Goal: Task Accomplishment & Management: Complete application form

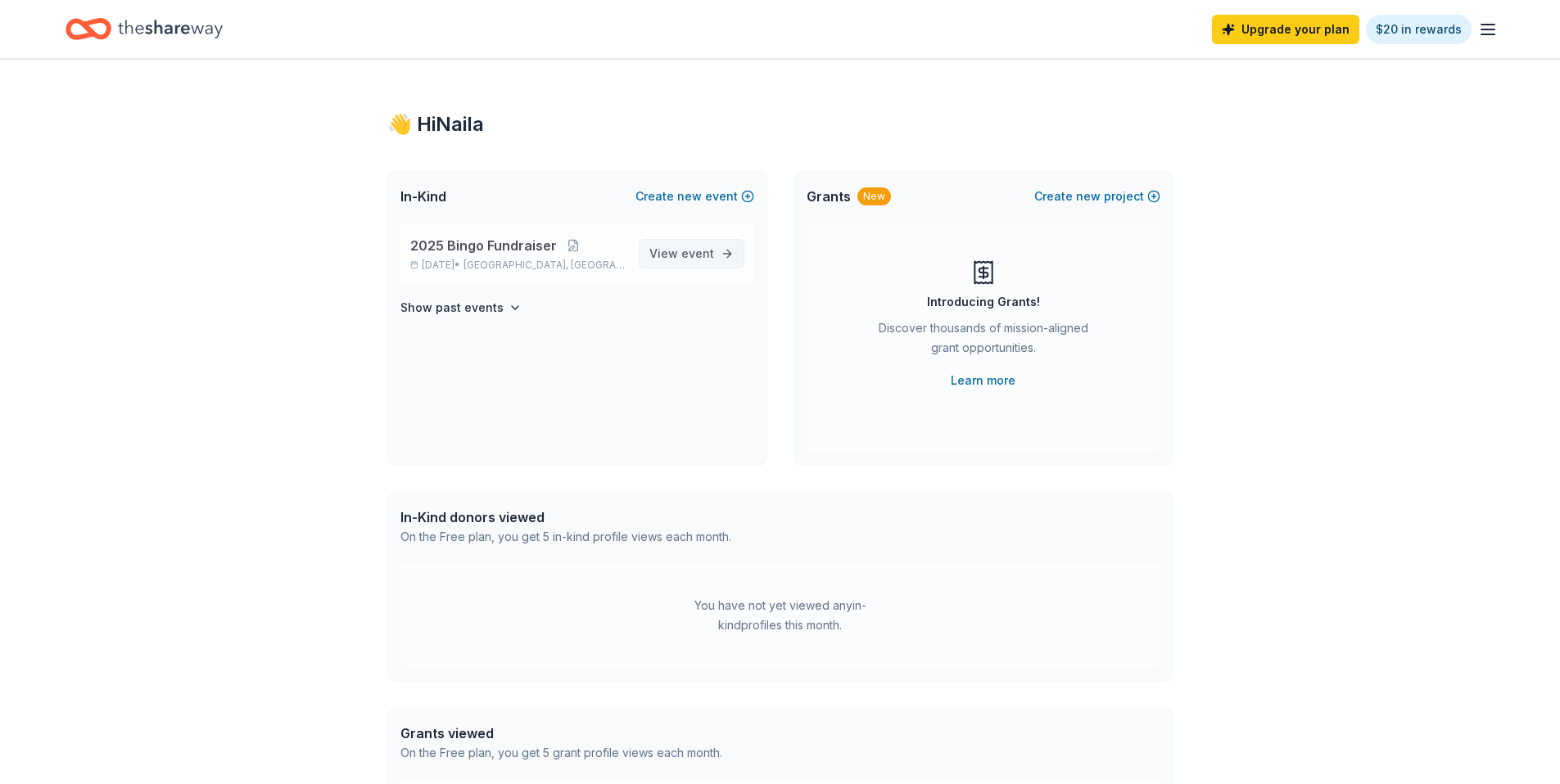
click at [659, 255] on span "View event" at bounding box center [682, 254] width 64 height 20
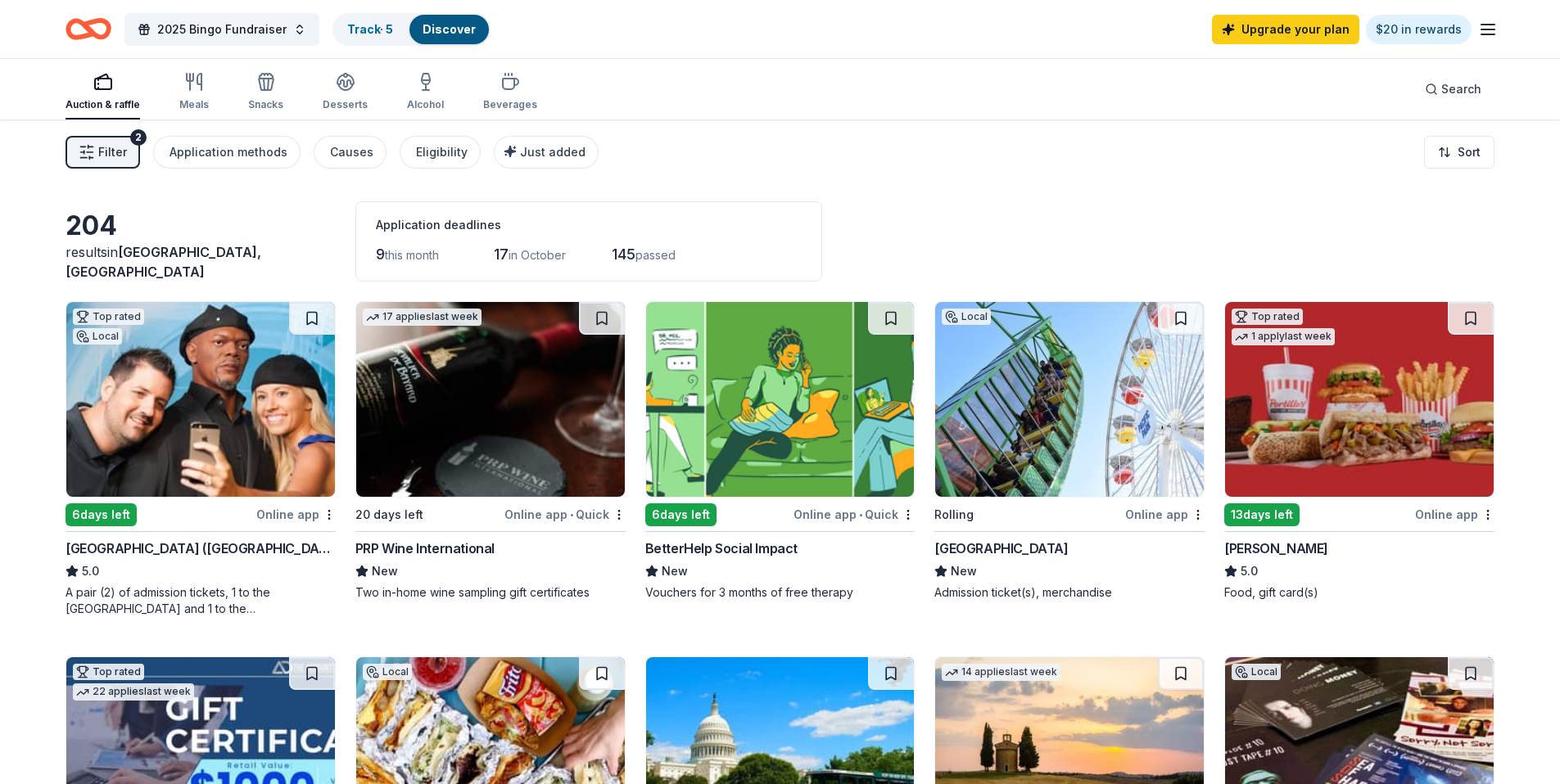
click at [192, 471] on img at bounding box center [201, 400] width 269 height 195
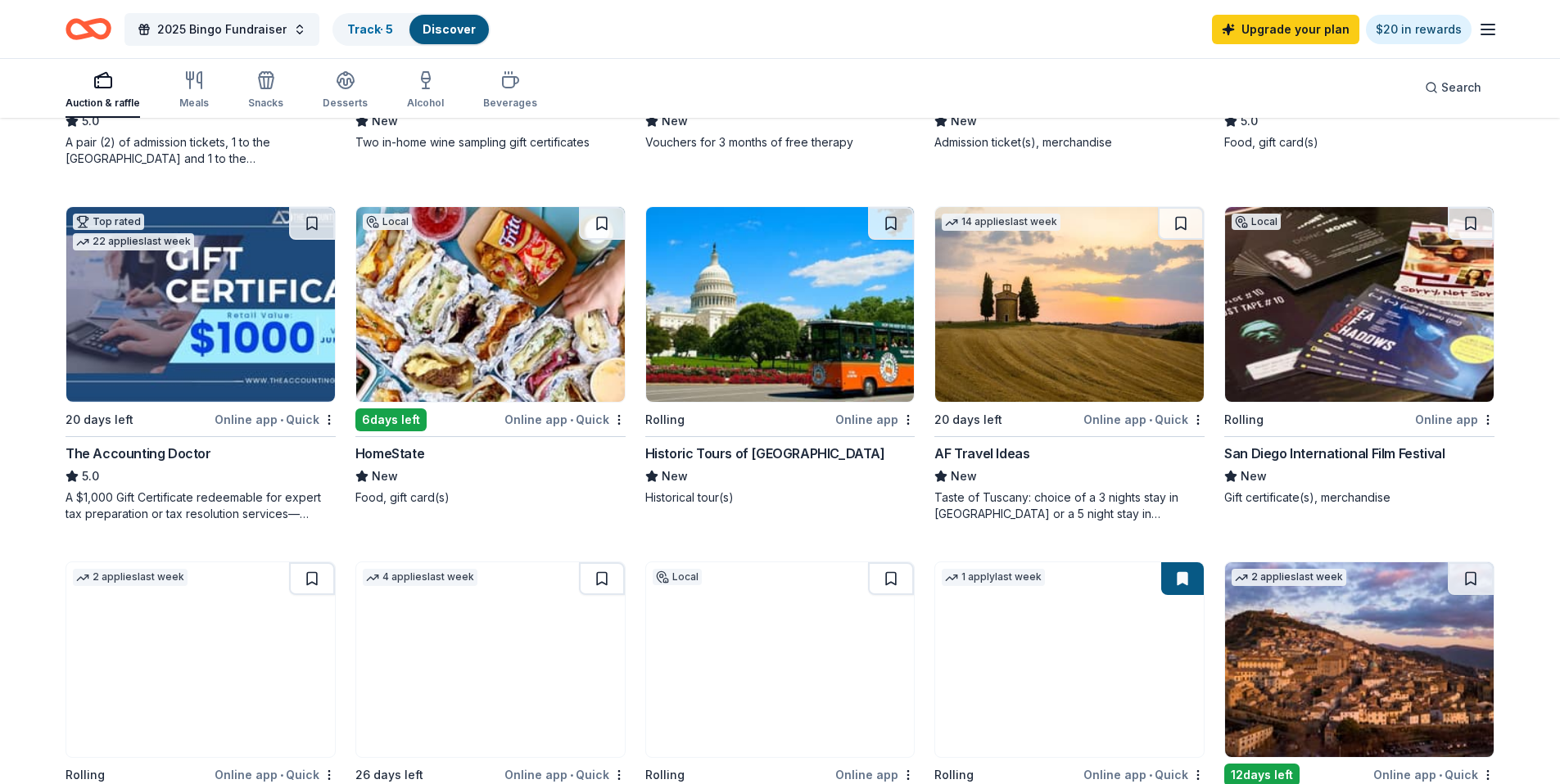
scroll to position [551, 0]
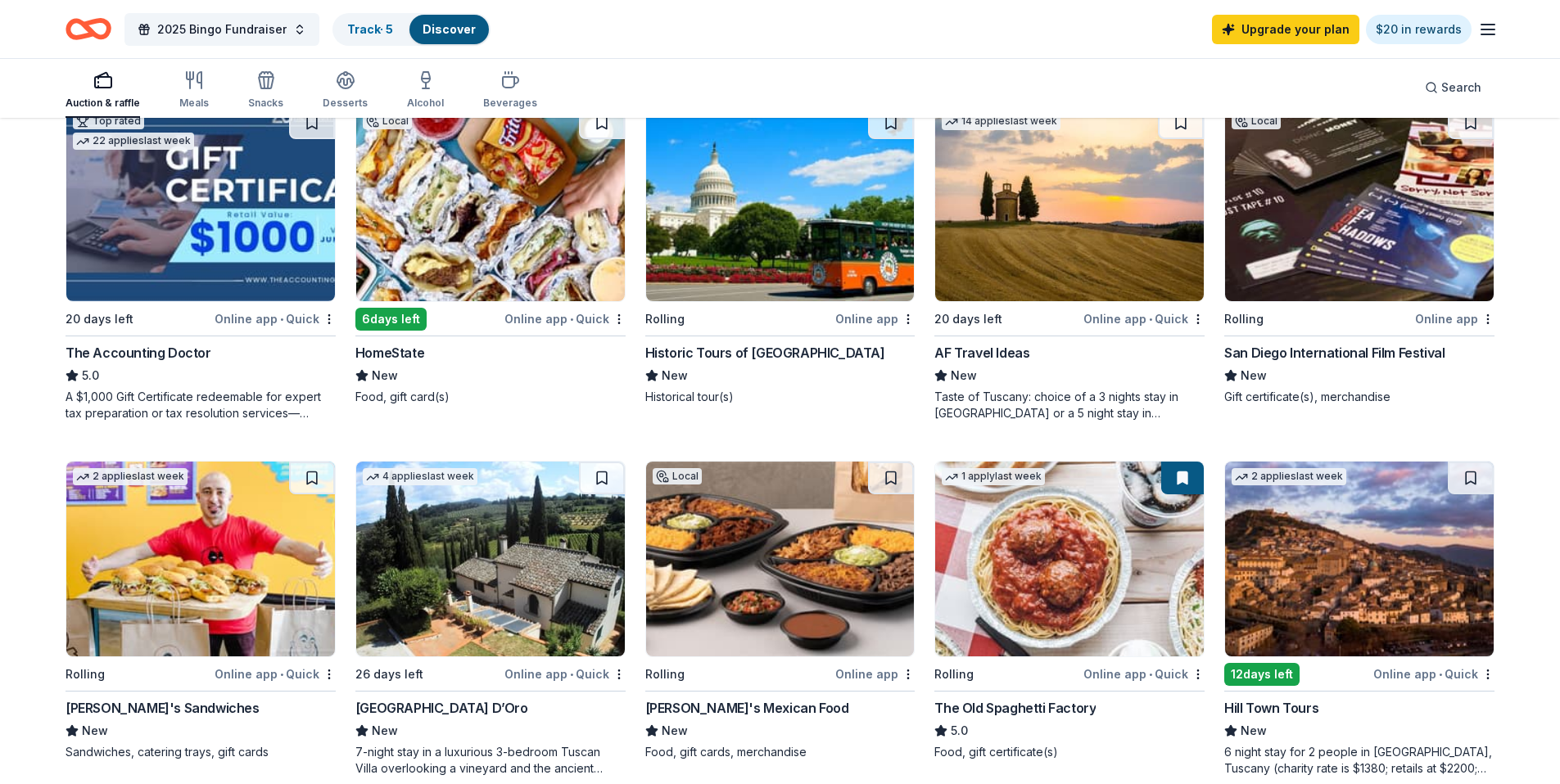
click at [1329, 212] on img at bounding box center [1360, 204] width 269 height 195
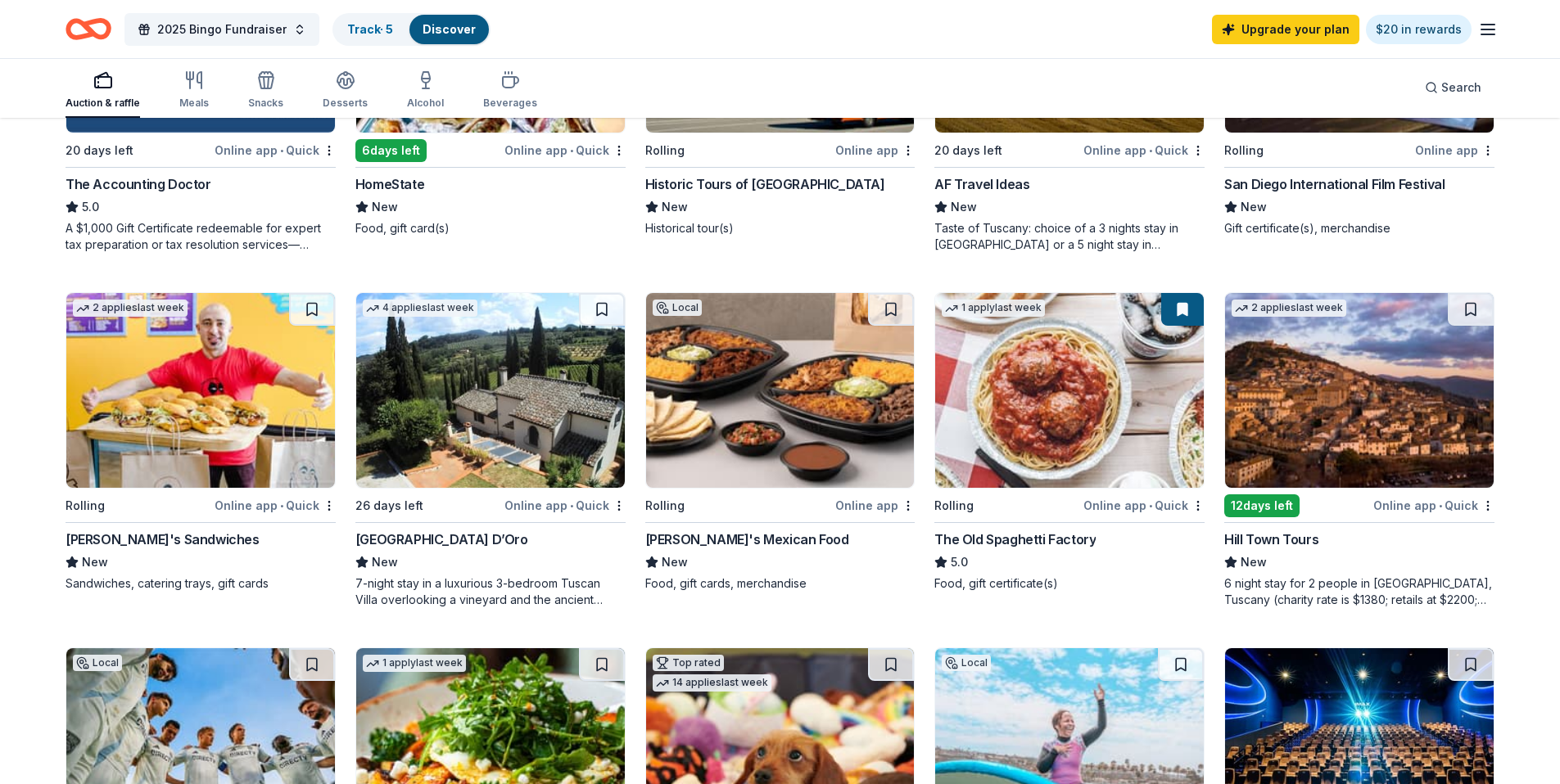
scroll to position [728, 0]
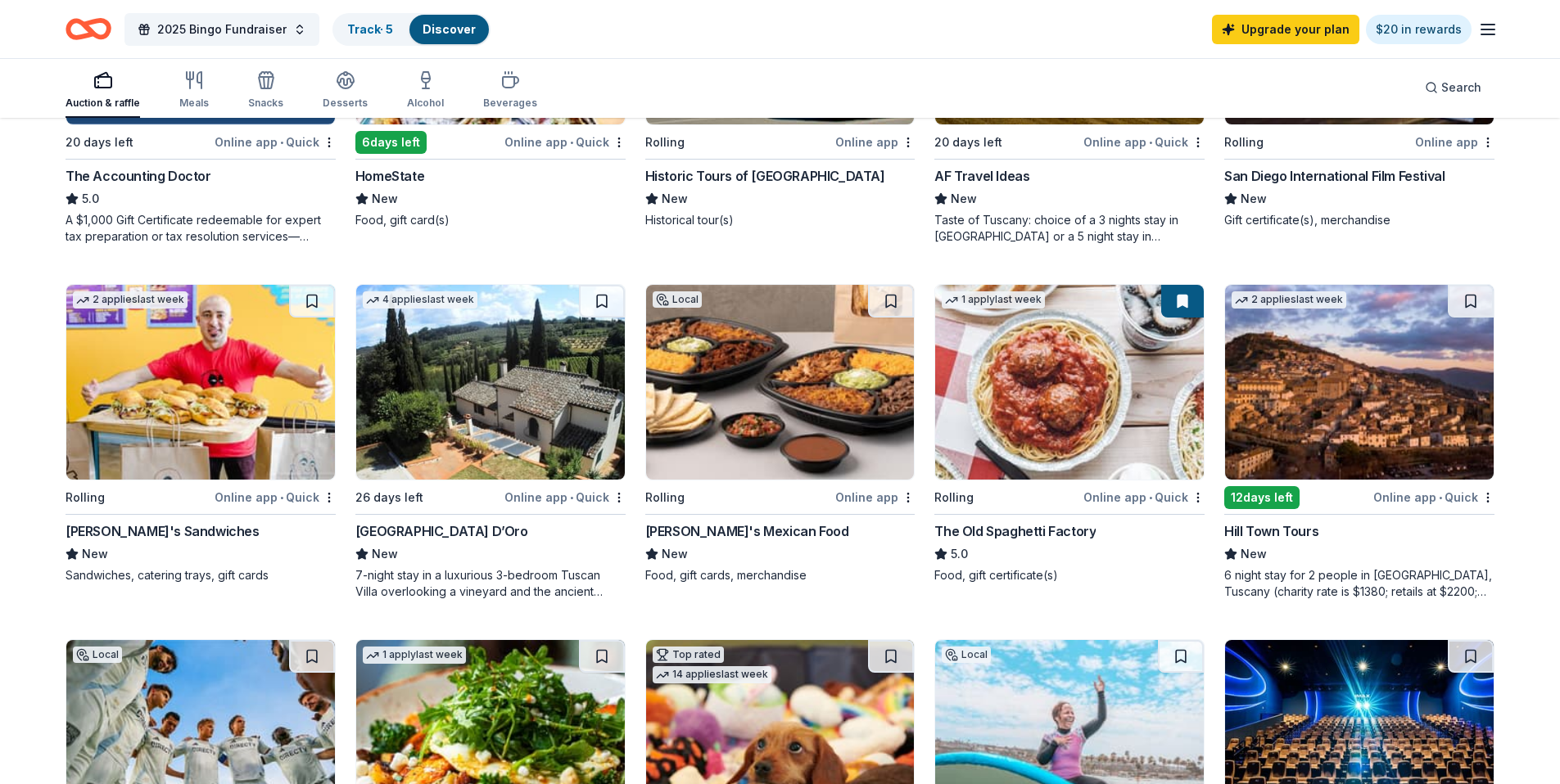
click at [1101, 390] on img at bounding box center [1069, 383] width 269 height 195
click at [815, 352] on img at bounding box center [780, 383] width 269 height 195
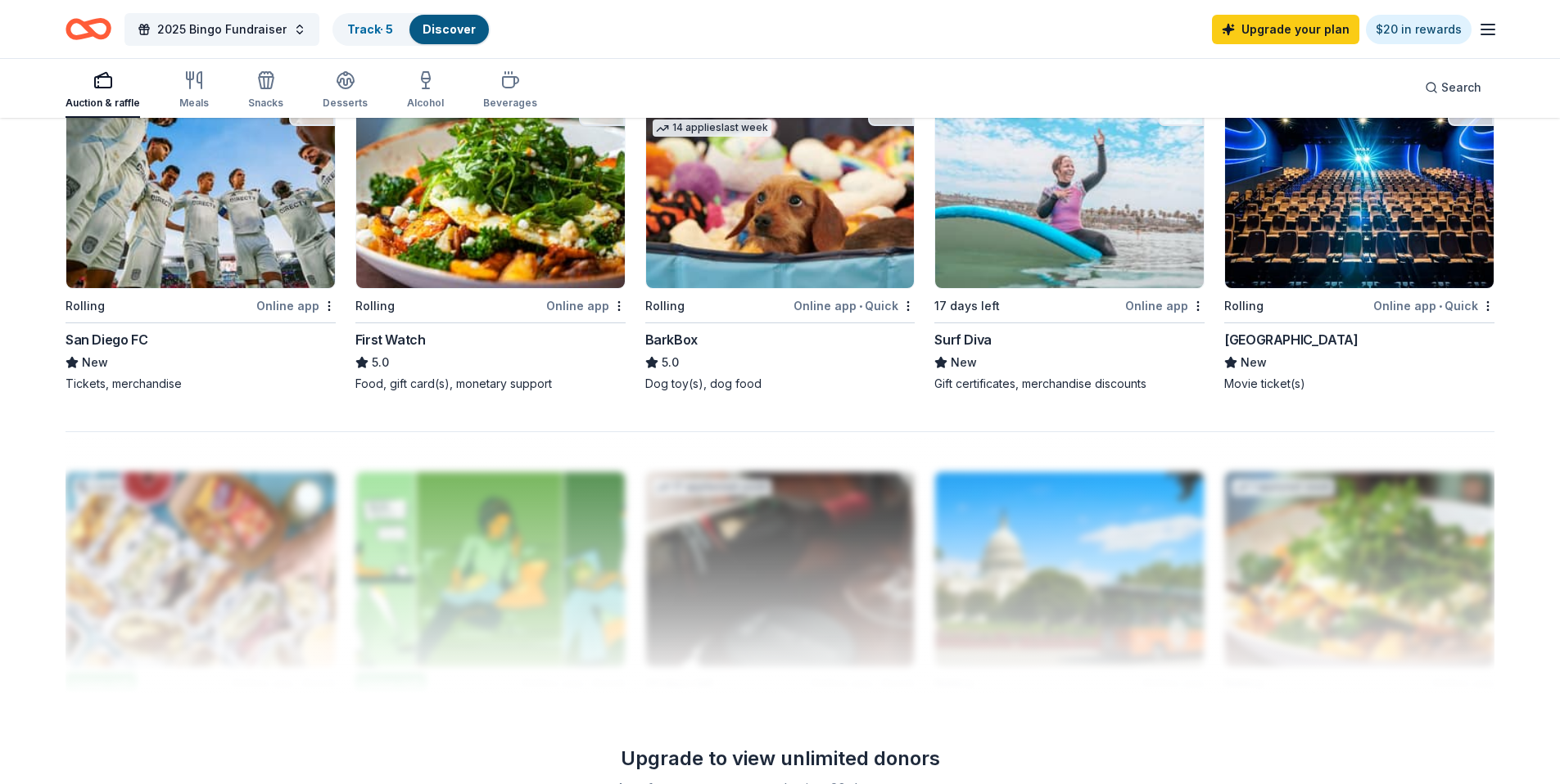
scroll to position [1028, 0]
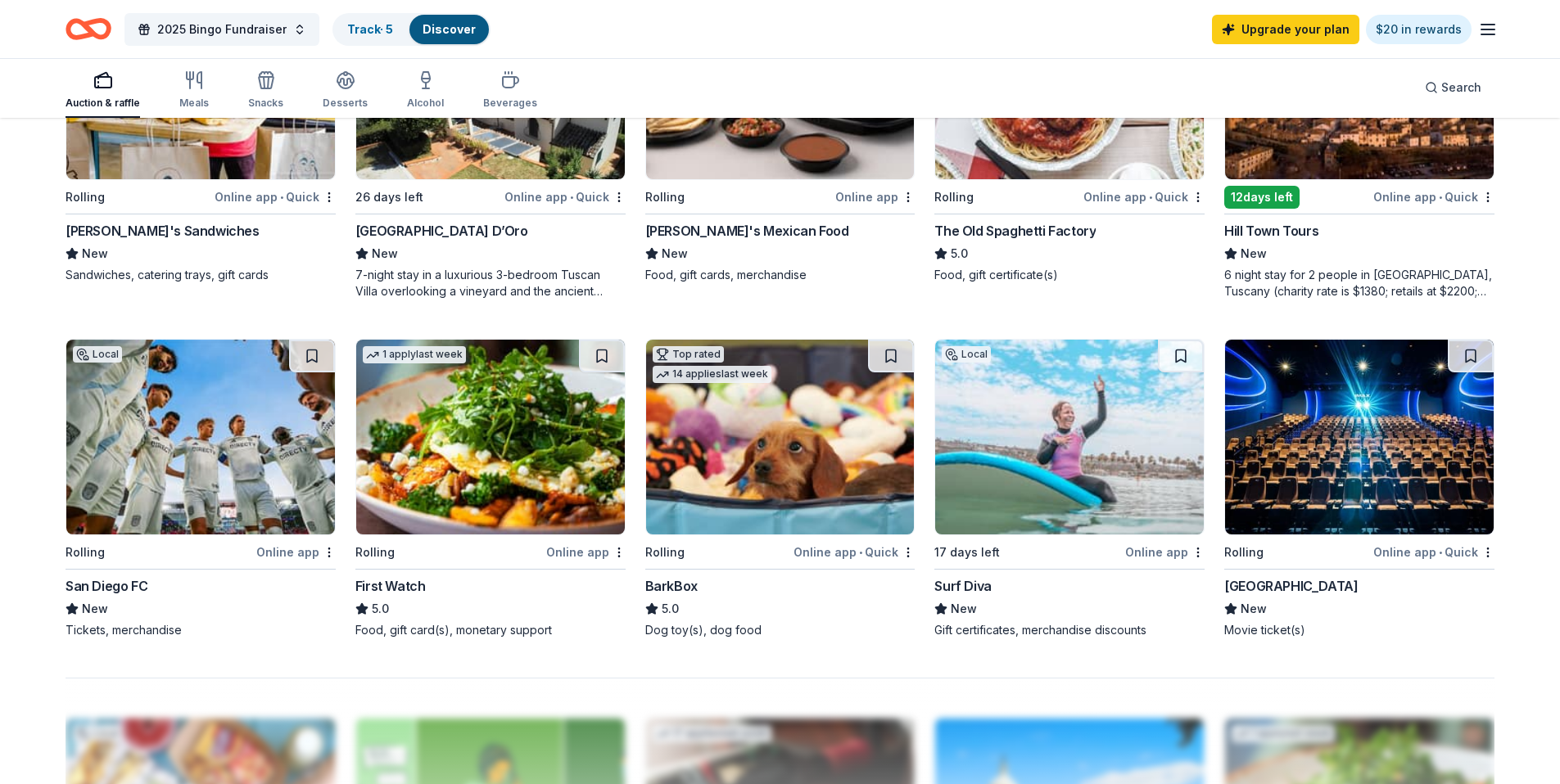
click at [1350, 448] on img at bounding box center [1360, 437] width 269 height 195
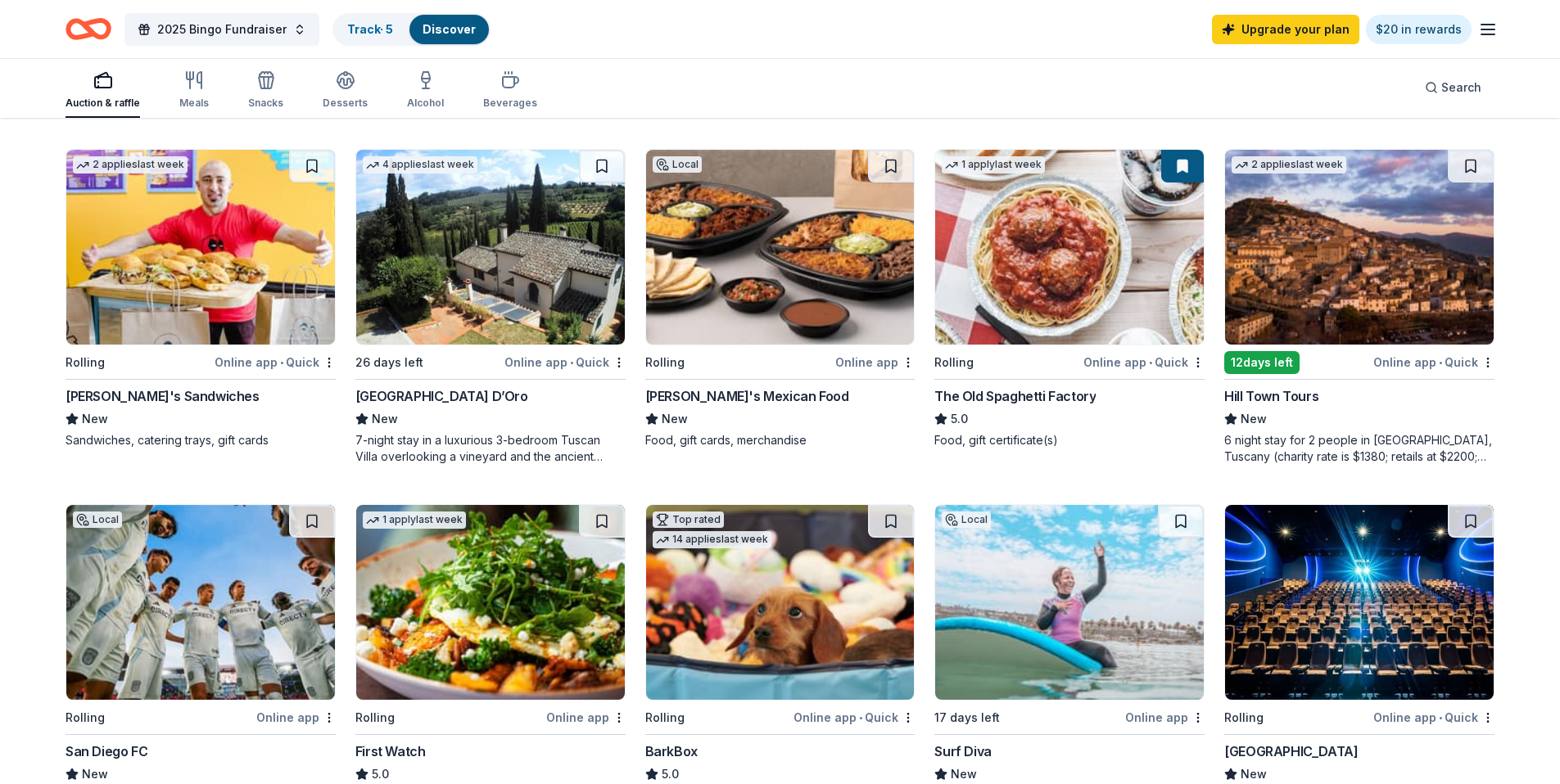
scroll to position [328, 0]
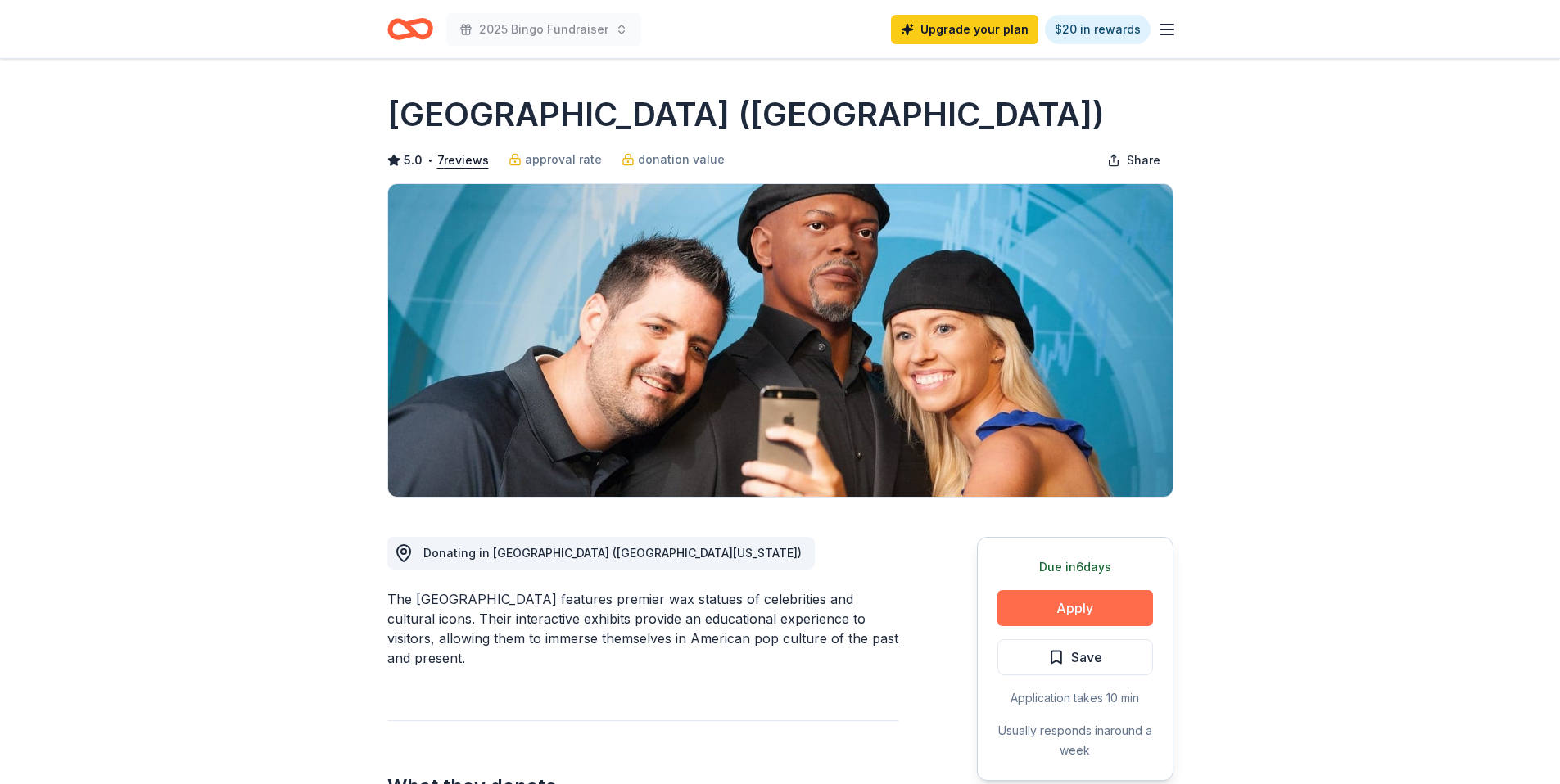
click at [1041, 615] on button "Apply" at bounding box center [1075, 608] width 155 height 36
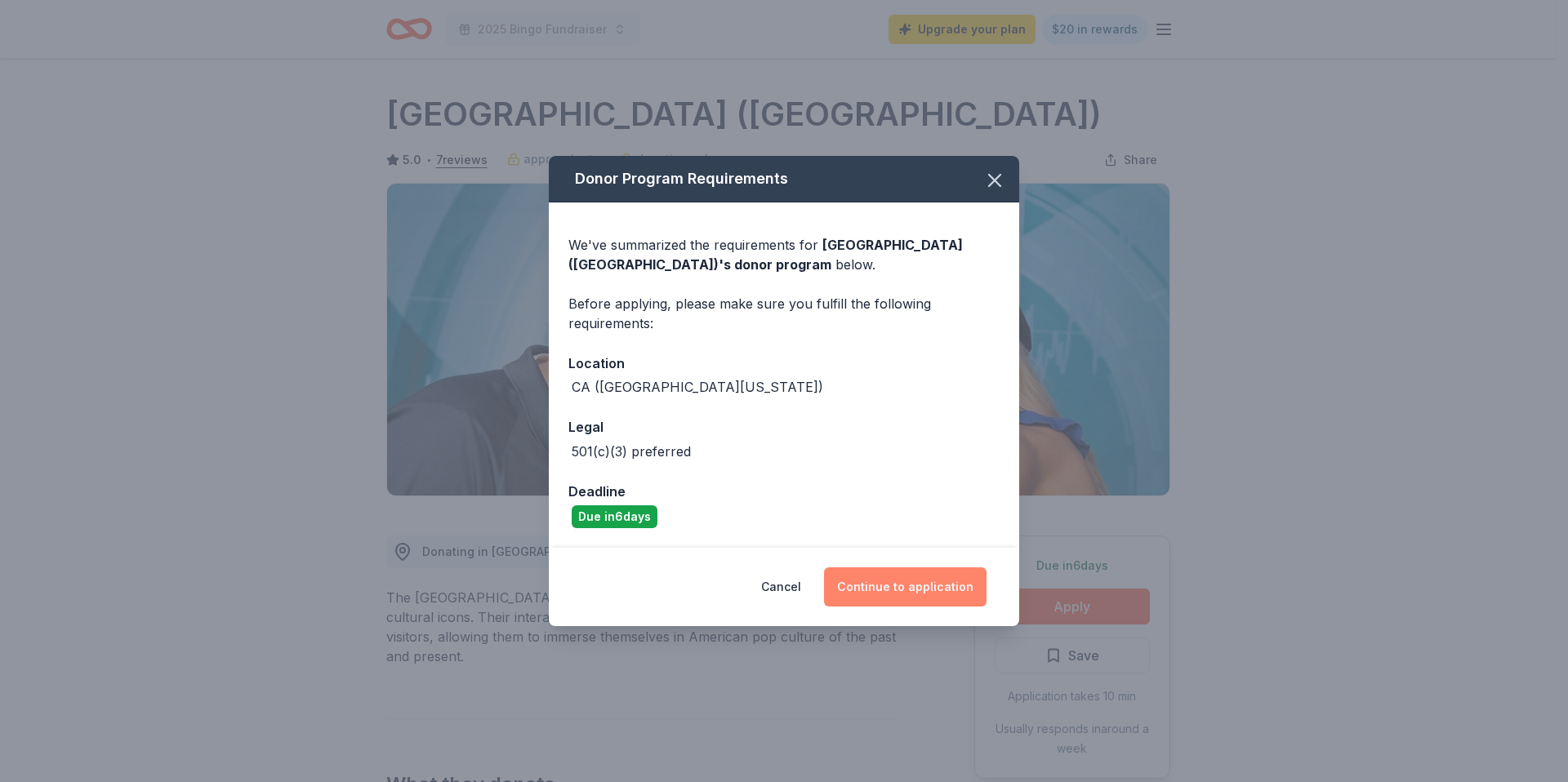
click at [926, 586] on button "Continue to application" at bounding box center [905, 587] width 162 height 40
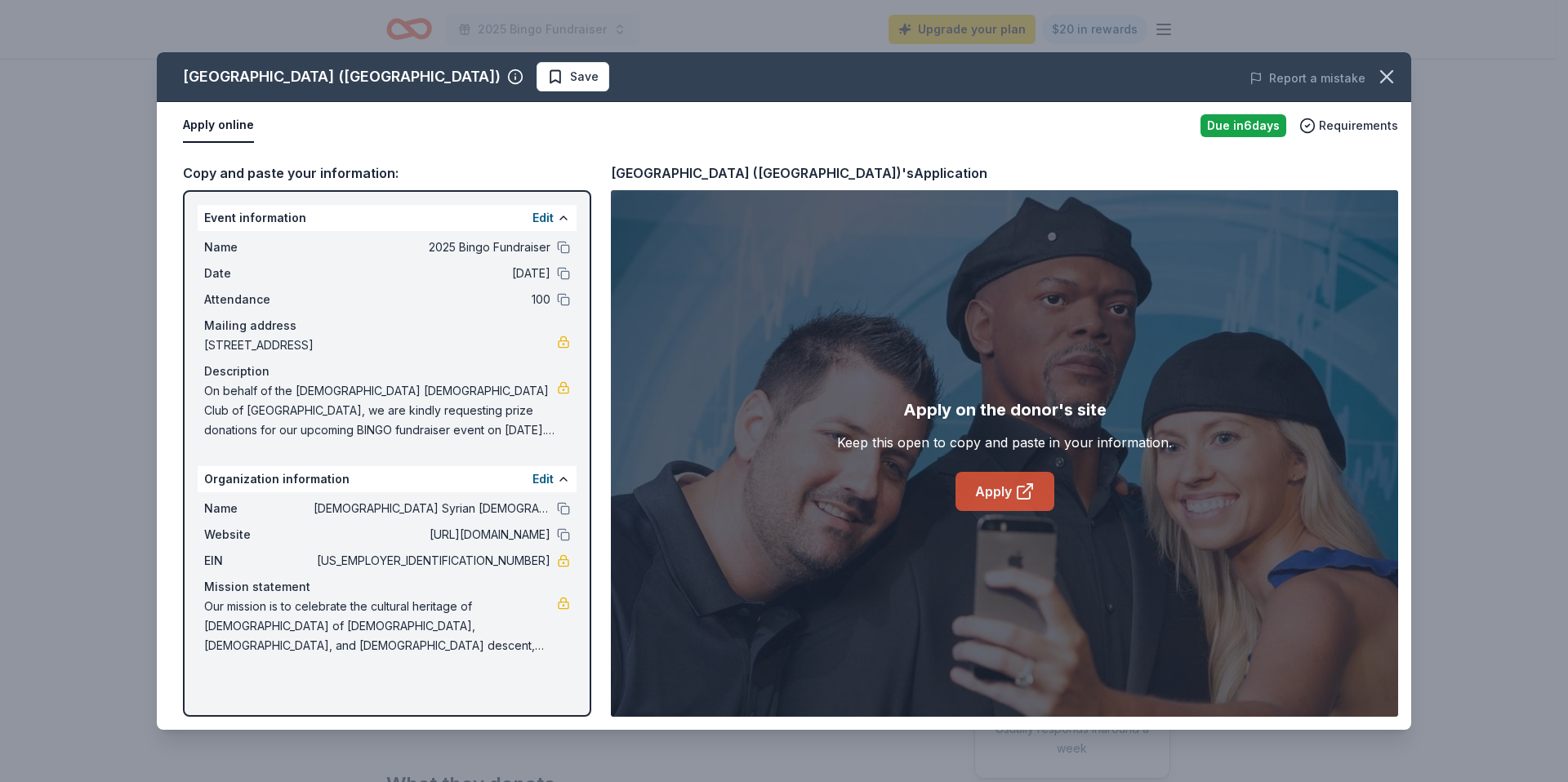
click at [989, 502] on link "Apply" at bounding box center [1005, 492] width 99 height 40
click at [563, 559] on link at bounding box center [564, 561] width 13 height 13
drag, startPoint x: 487, startPoint y: 560, endPoint x: 503, endPoint y: 560, distance: 16.0
click at [503, 560] on span "85-3884197" at bounding box center [432, 561] width 237 height 20
click at [559, 510] on button at bounding box center [564, 509] width 13 height 13
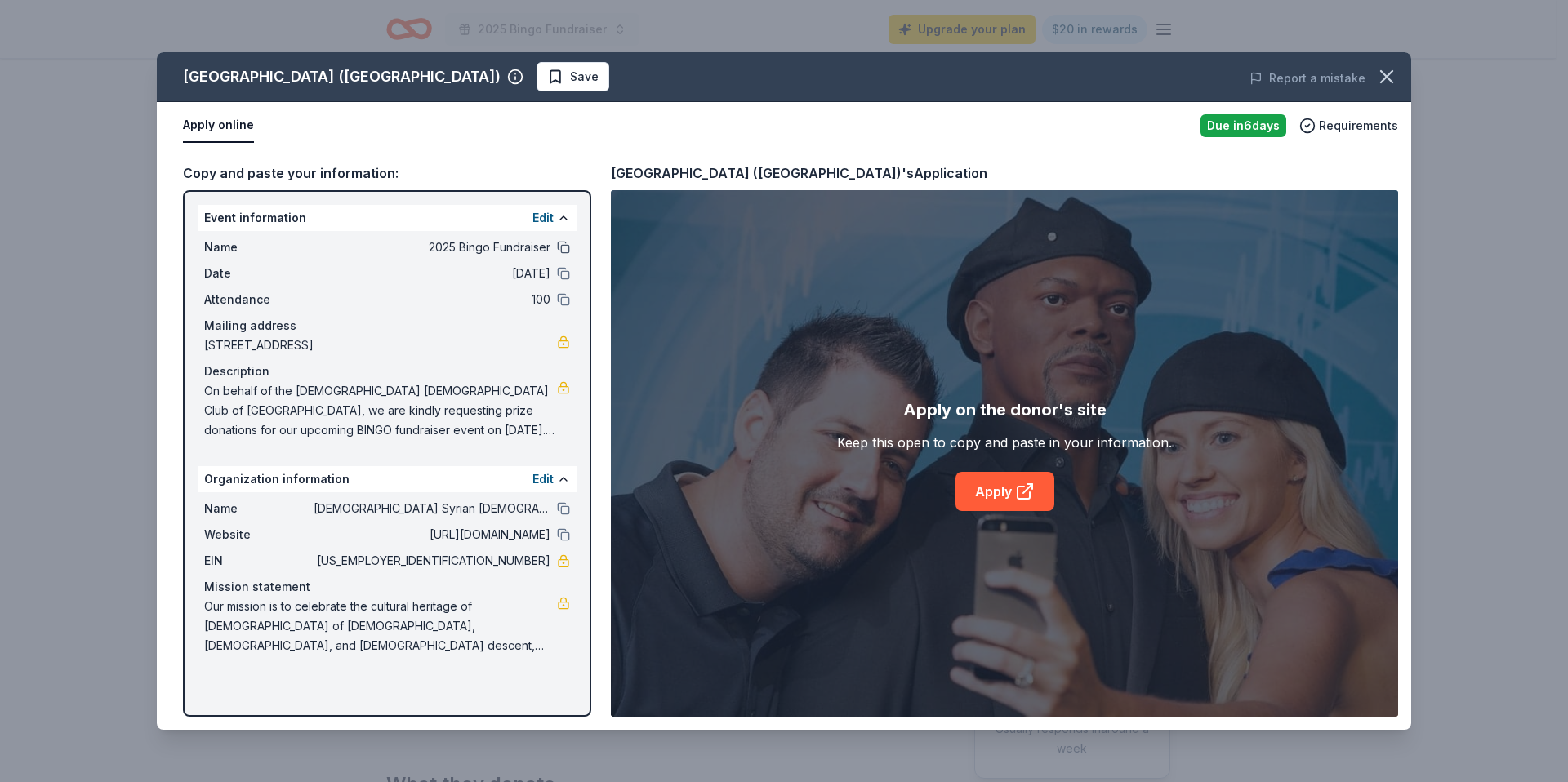
click at [566, 250] on button at bounding box center [564, 247] width 13 height 13
click at [558, 270] on button at bounding box center [564, 274] width 13 height 13
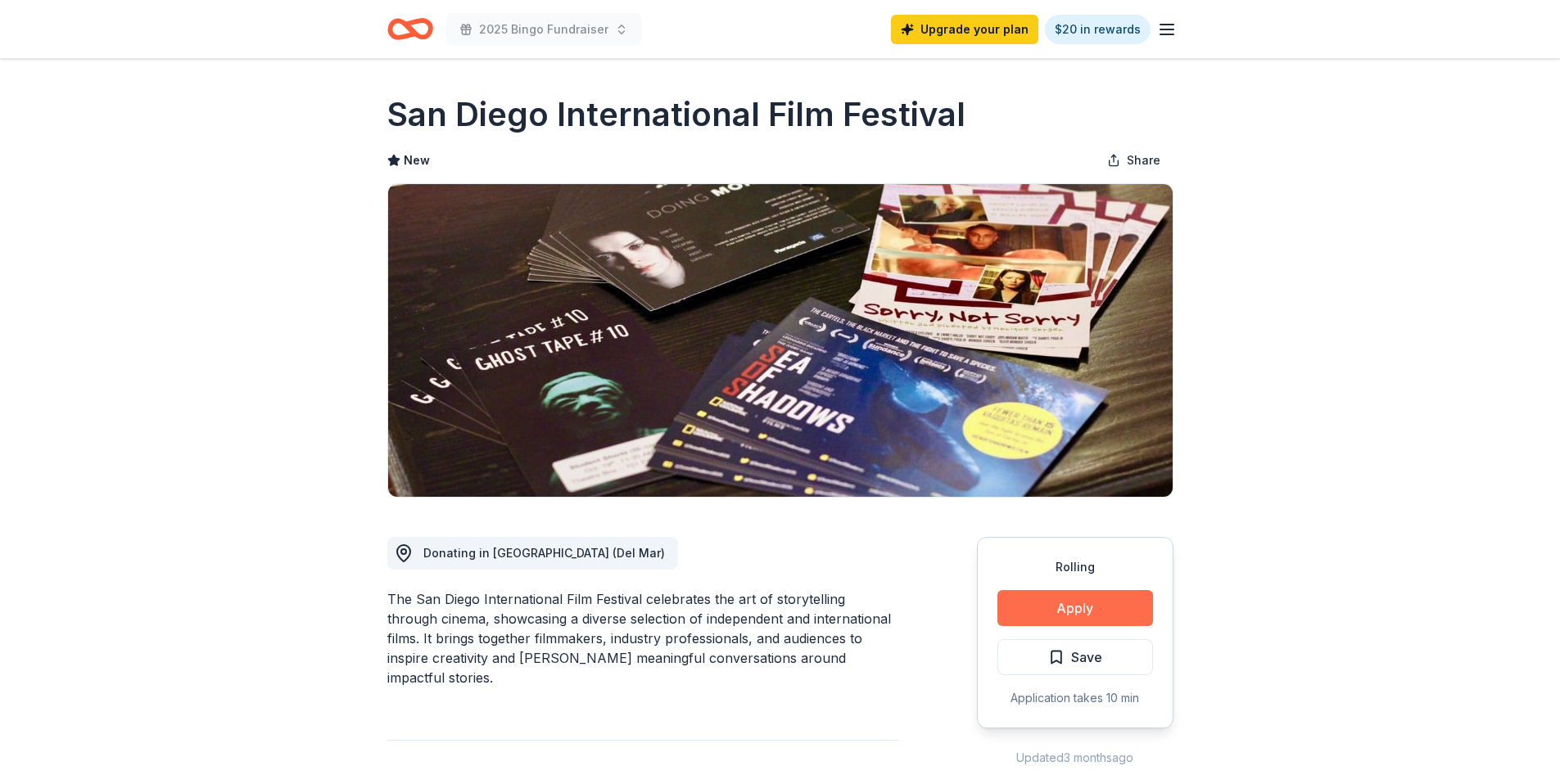
click at [1026, 615] on button "Apply" at bounding box center [1075, 608] width 155 height 36
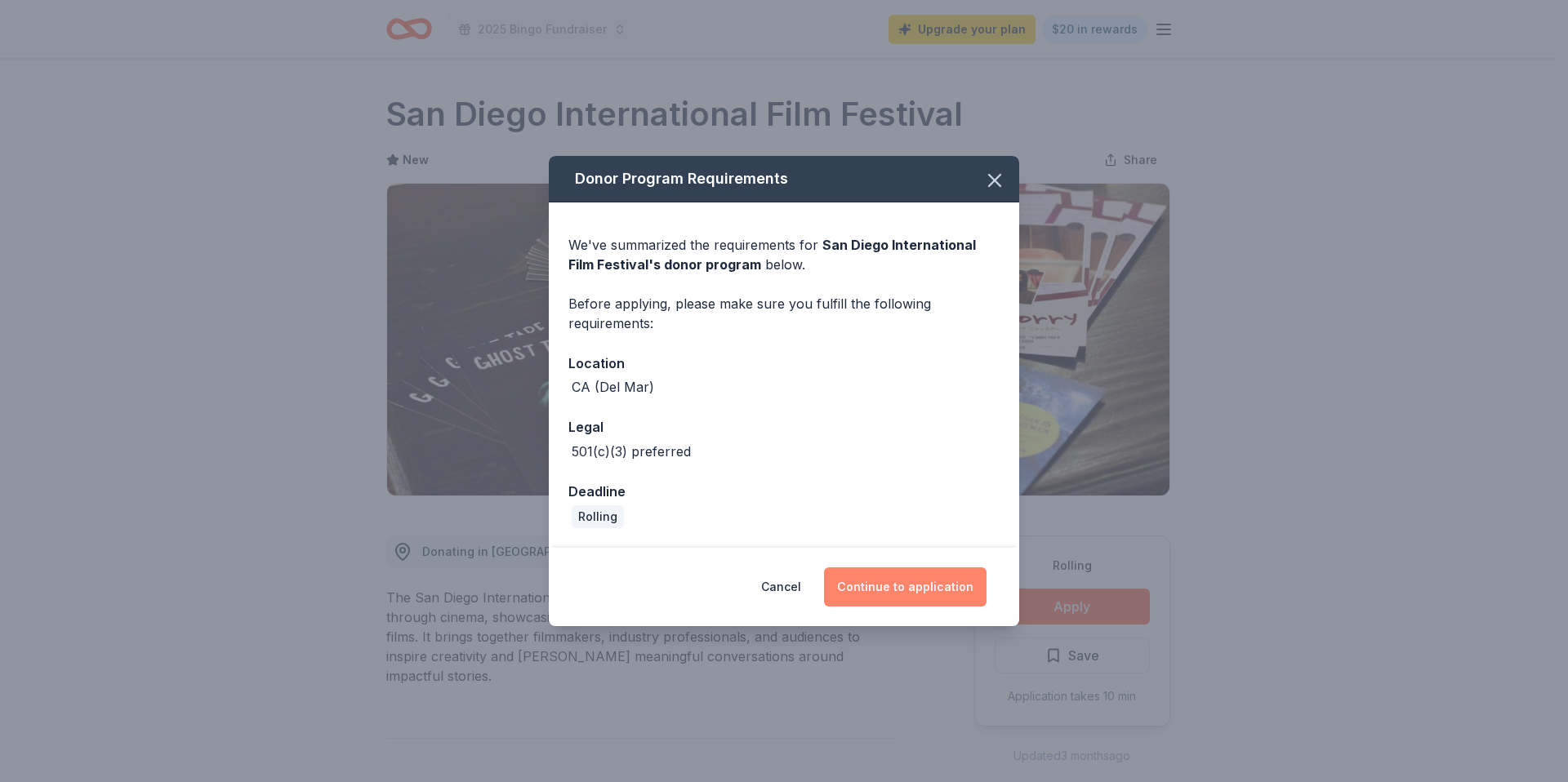
click at [914, 589] on button "Continue to application" at bounding box center [905, 587] width 162 height 40
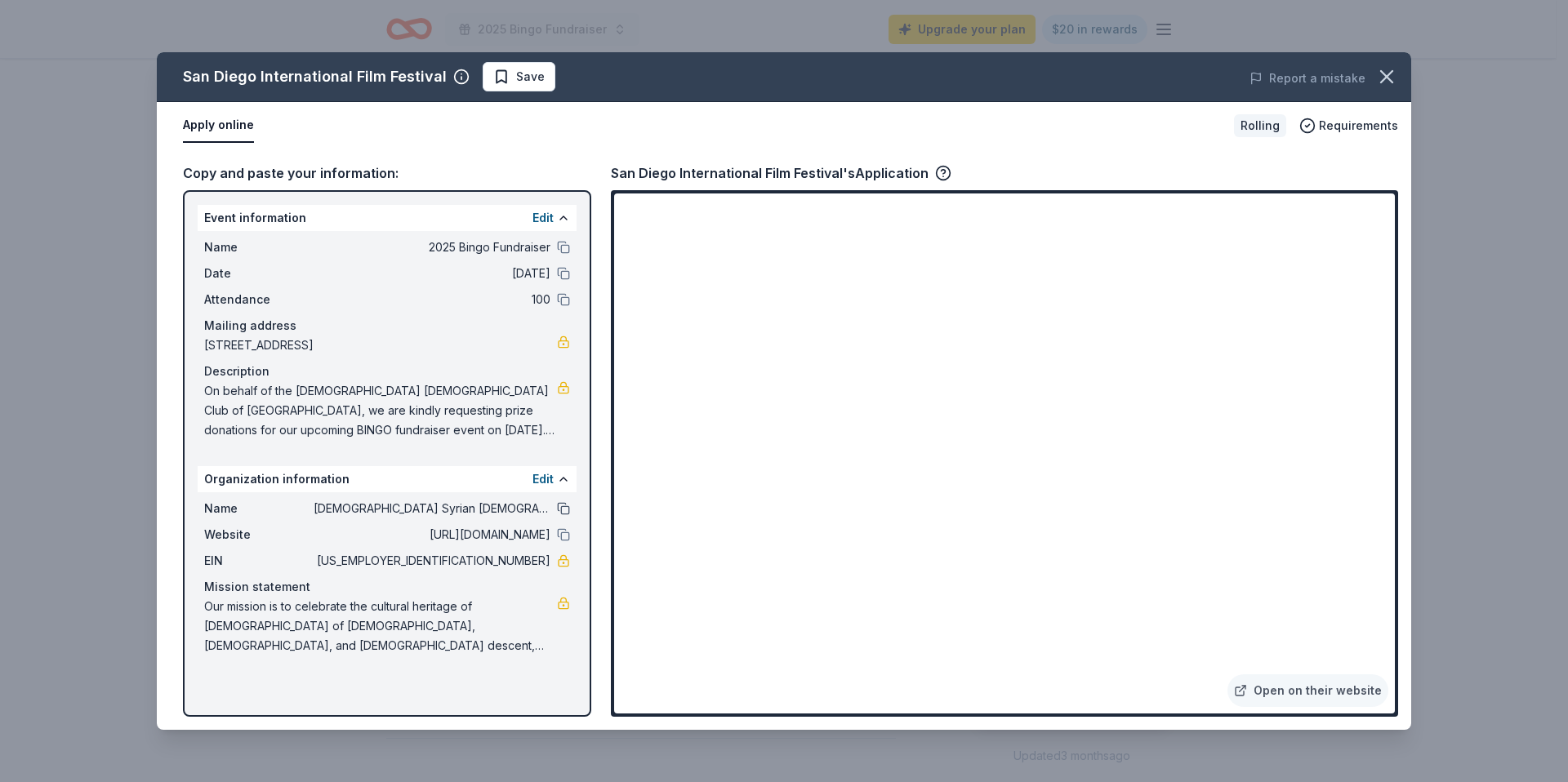
click at [564, 510] on button at bounding box center [564, 509] width 13 height 13
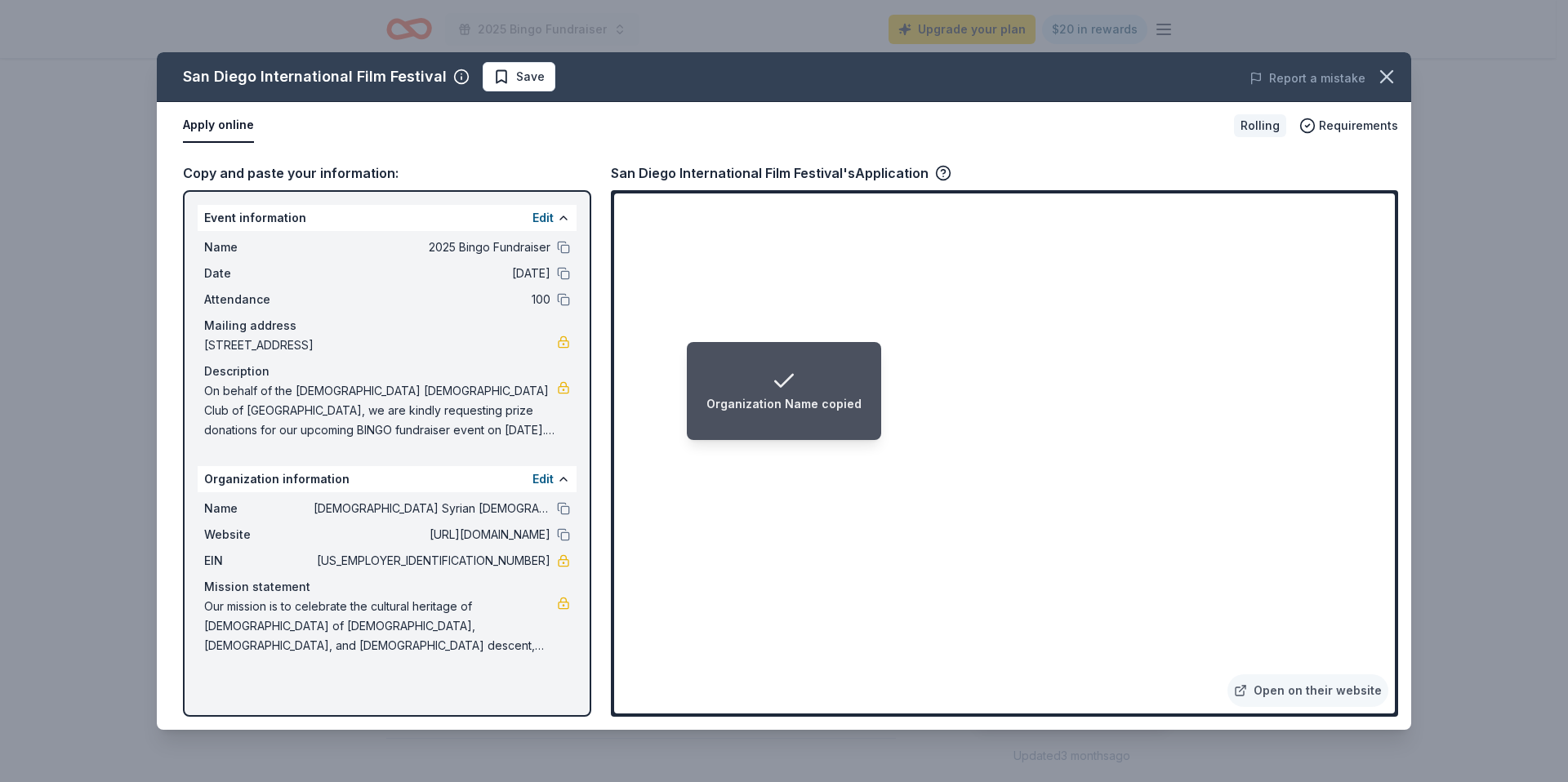
click at [769, 381] on div "Organization Name copied" at bounding box center [784, 391] width 155 height 45
click at [788, 383] on icon "Notifications (F8)" at bounding box center [784, 382] width 26 height 26
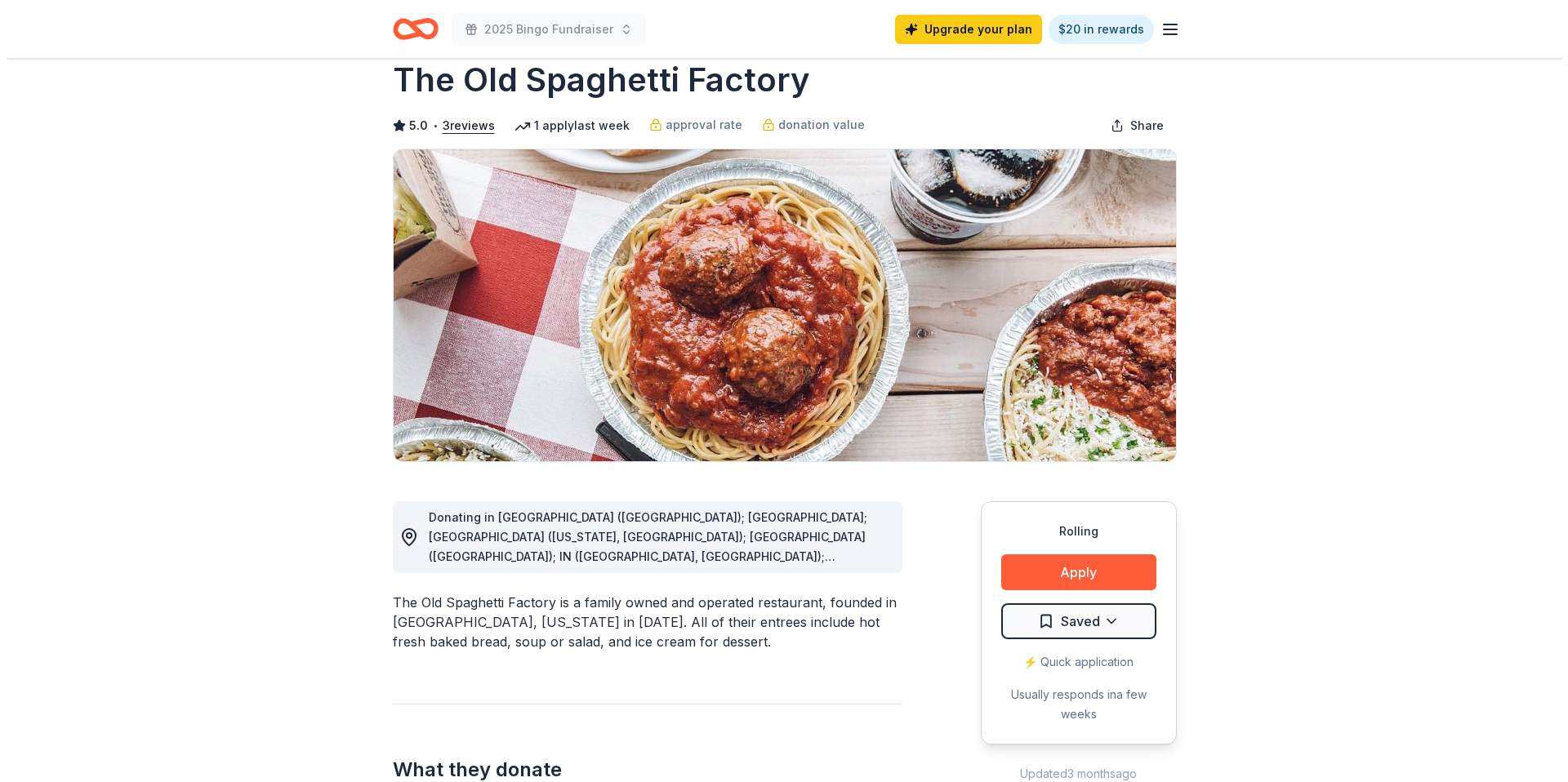
scroll to position [39, 0]
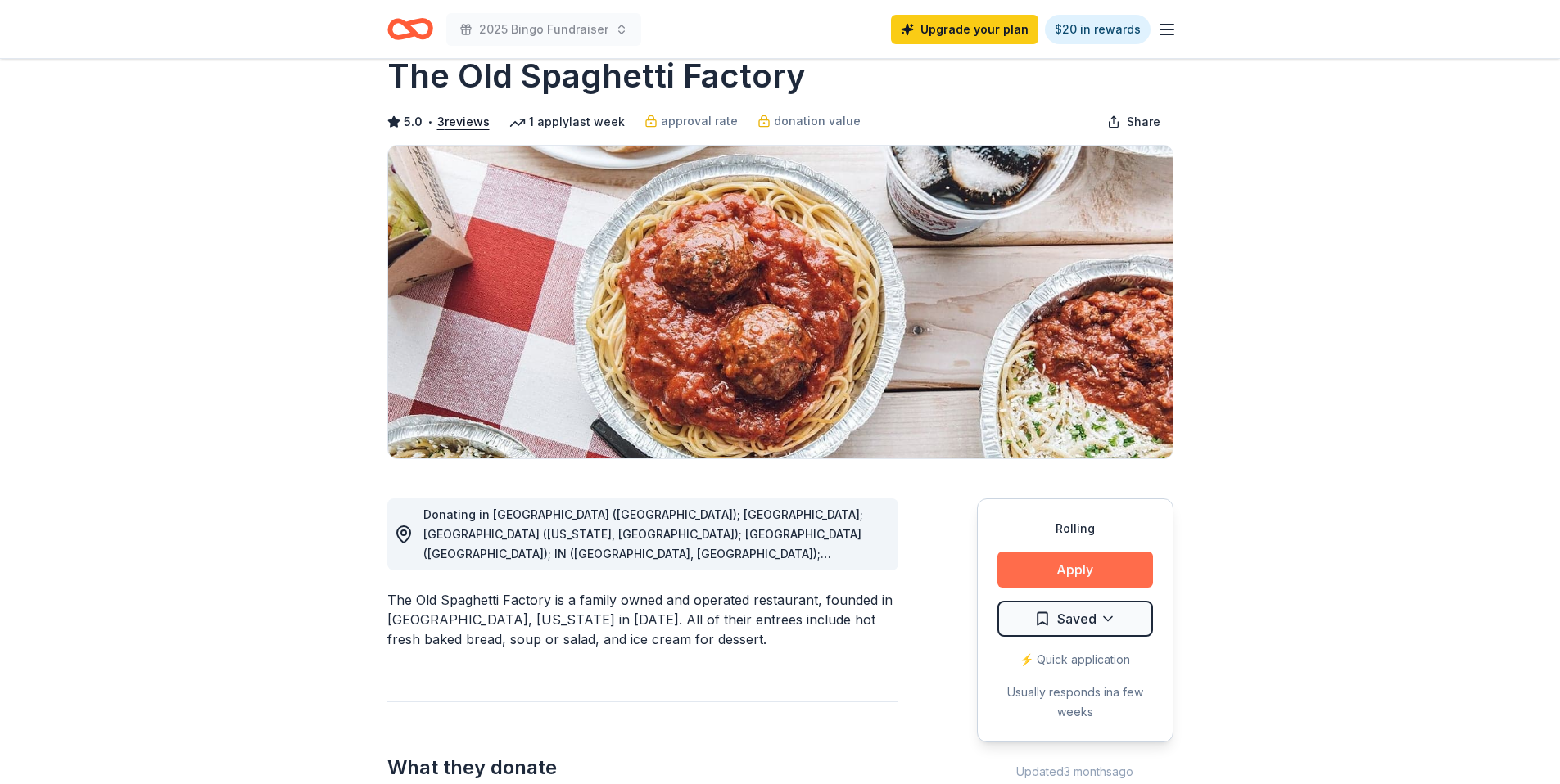
click at [1080, 578] on button "Apply" at bounding box center [1075, 570] width 155 height 36
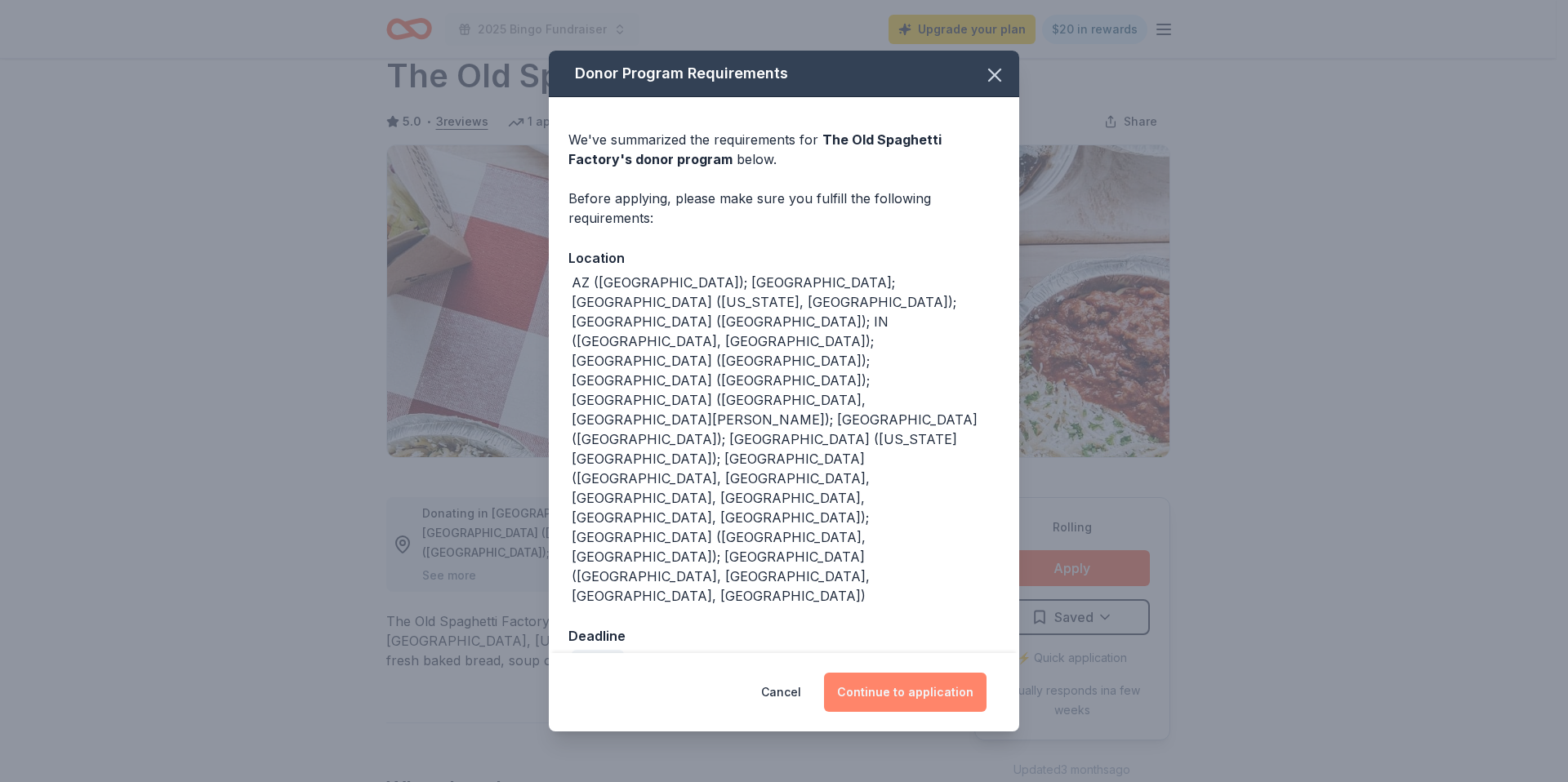
click at [909, 672] on button "Continue to application" at bounding box center [905, 692] width 162 height 40
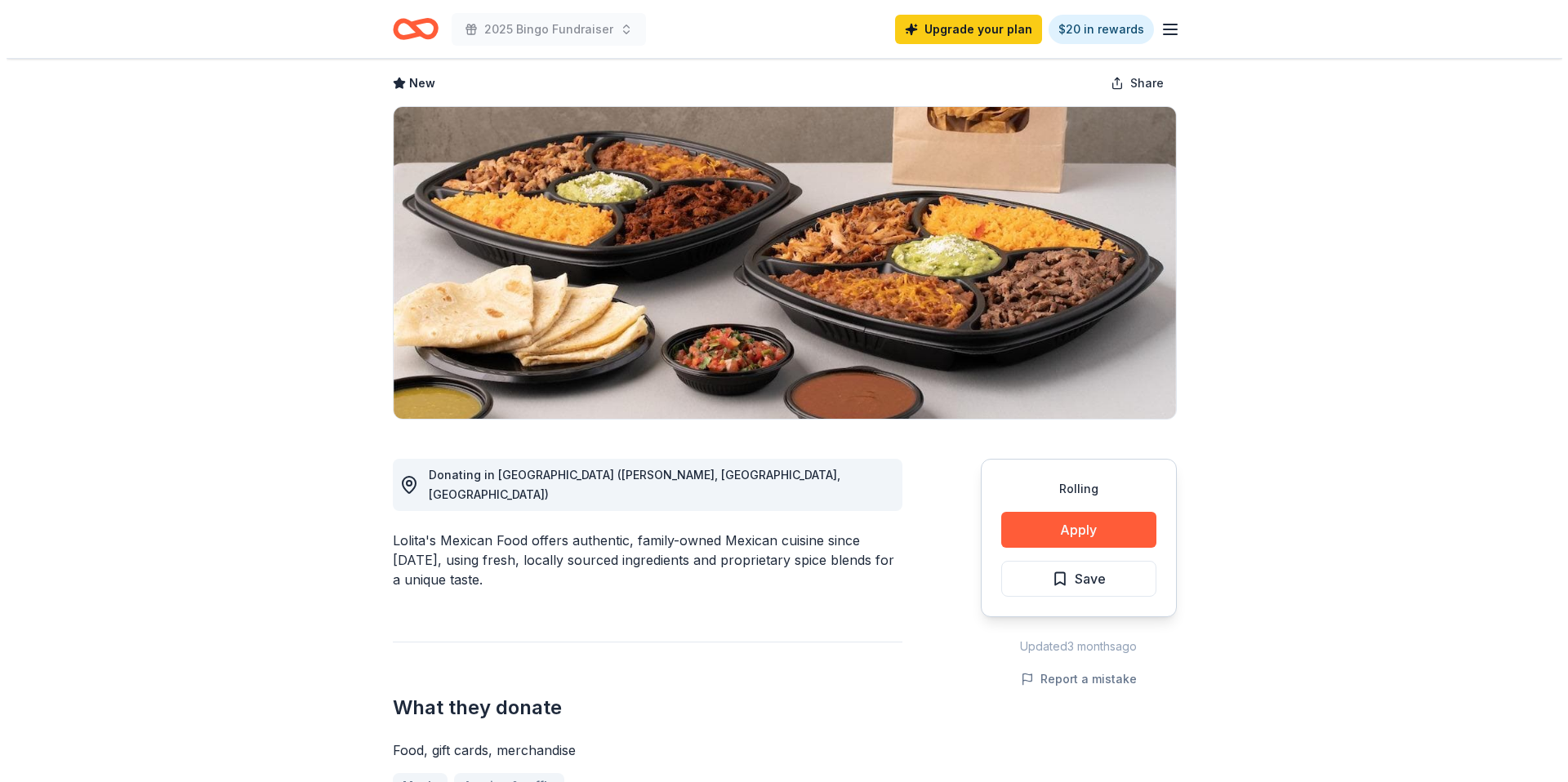
scroll to position [79, 0]
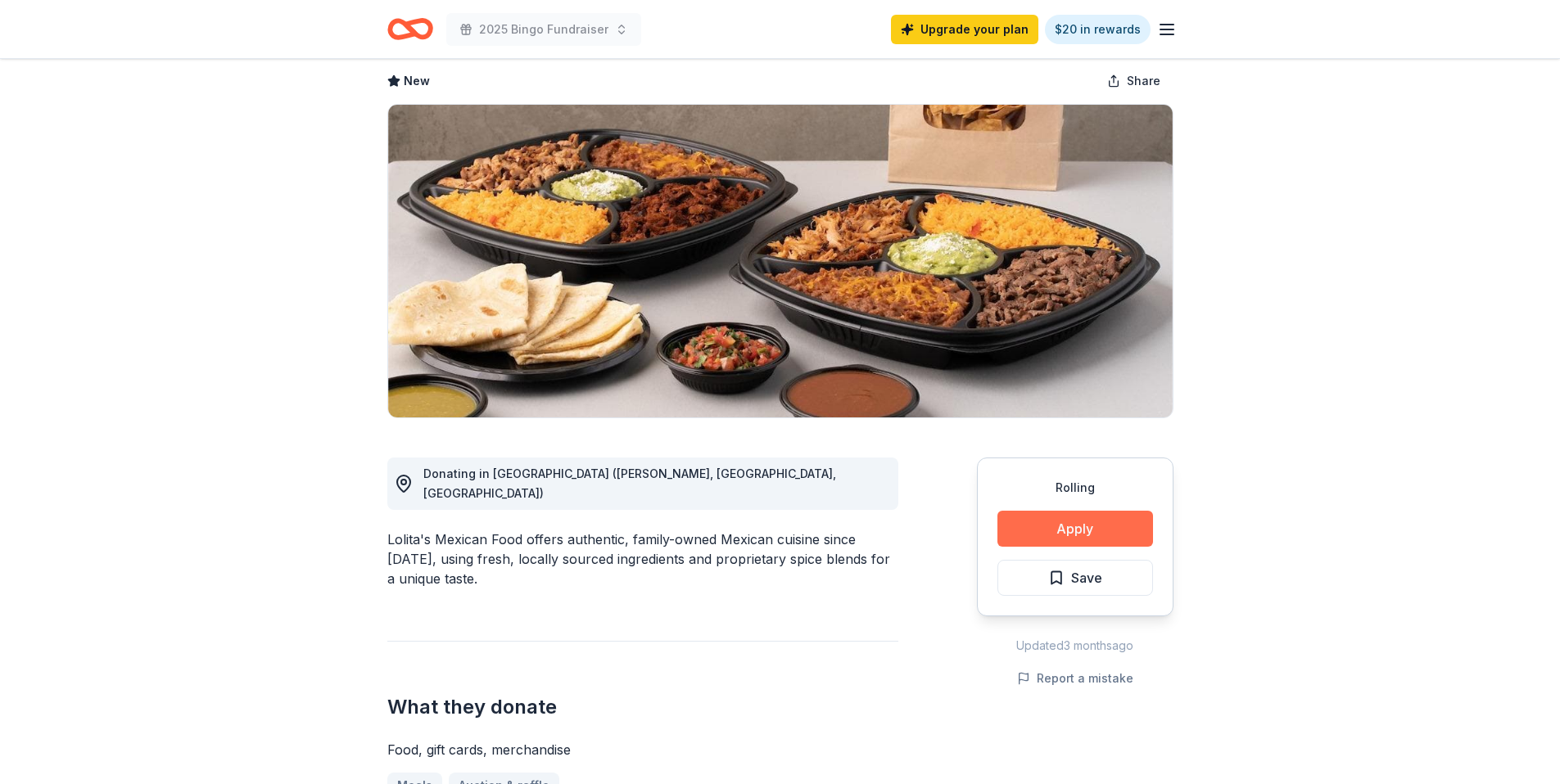
click at [1055, 532] on button "Apply" at bounding box center [1075, 529] width 155 height 36
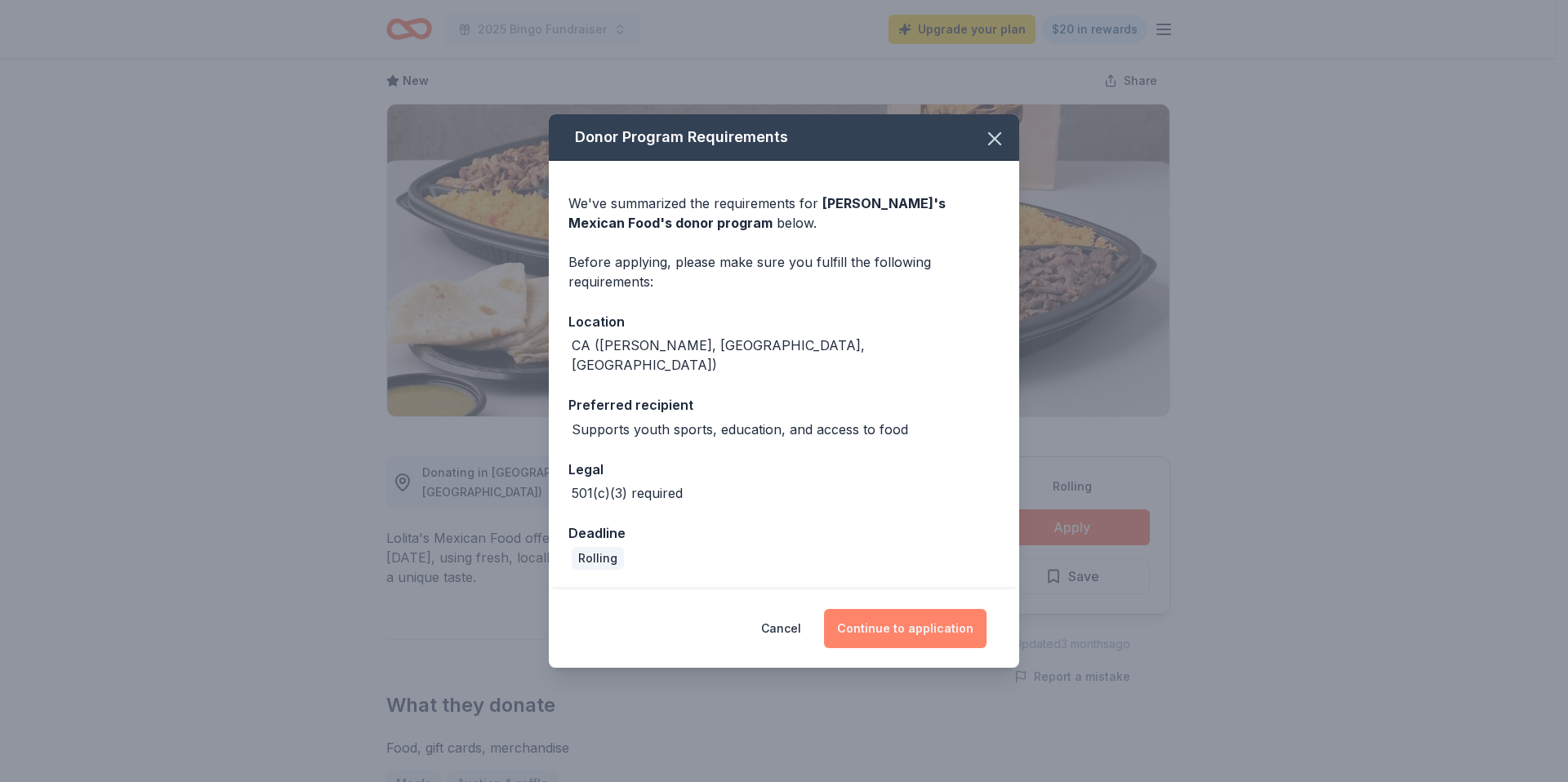
click at [911, 619] on button "Continue to application" at bounding box center [905, 629] width 162 height 40
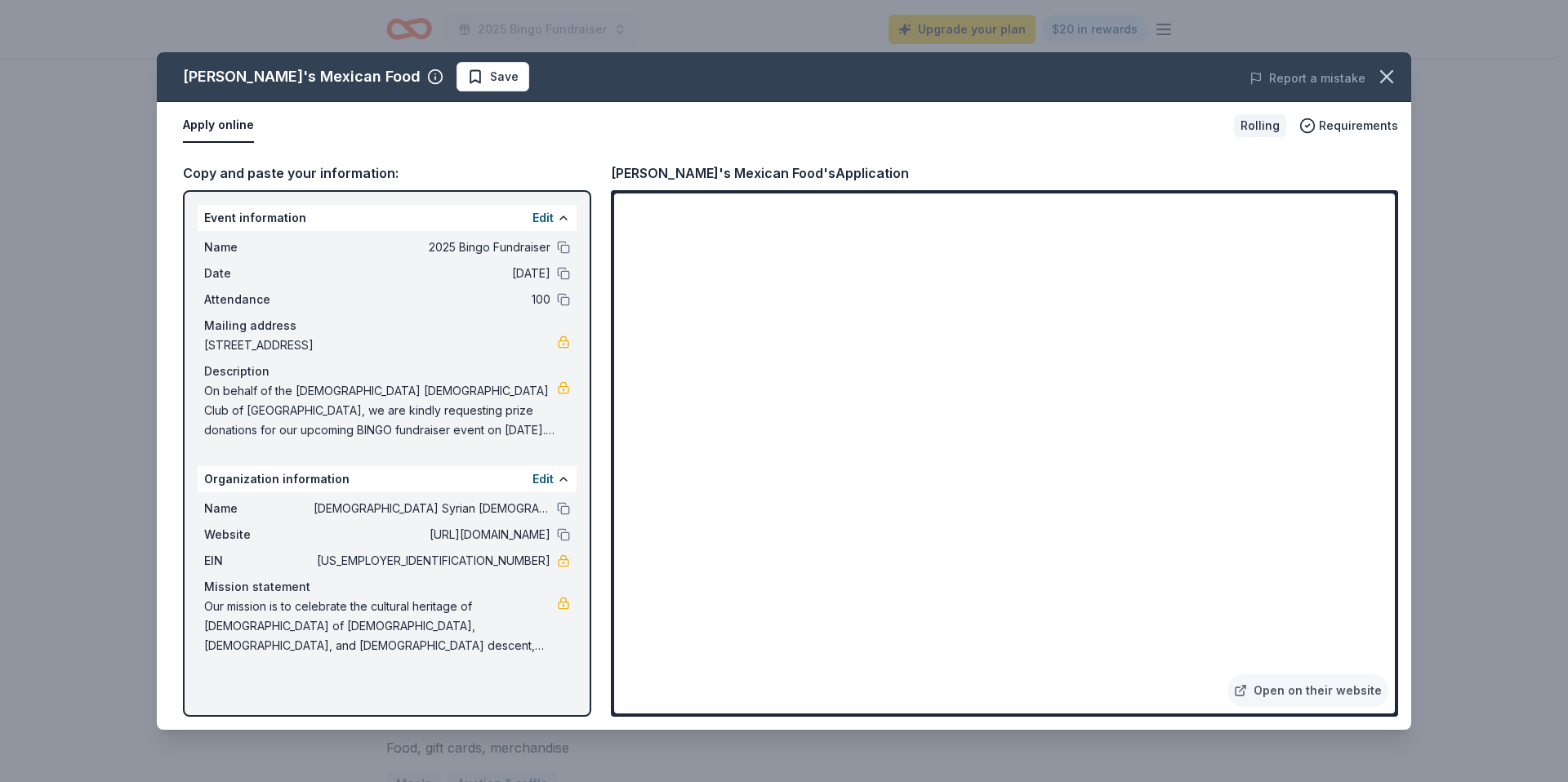
click at [750, 765] on div "Lolita's Mexican Food Save Report a mistake Apply online Rolling Requirements C…" at bounding box center [784, 391] width 1568 height 782
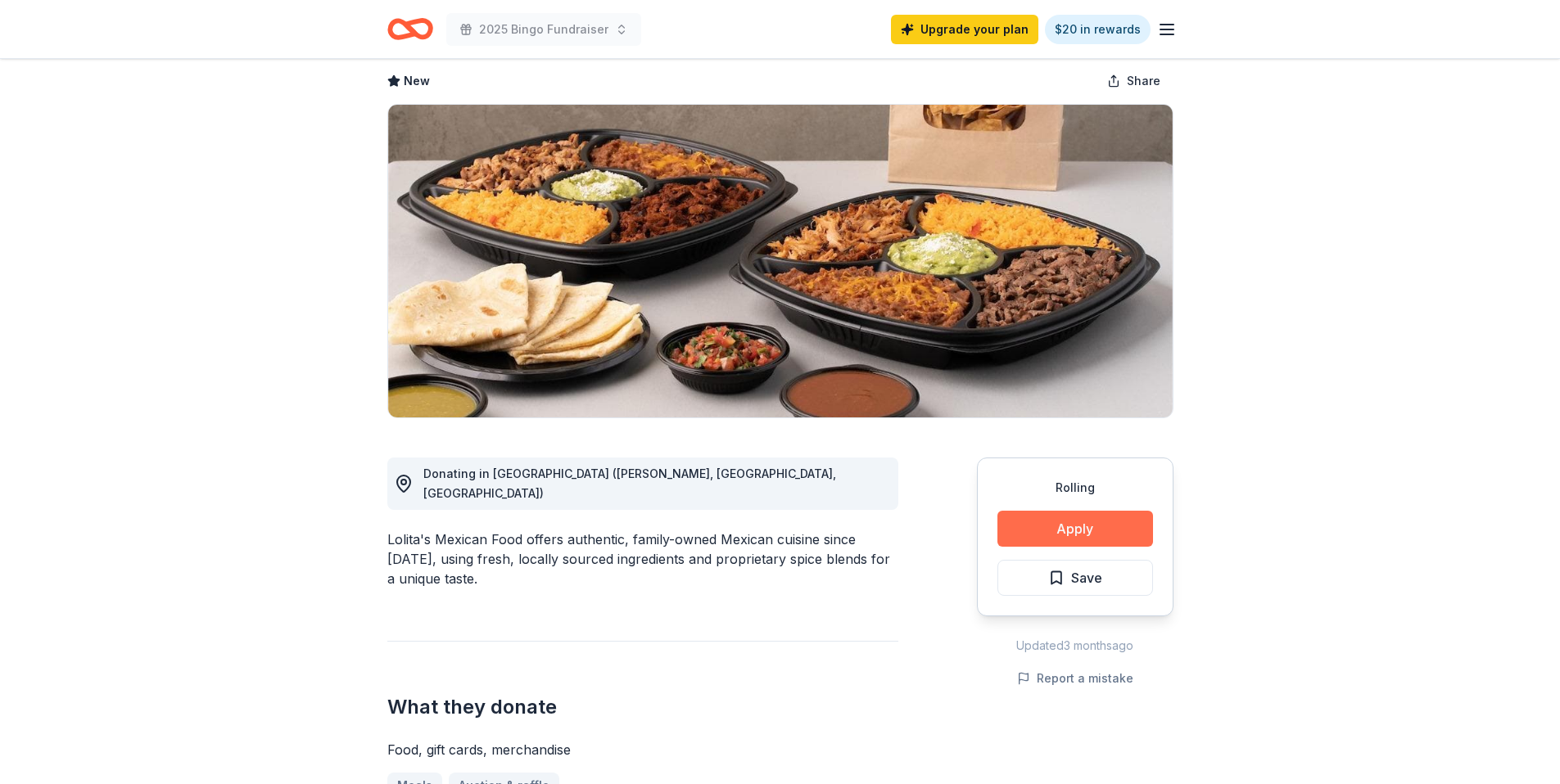
click at [1052, 525] on button "Apply" at bounding box center [1075, 529] width 155 height 36
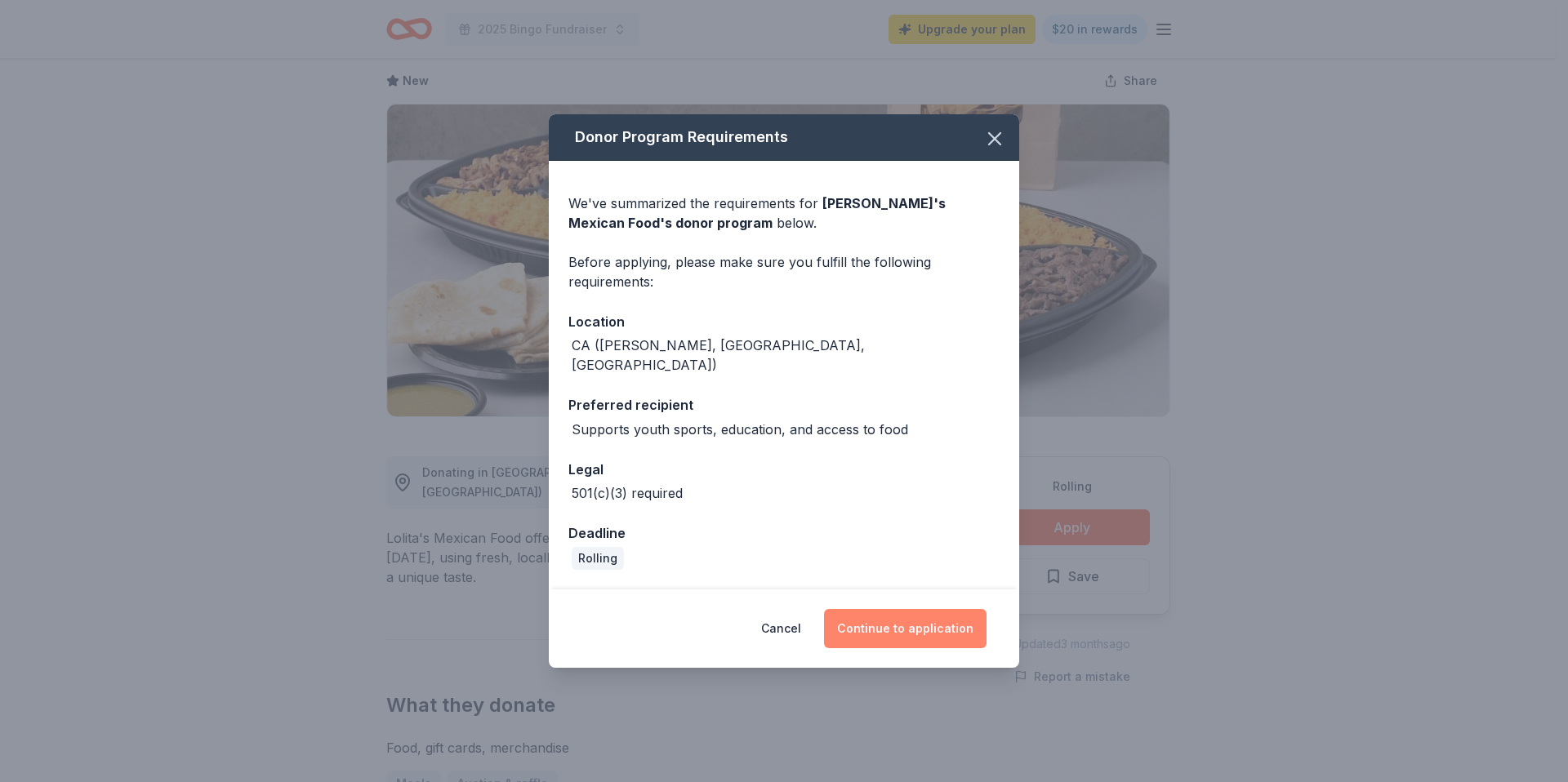
click at [950, 624] on button "Continue to application" at bounding box center [905, 629] width 162 height 40
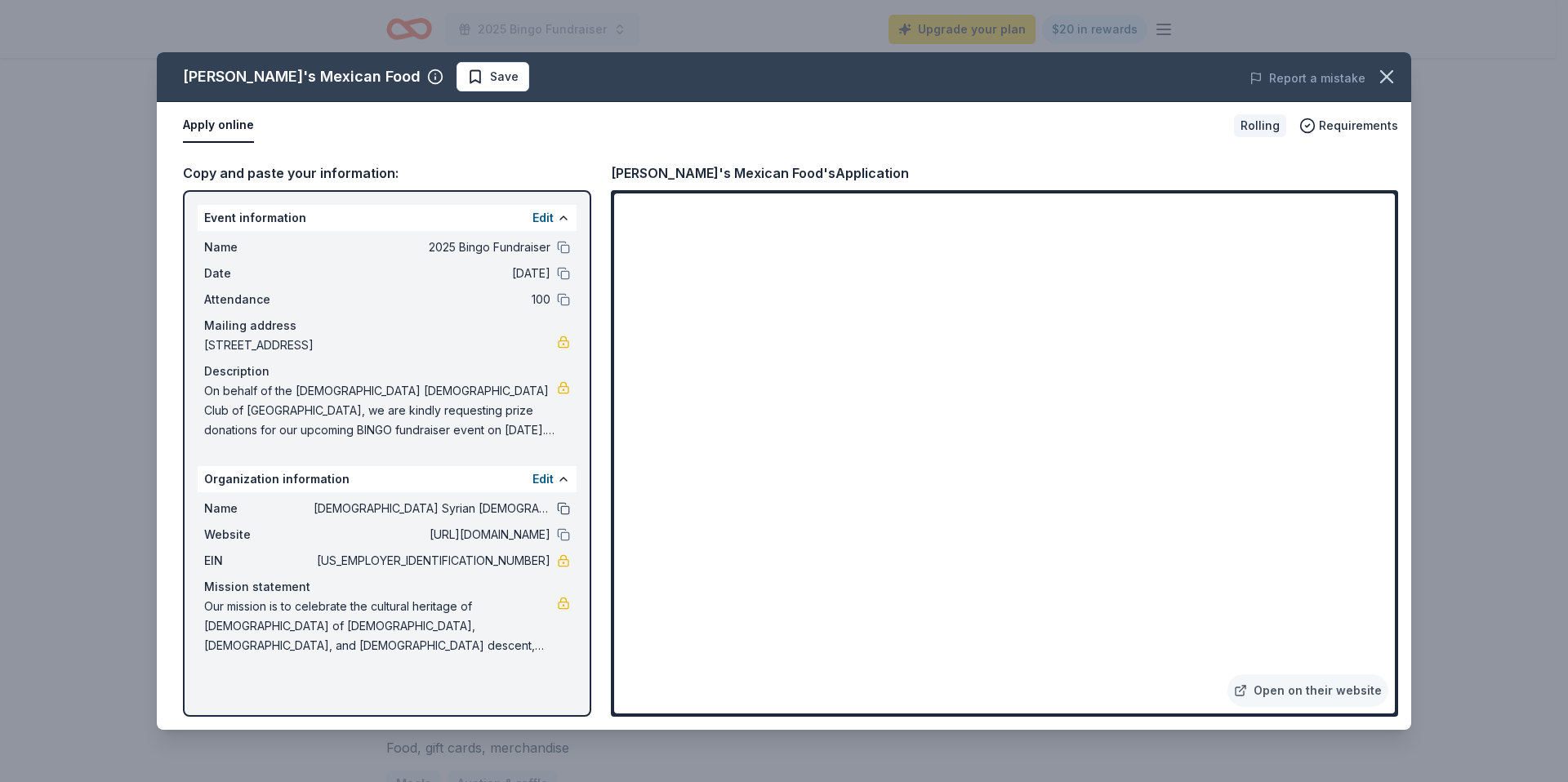
click at [563, 510] on button at bounding box center [564, 509] width 13 height 13
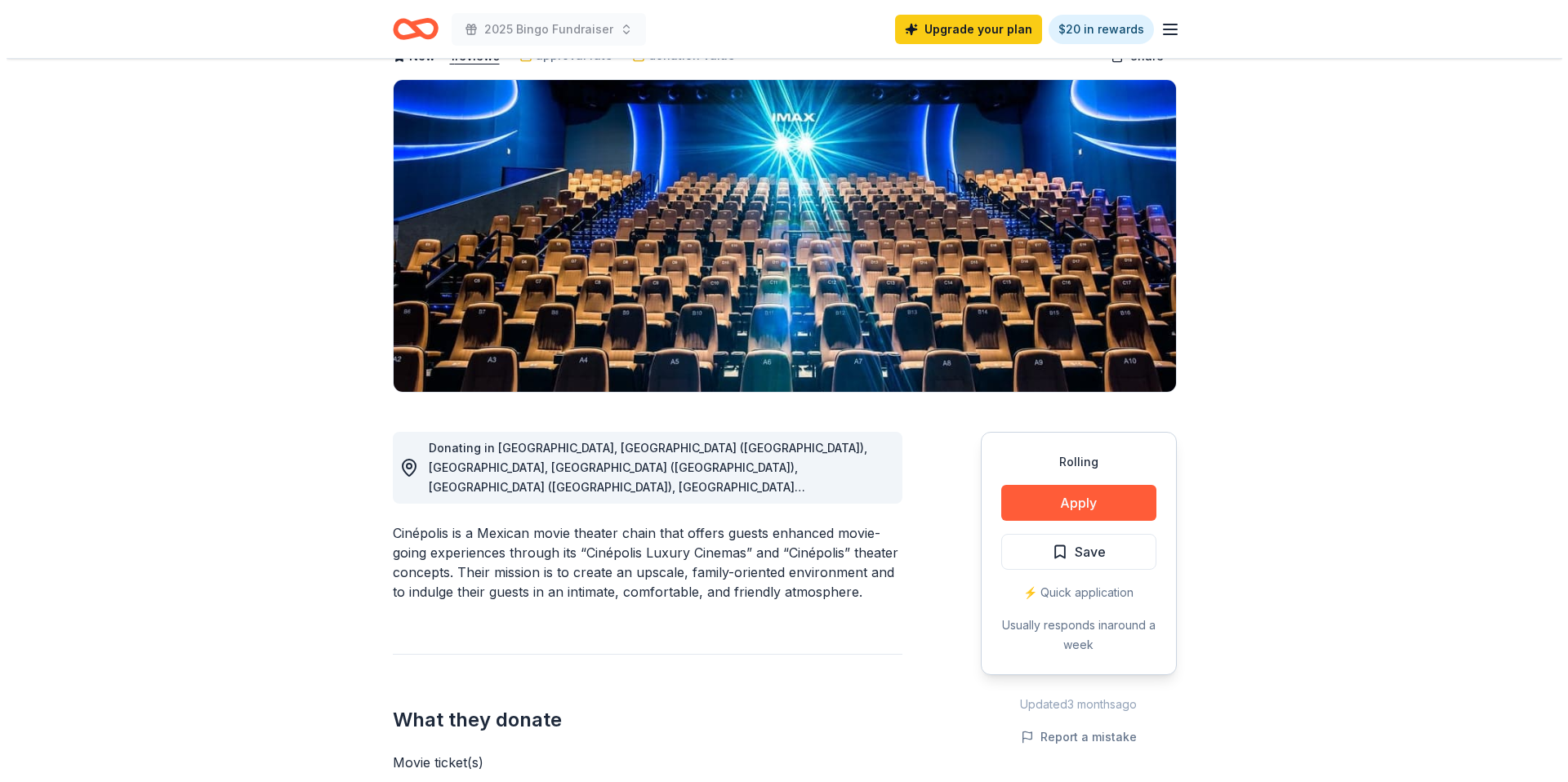
scroll to position [107, 0]
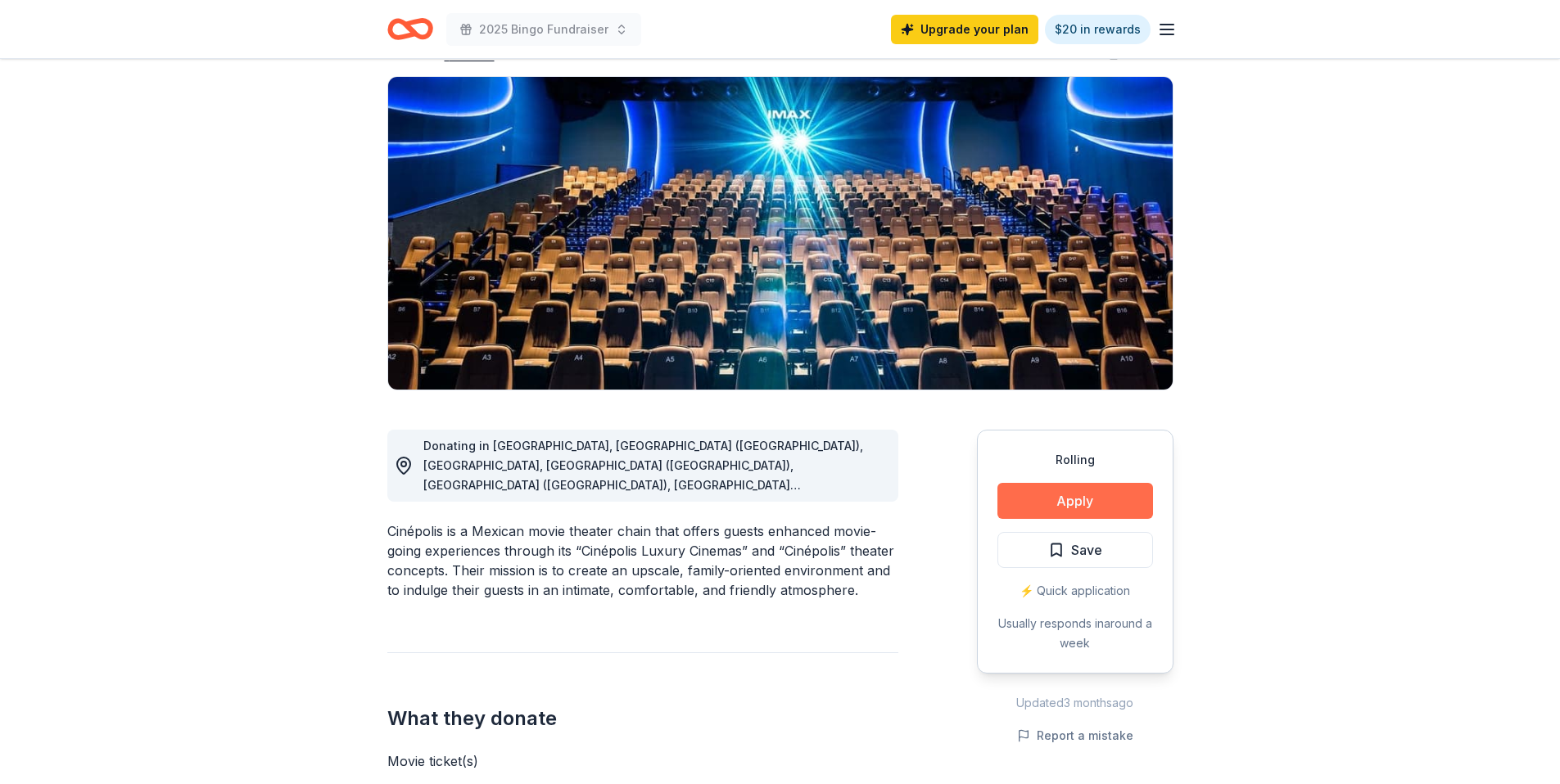
click at [1077, 506] on button "Apply" at bounding box center [1075, 501] width 155 height 36
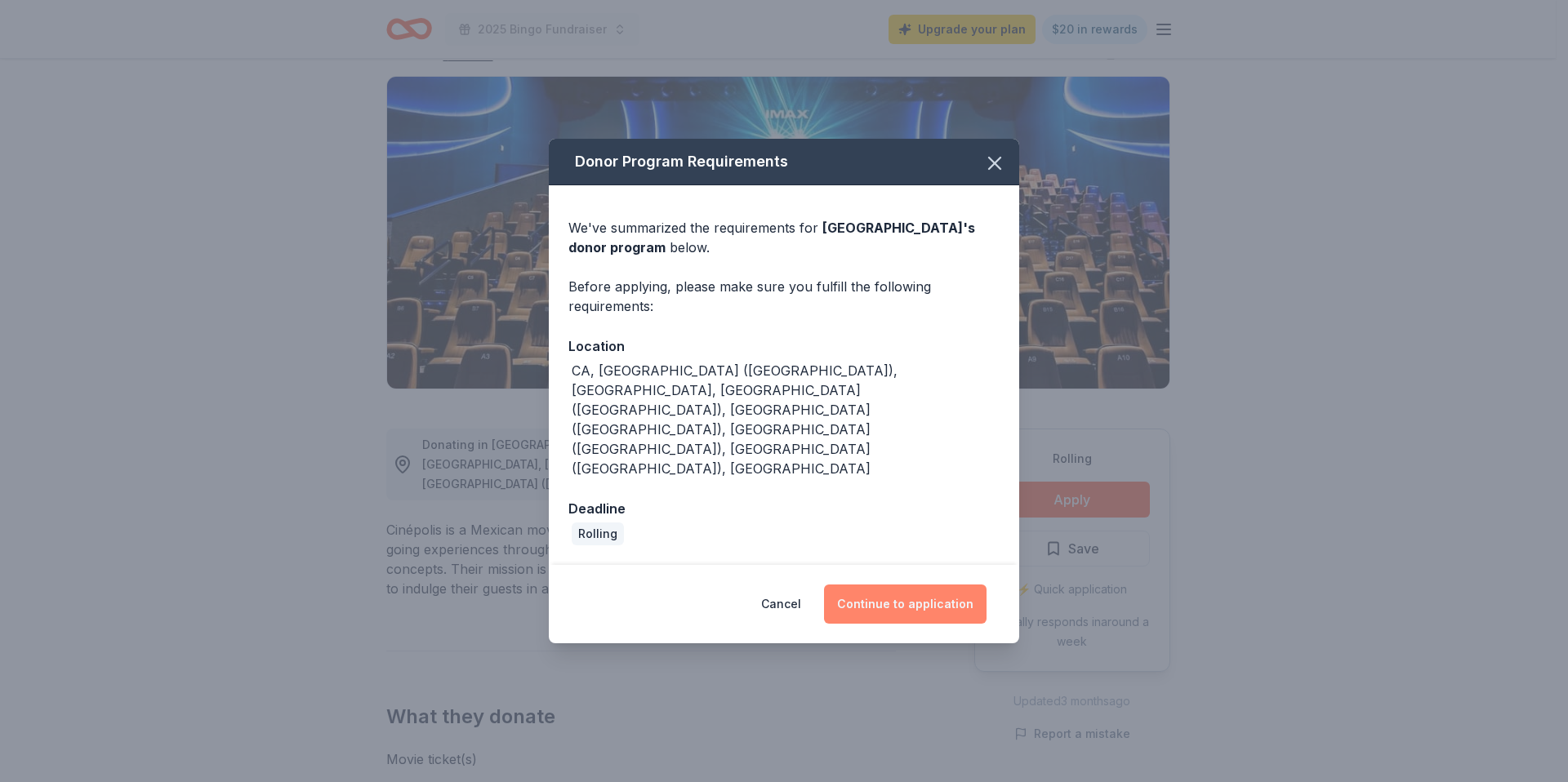
click at [911, 585] on button "Continue to application" at bounding box center [905, 604] width 162 height 40
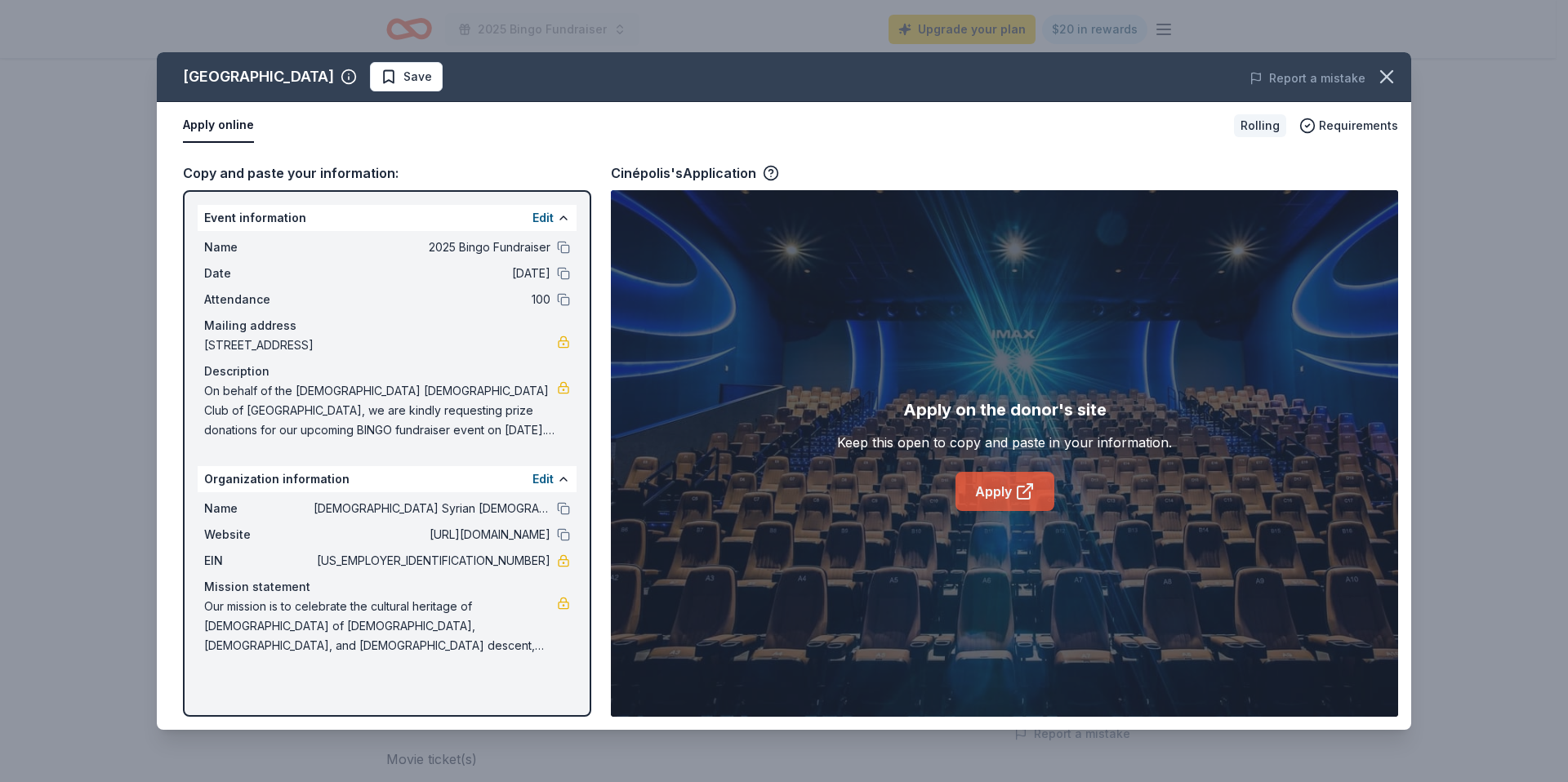
click at [986, 495] on link "Apply" at bounding box center [1005, 492] width 99 height 40
click at [567, 510] on button at bounding box center [564, 509] width 13 height 13
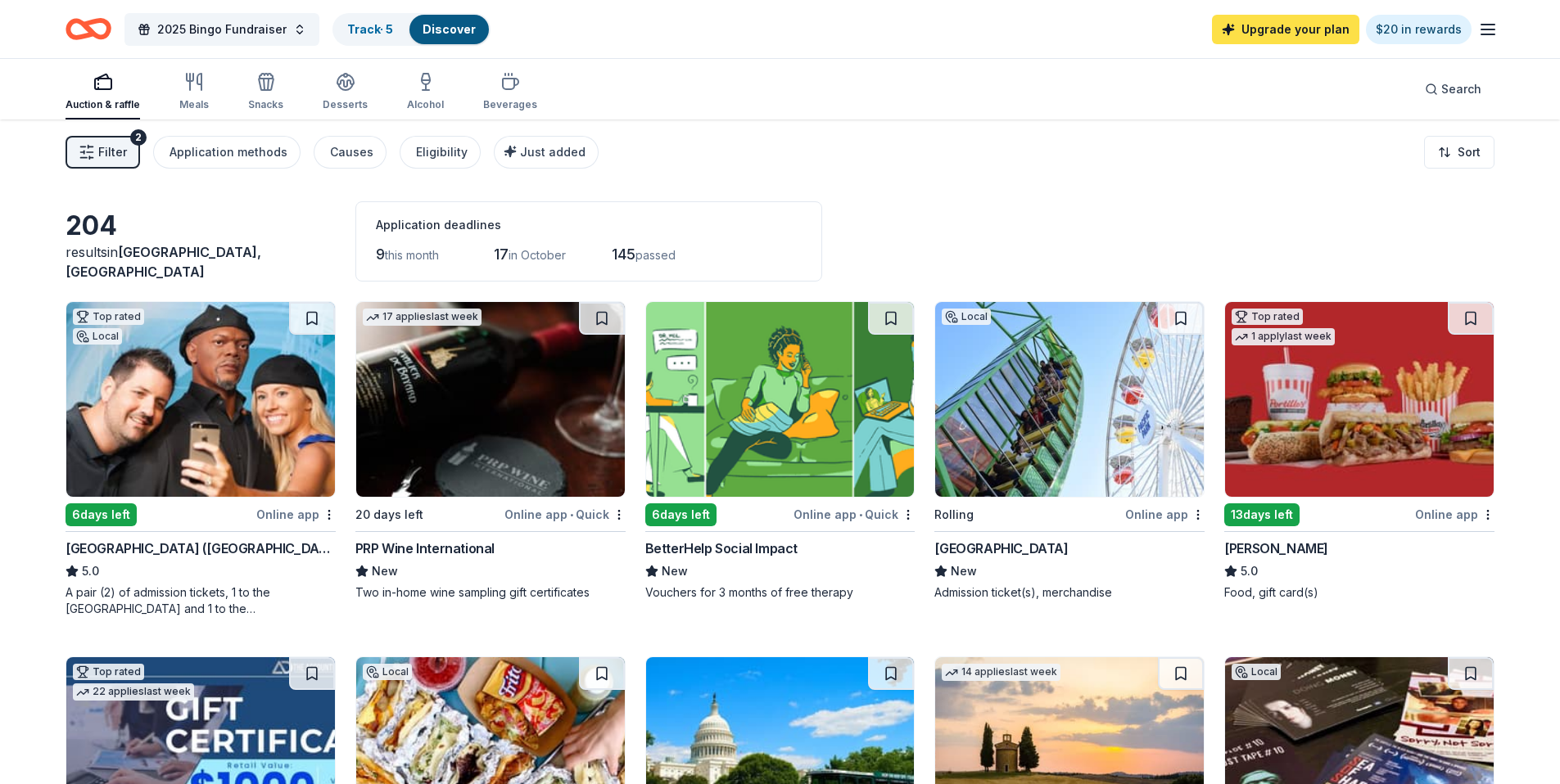
click at [1267, 31] on link "Upgrade your plan" at bounding box center [1286, 29] width 148 height 29
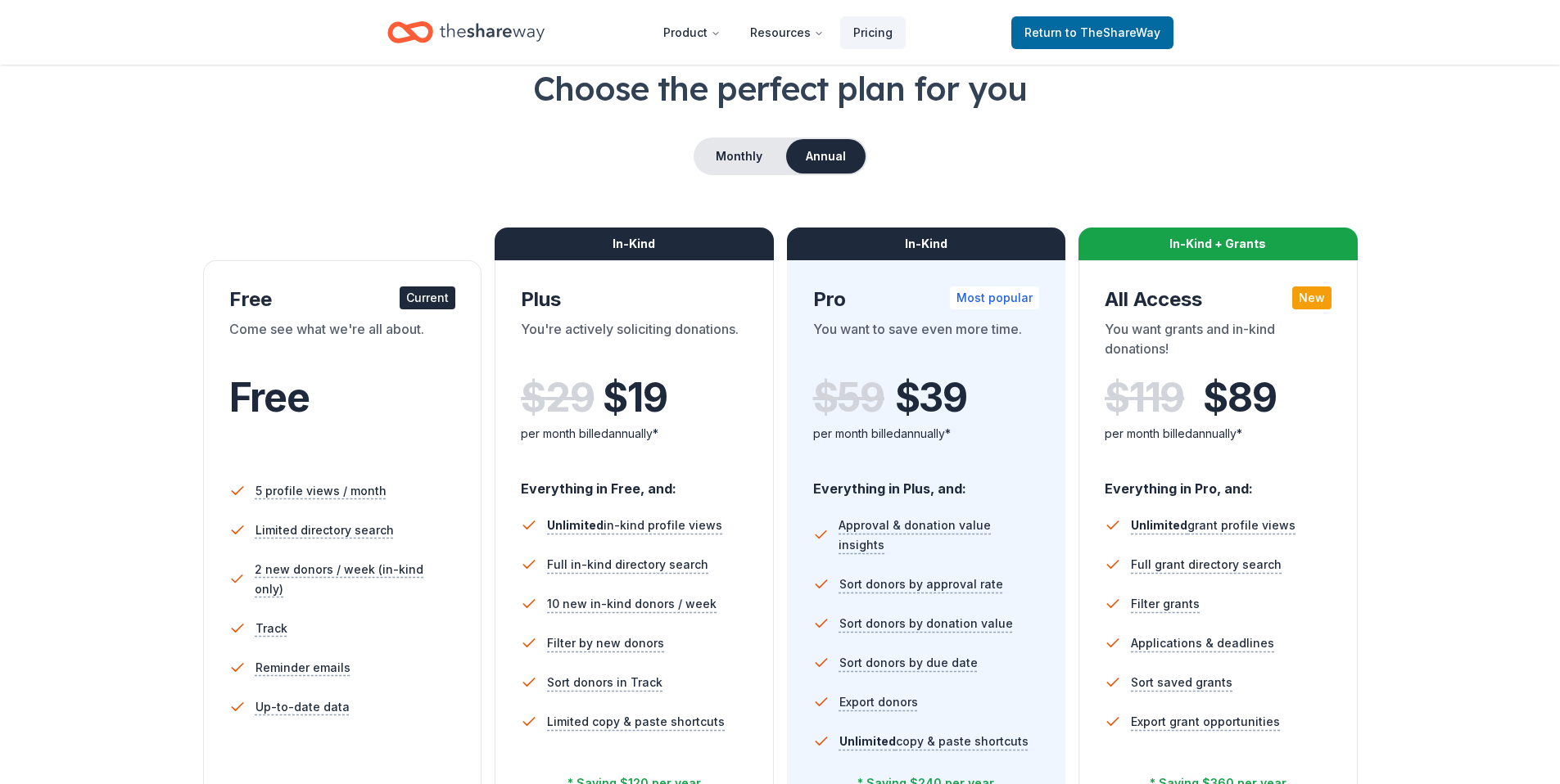
scroll to position [95, 0]
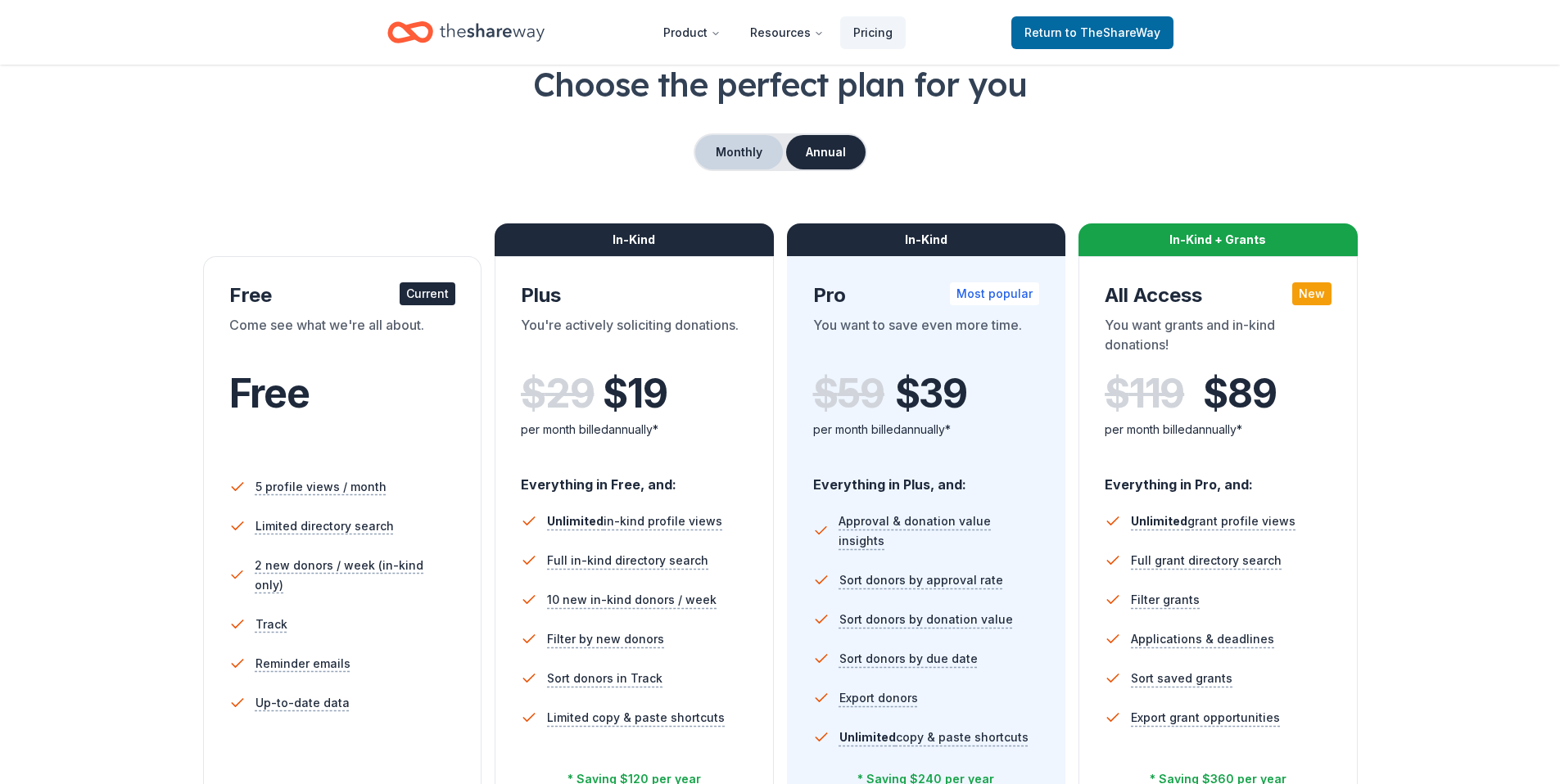
click at [723, 160] on button "Monthly" at bounding box center [739, 152] width 88 height 34
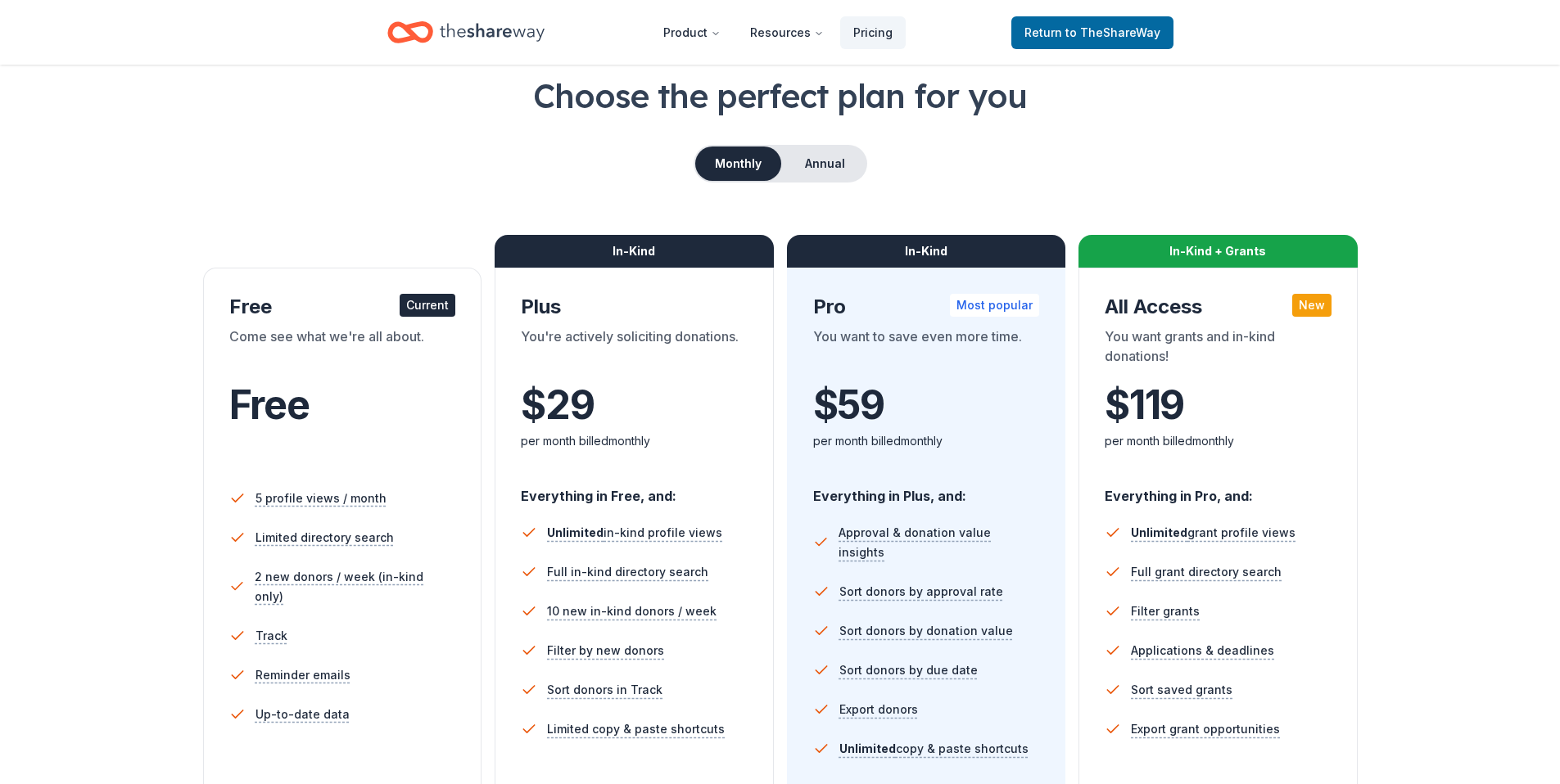
scroll to position [0, 0]
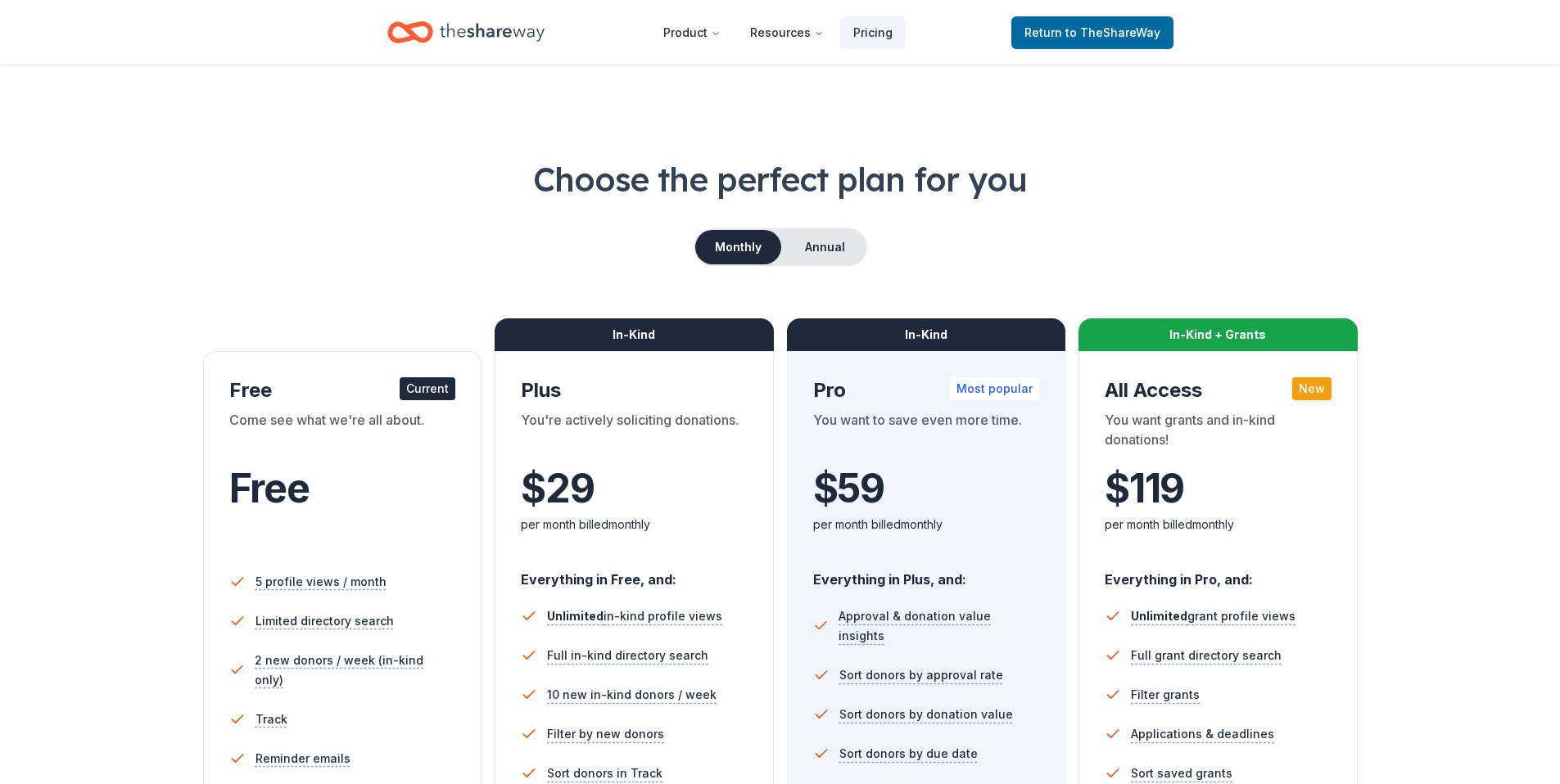
click at [473, 30] on icon "Home" at bounding box center [492, 31] width 105 height 33
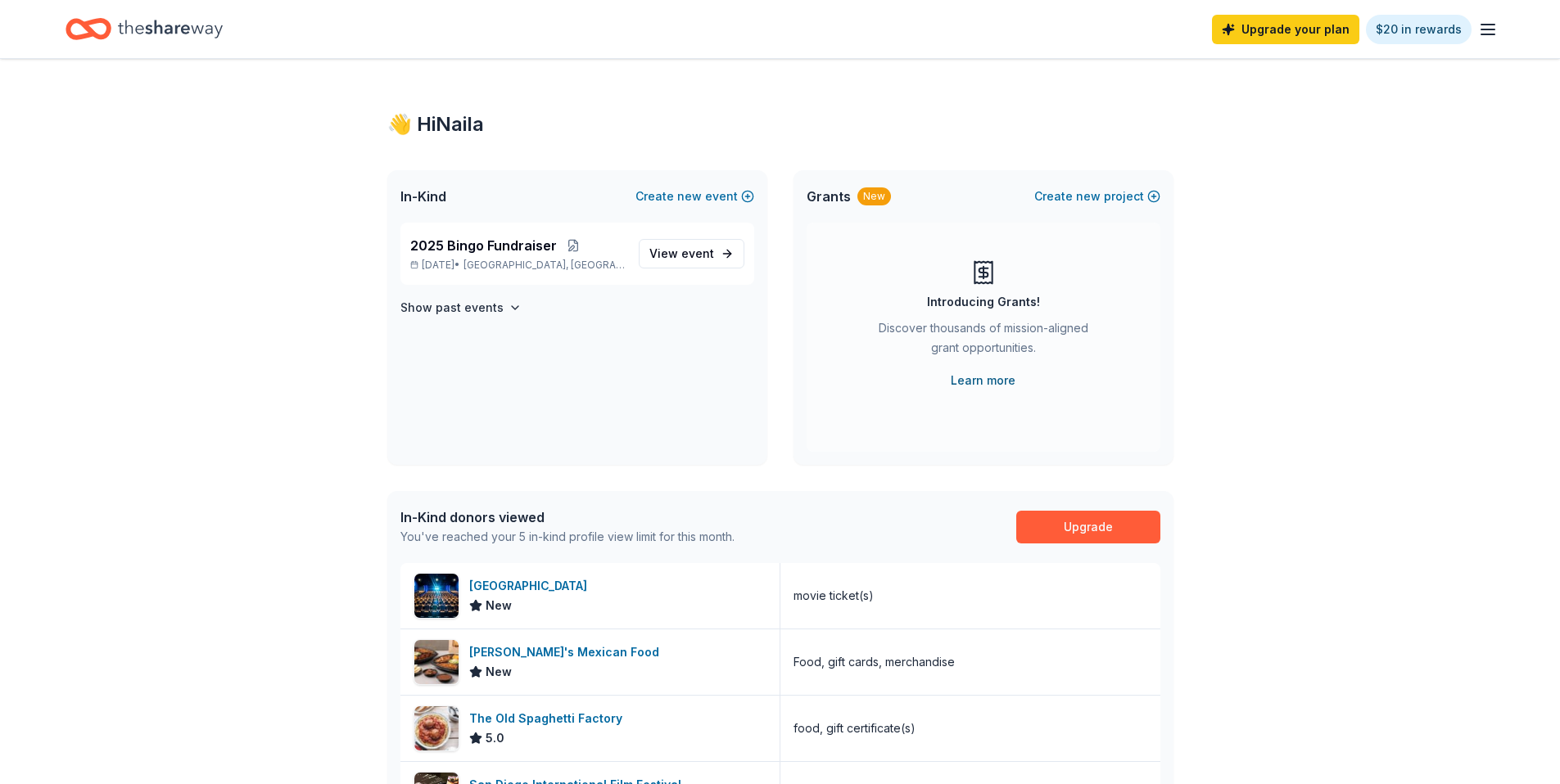
click at [994, 380] on link "Learn more" at bounding box center [983, 381] width 64 height 20
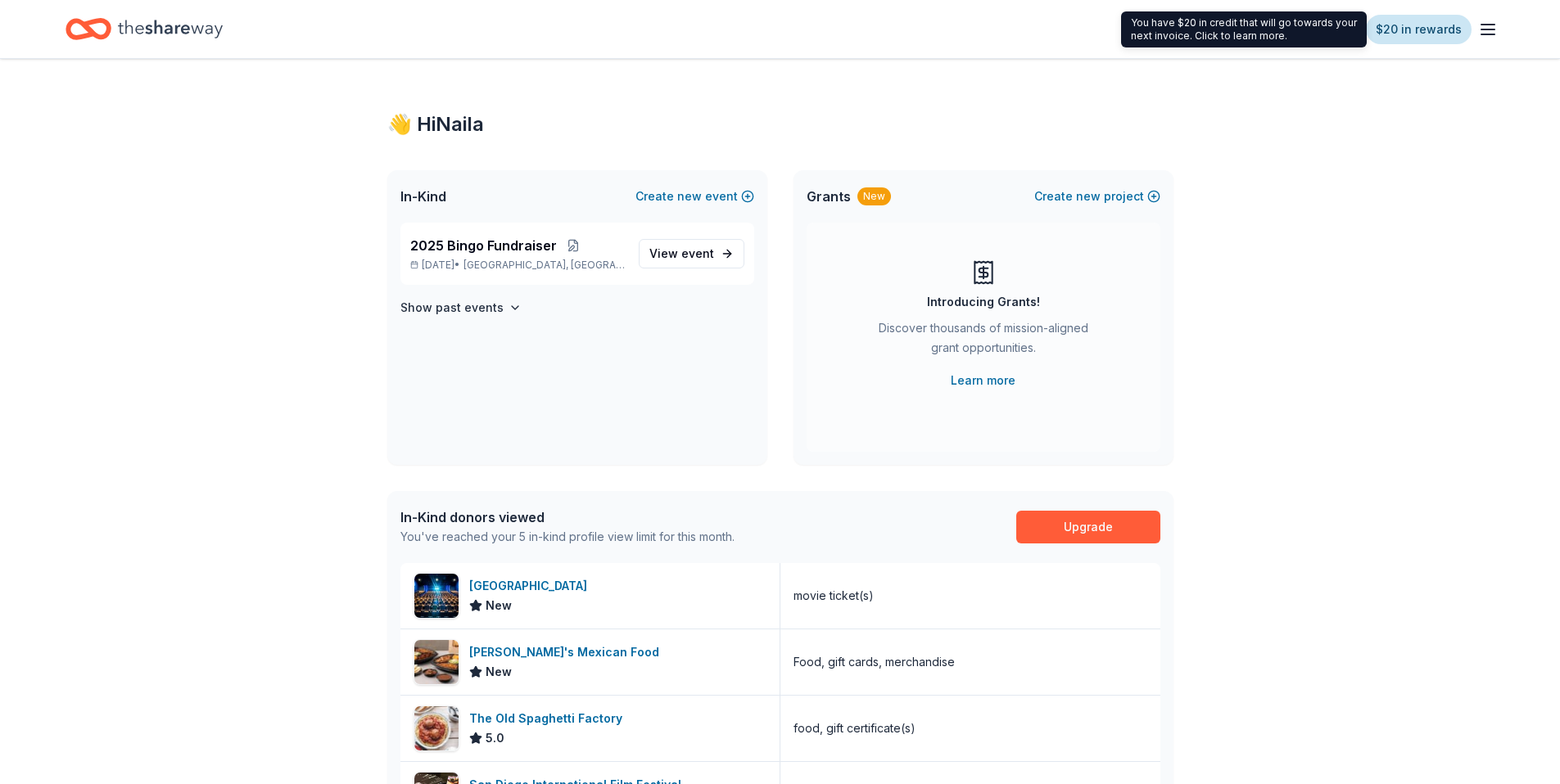
click at [1422, 30] on link "$20 in rewards" at bounding box center [1419, 29] width 106 height 29
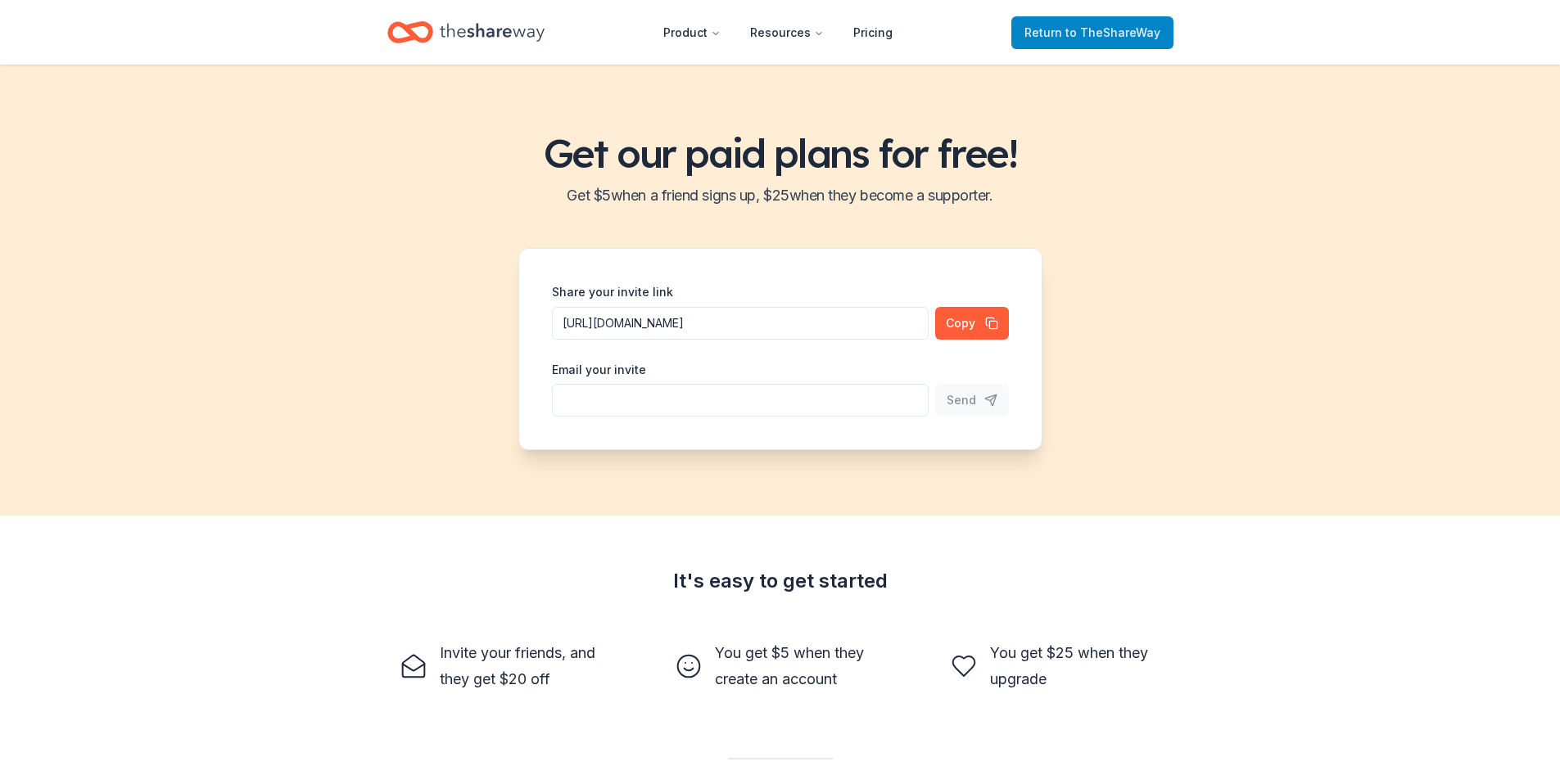
click at [1044, 27] on span "Return to TheShareWay" at bounding box center [1093, 32] width 136 height 20
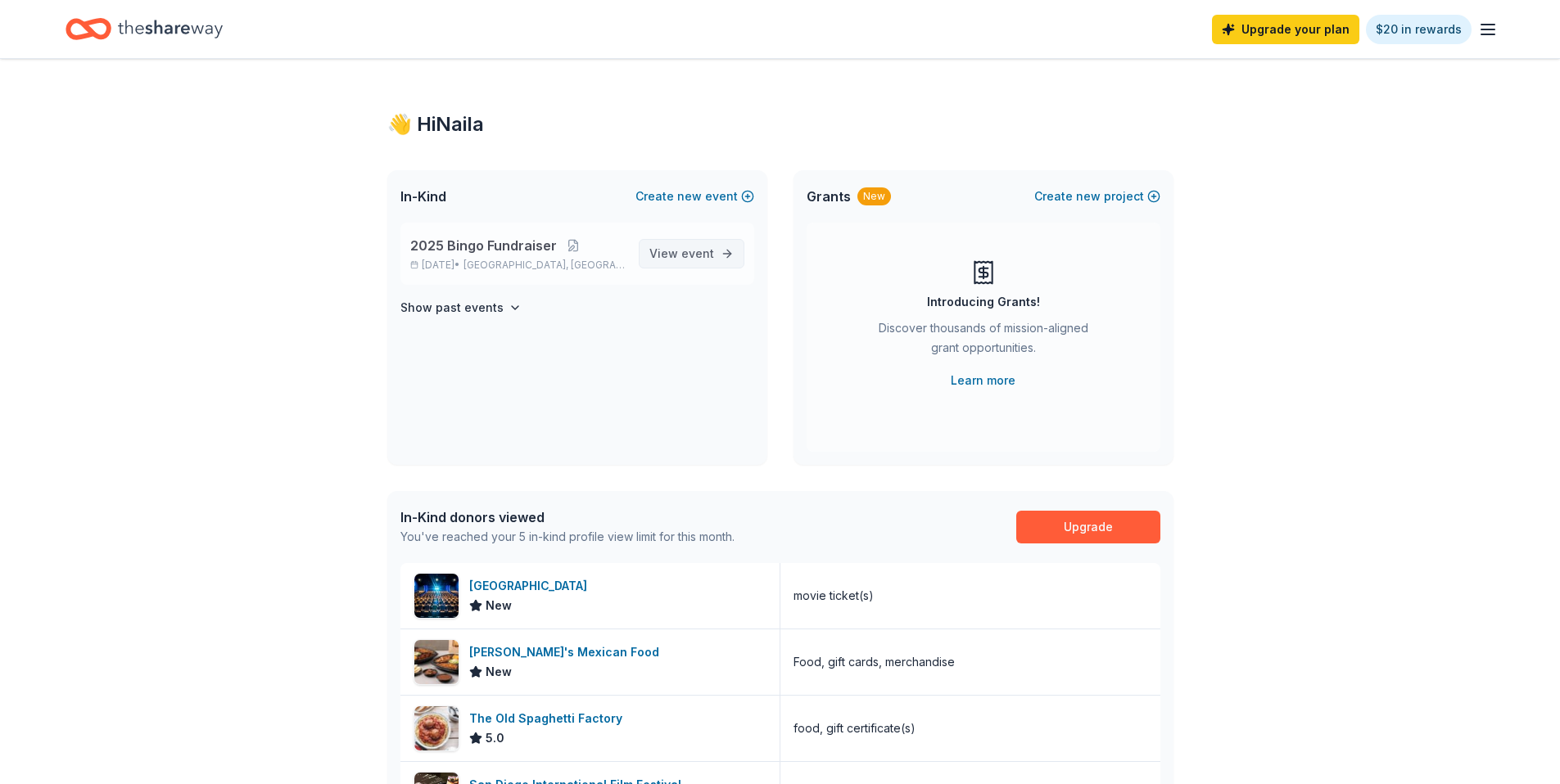
click at [693, 259] on span "event" at bounding box center [697, 253] width 33 height 14
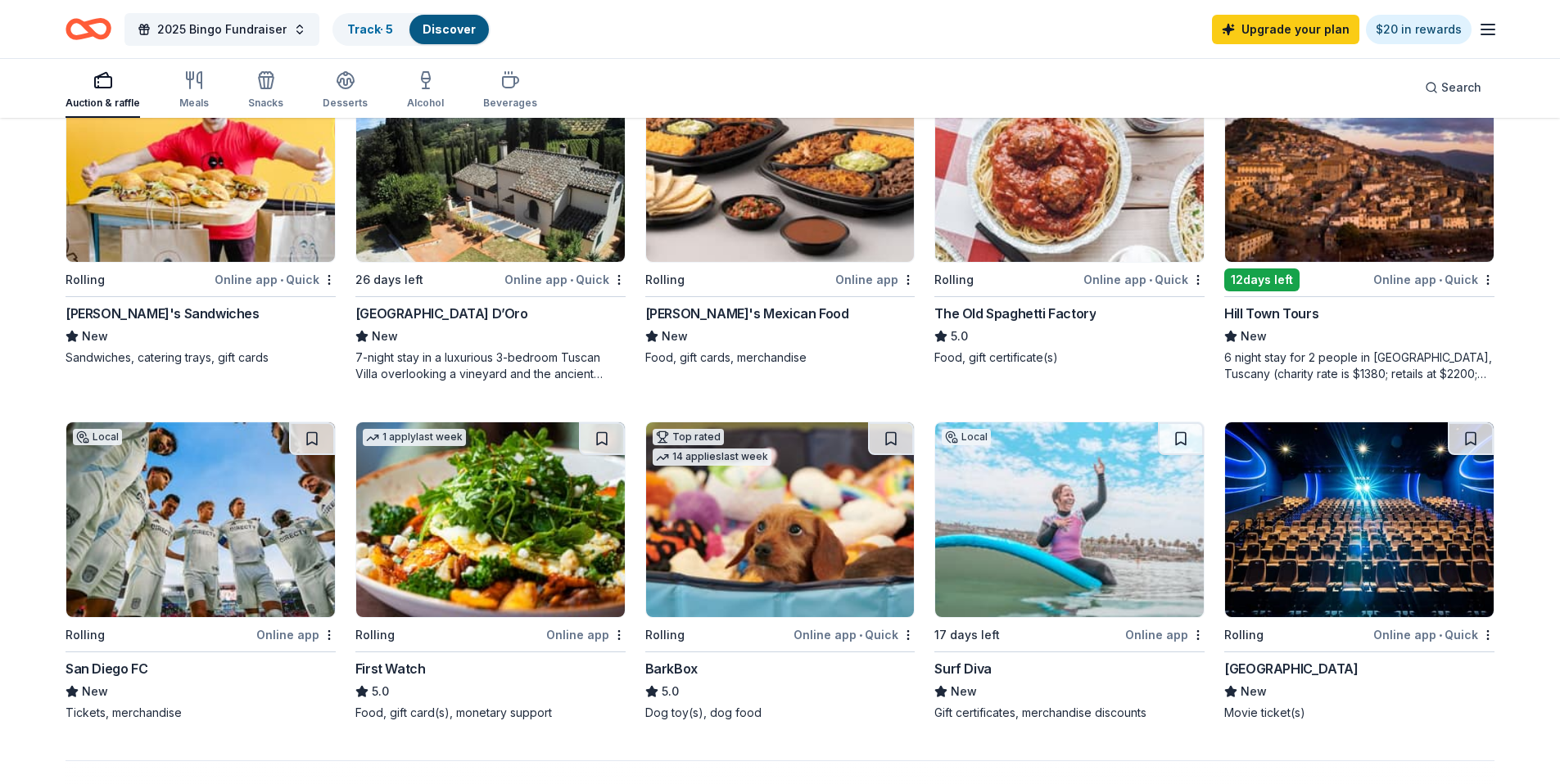
scroll to position [945, 0]
click at [188, 451] on img at bounding box center [201, 521] width 269 height 195
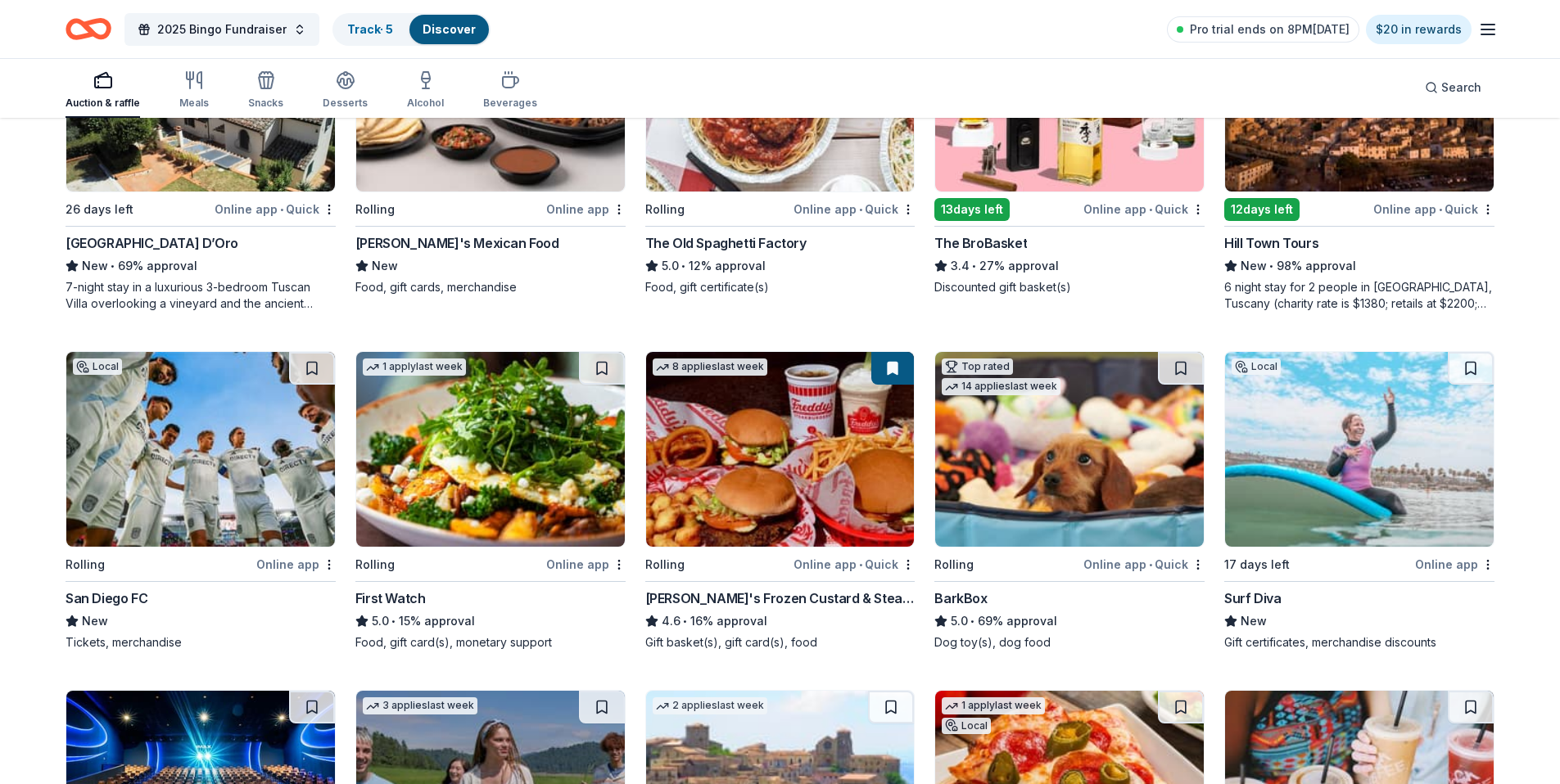
scroll to position [1497, 0]
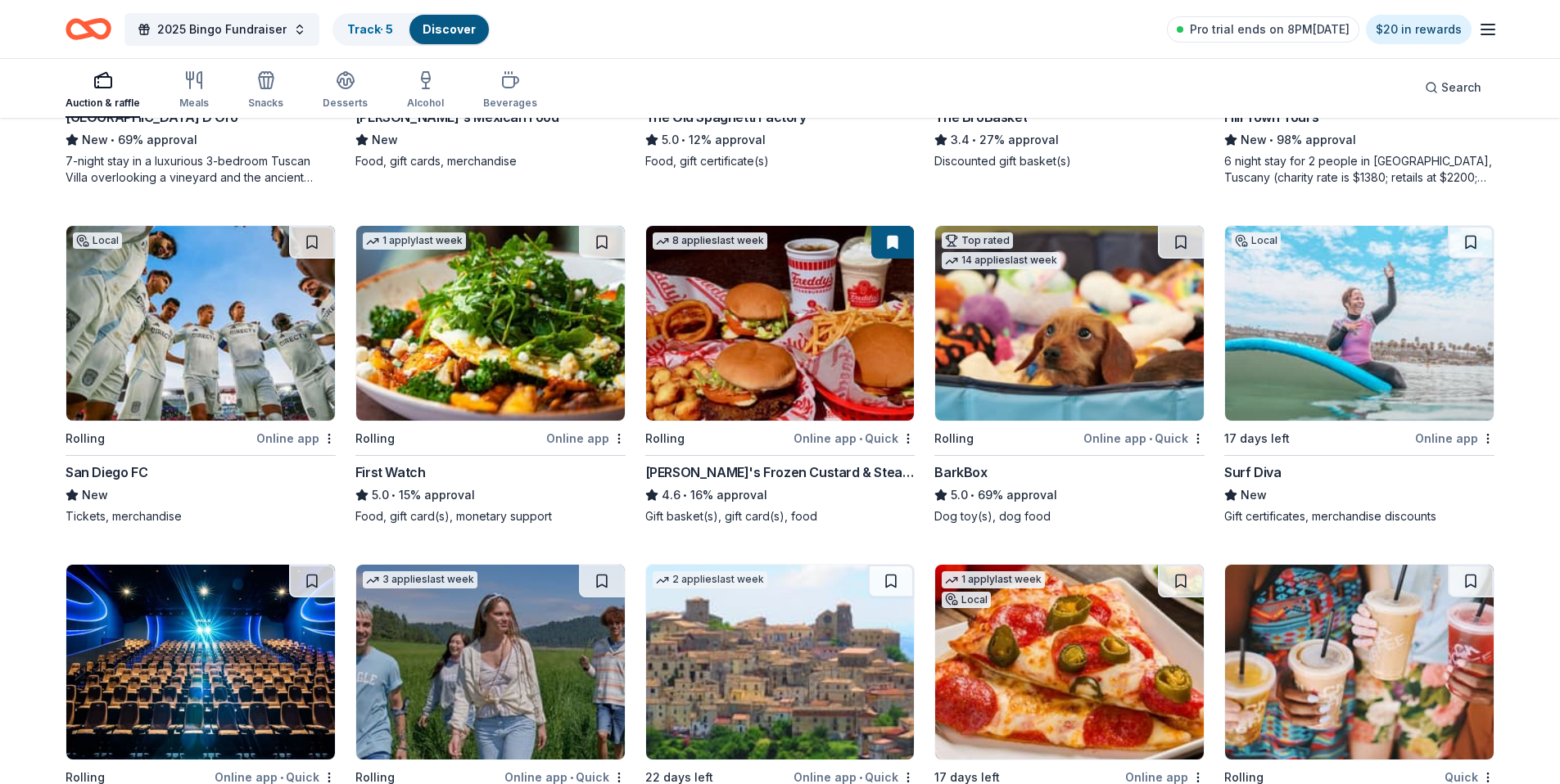
click at [521, 347] on img at bounding box center [491, 324] width 269 height 195
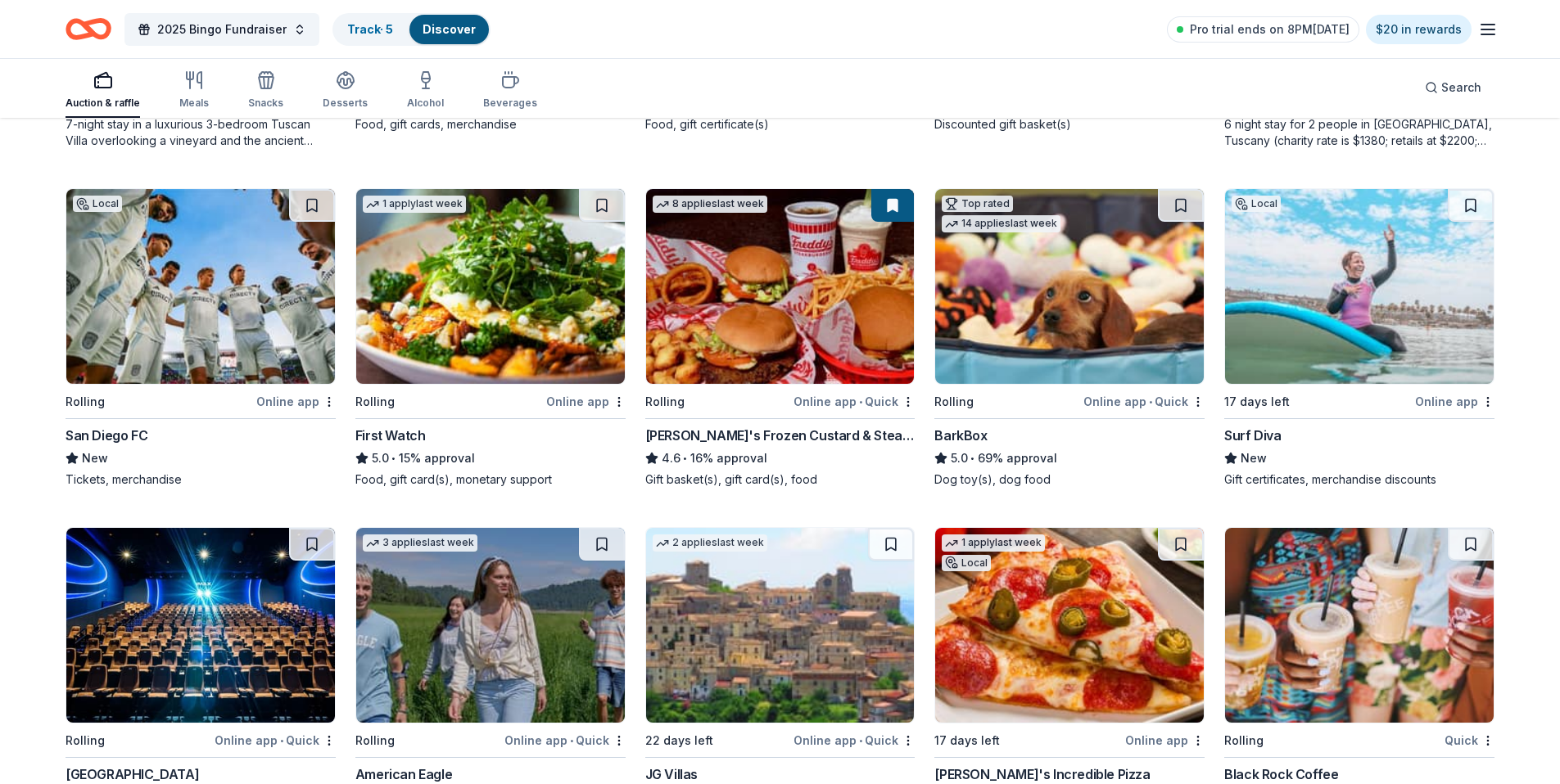
scroll to position [1535, 0]
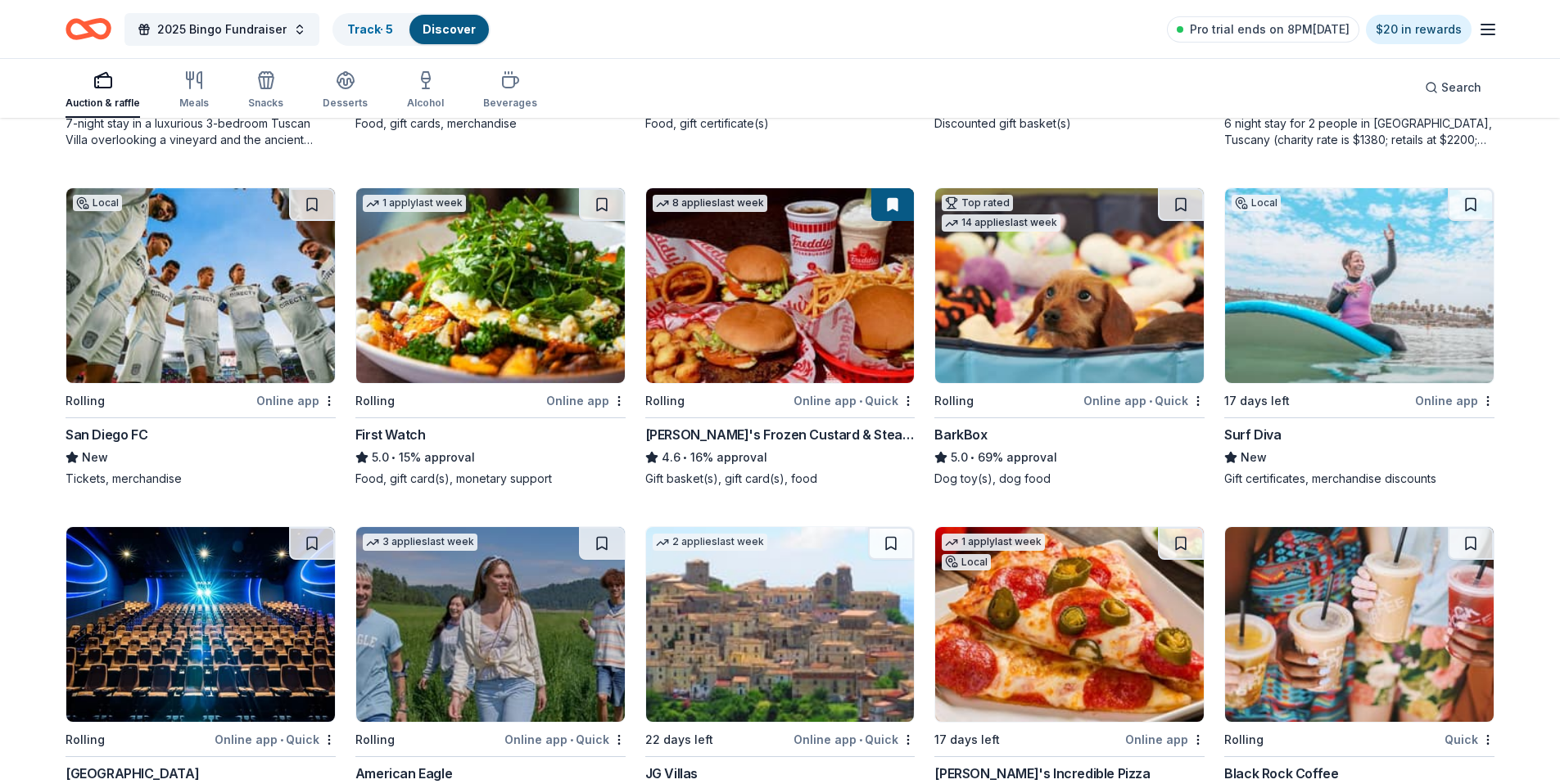
click at [1042, 287] on img at bounding box center [1069, 286] width 269 height 195
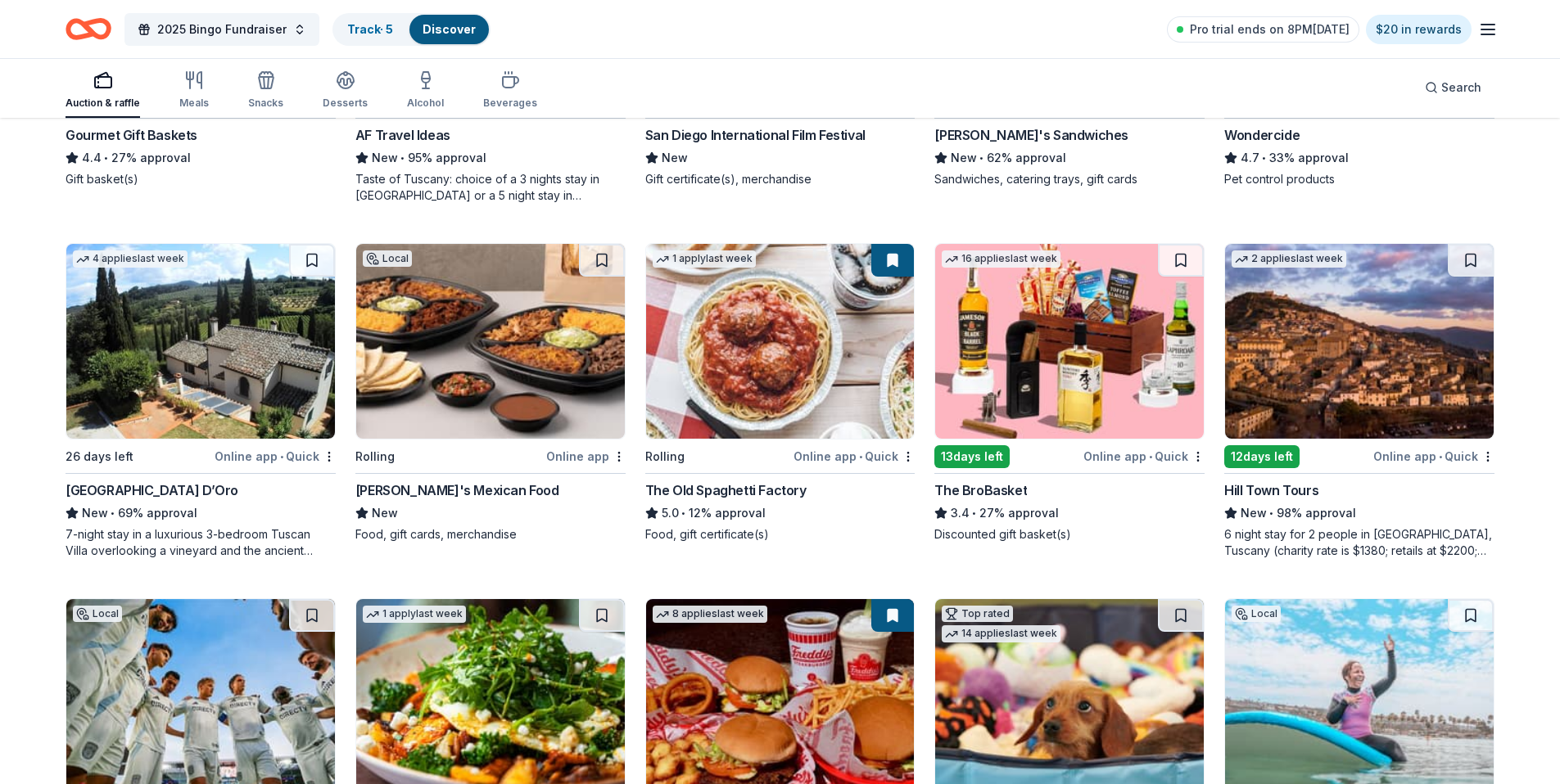
scroll to position [0, 0]
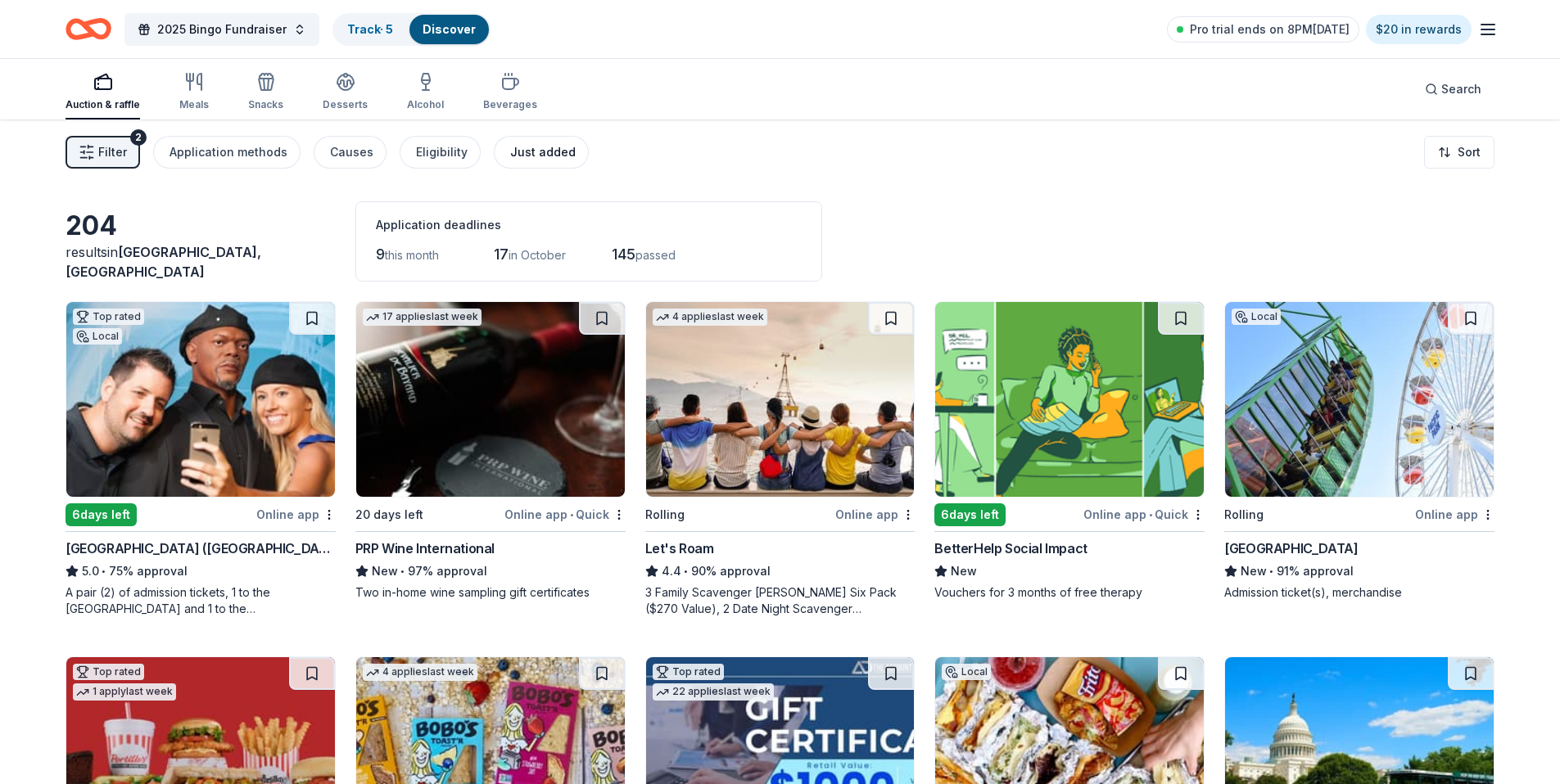
click at [529, 149] on div "Just added" at bounding box center [543, 151] width 65 height 20
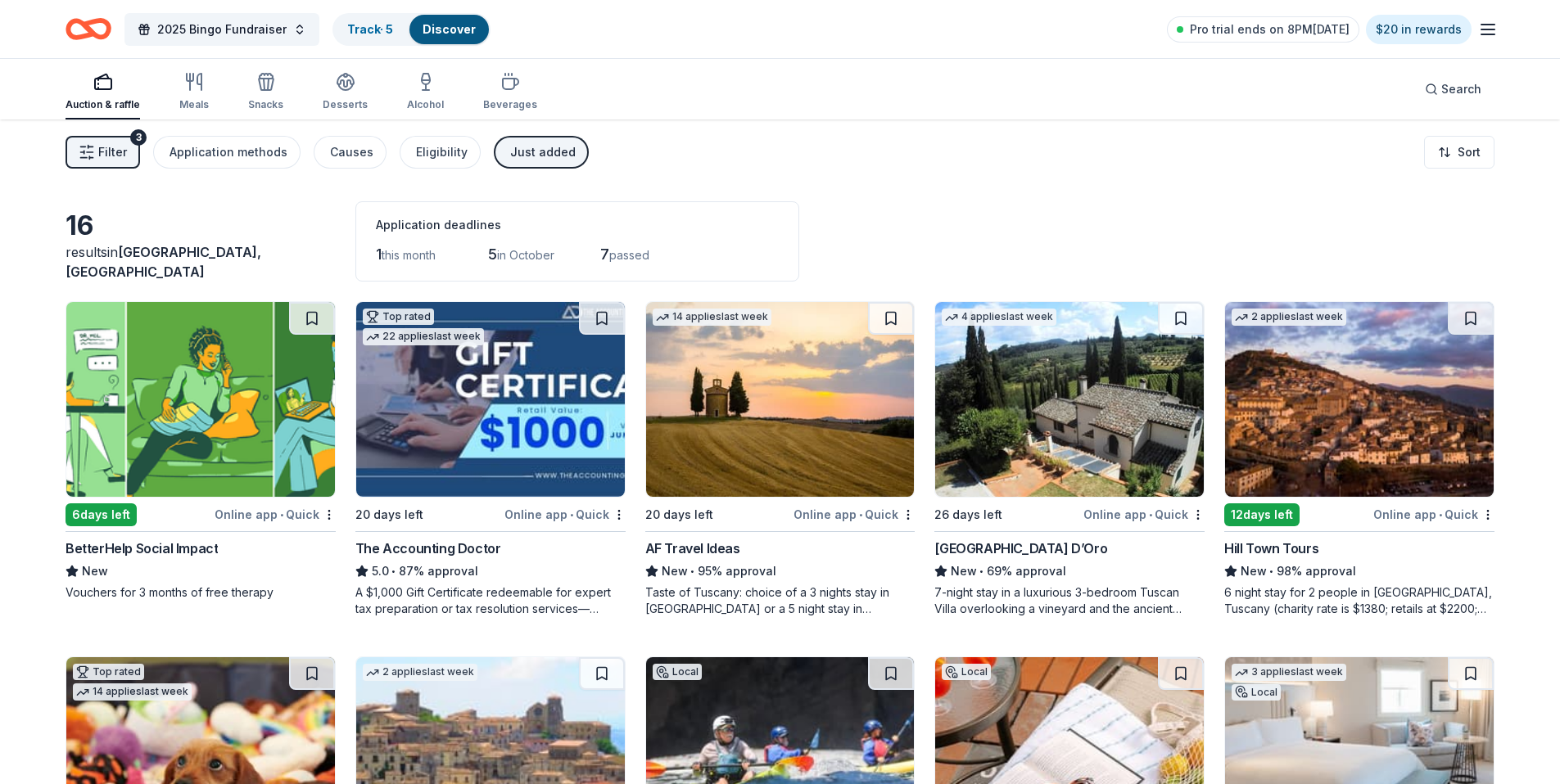
click at [215, 376] on img at bounding box center [201, 400] width 269 height 195
click at [415, 404] on img at bounding box center [491, 400] width 269 height 195
click at [753, 383] on img at bounding box center [780, 400] width 269 height 195
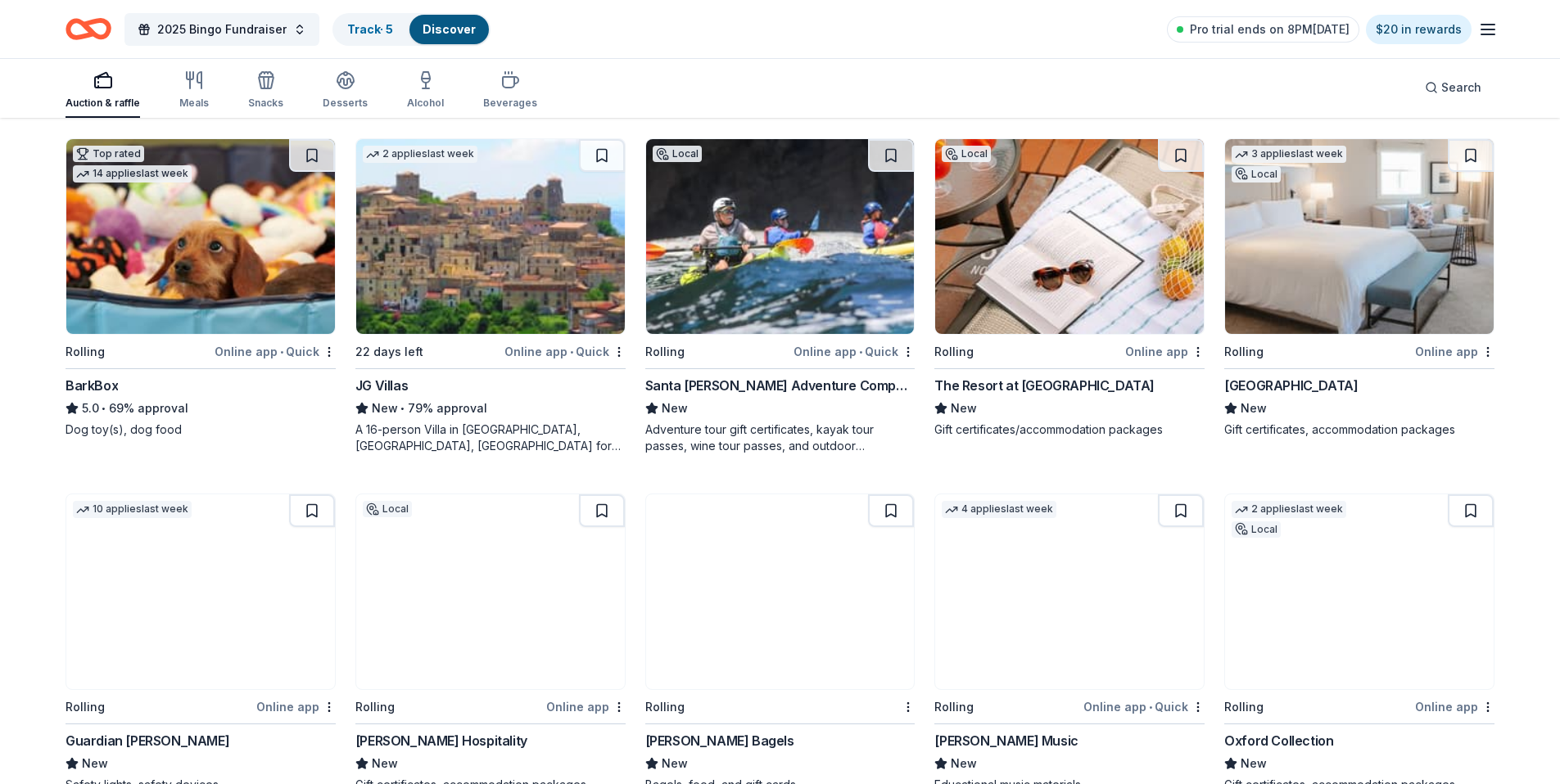
scroll to position [814, 0]
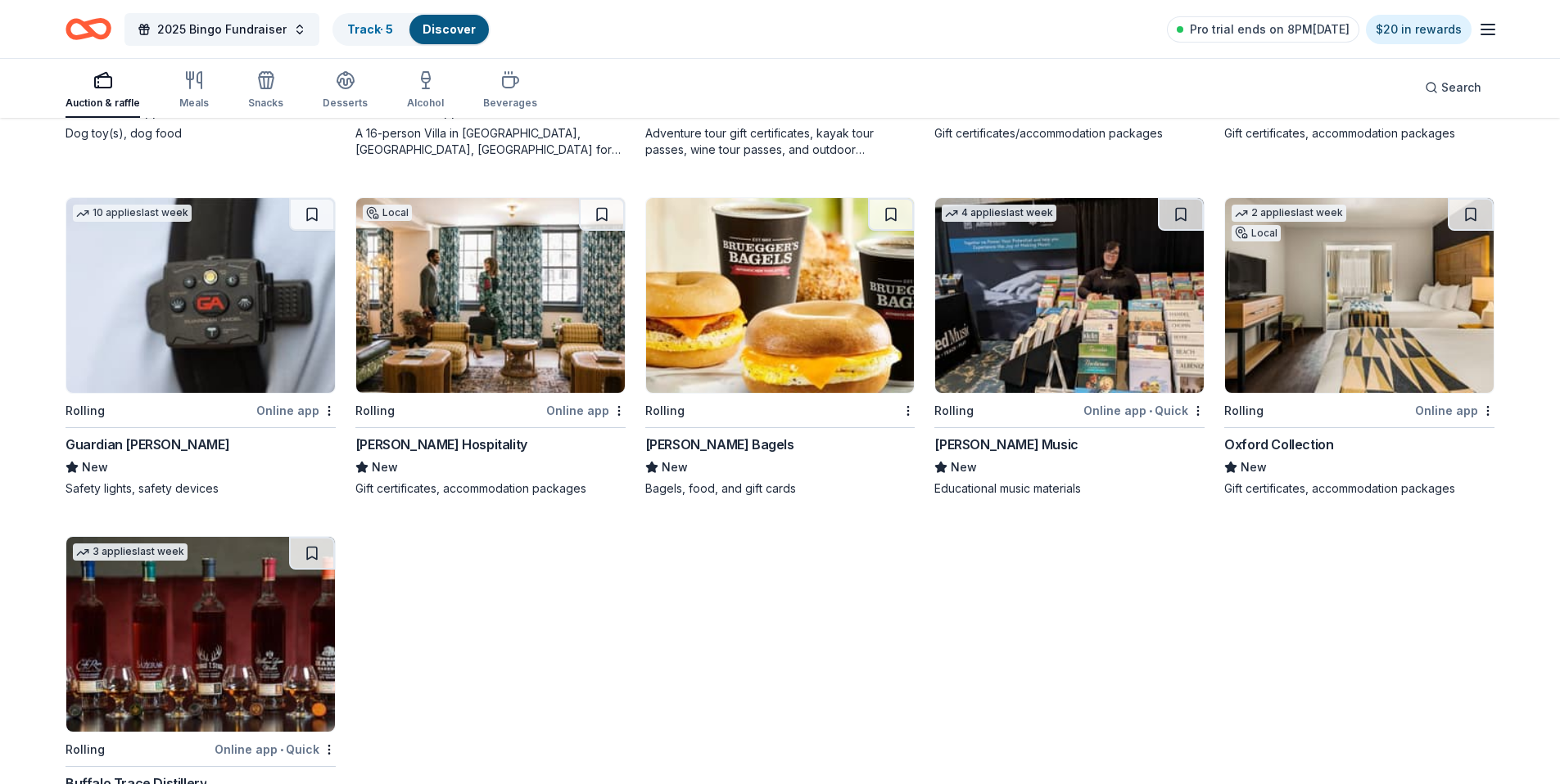
click at [801, 312] on img at bounding box center [780, 295] width 269 height 195
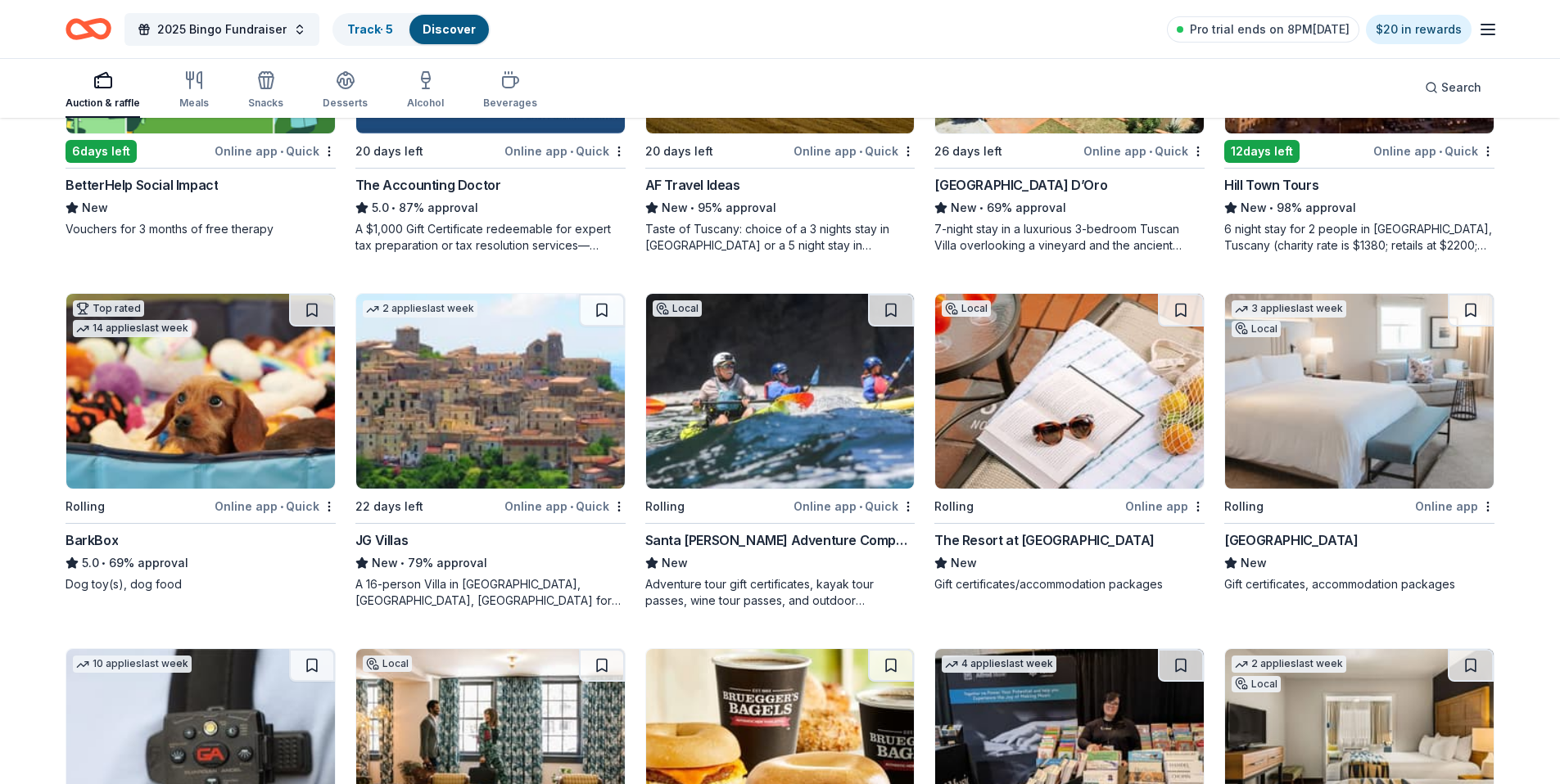
scroll to position [0, 0]
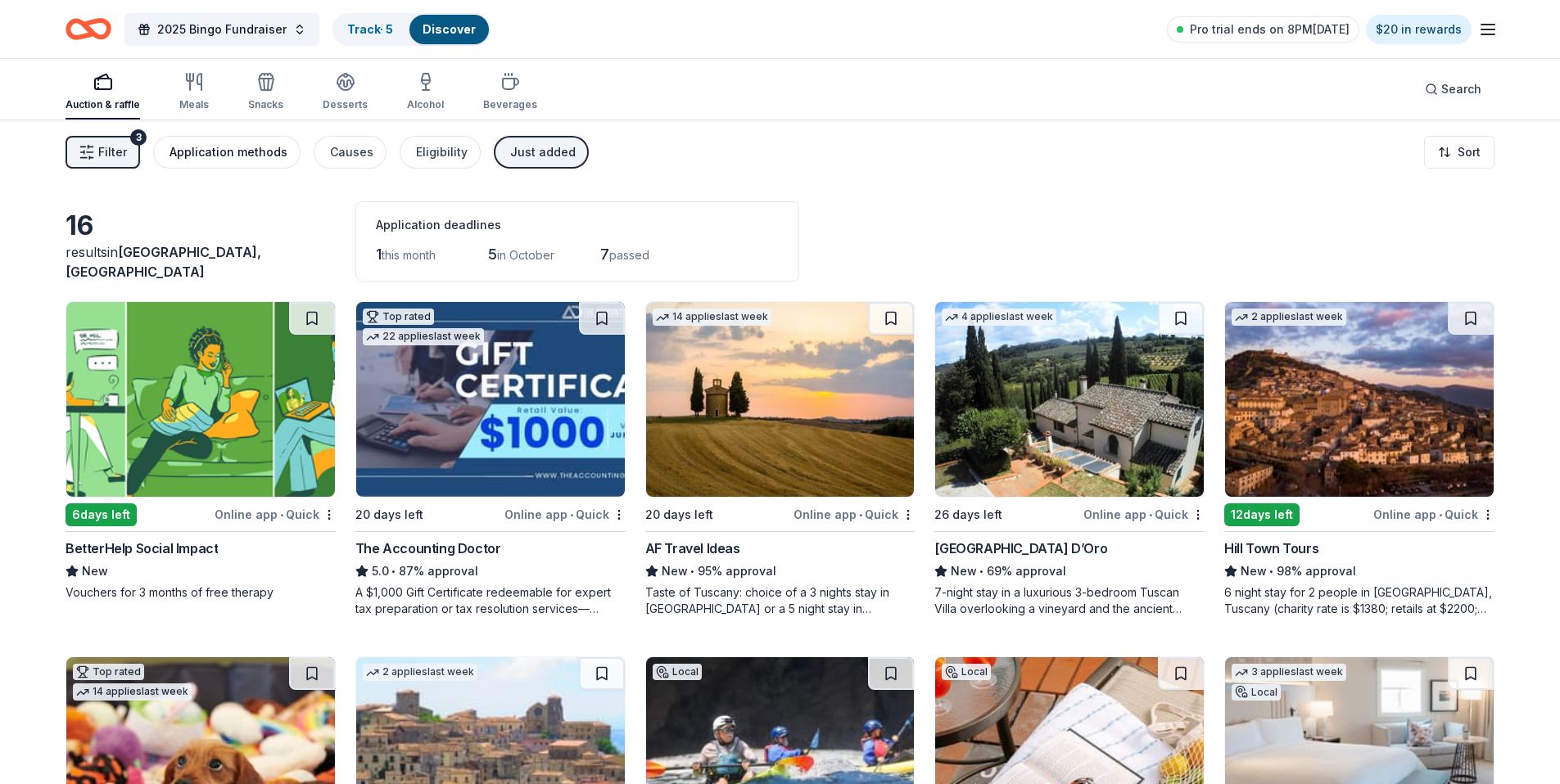
click at [233, 136] on button "Application methods" at bounding box center [227, 152] width 148 height 33
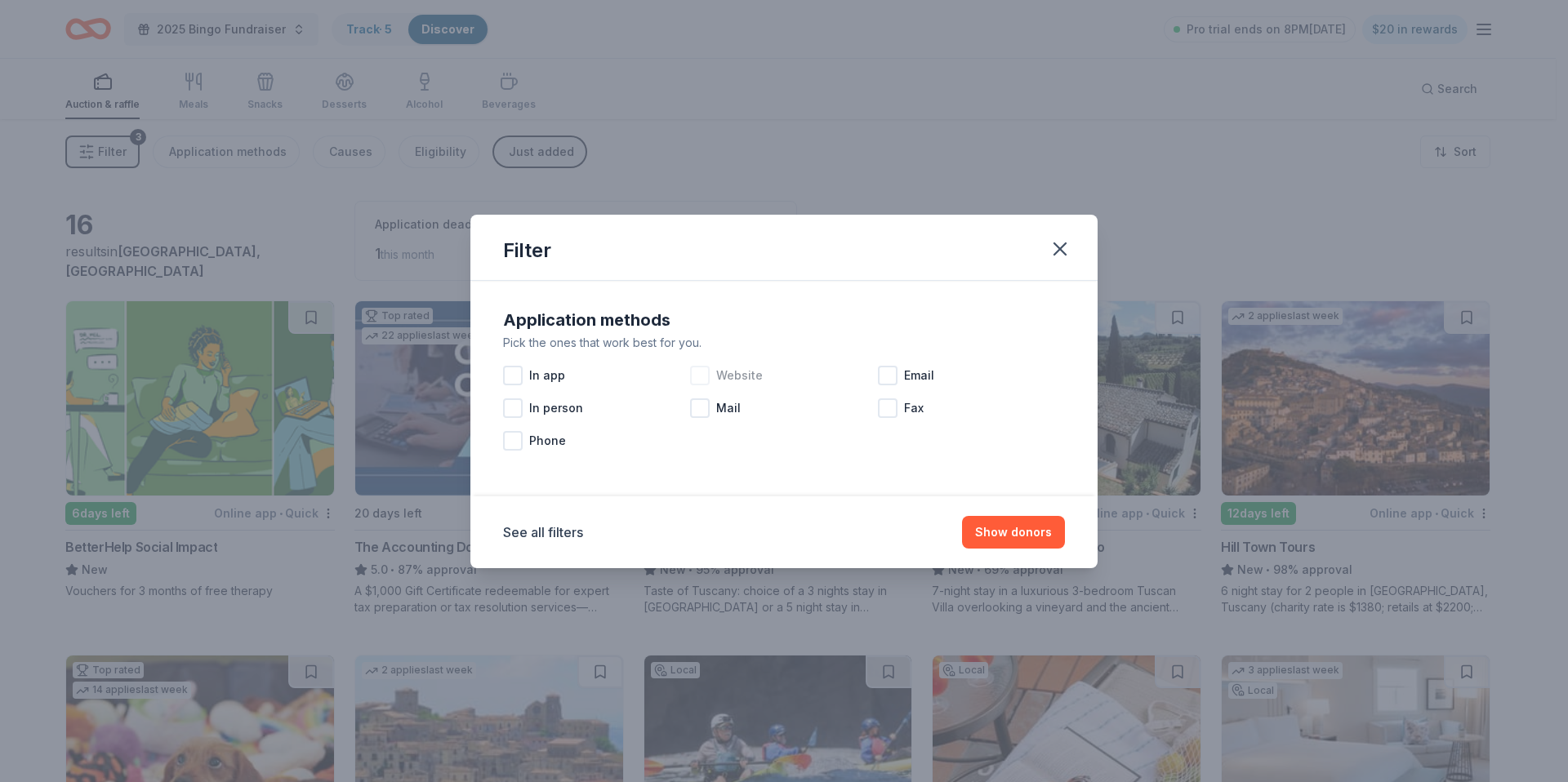
click at [705, 377] on div at bounding box center [700, 375] width 20 height 20
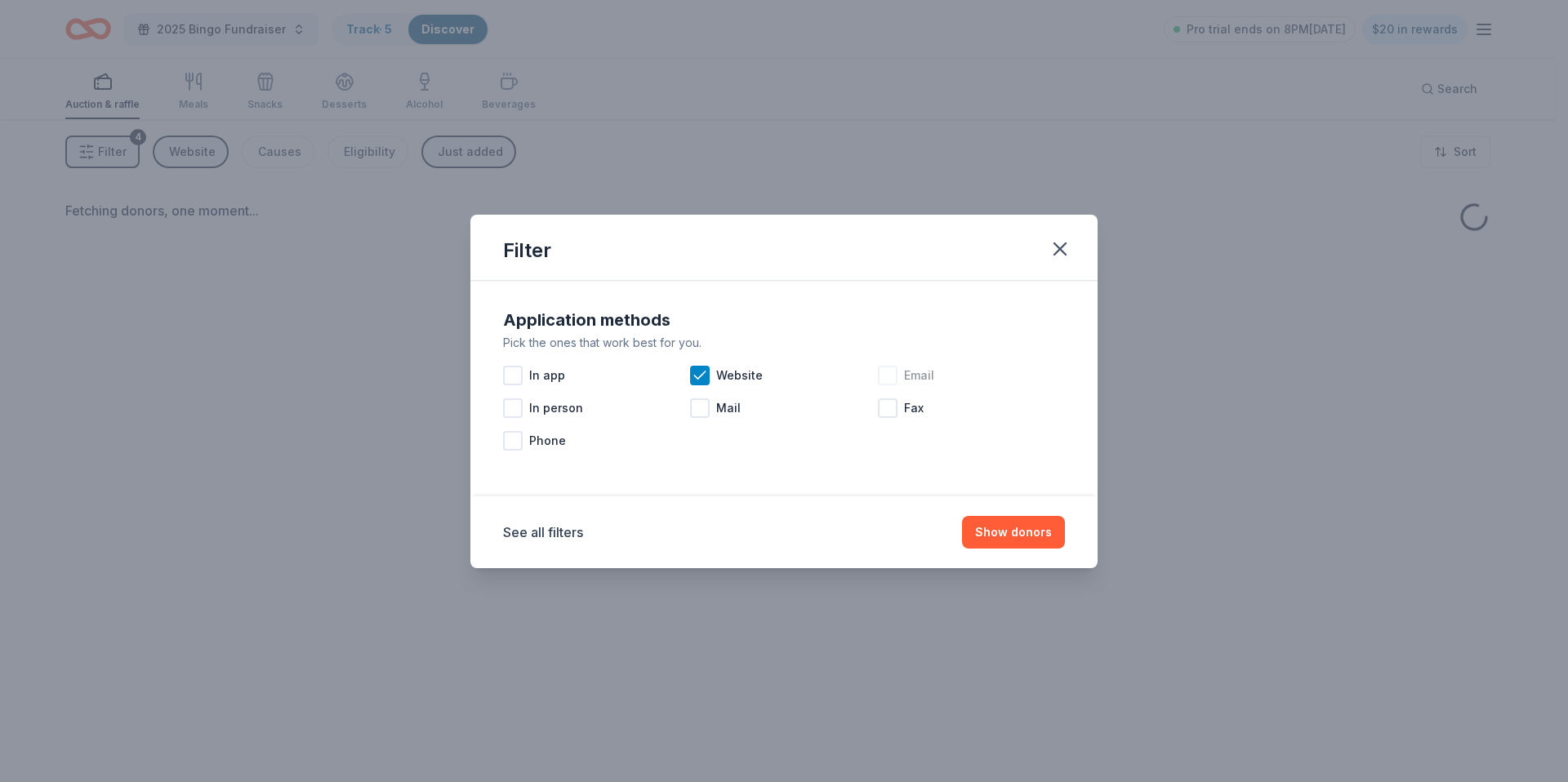
click at [895, 376] on div at bounding box center [887, 375] width 20 height 20
click at [517, 380] on div at bounding box center [513, 375] width 20 height 20
click at [1007, 534] on button "Show donors" at bounding box center [1014, 532] width 103 height 33
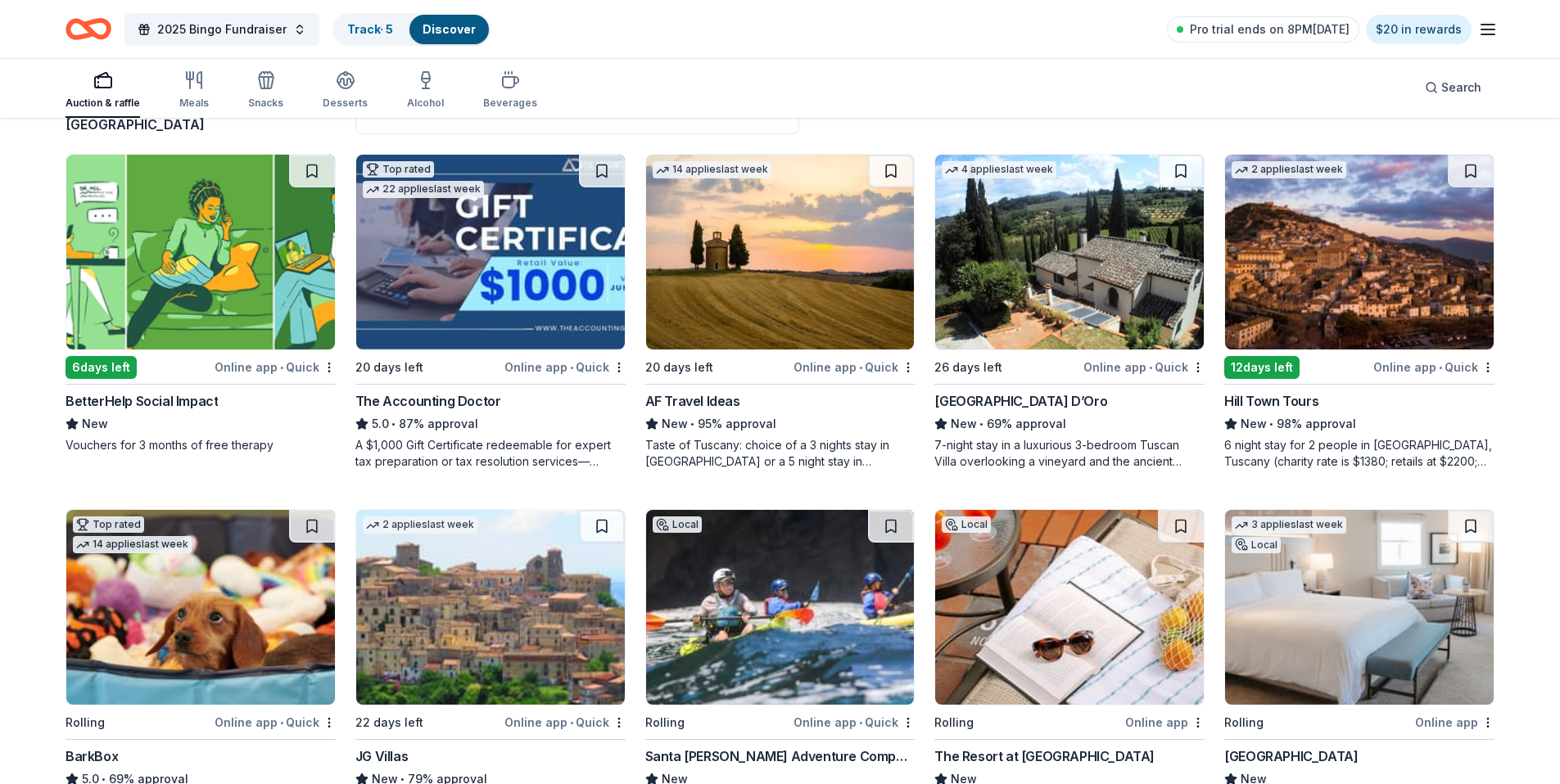
scroll to position [246, 0]
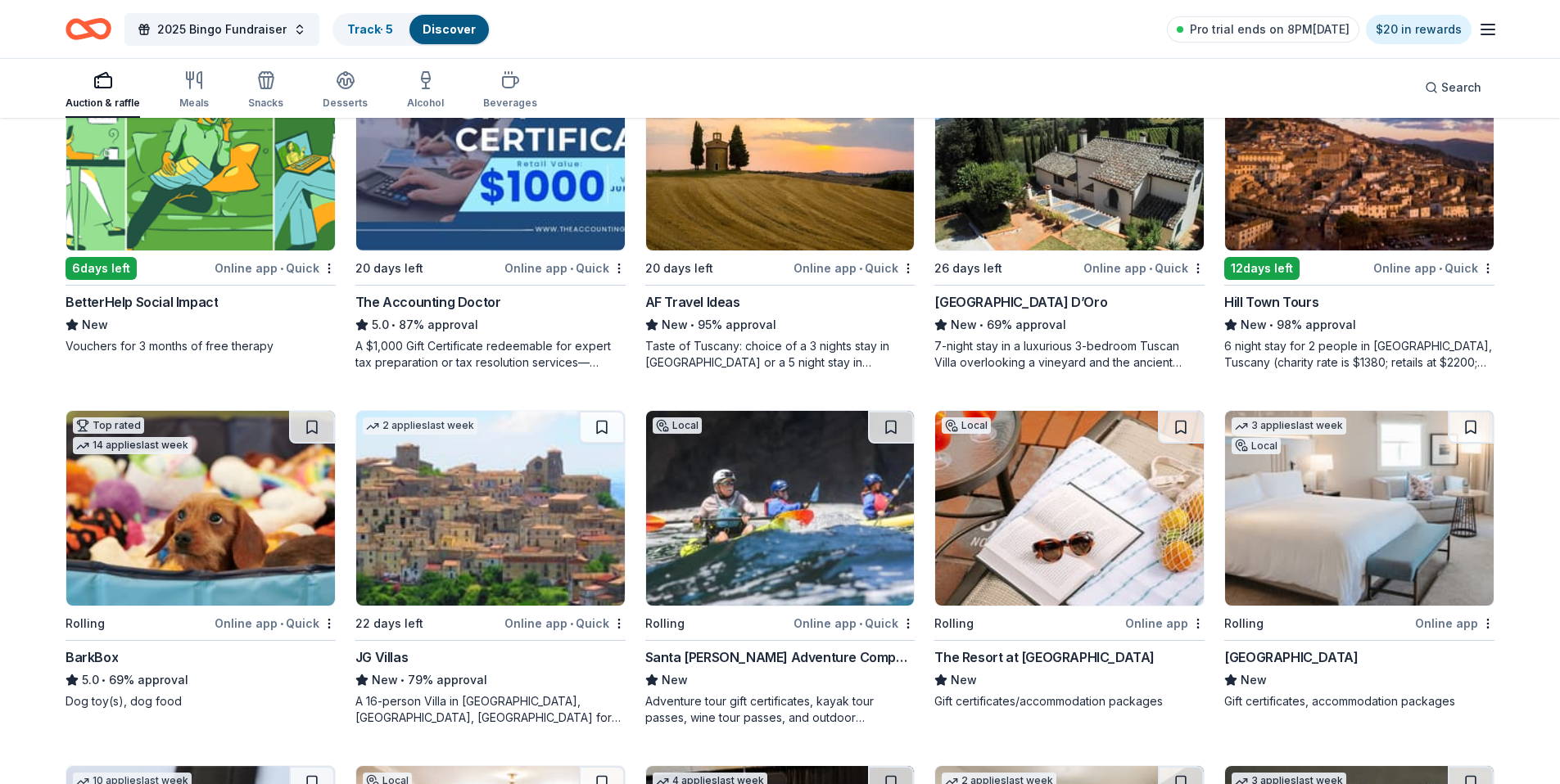
click at [1012, 348] on div "7-night stay in a luxurious 3-bedroom Tuscan Villa overlooking a vineyard and t…" at bounding box center [1069, 354] width 270 height 33
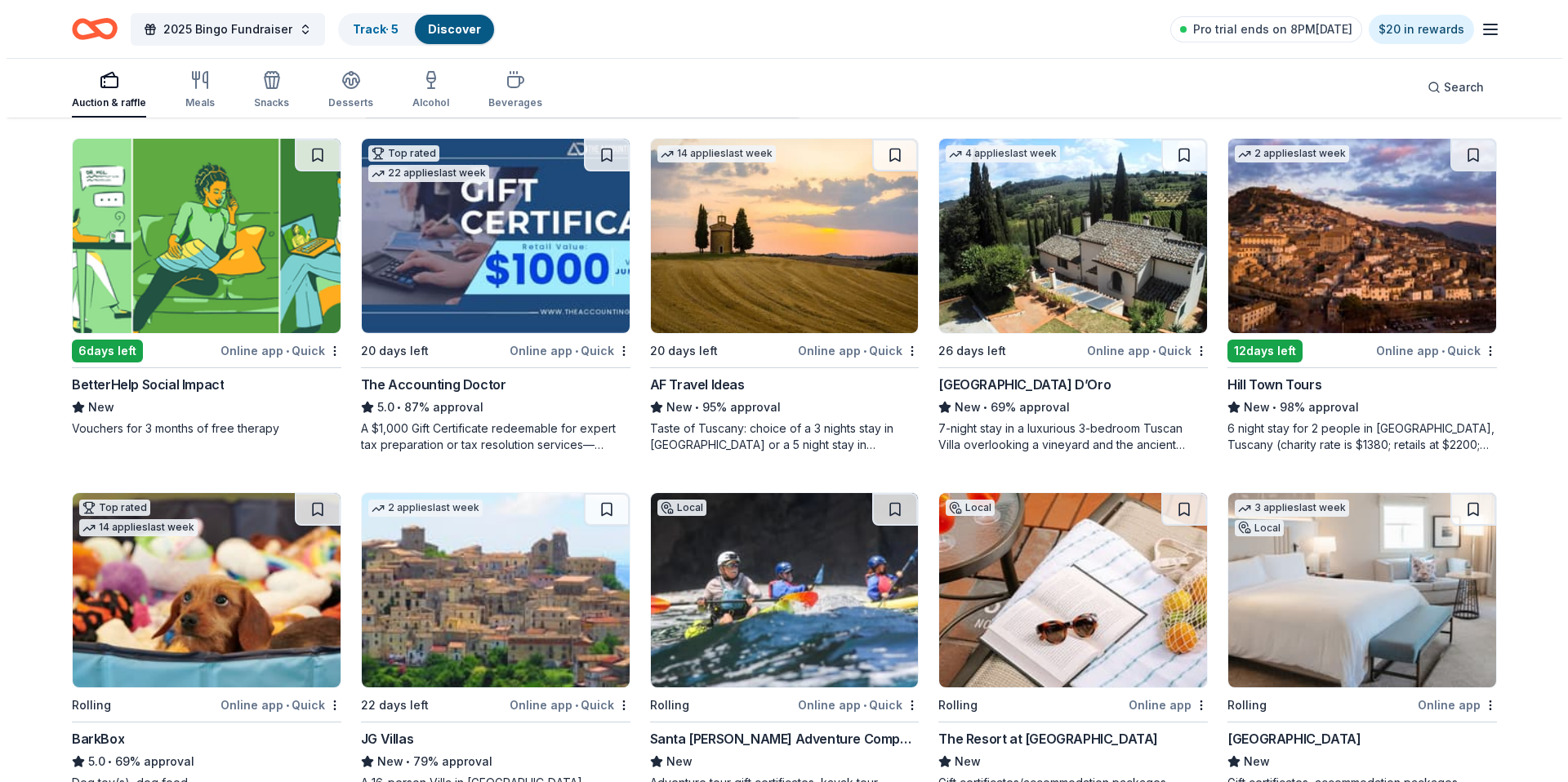
scroll to position [0, 0]
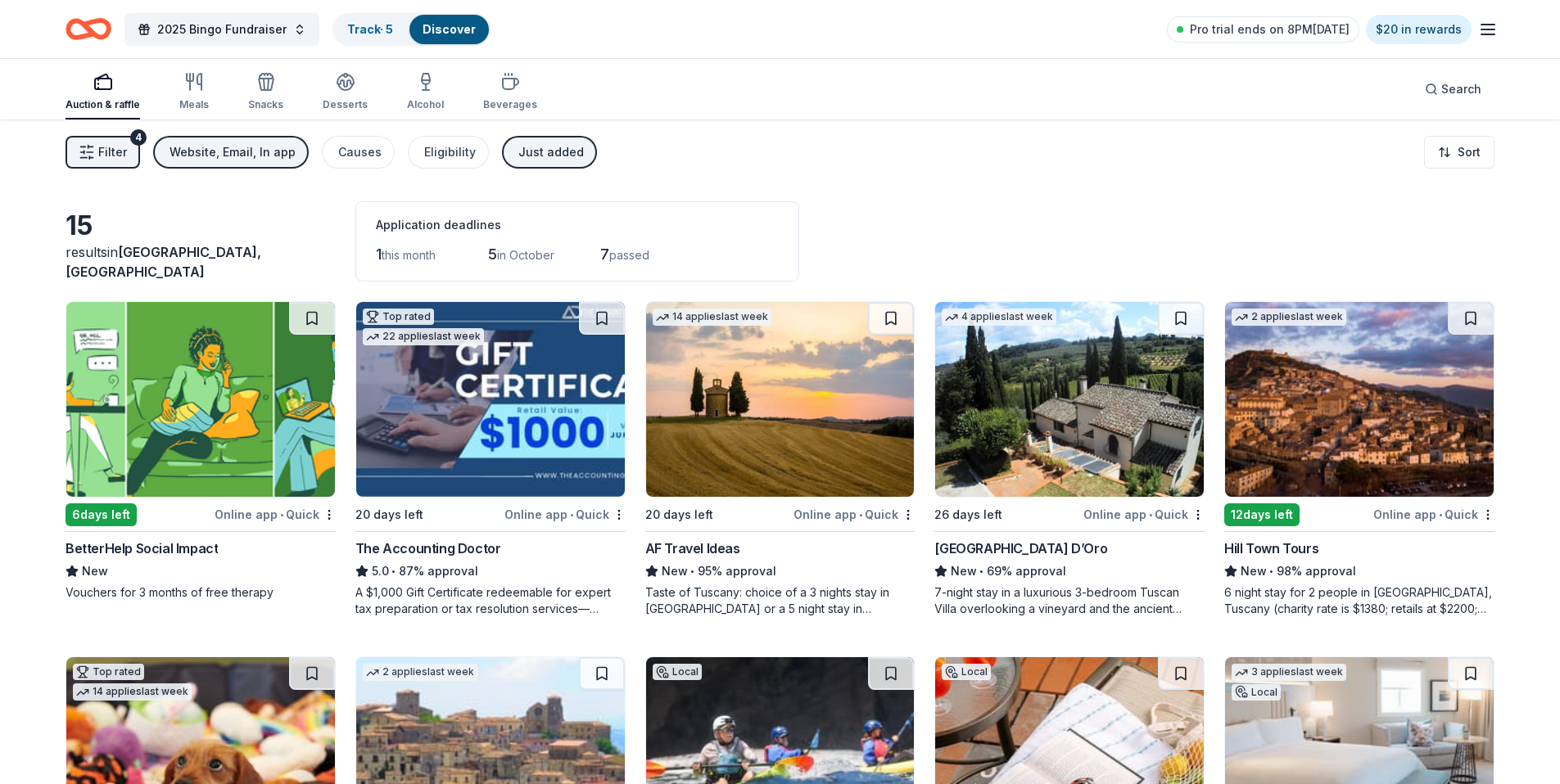
click at [116, 165] on button "Filter 4" at bounding box center [102, 152] width 75 height 33
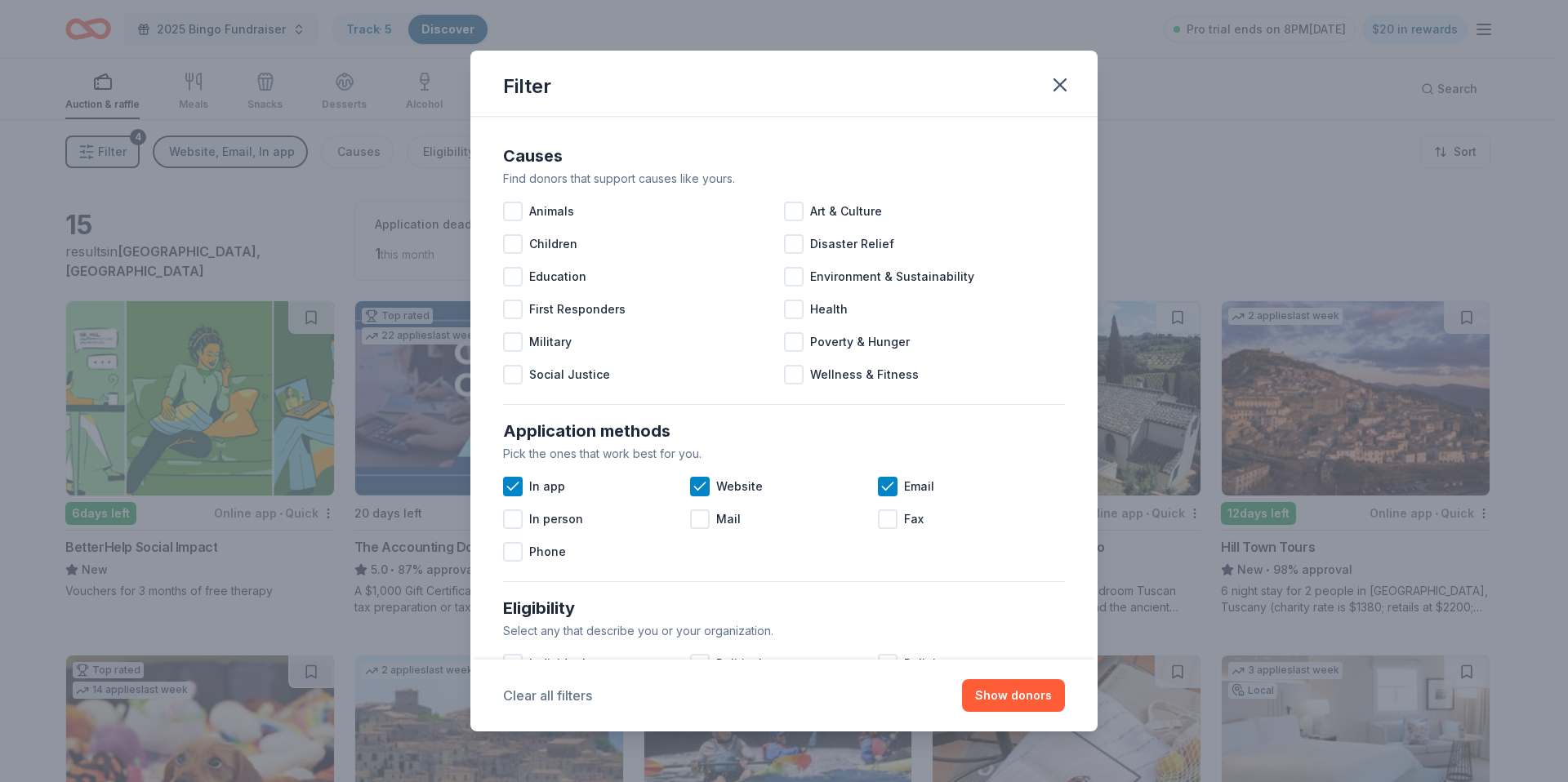
click at [576, 703] on button "Clear all filters" at bounding box center [548, 695] width 89 height 20
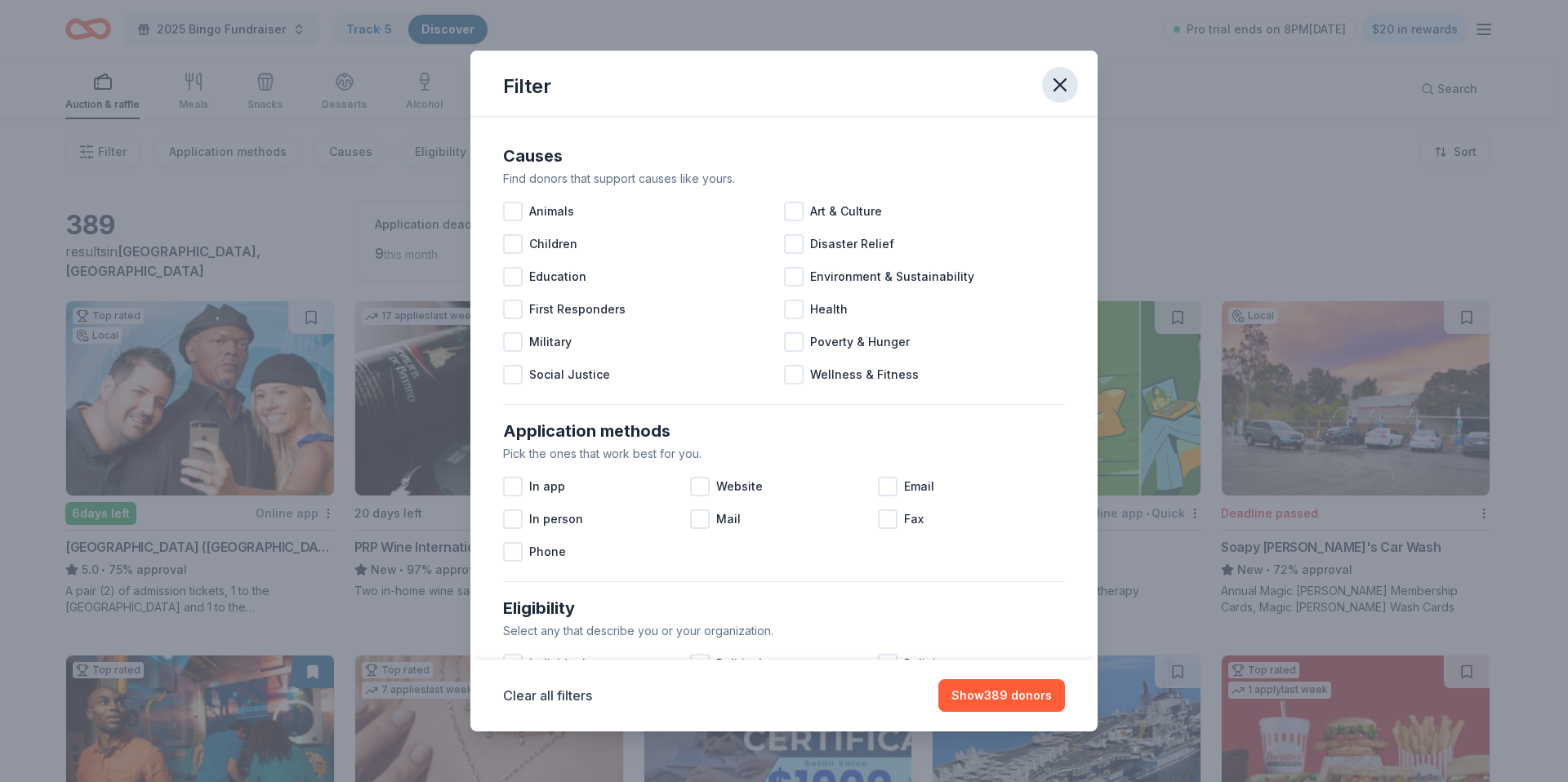
click at [1059, 94] on icon "button" at bounding box center [1060, 85] width 23 height 23
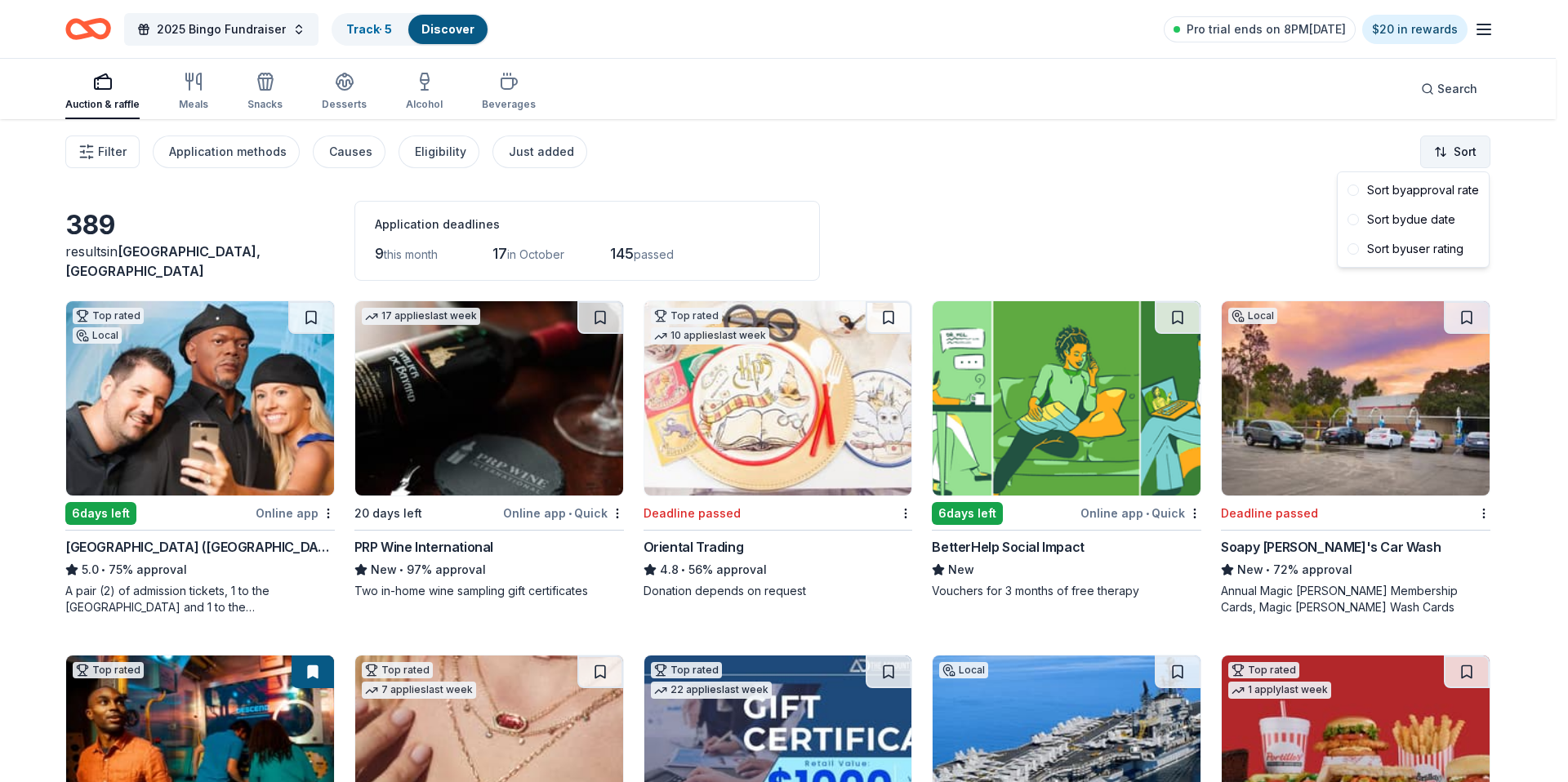
click at [1459, 136] on html "2025 Bingo Fundraiser Track · 5 Discover Pro trial ends on 8PM, 9/29 $20 in rew…" at bounding box center [784, 391] width 1568 height 782
click at [1446, 222] on div "Sort by due date" at bounding box center [1413, 219] width 145 height 29
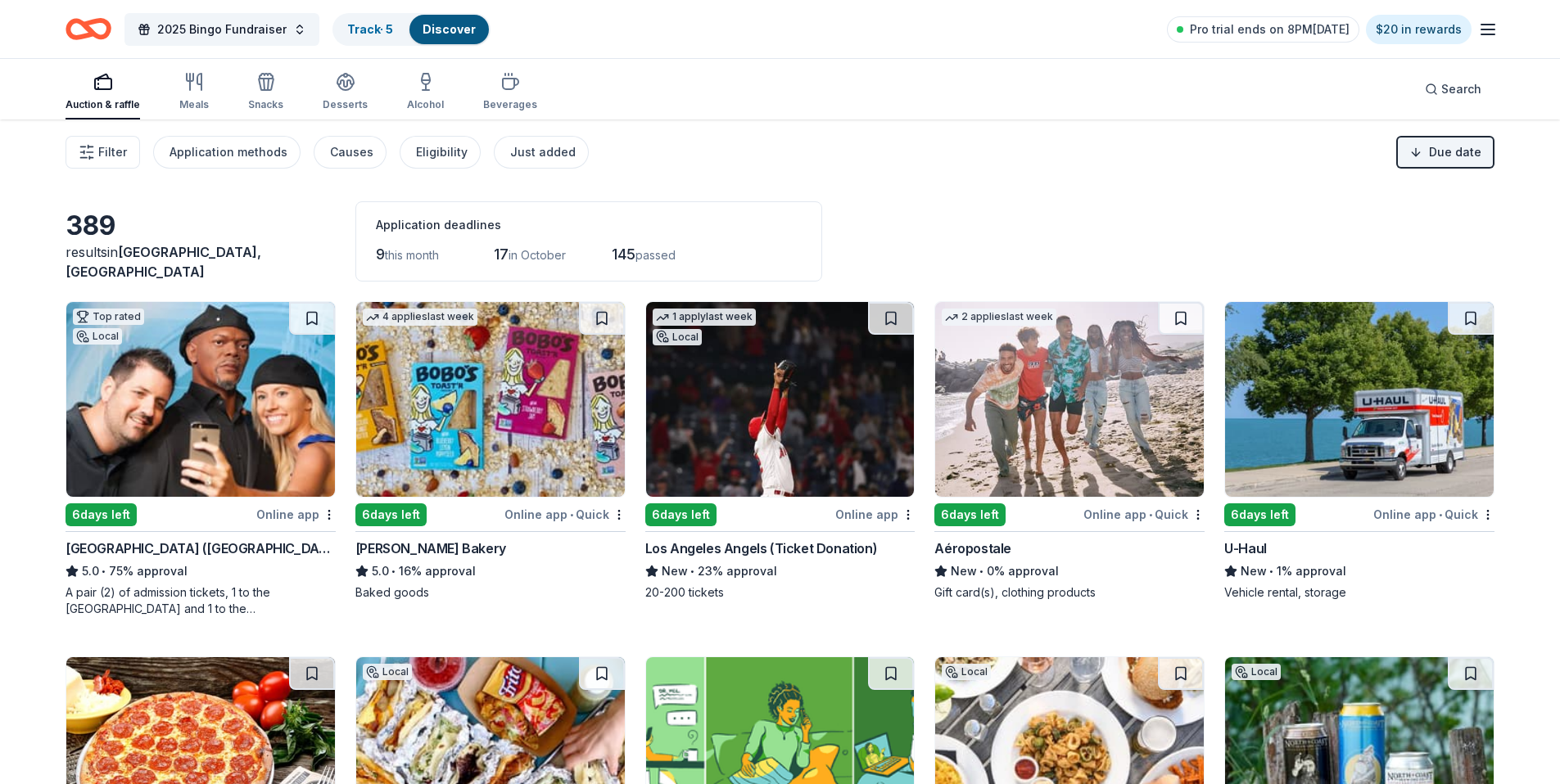
click at [1078, 402] on img at bounding box center [1069, 400] width 269 height 195
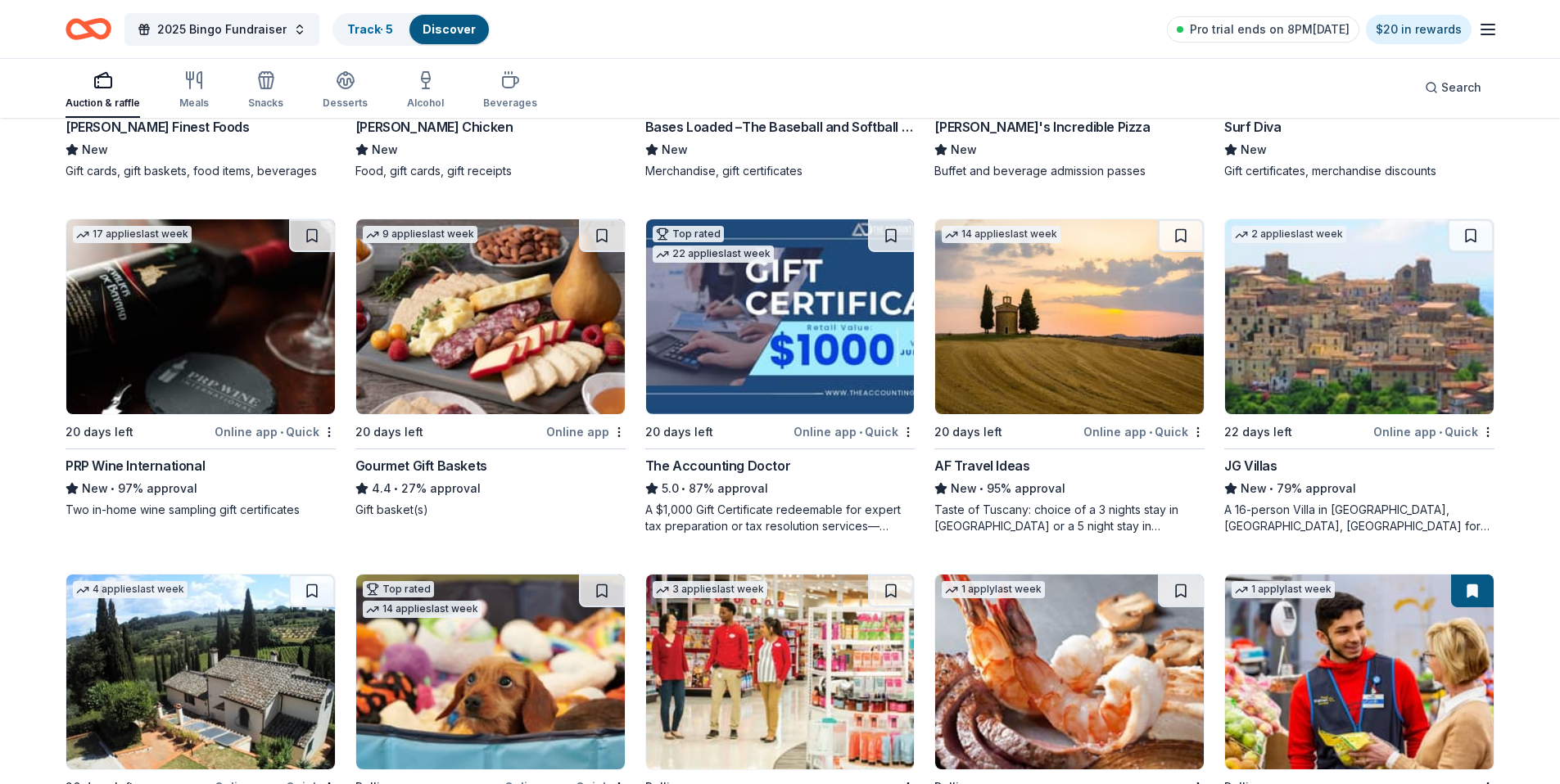
scroll to position [1535, 0]
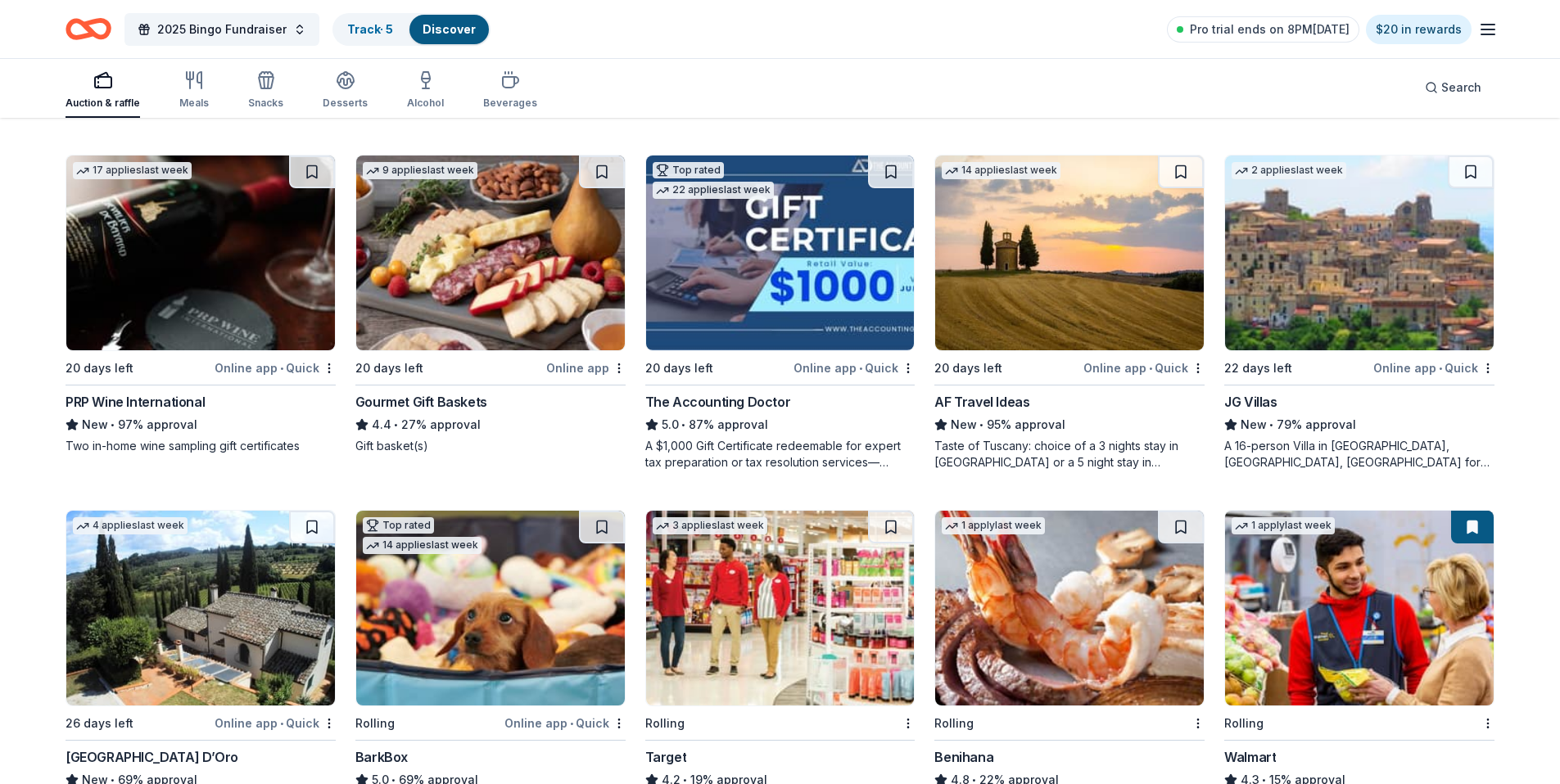
click at [505, 283] on img at bounding box center [491, 253] width 269 height 195
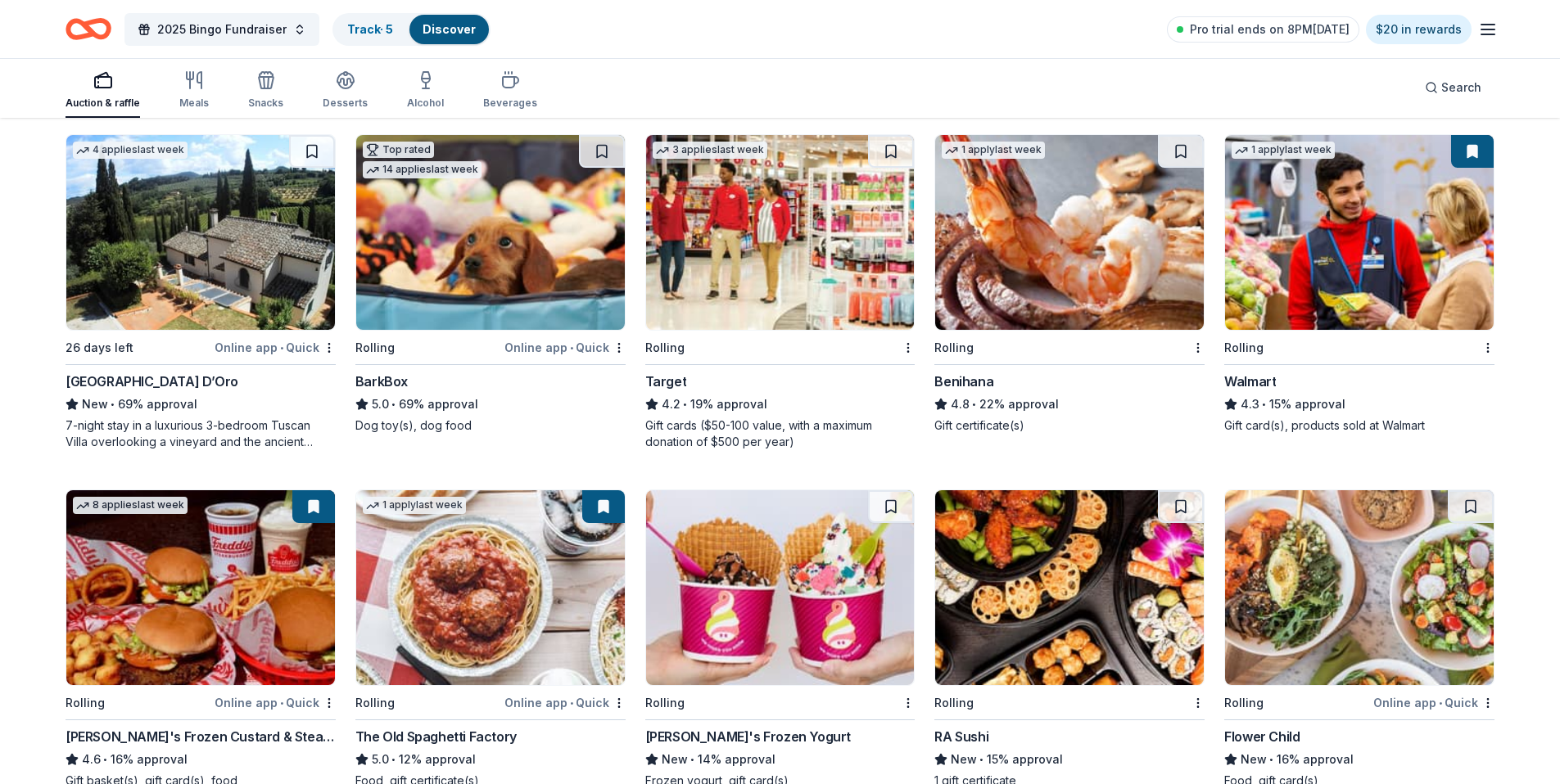
scroll to position [1941, 0]
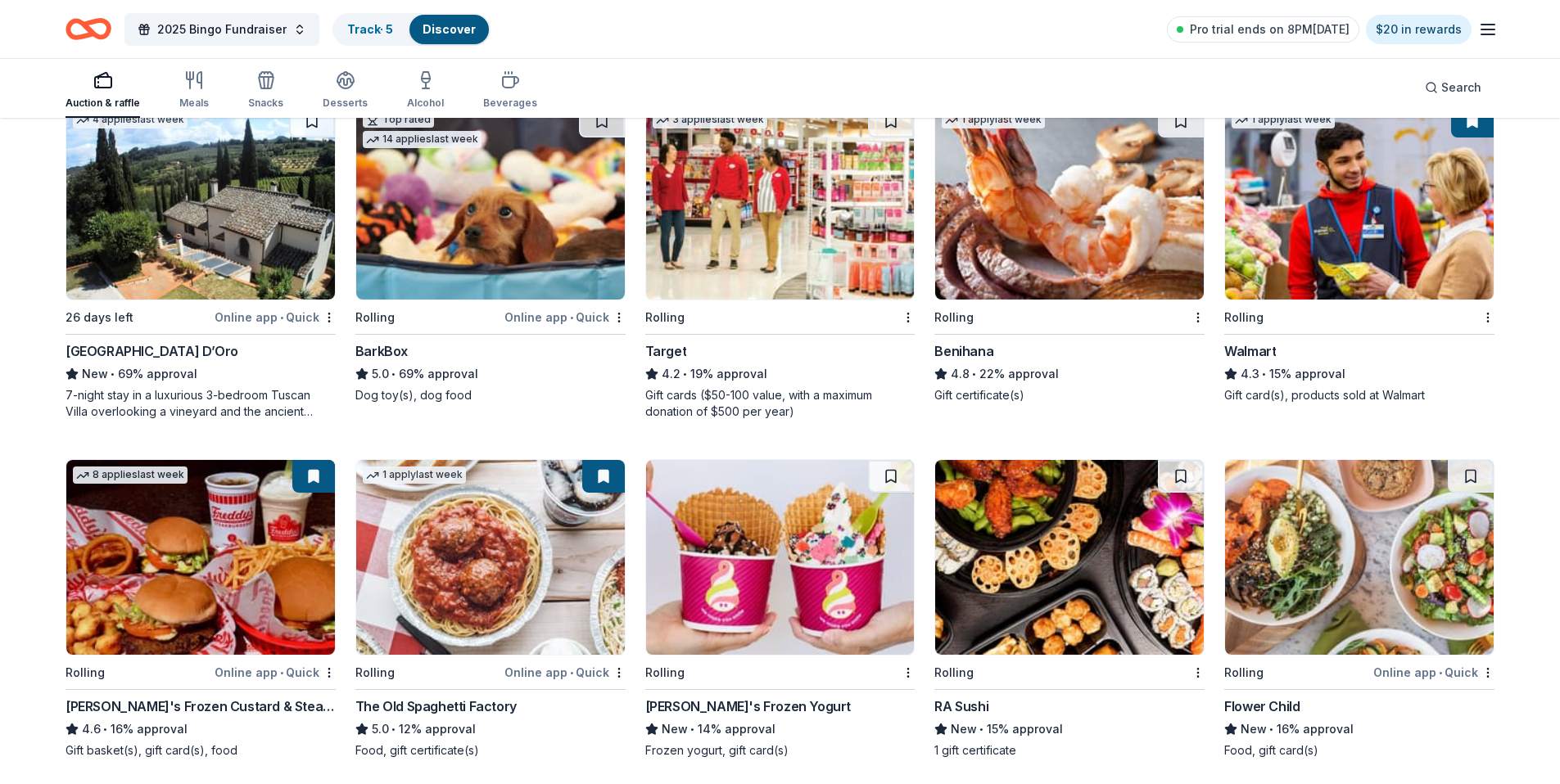
click at [733, 277] on img at bounding box center [780, 203] width 269 height 195
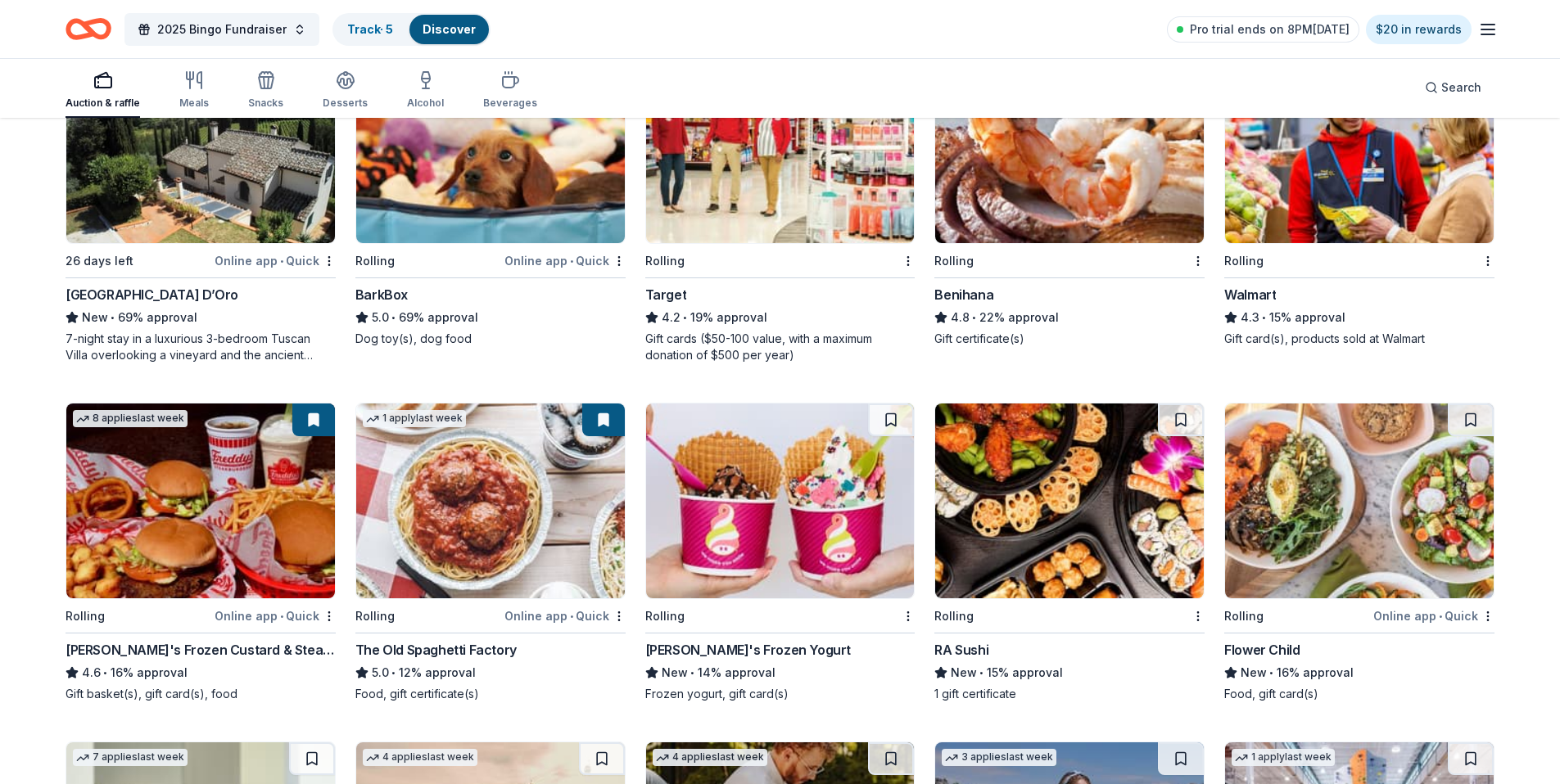
scroll to position [2325, 0]
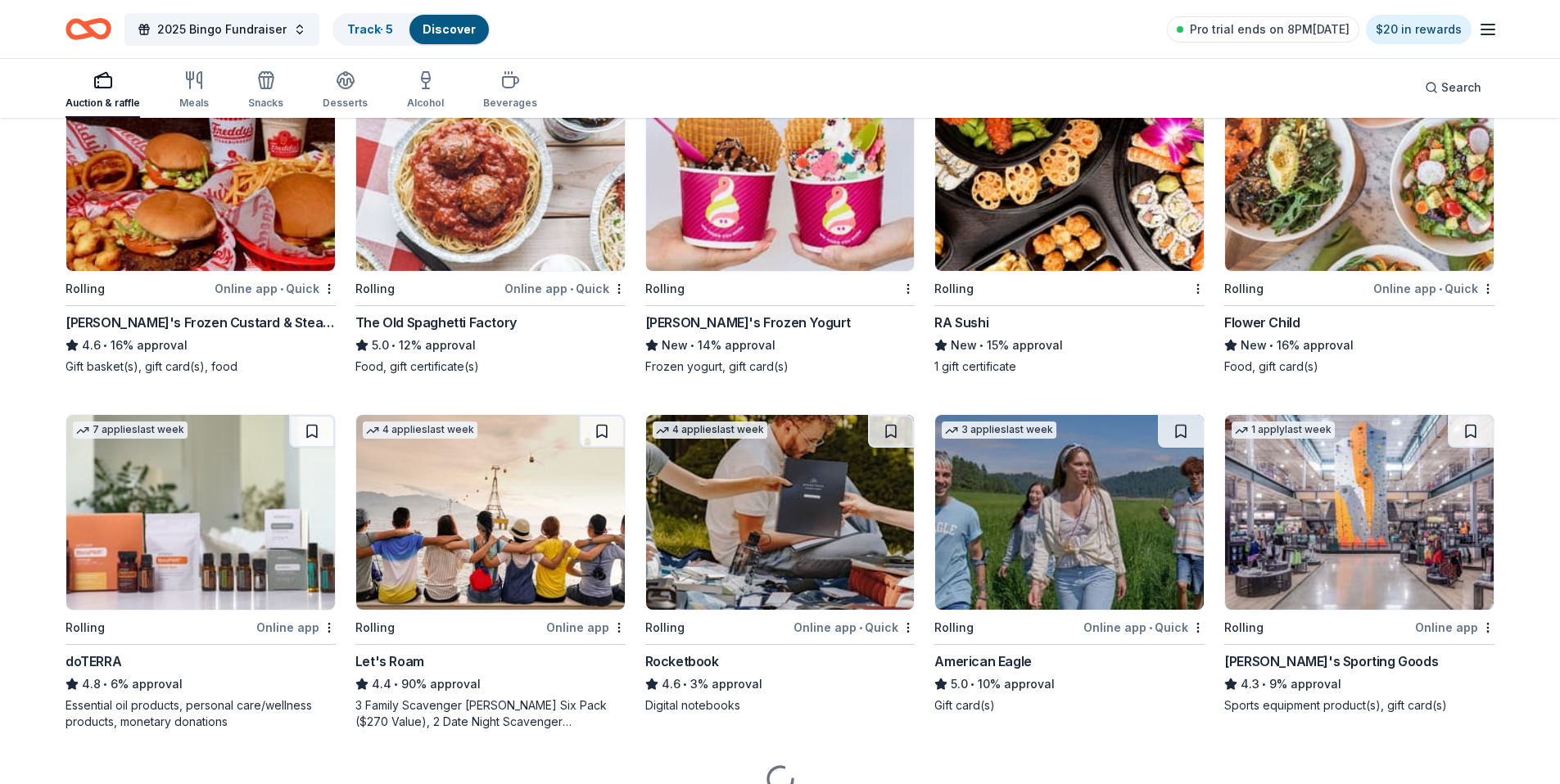
click at [767, 219] on img at bounding box center [780, 173] width 269 height 195
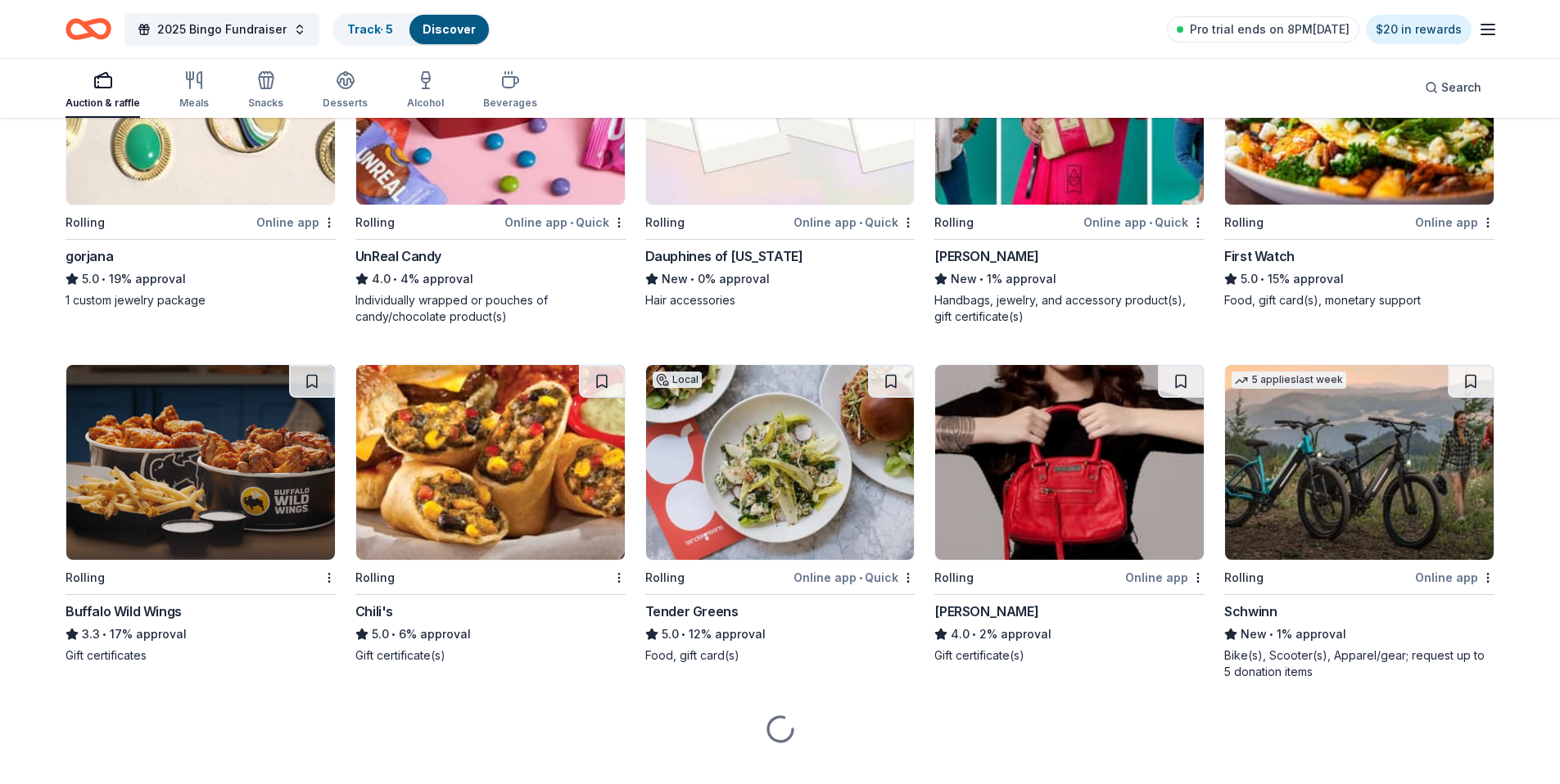
scroll to position [3112, 0]
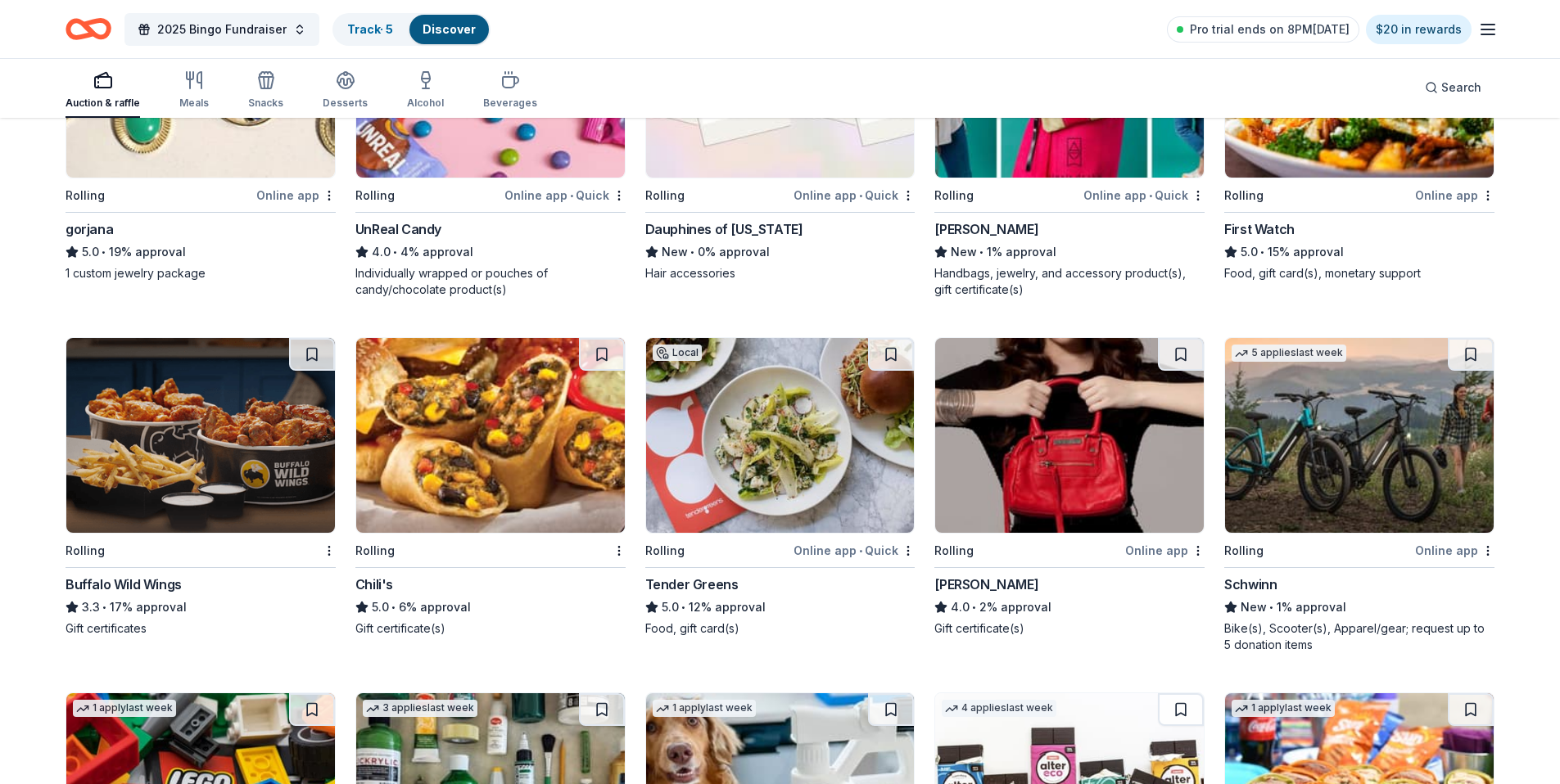
click at [486, 415] on img at bounding box center [491, 436] width 269 height 195
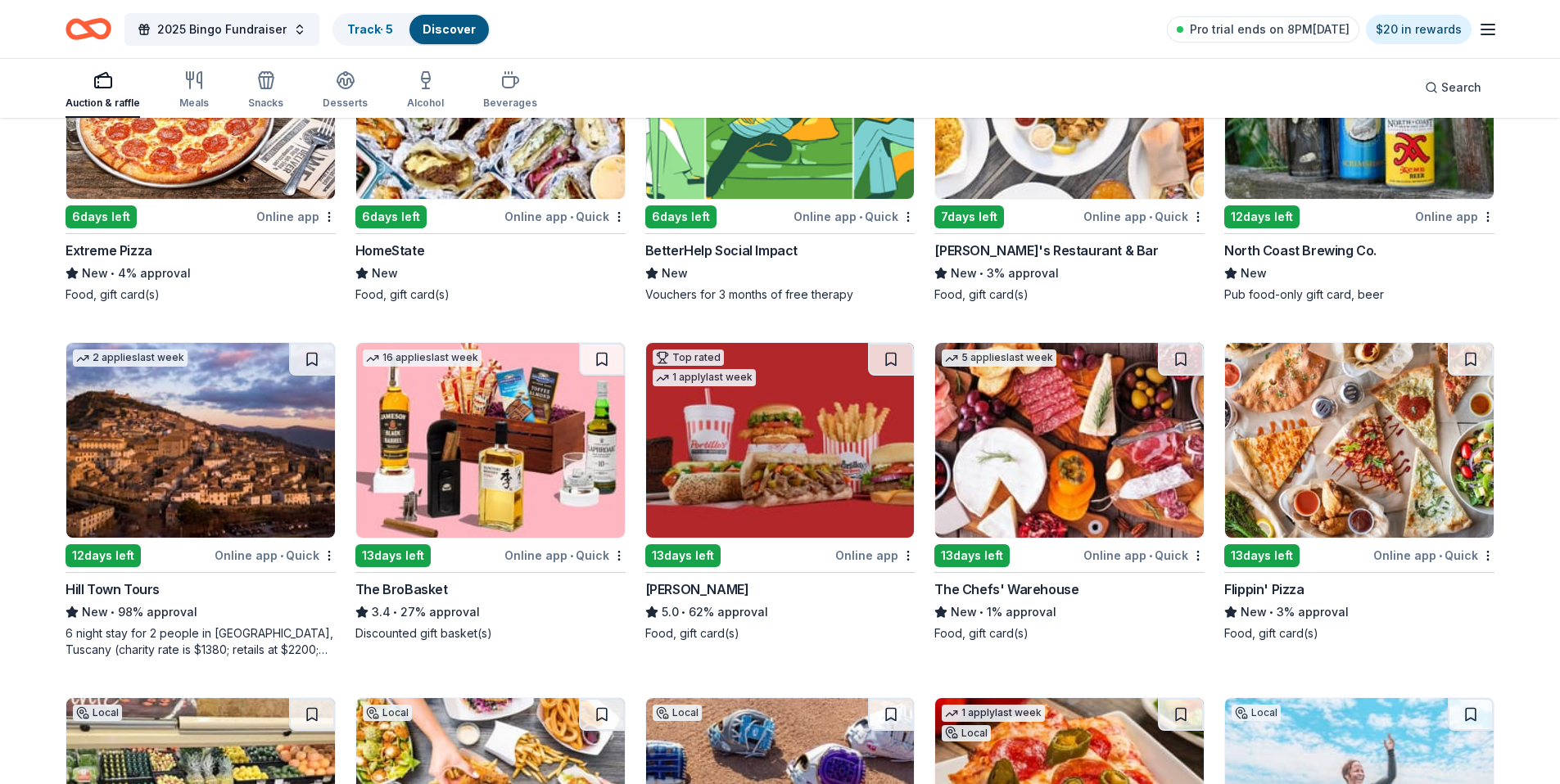
scroll to position [0, 0]
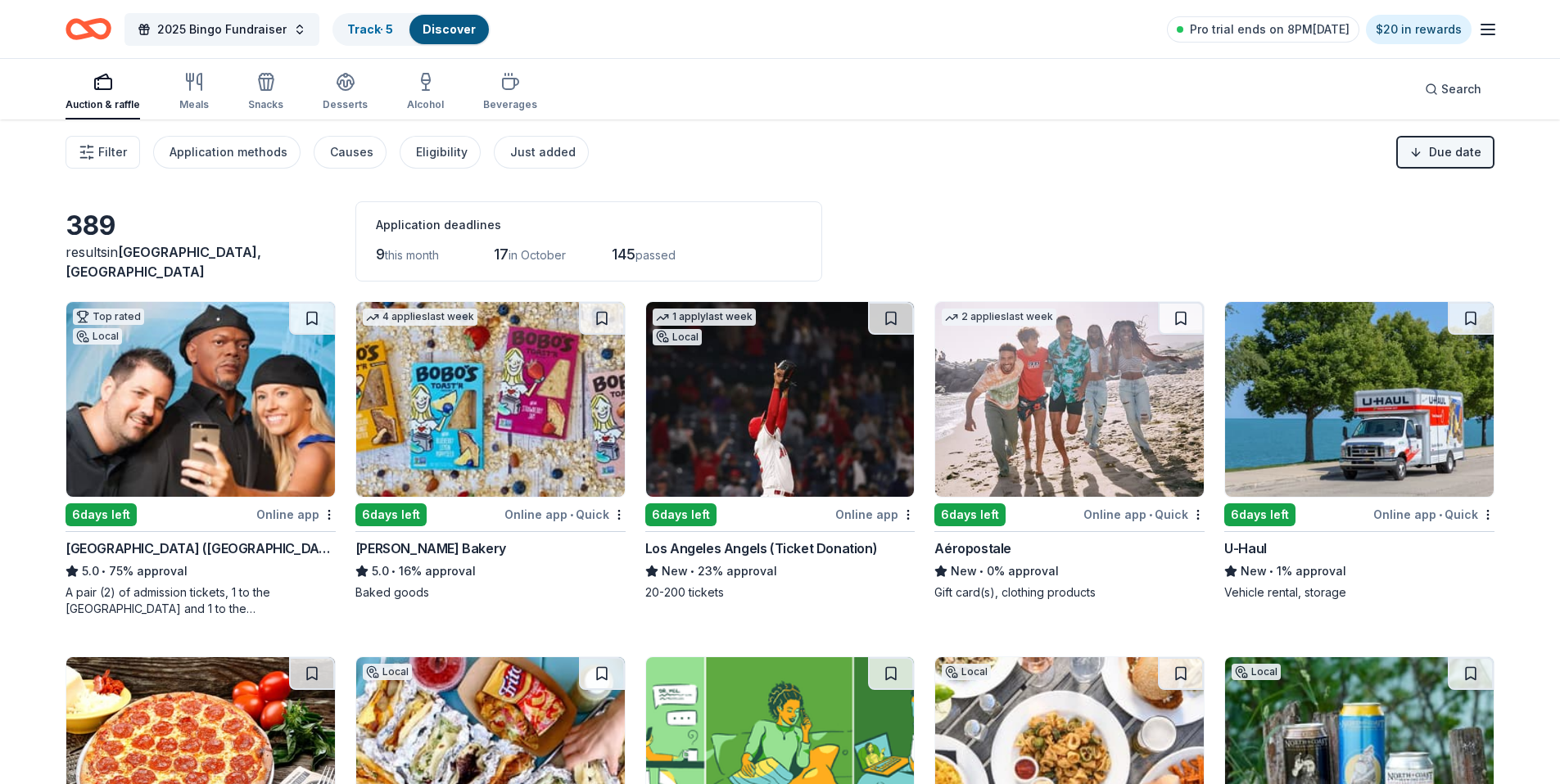
click at [1461, 160] on html "2025 Bingo Fundraiser Track · 5 Discover Pro trial ends on 8PM, 9/29 $20 in rew…" at bounding box center [780, 392] width 1560 height 784
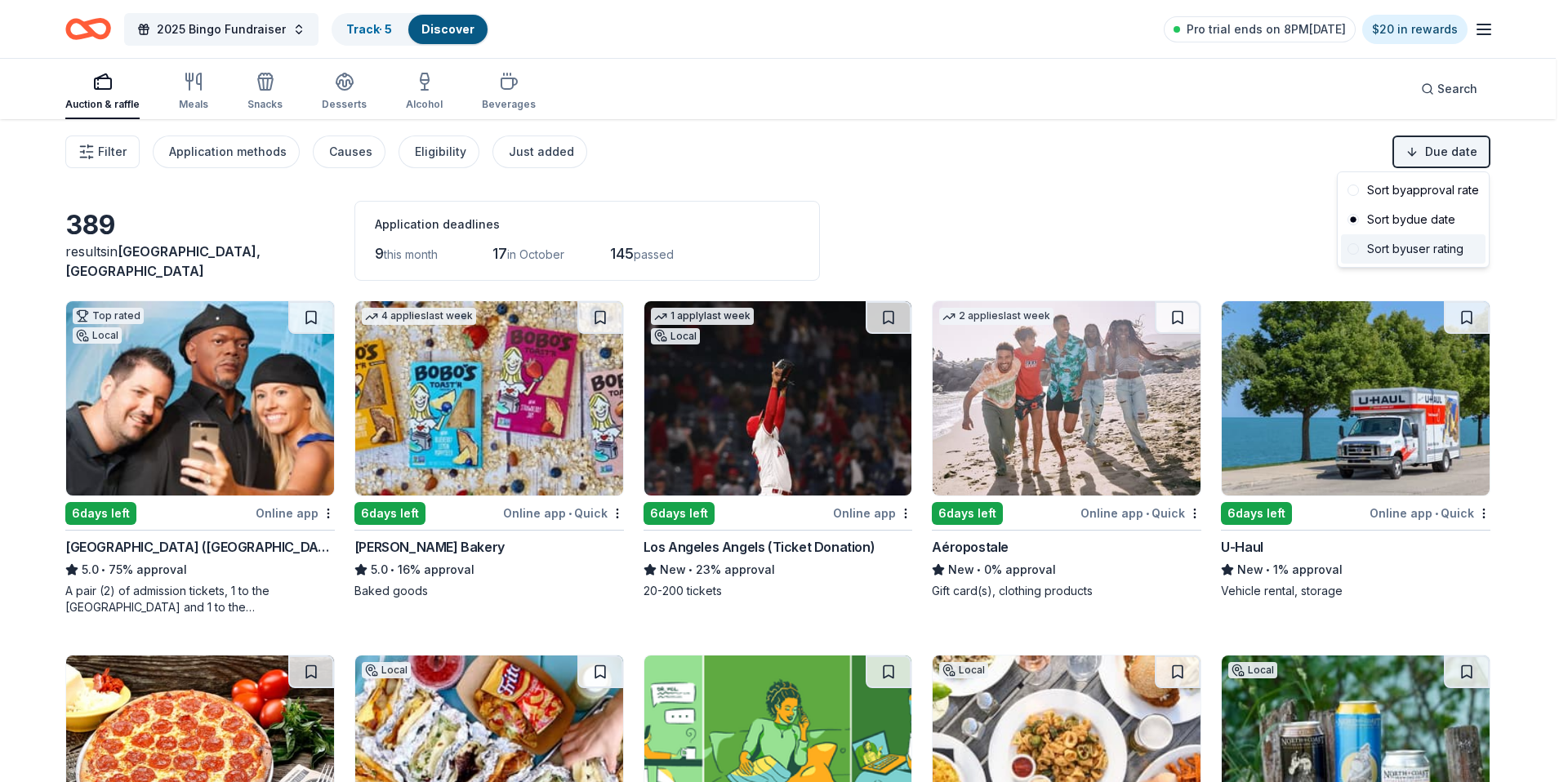
click at [1412, 241] on div "Sort by user rating" at bounding box center [1413, 248] width 145 height 29
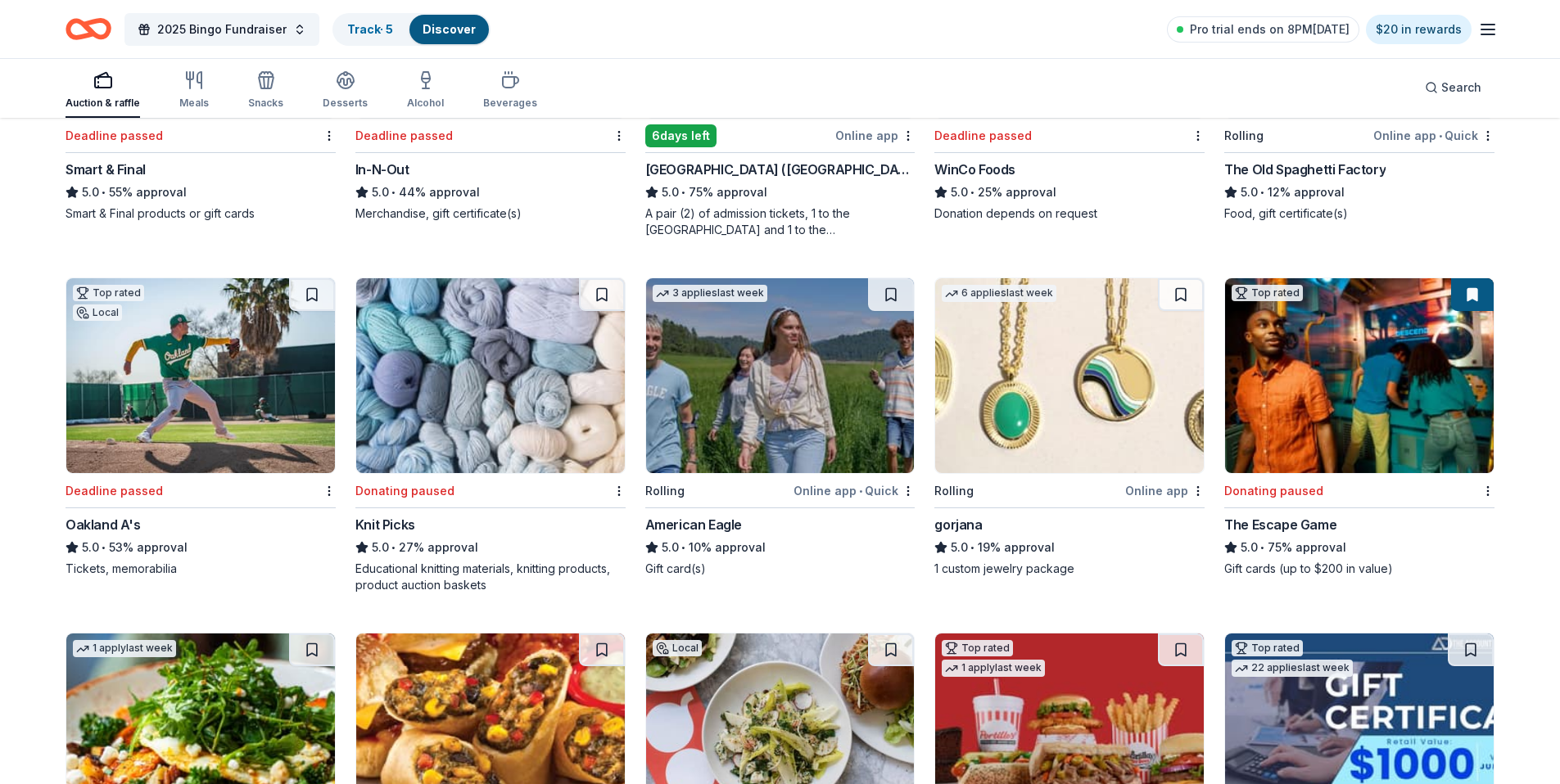
scroll to position [380, 0]
click at [1044, 361] on img at bounding box center [1069, 375] width 269 height 195
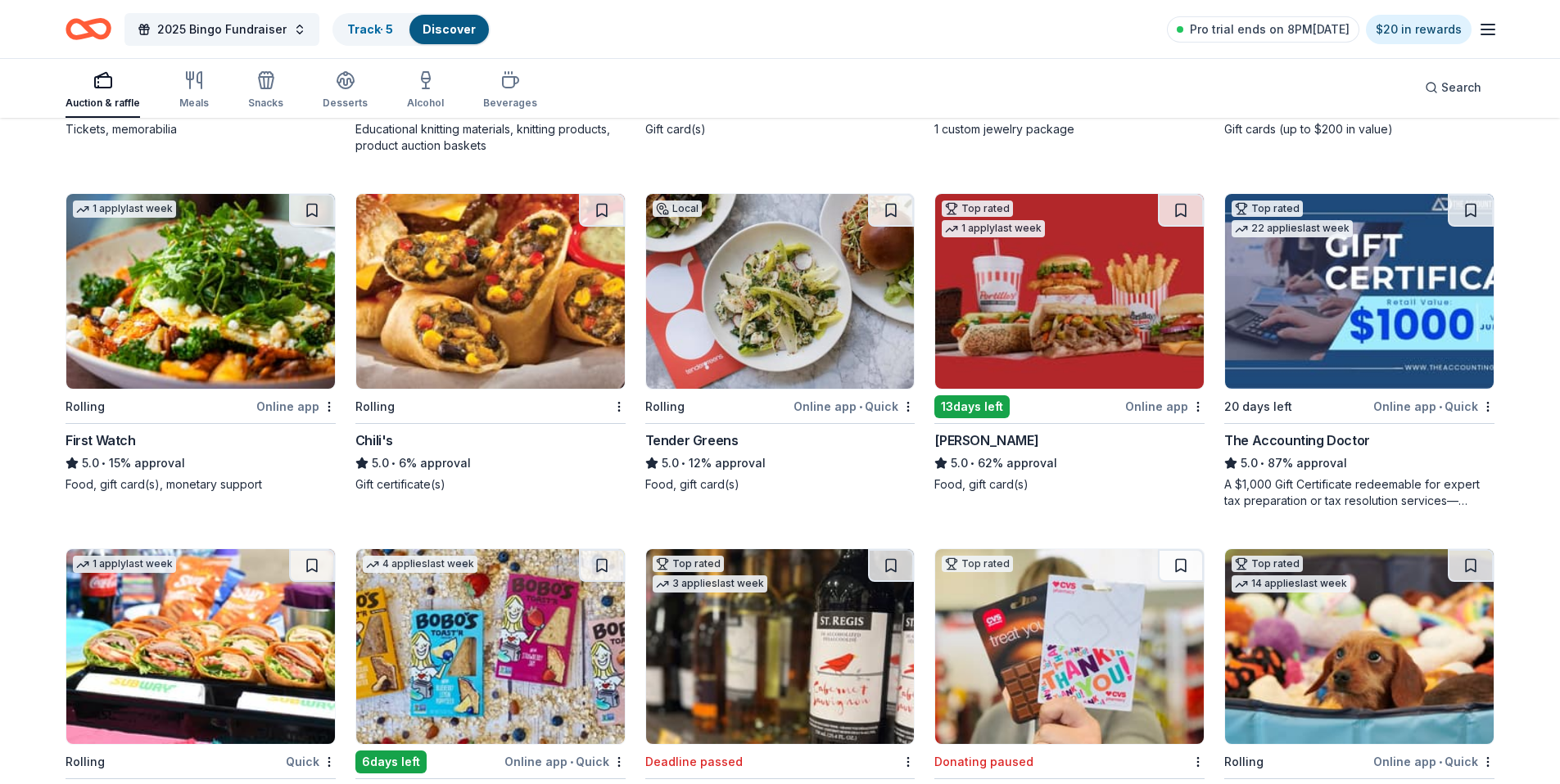
scroll to position [827, 0]
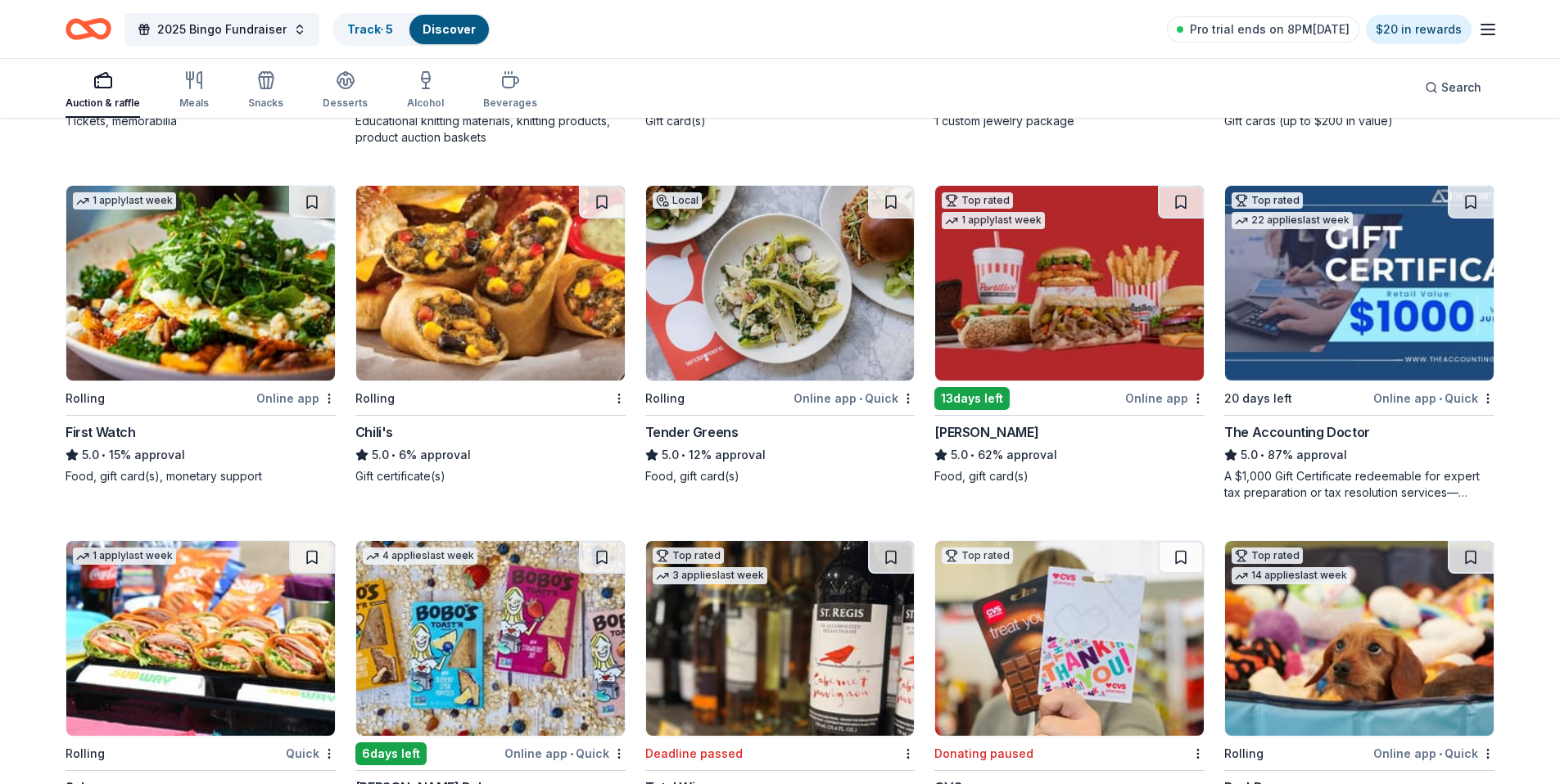
click at [1024, 301] on img at bounding box center [1069, 283] width 269 height 195
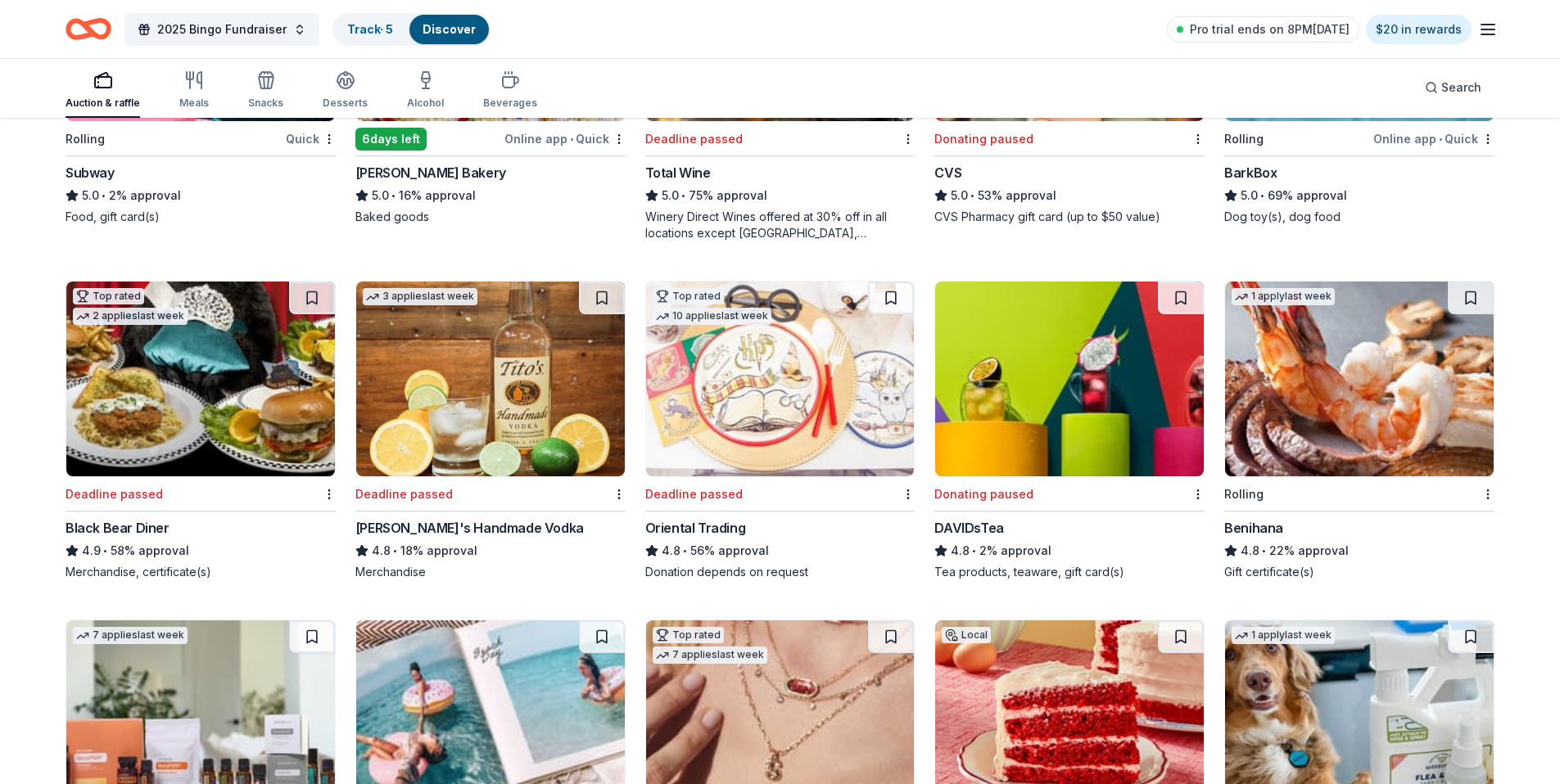
scroll to position [1724, 0]
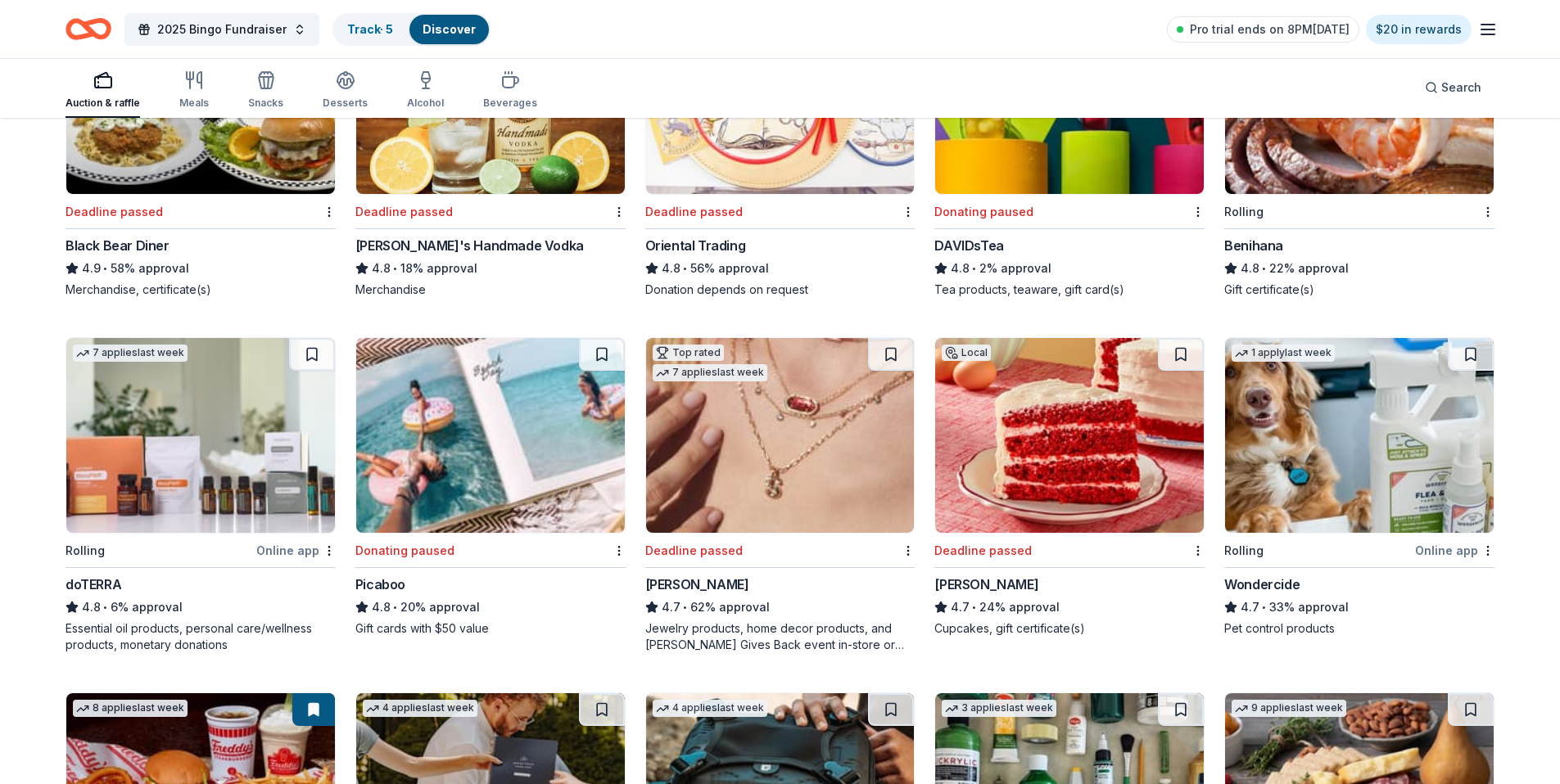
click at [1344, 166] on img at bounding box center [1360, 97] width 269 height 195
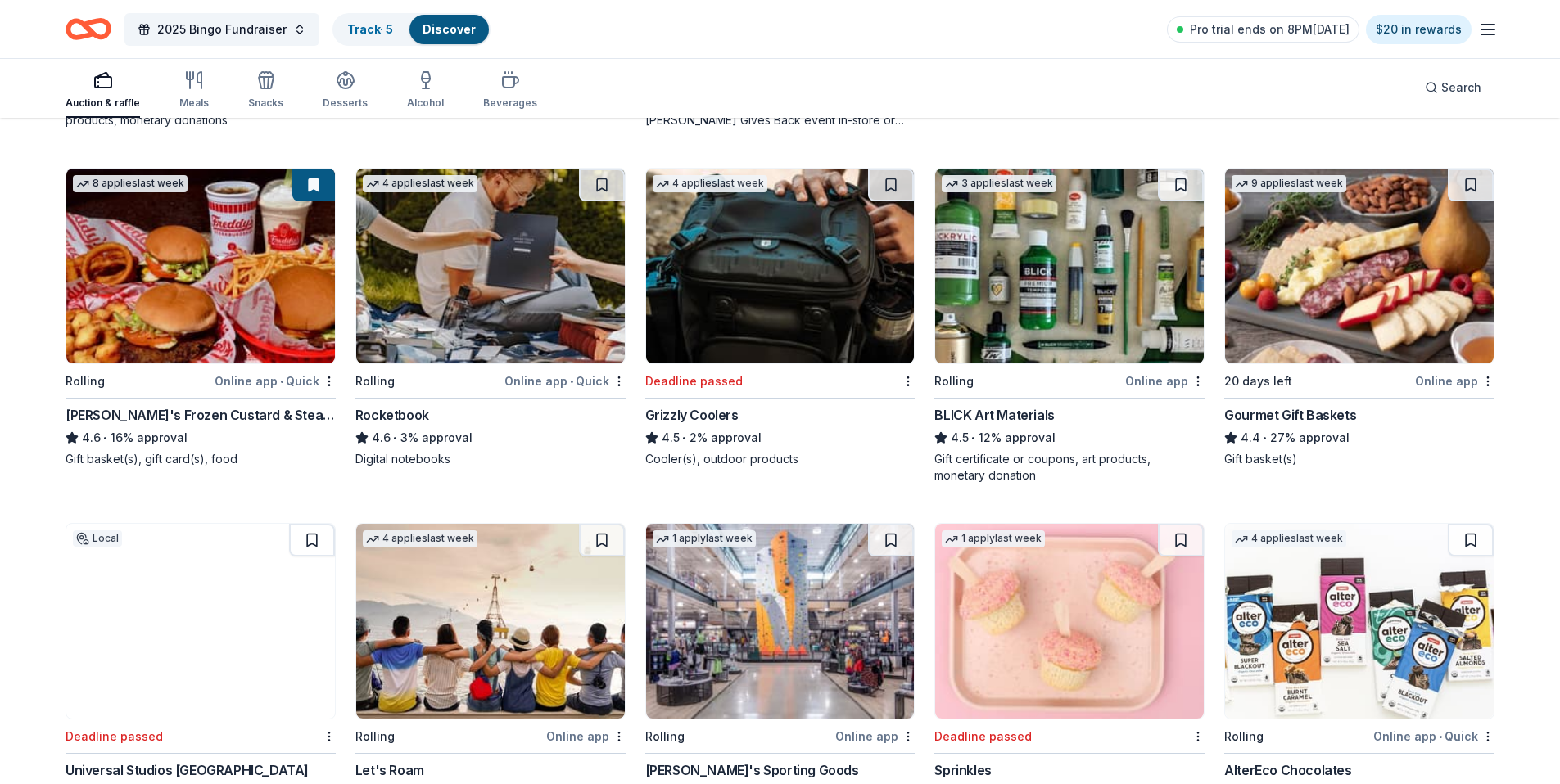
scroll to position [2280, 0]
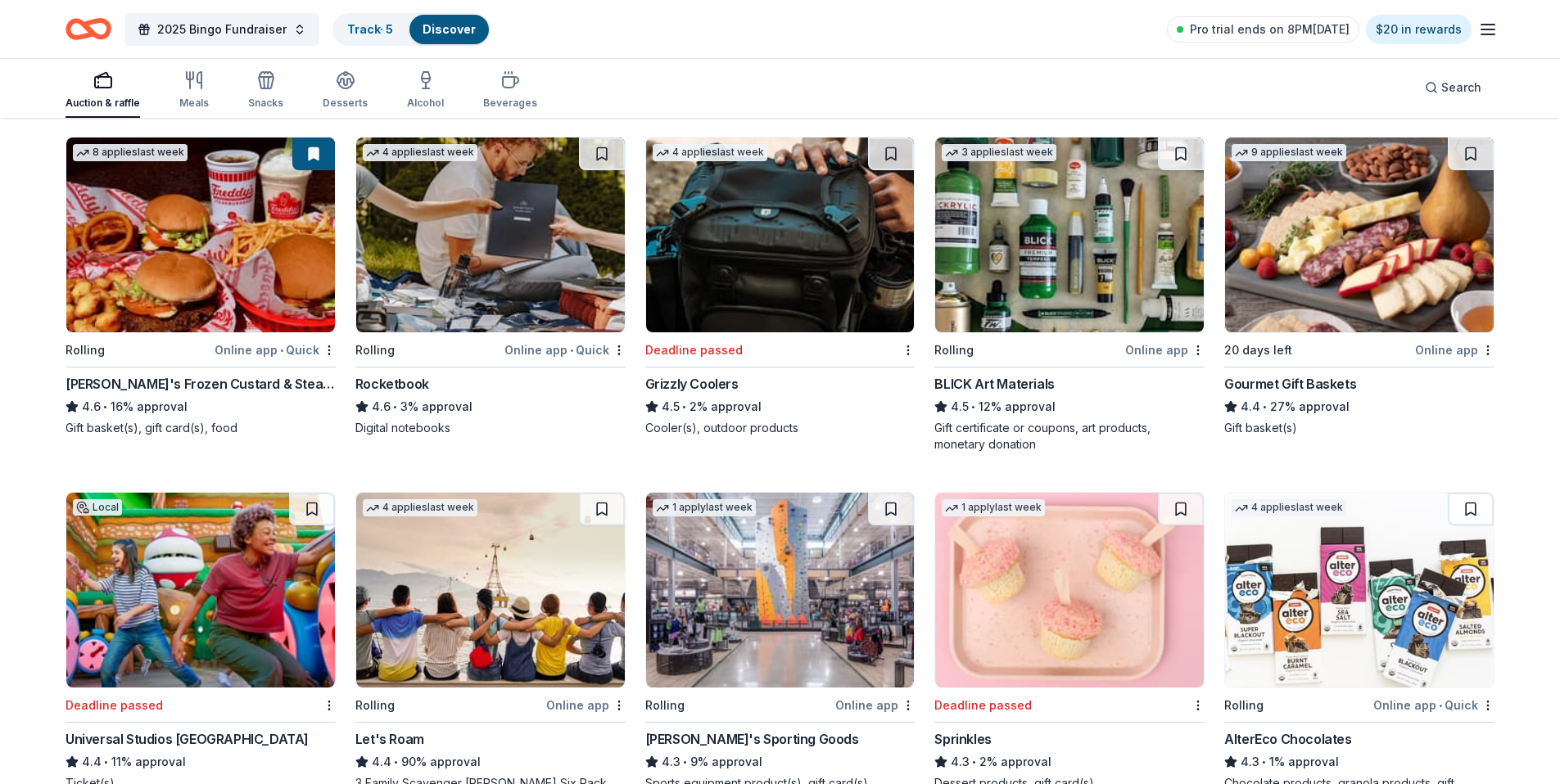
click at [1013, 384] on div "BLICK Art Materials" at bounding box center [995, 383] width 119 height 20
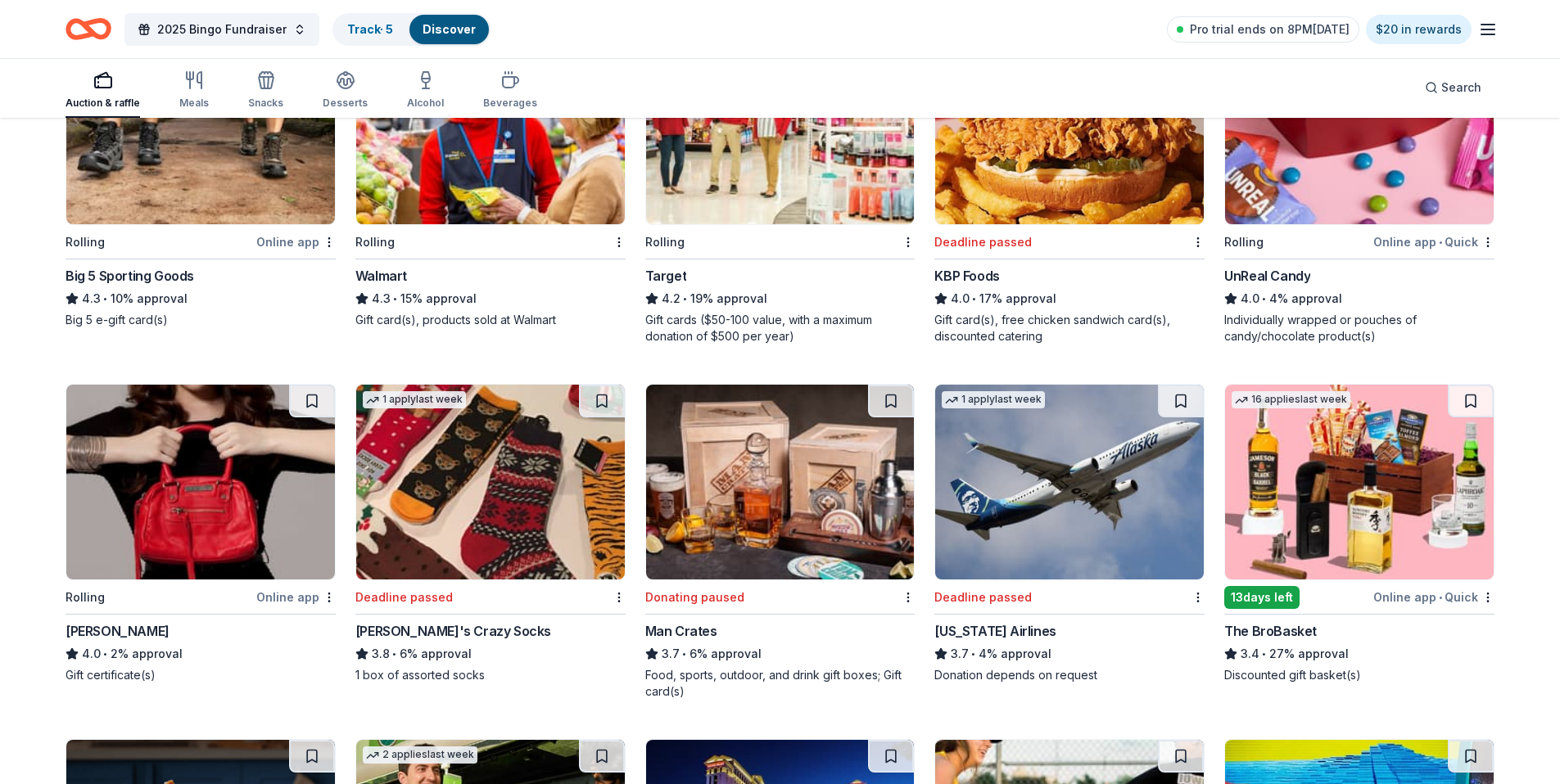
scroll to position [3095, 0]
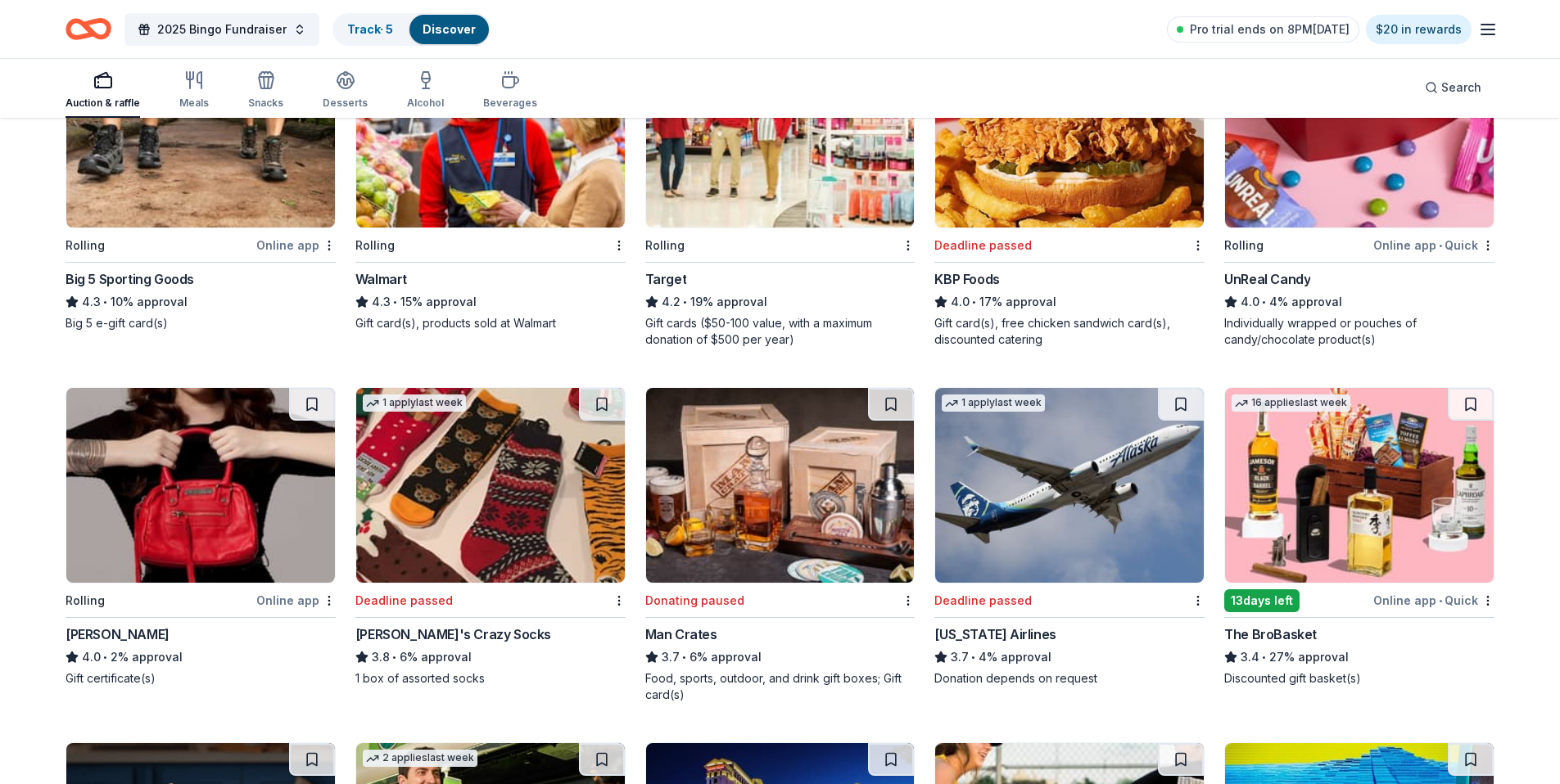
click at [417, 294] on div "4.3 • 15% approval" at bounding box center [490, 302] width 270 height 20
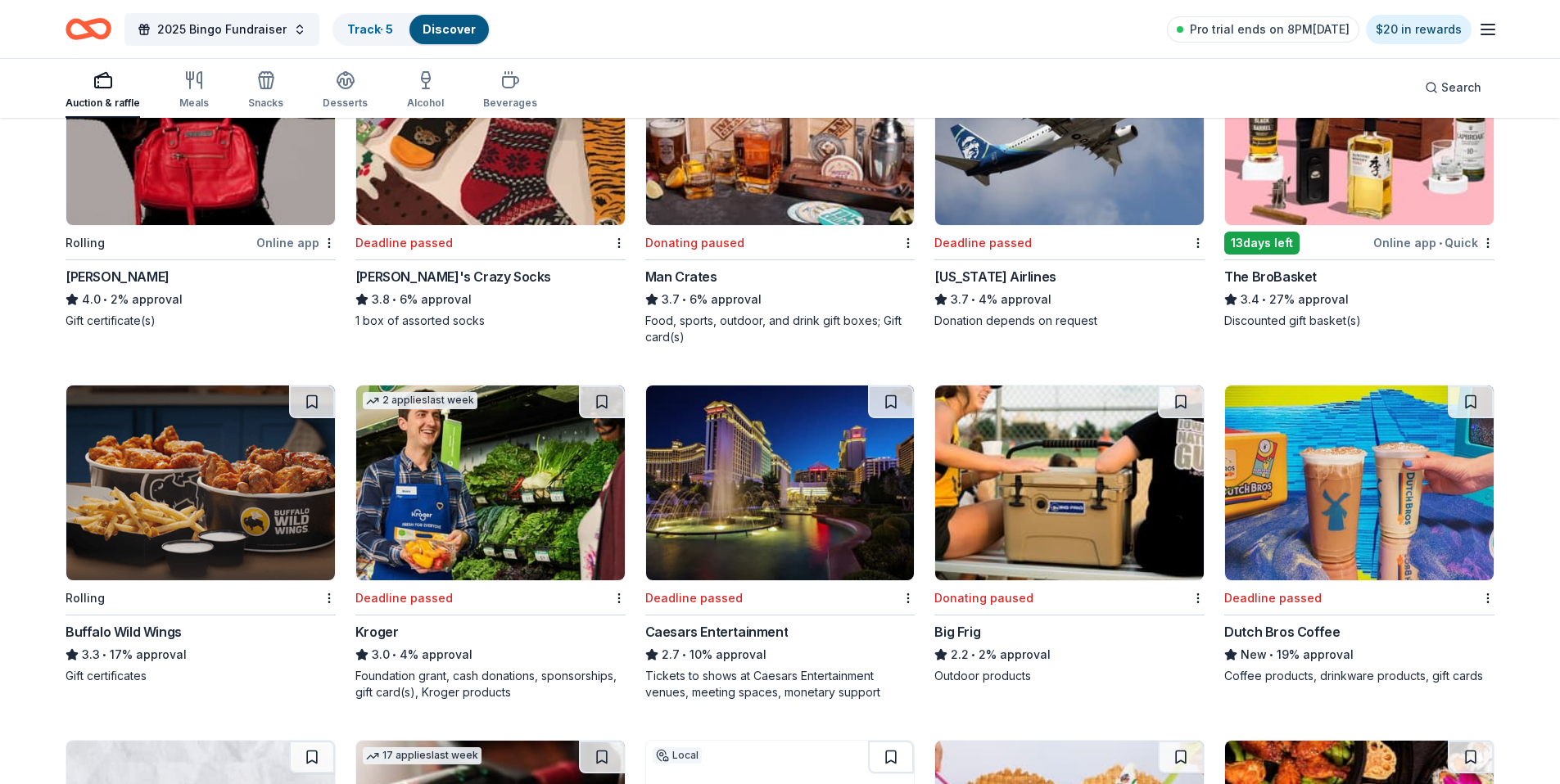
scroll to position [3463, 0]
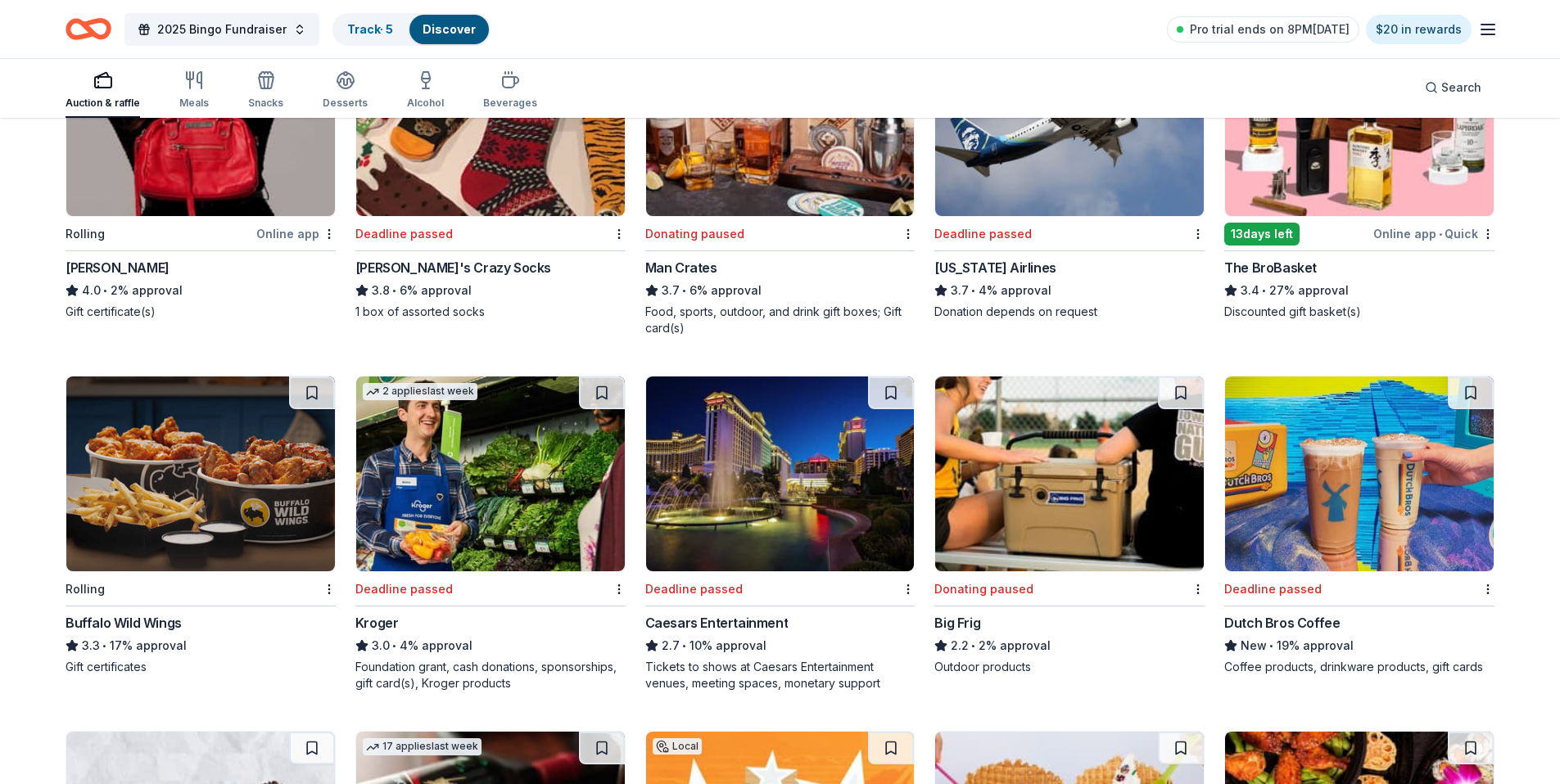
click at [210, 464] on img at bounding box center [201, 474] width 269 height 195
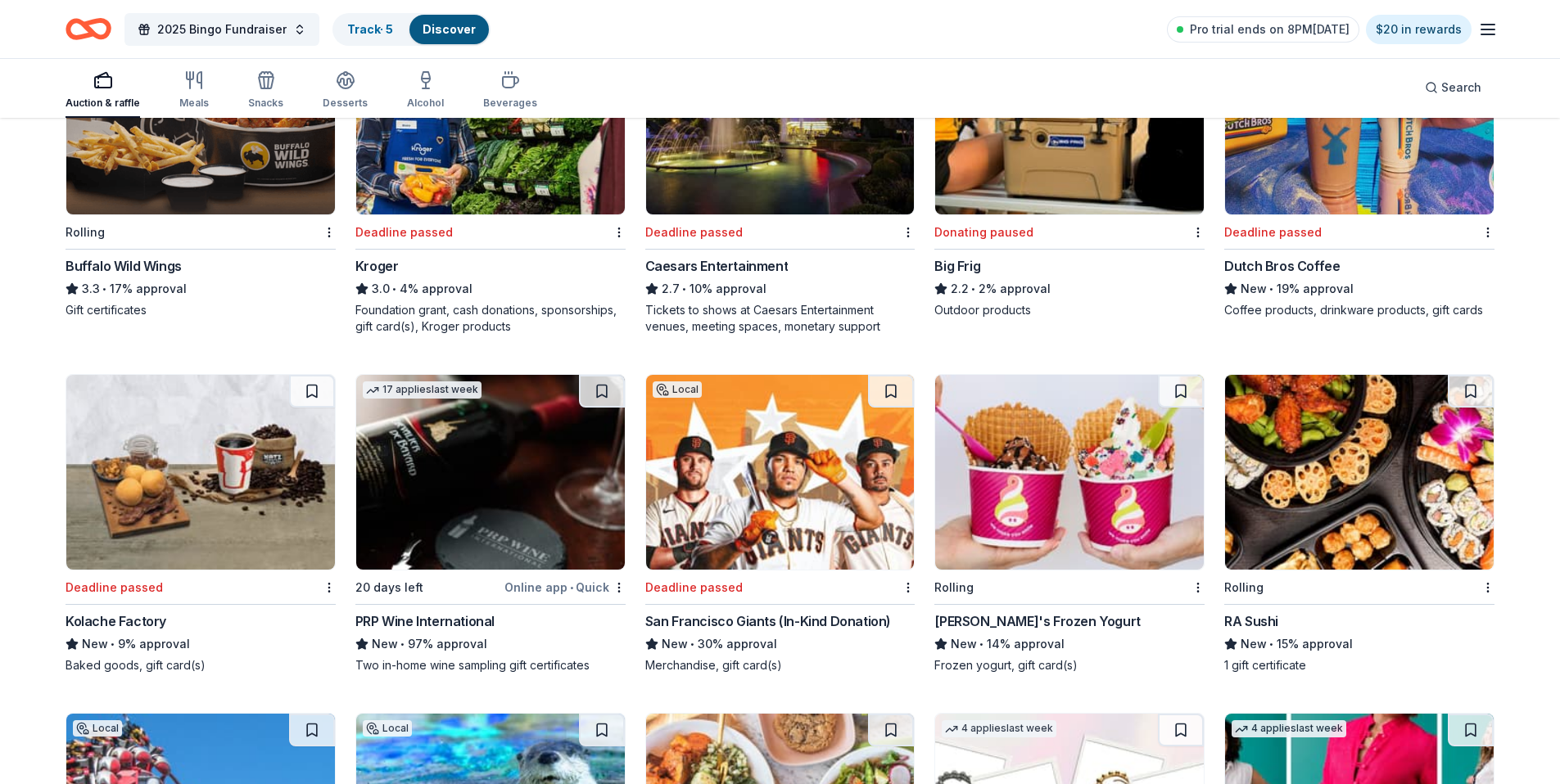
scroll to position [3829, 0]
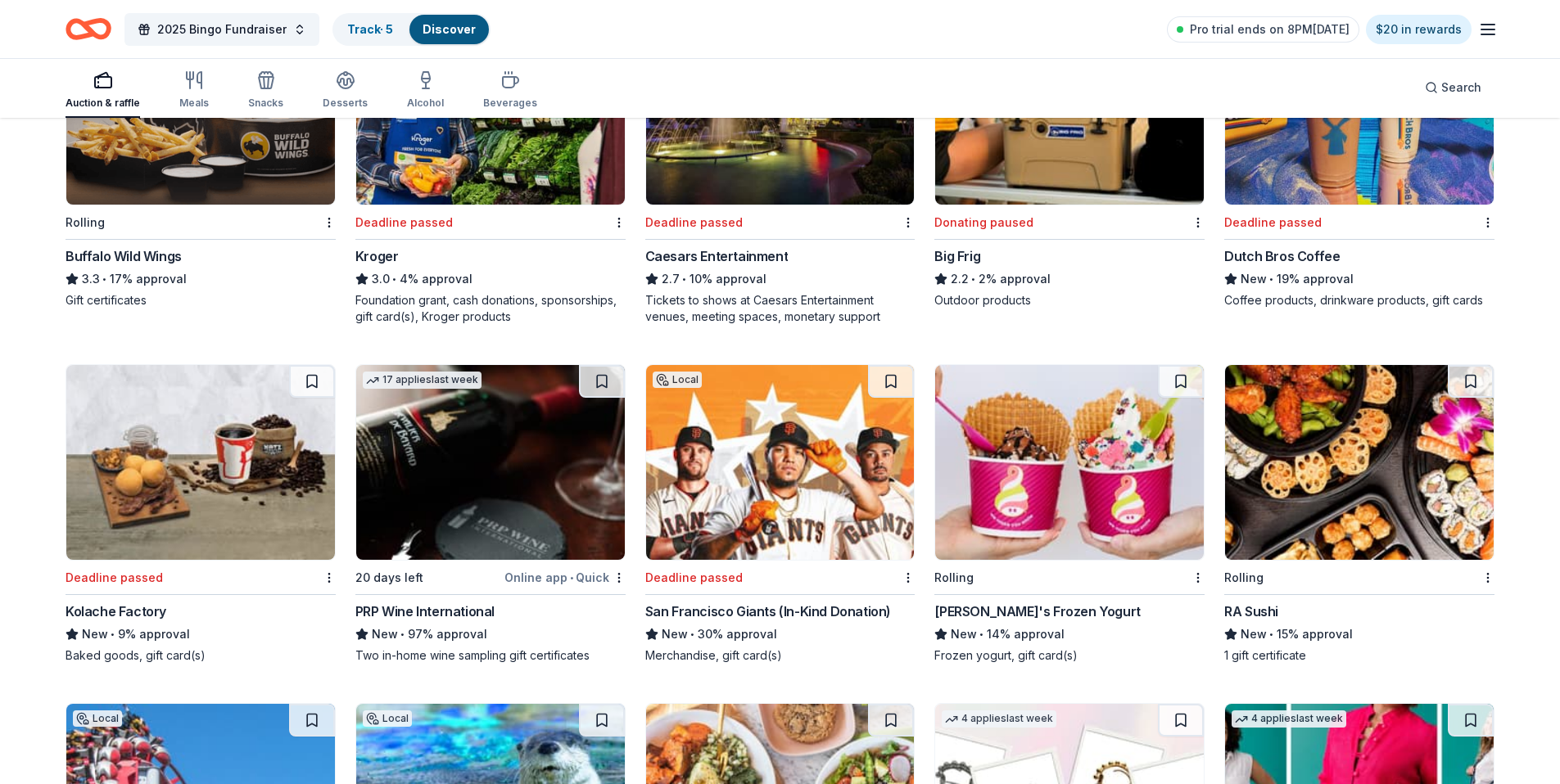
click at [471, 487] on img at bounding box center [491, 463] width 269 height 195
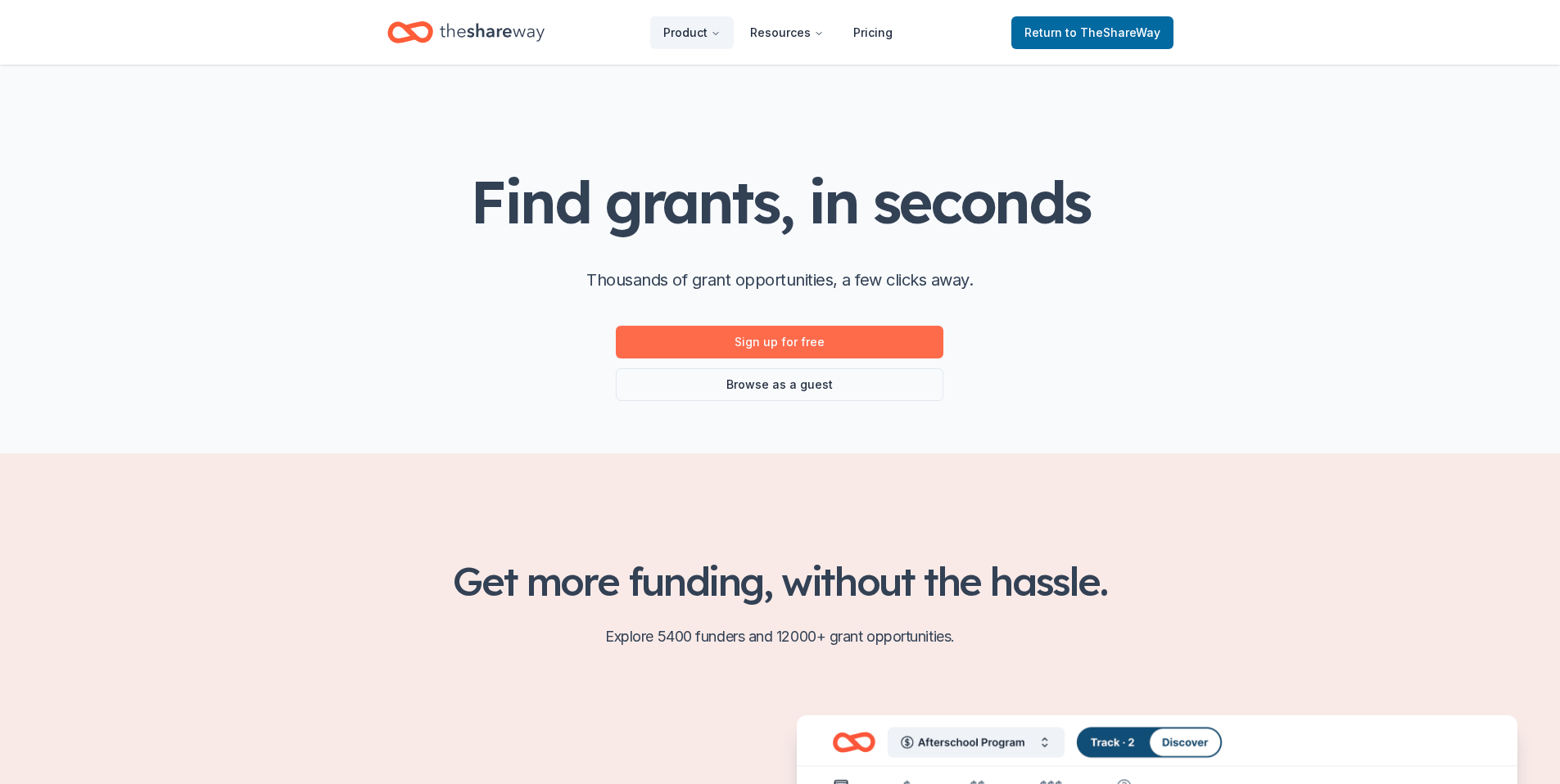
click at [776, 348] on link "Sign up for free" at bounding box center [780, 342] width 328 height 33
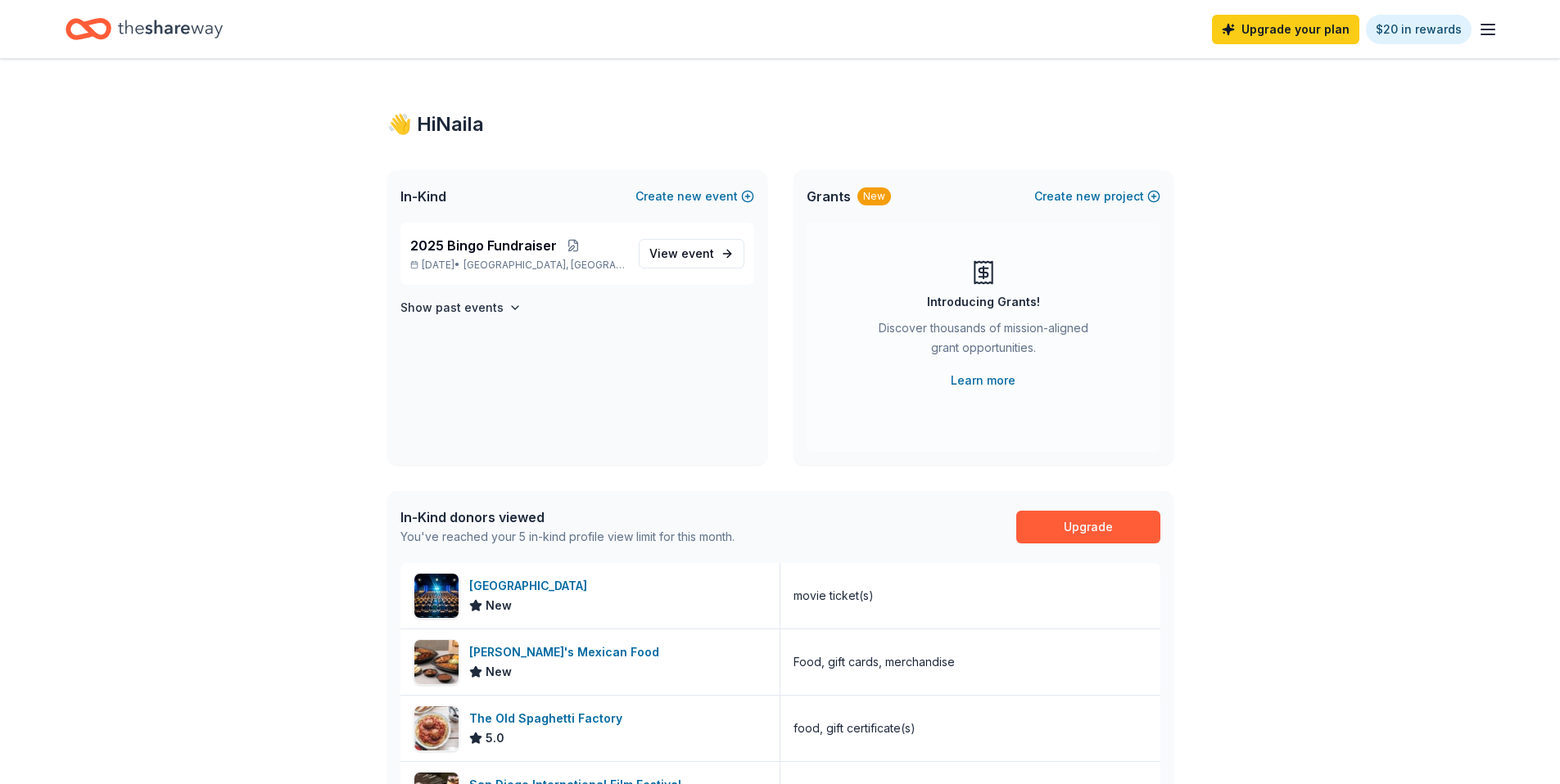
click at [180, 36] on icon "Home" at bounding box center [170, 28] width 105 height 33
click at [1483, 33] on icon "button" at bounding box center [1488, 29] width 20 height 20
click at [115, 27] on div "Home" at bounding box center [144, 28] width 157 height 39
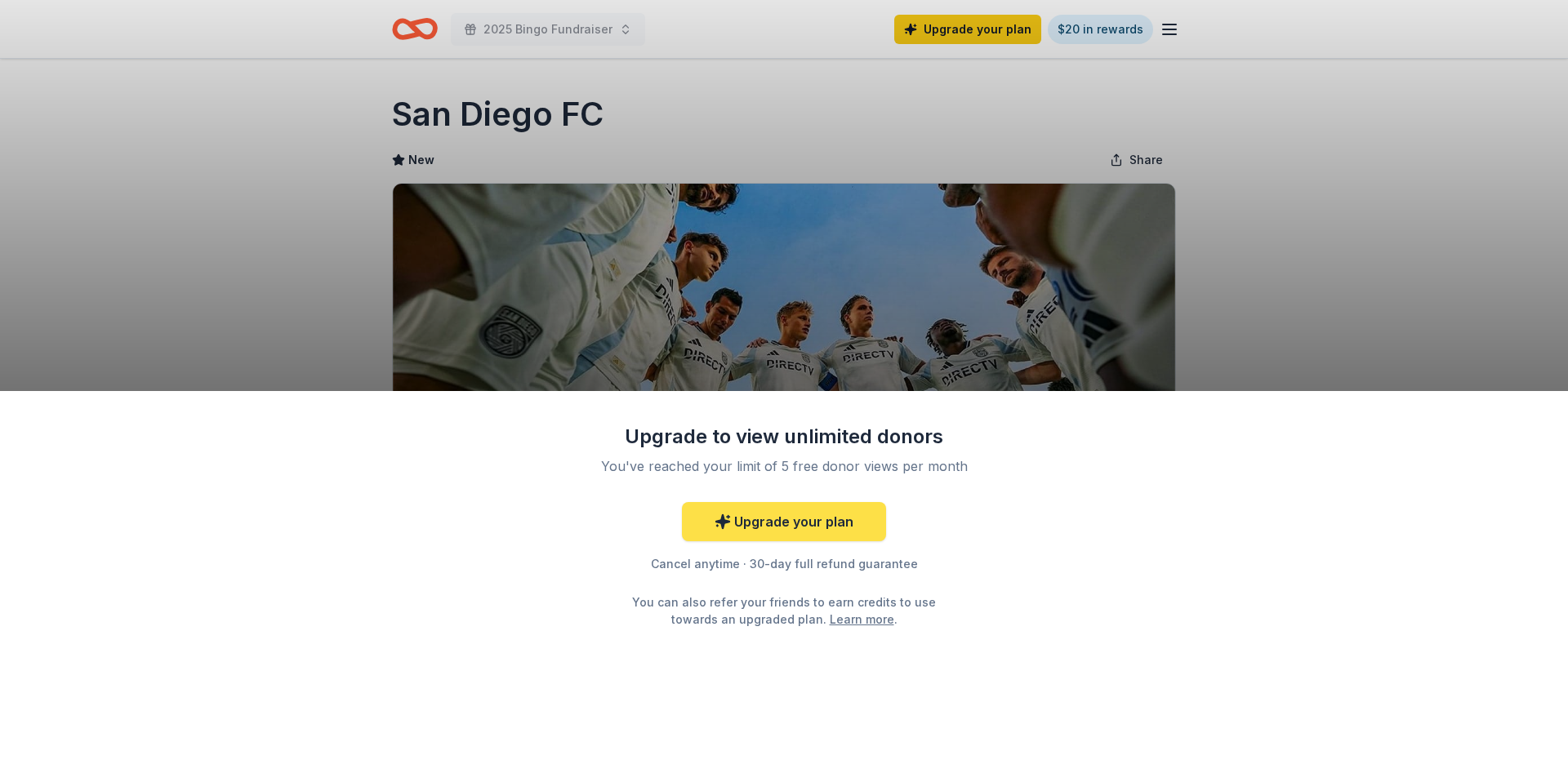
click at [852, 528] on link "Upgrade your plan" at bounding box center [784, 522] width 204 height 40
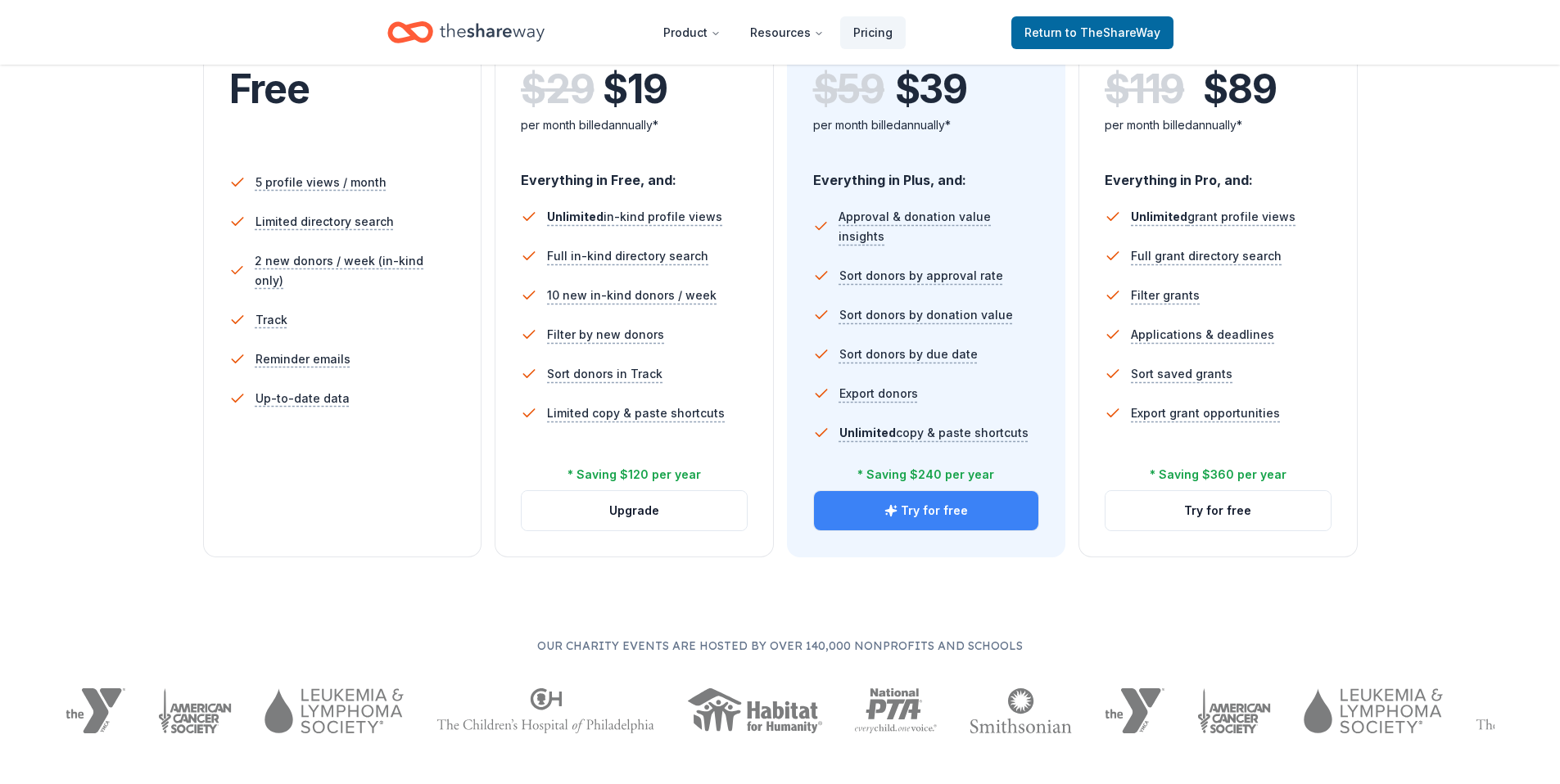
scroll to position [552, 0]
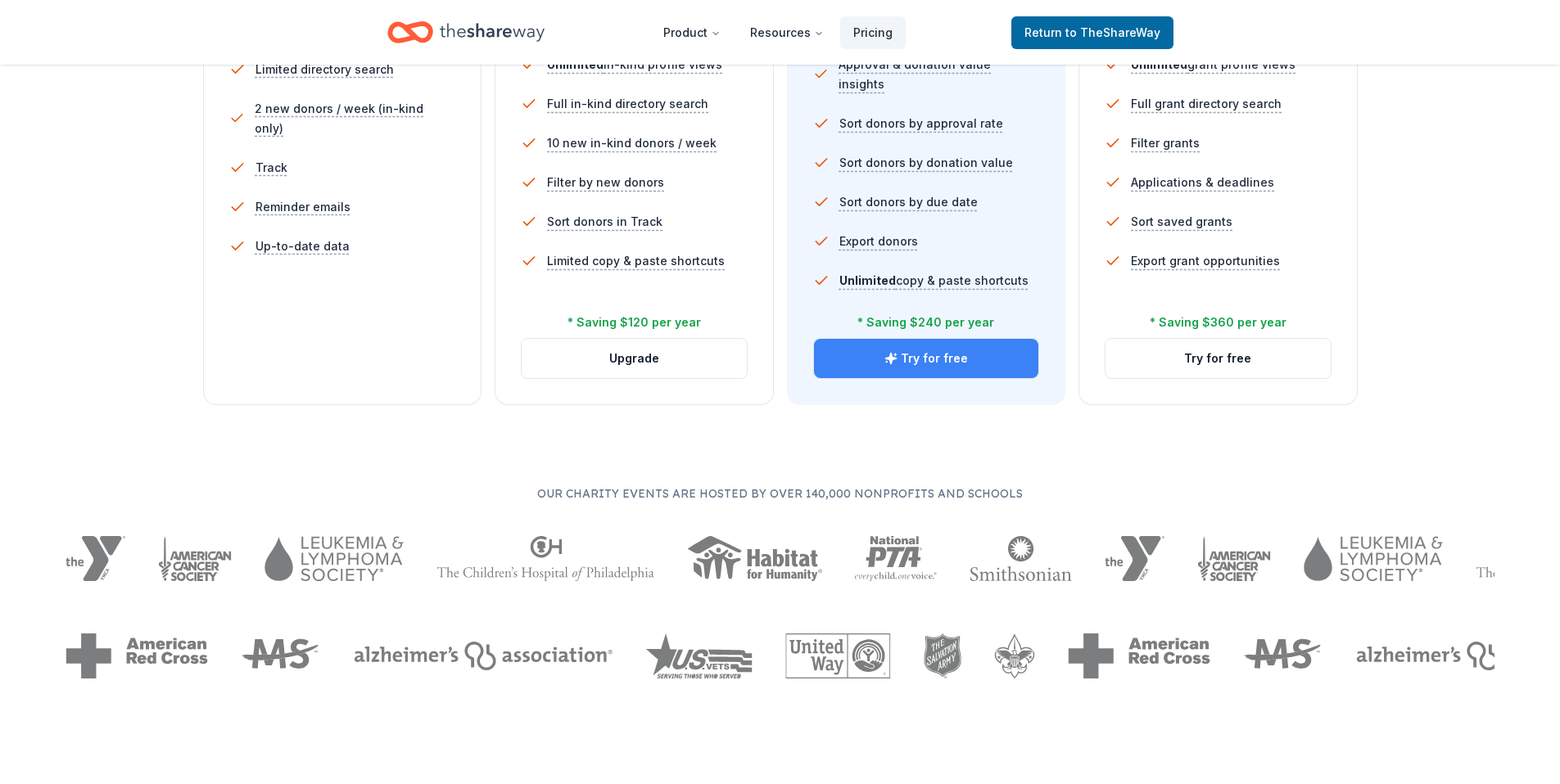
click at [926, 357] on button "Try for free" at bounding box center [926, 359] width 225 height 40
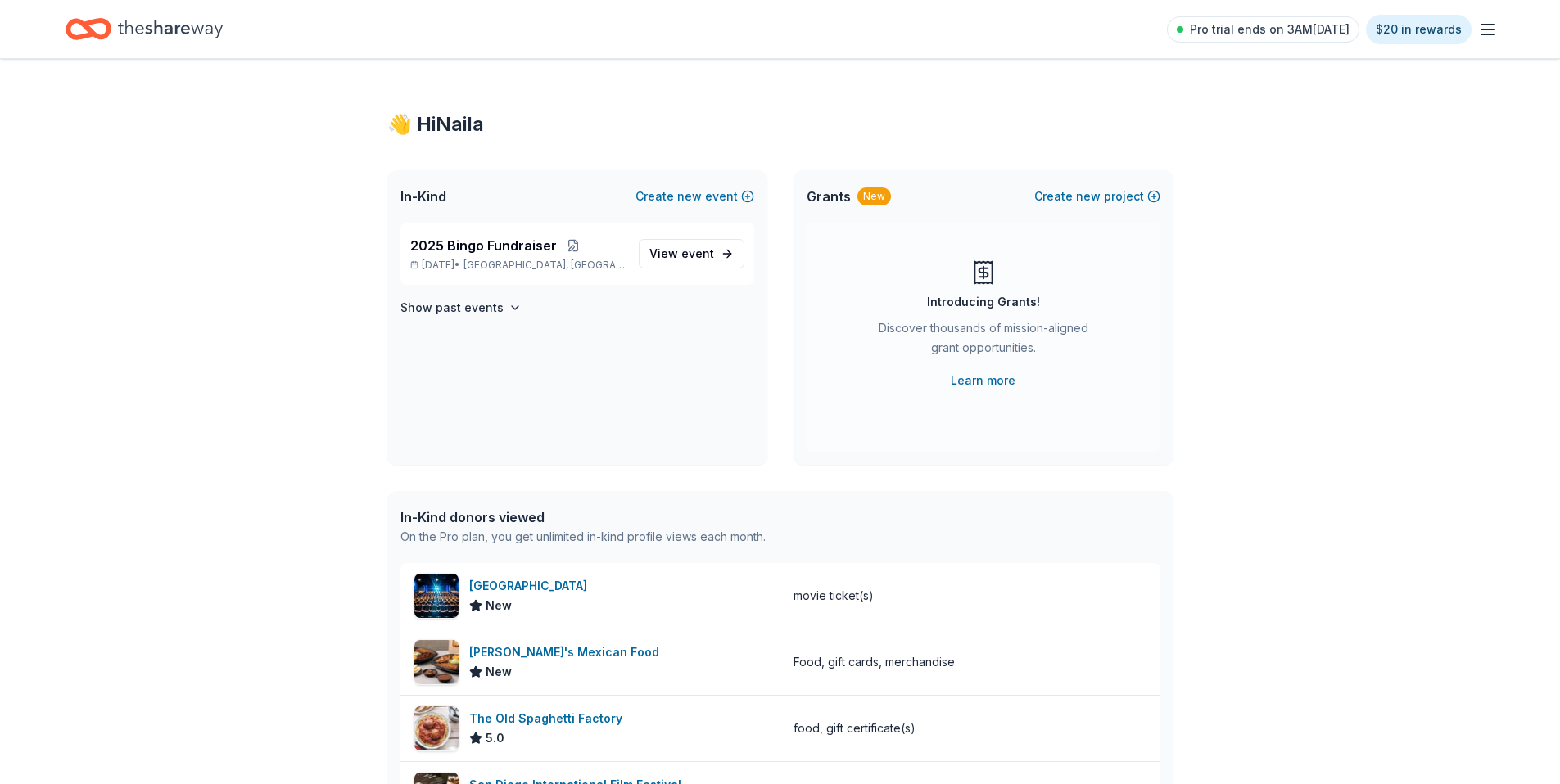
click at [160, 26] on icon "Home" at bounding box center [170, 28] width 105 height 18
click at [707, 263] on link "View event" at bounding box center [691, 253] width 106 height 29
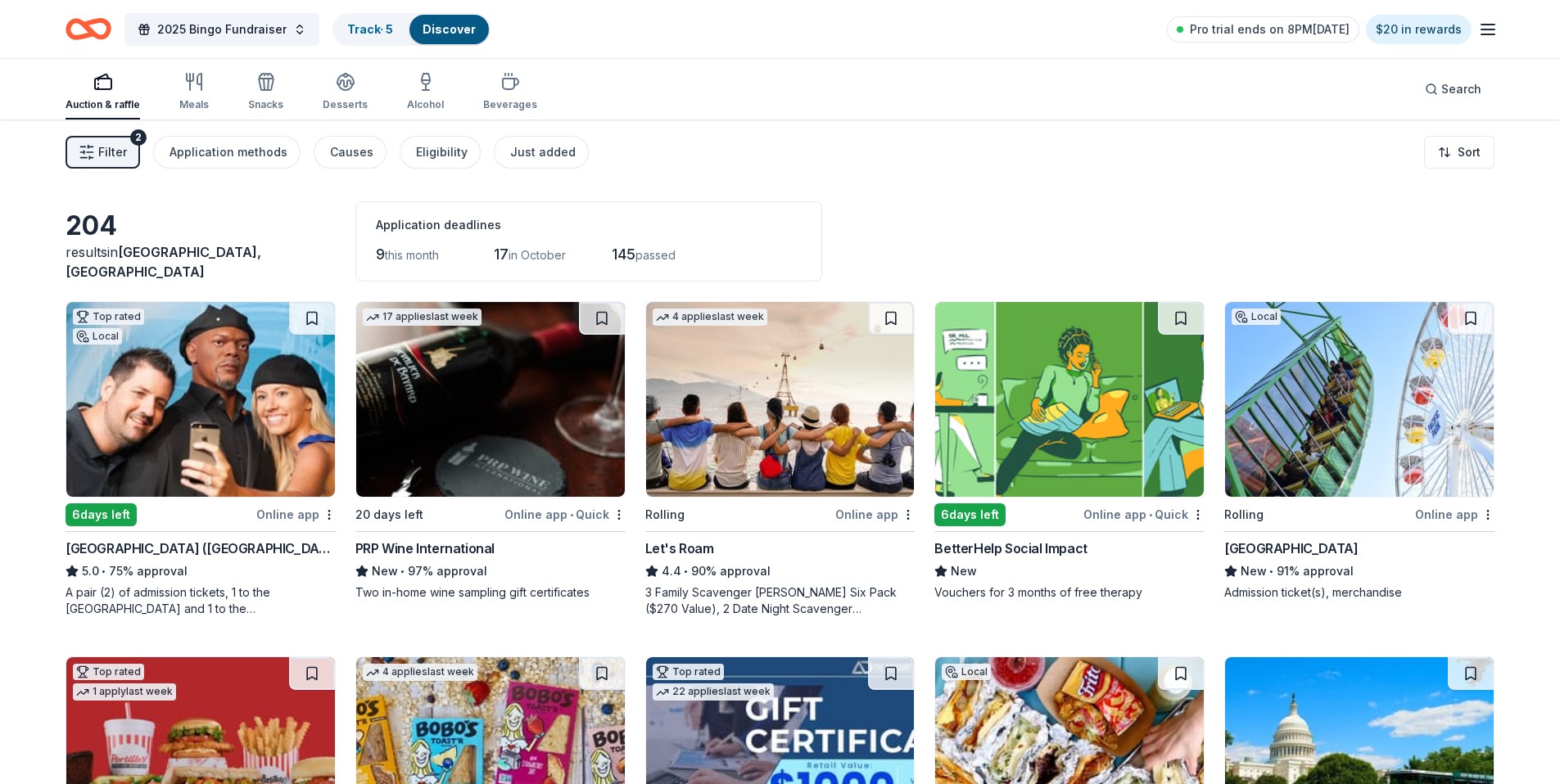
click at [102, 147] on span "Filter" at bounding box center [113, 151] width 28 height 20
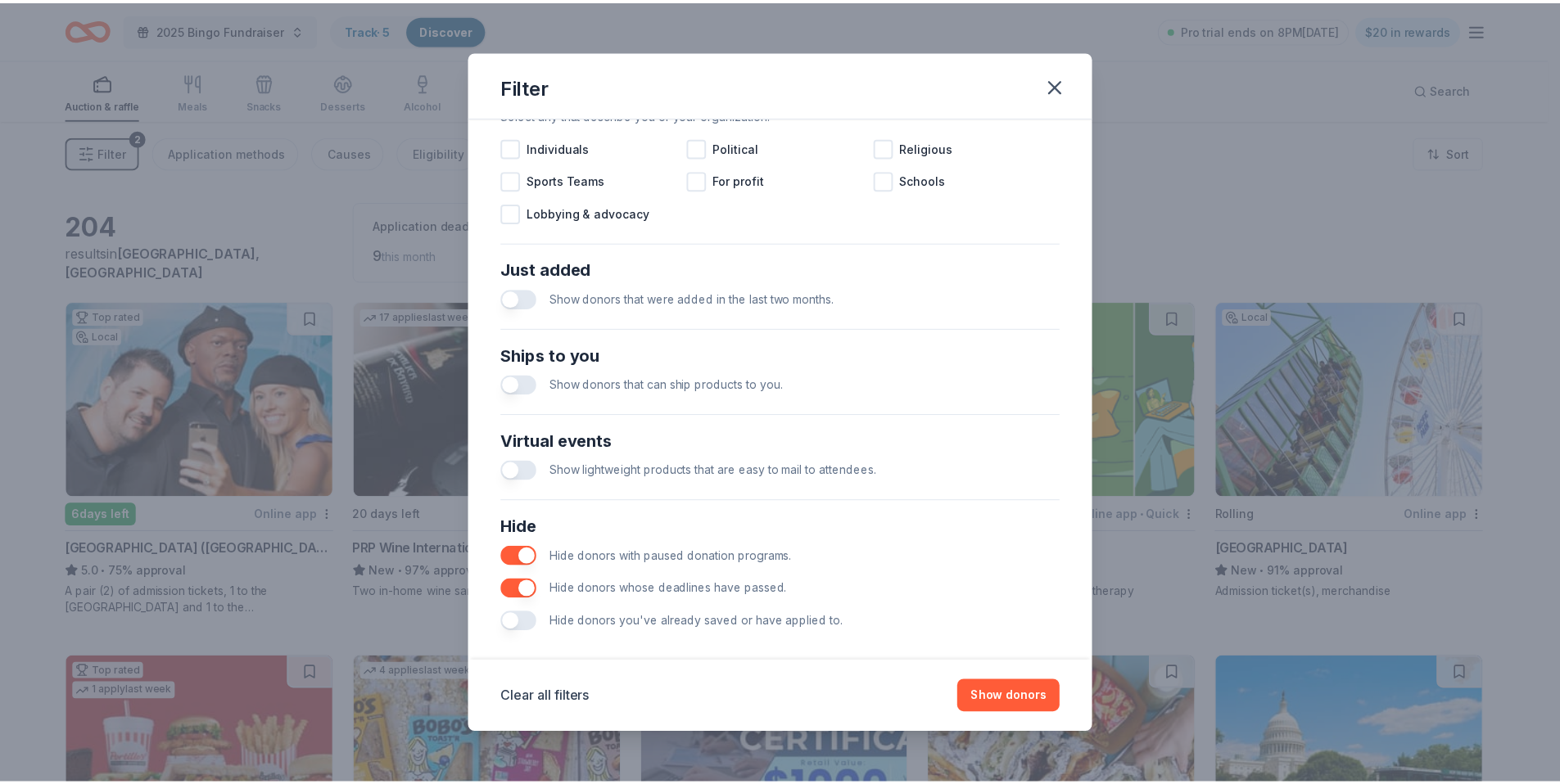
scroll to position [535, 0]
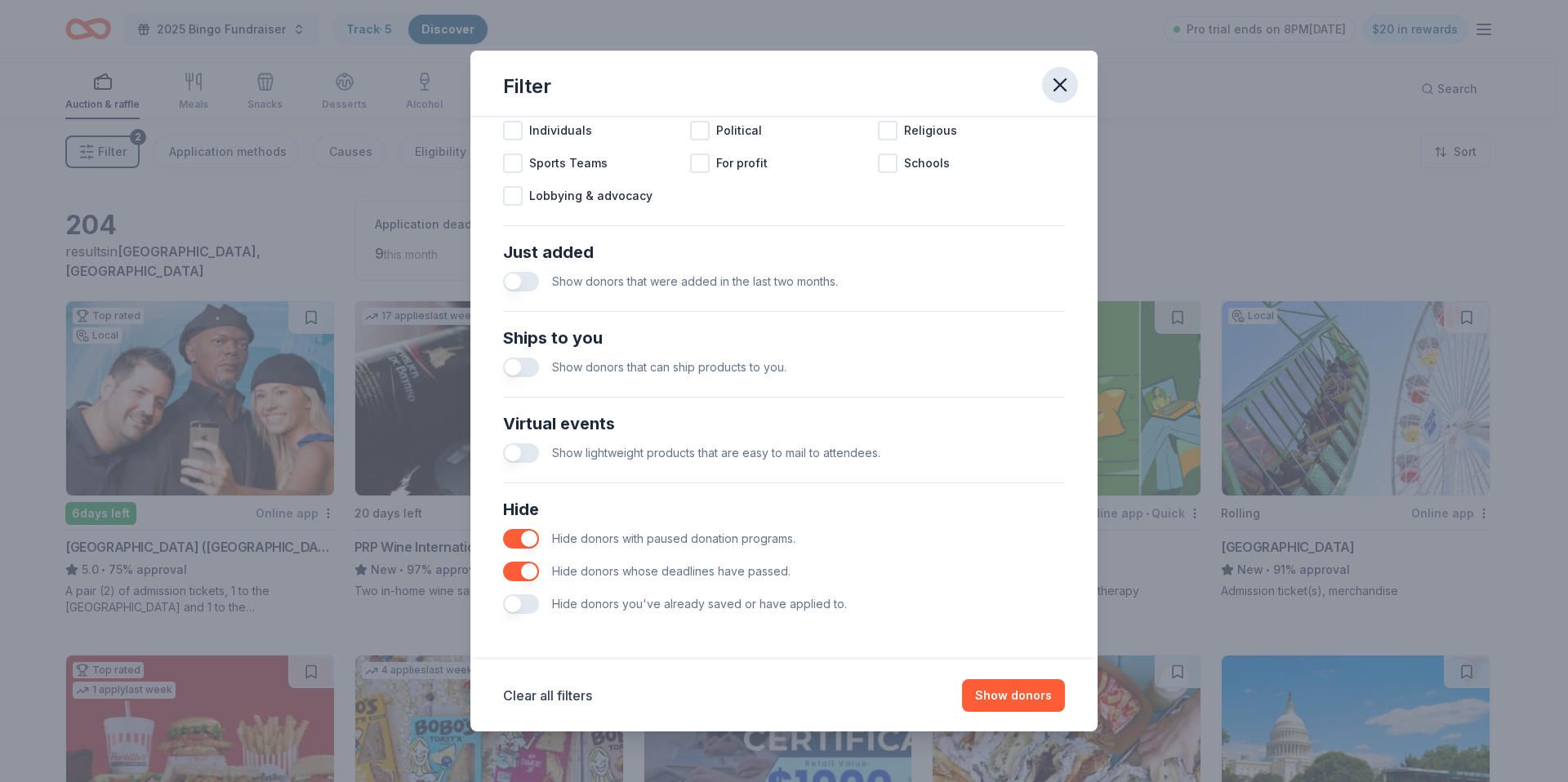
click at [1057, 88] on icon "button" at bounding box center [1060, 85] width 11 height 11
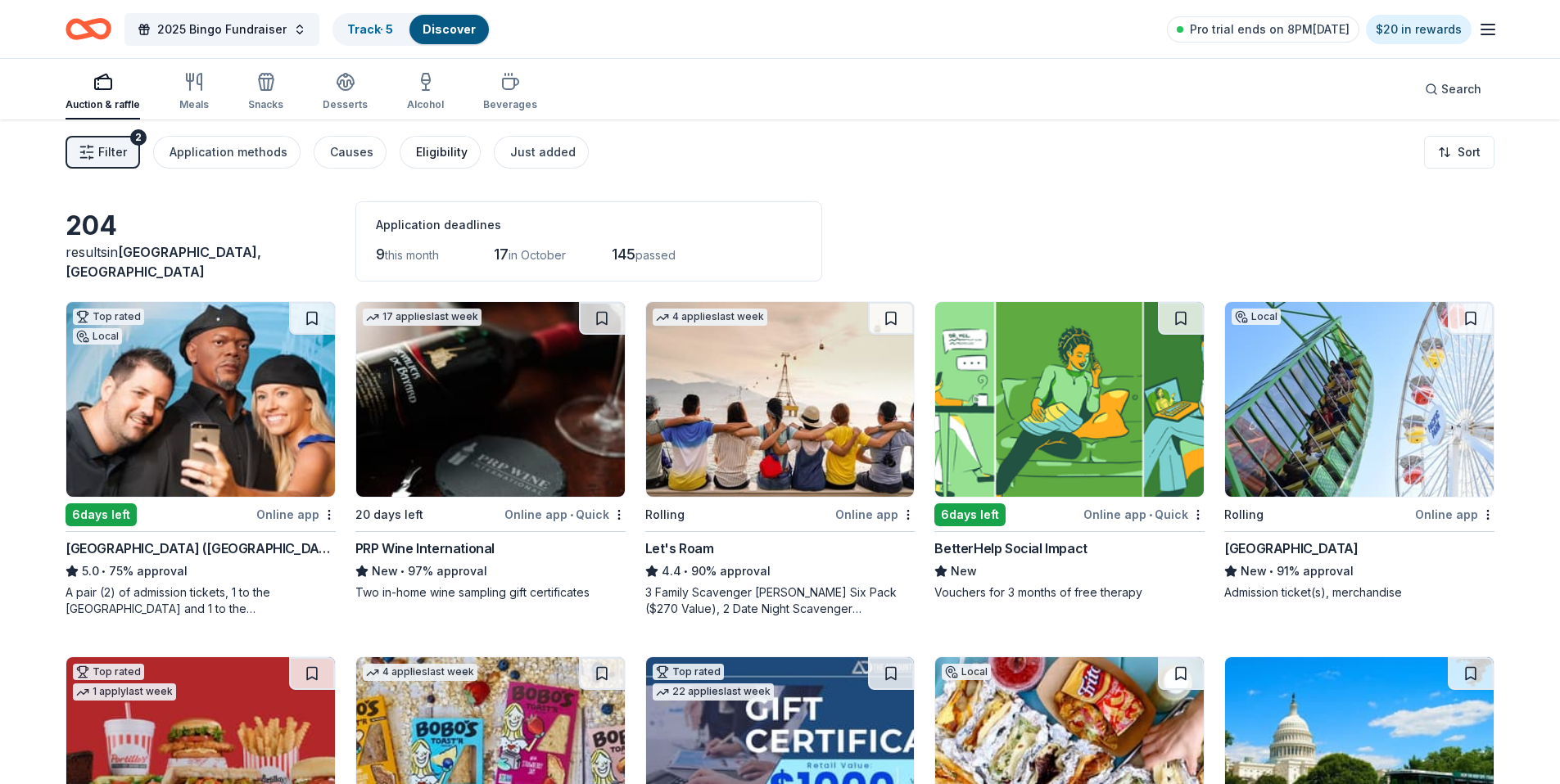
click at [435, 162] on button "Eligibility" at bounding box center [440, 152] width 81 height 33
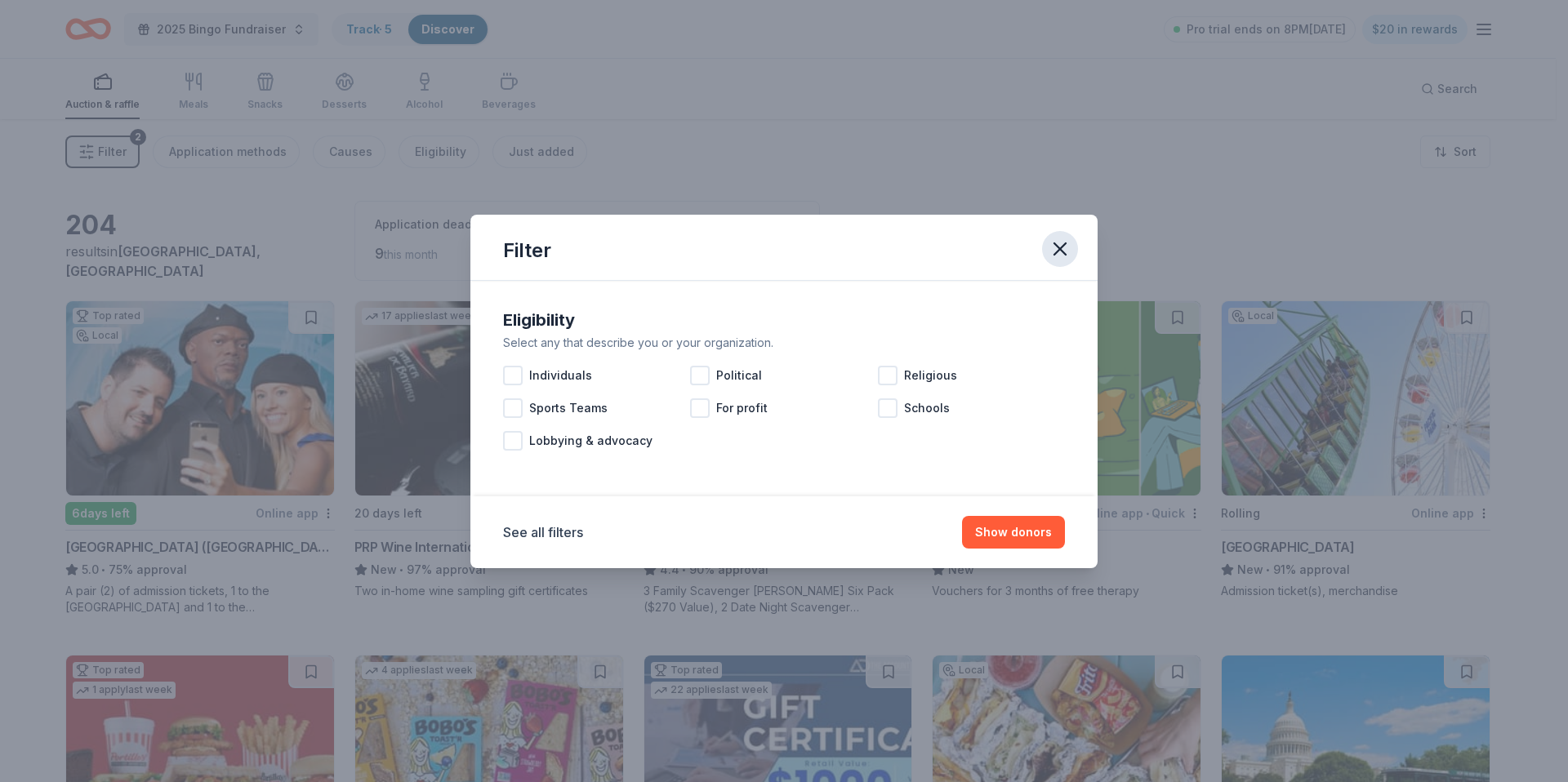
click at [1068, 246] on icon "button" at bounding box center [1060, 249] width 23 height 23
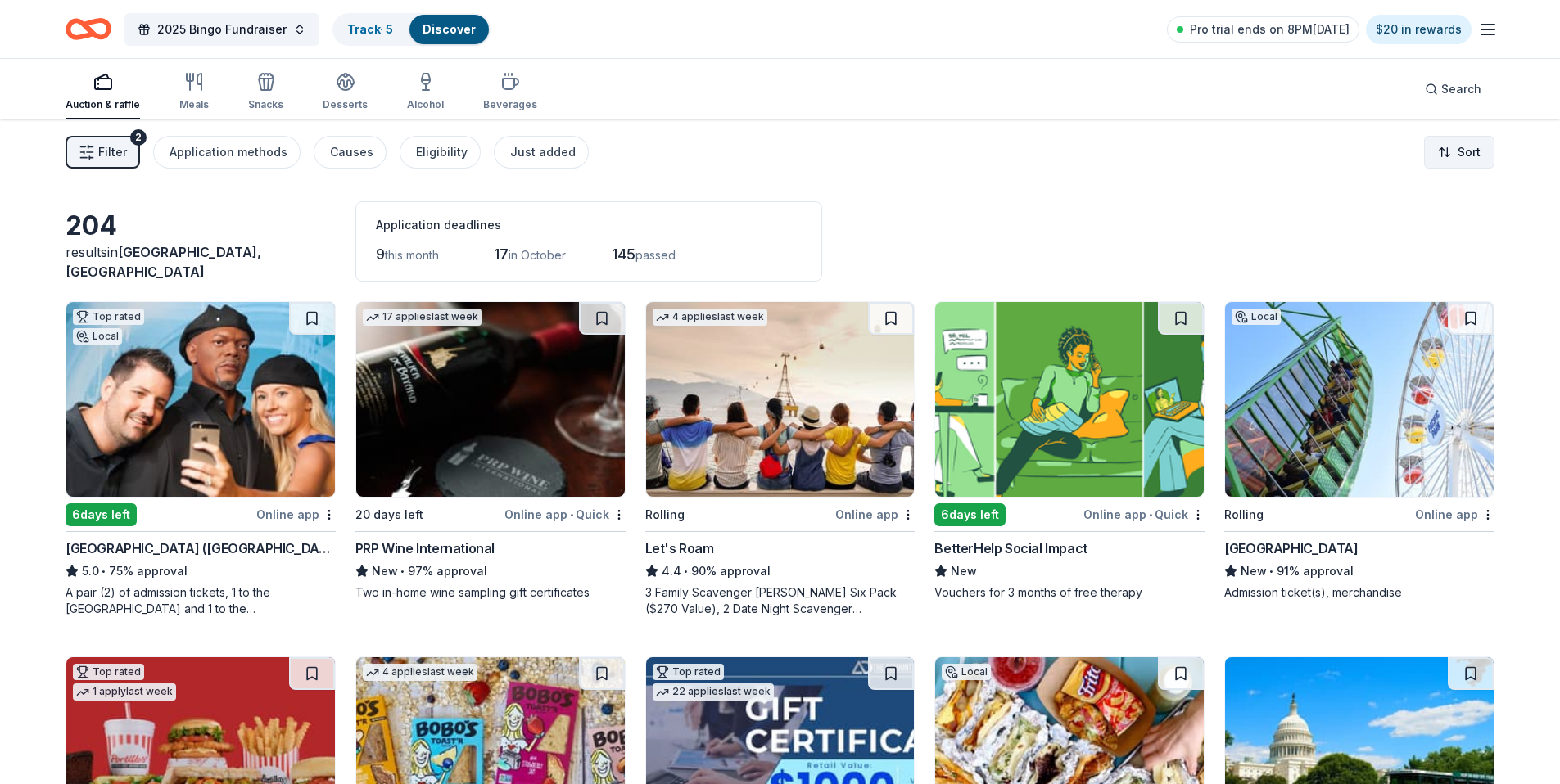
click at [1461, 149] on html "2025 Bingo Fundraiser Track · 5 Discover Pro trial ends on 8PM, 9/29 $20 in rew…" at bounding box center [780, 392] width 1560 height 784
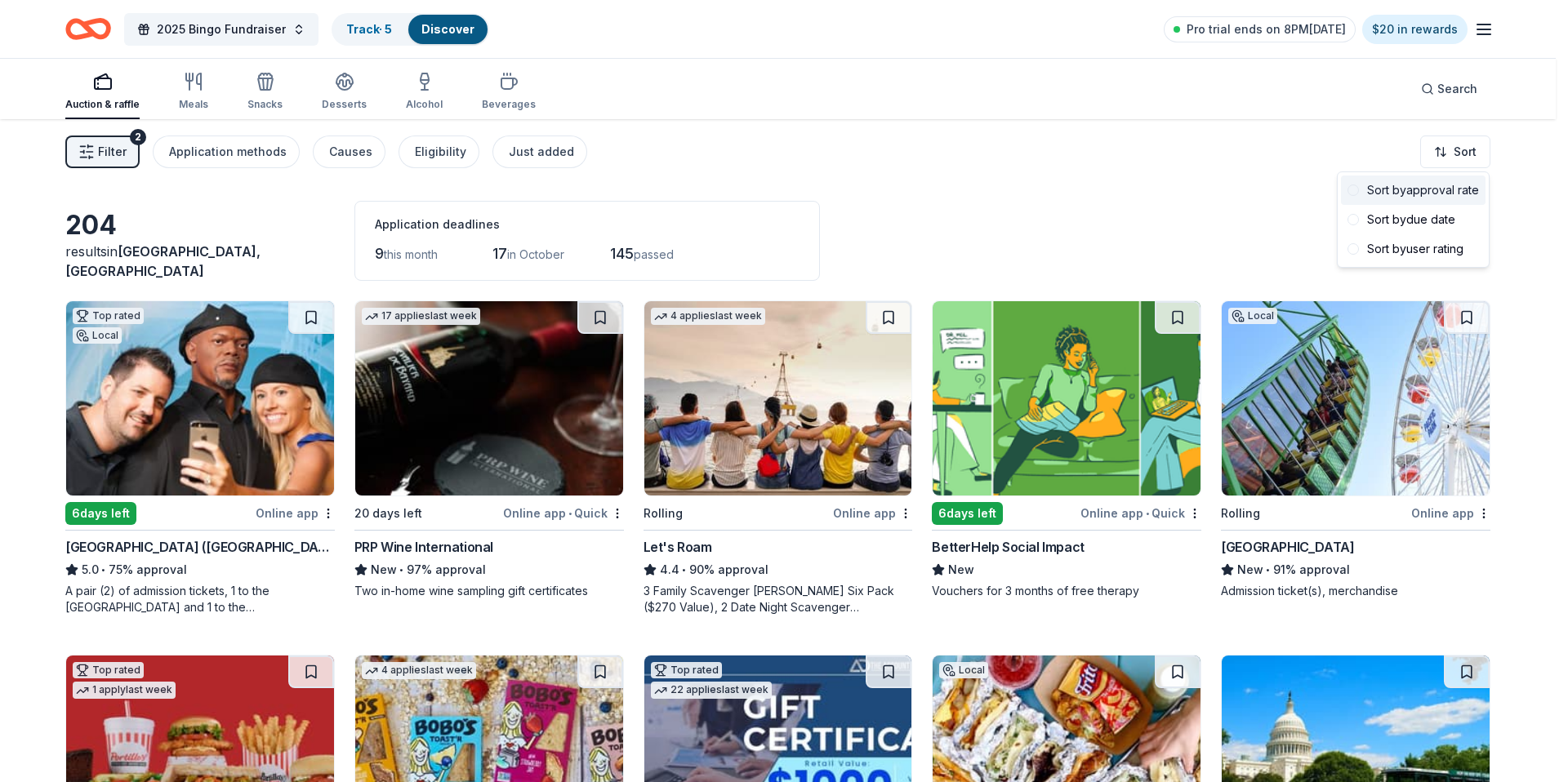
click at [1457, 191] on div "Sort by approval rate" at bounding box center [1413, 190] width 145 height 29
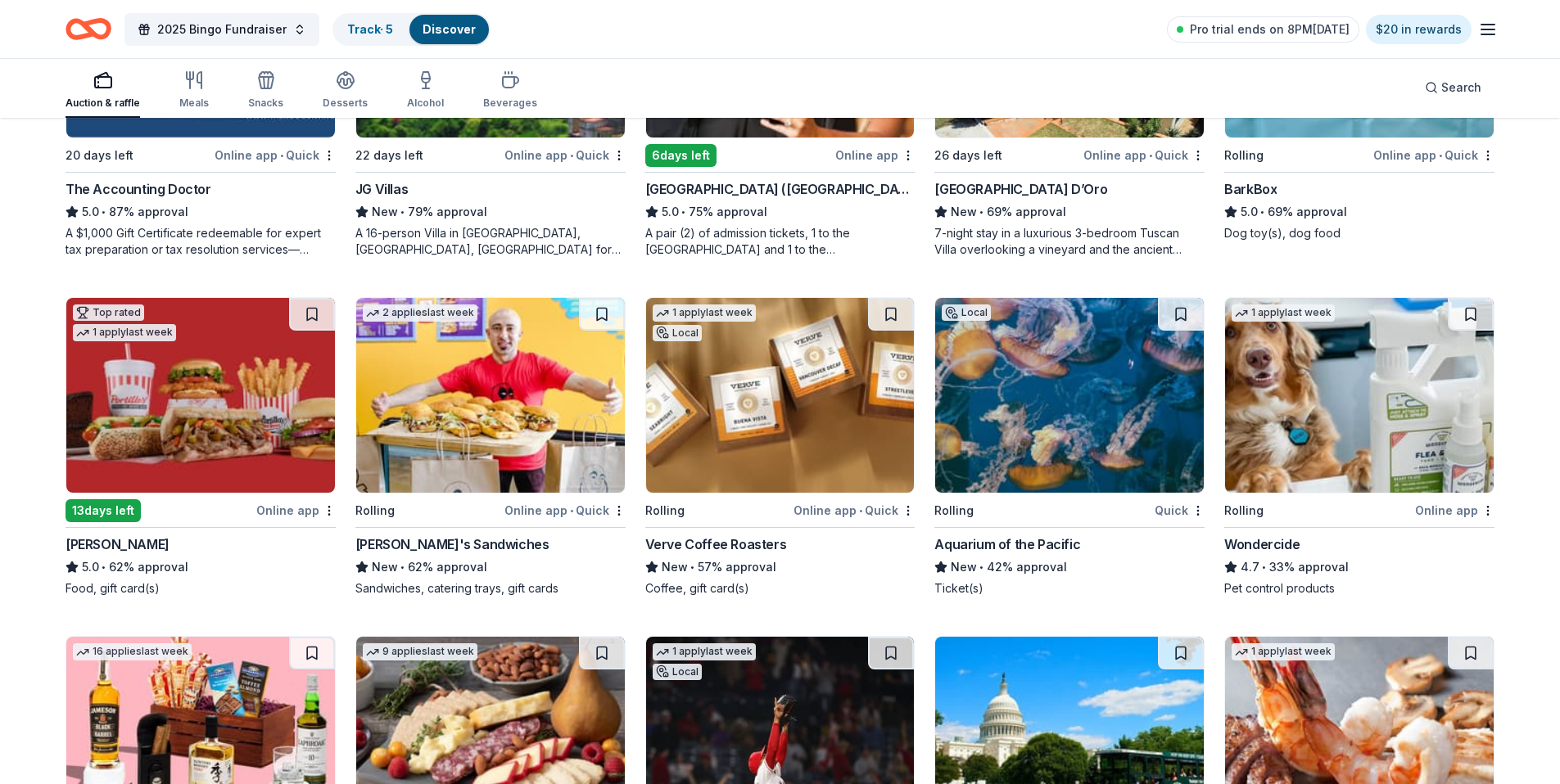
scroll to position [719, 0]
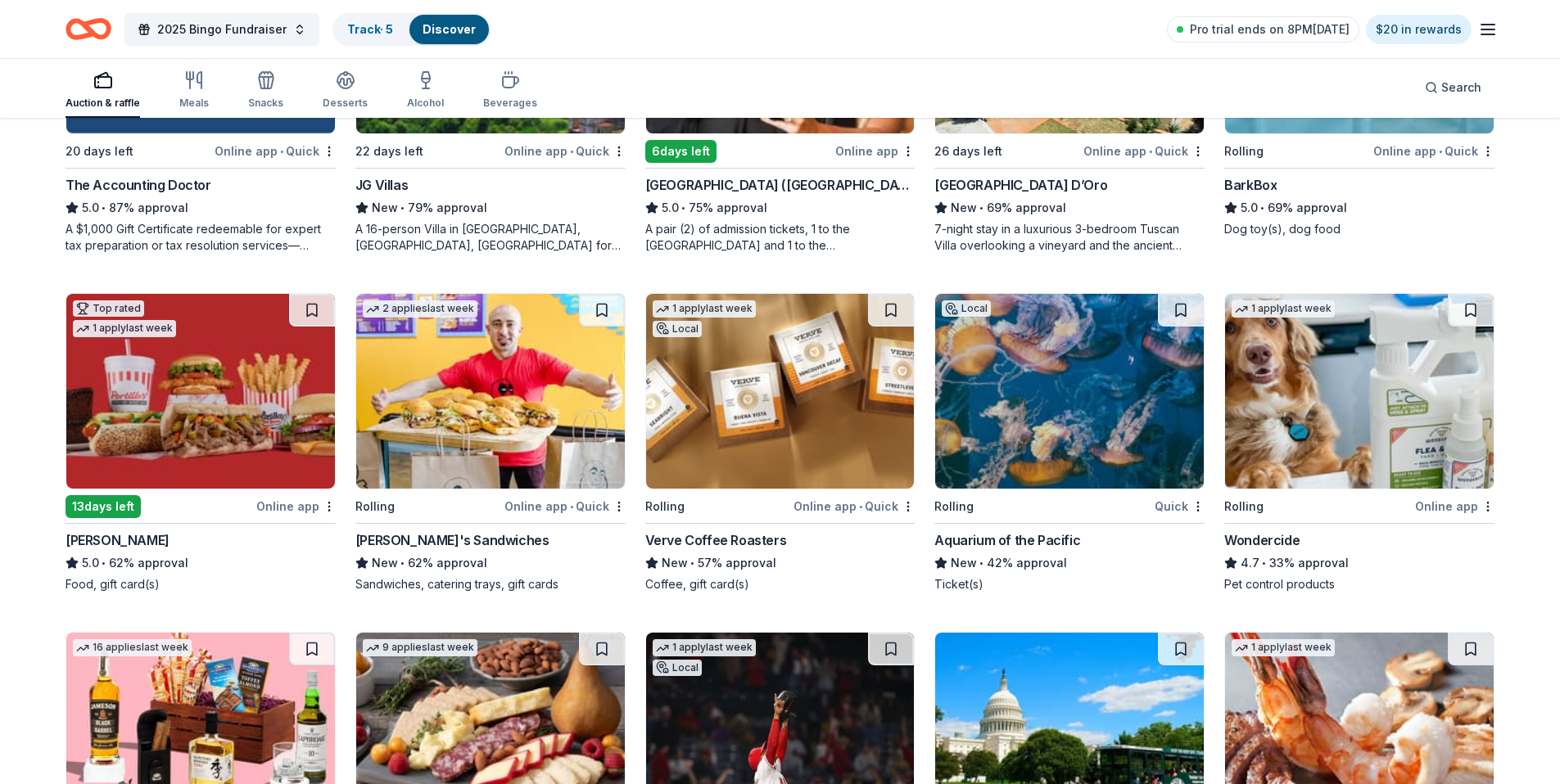
click at [1048, 353] on img at bounding box center [1069, 391] width 269 height 195
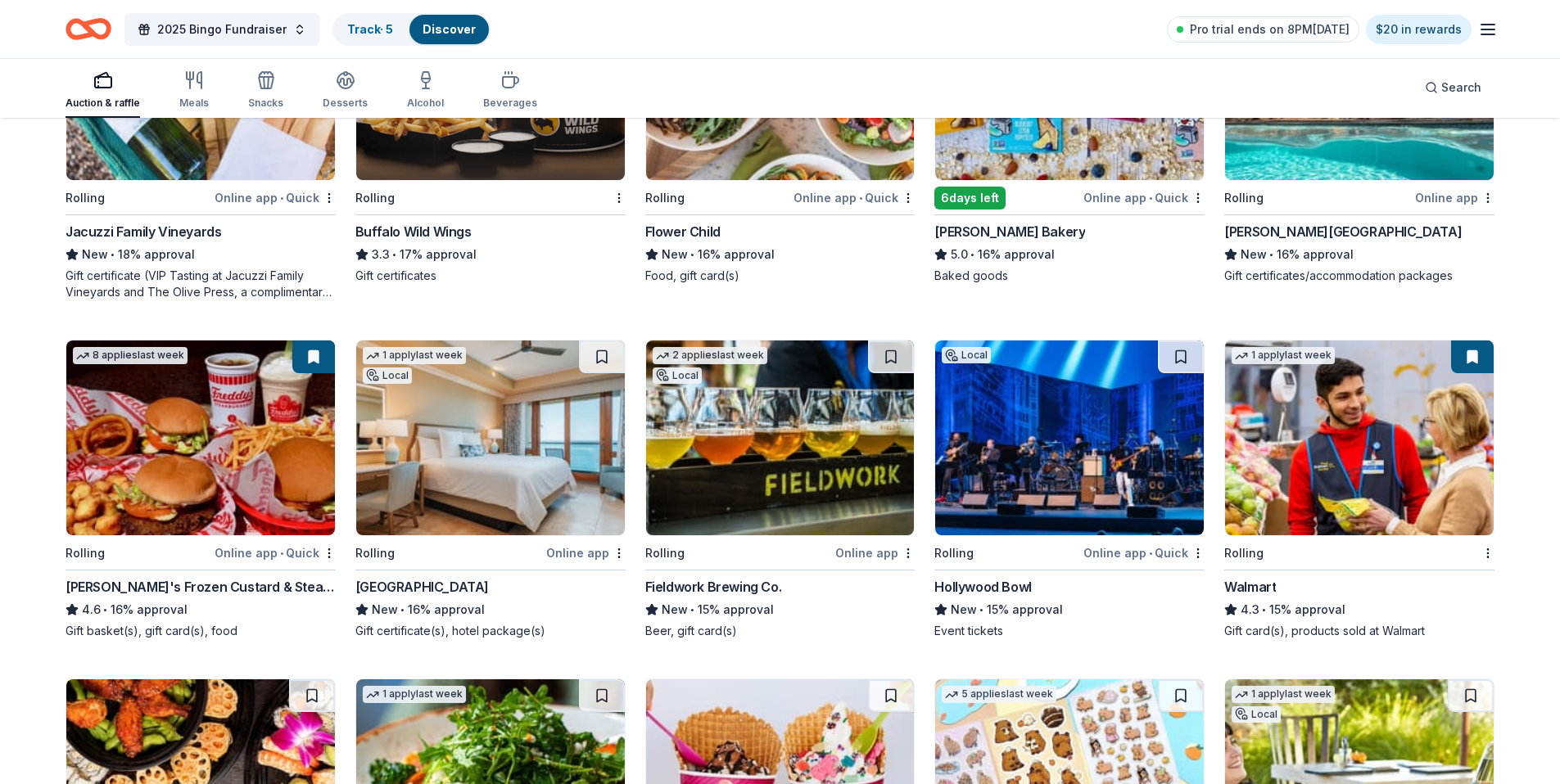
scroll to position [2153, 0]
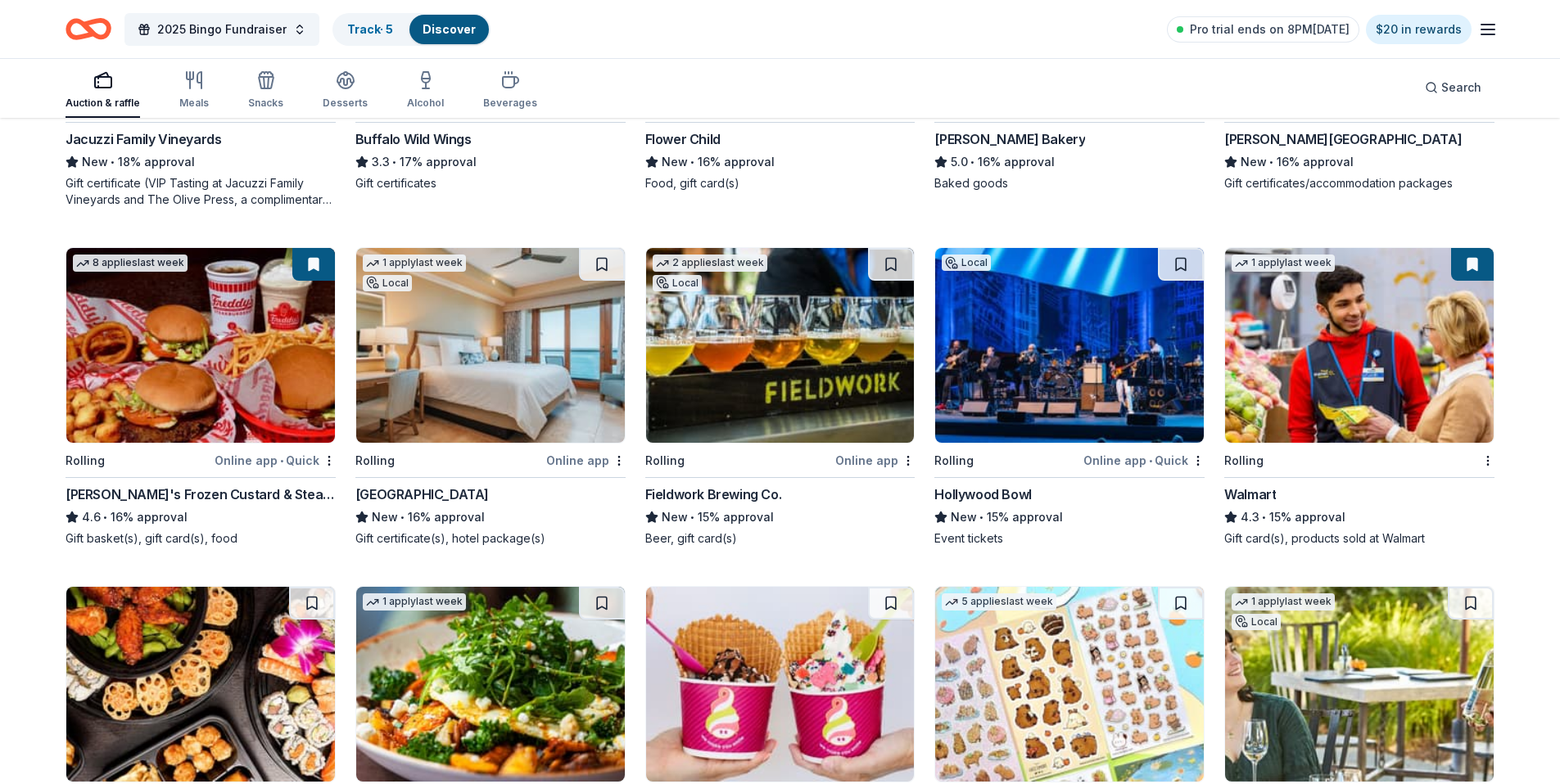
click at [160, 345] on img at bounding box center [201, 346] width 269 height 195
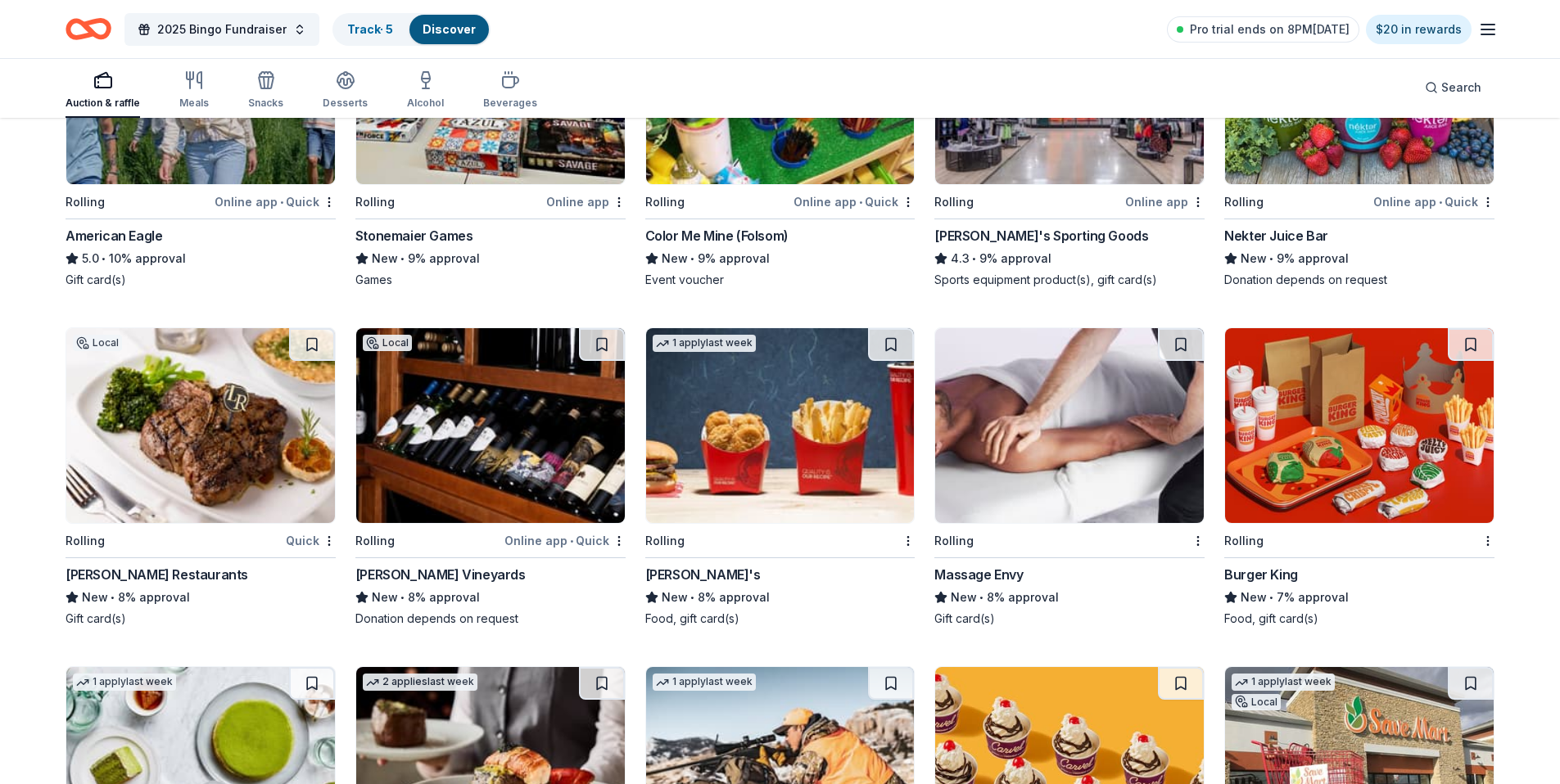
scroll to position [3787, 0]
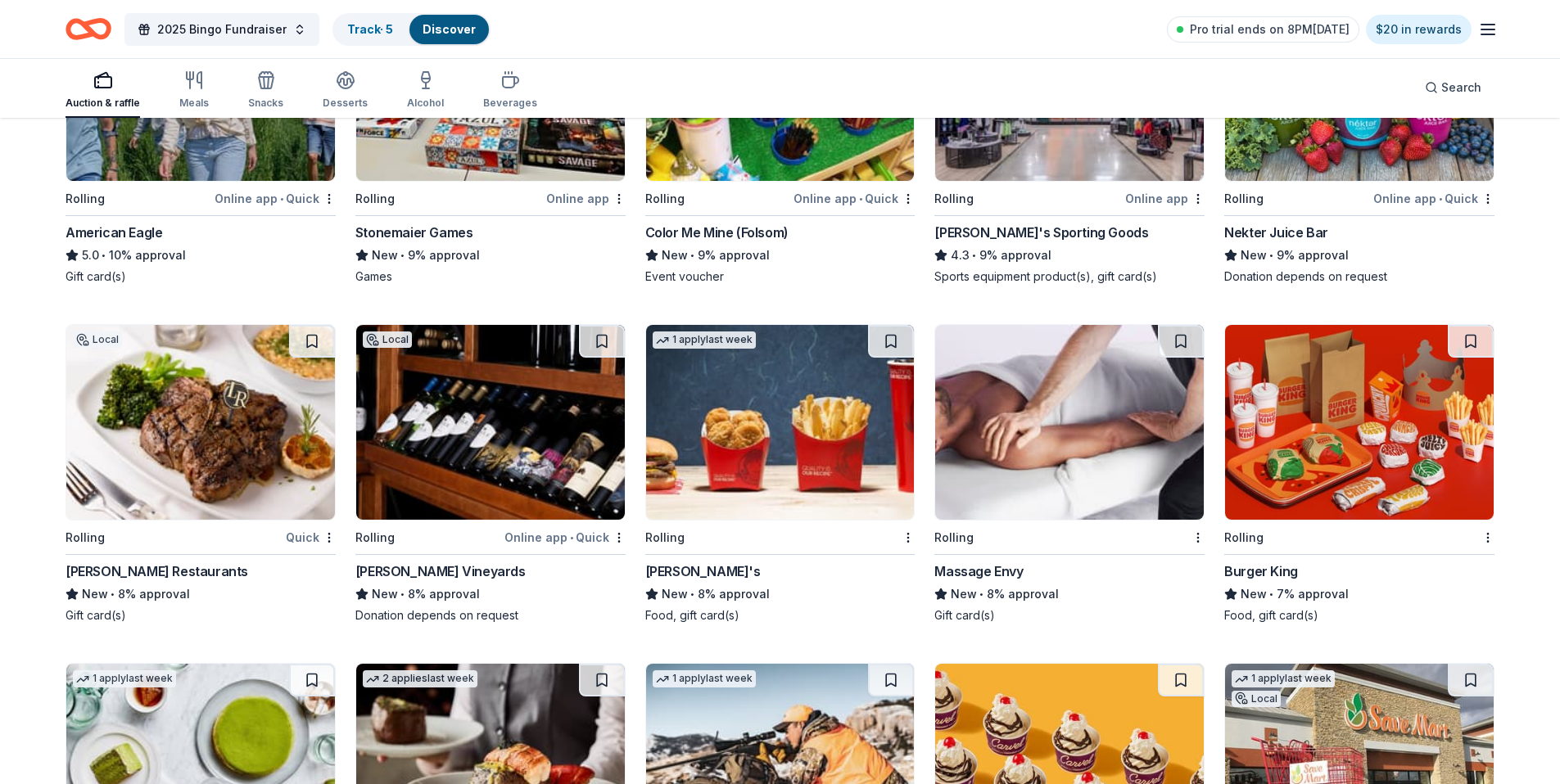
click at [1261, 408] on img at bounding box center [1360, 422] width 269 height 195
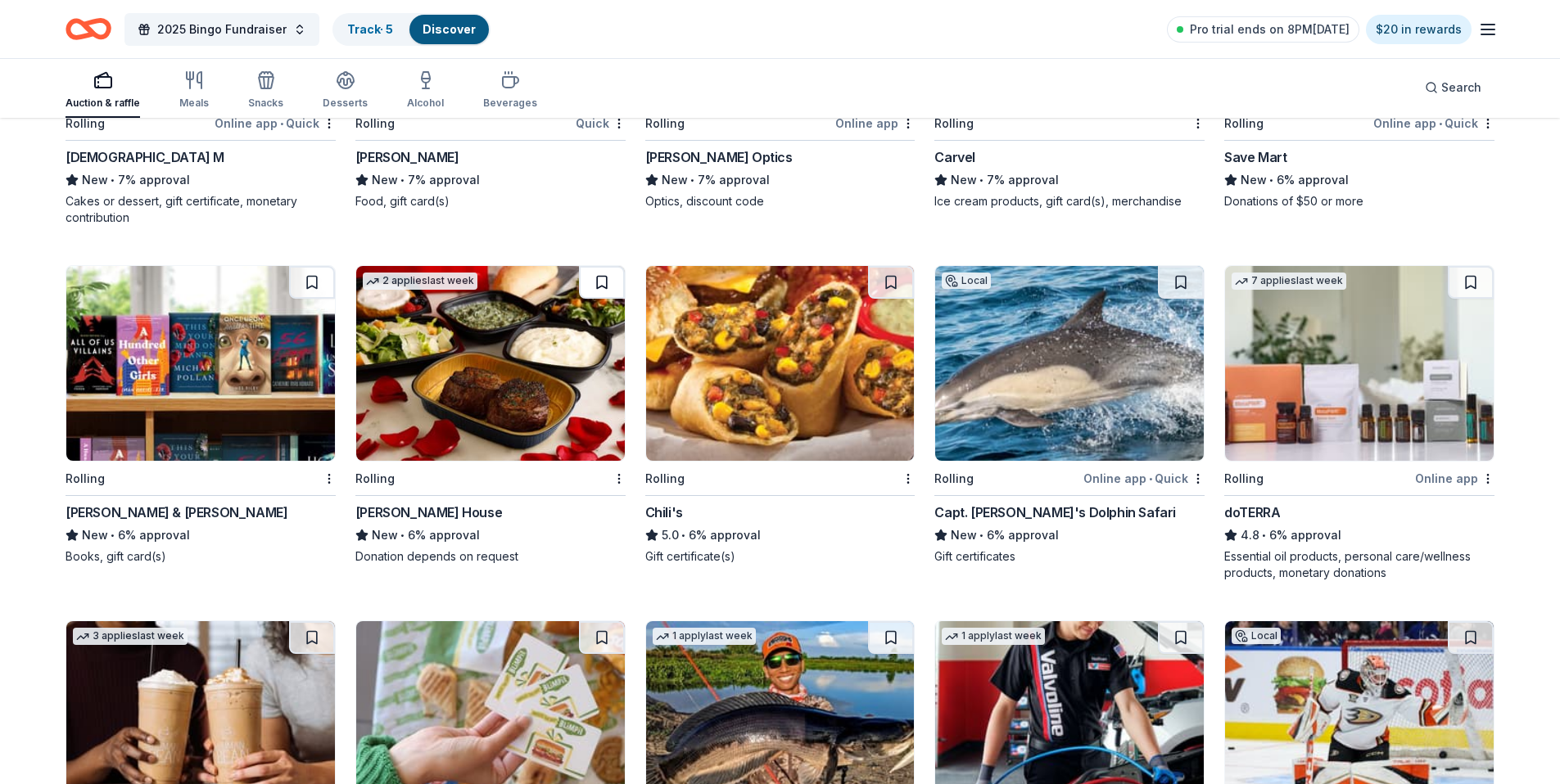
scroll to position [4546, 0]
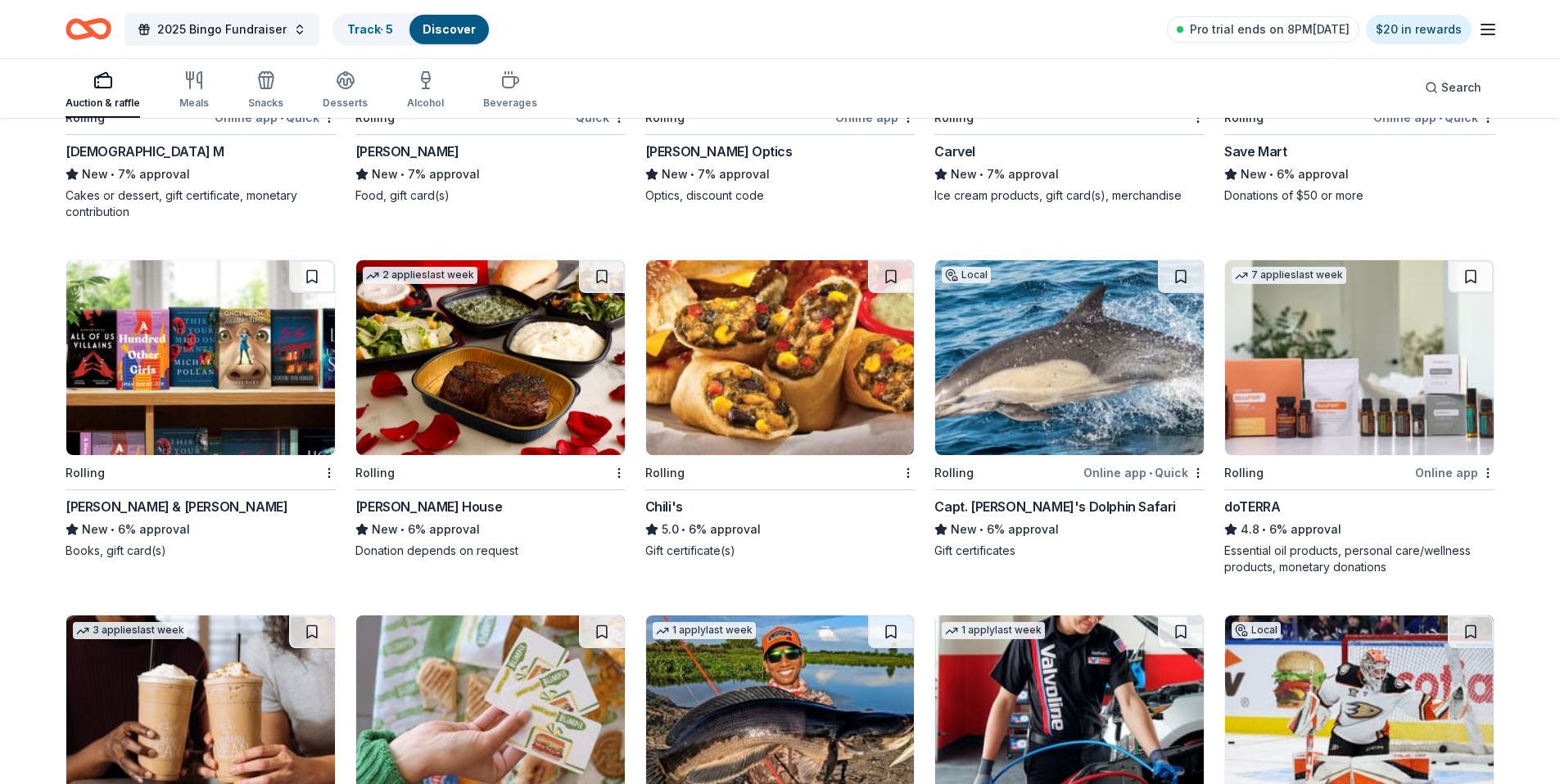
click at [213, 341] on img at bounding box center [201, 358] width 269 height 195
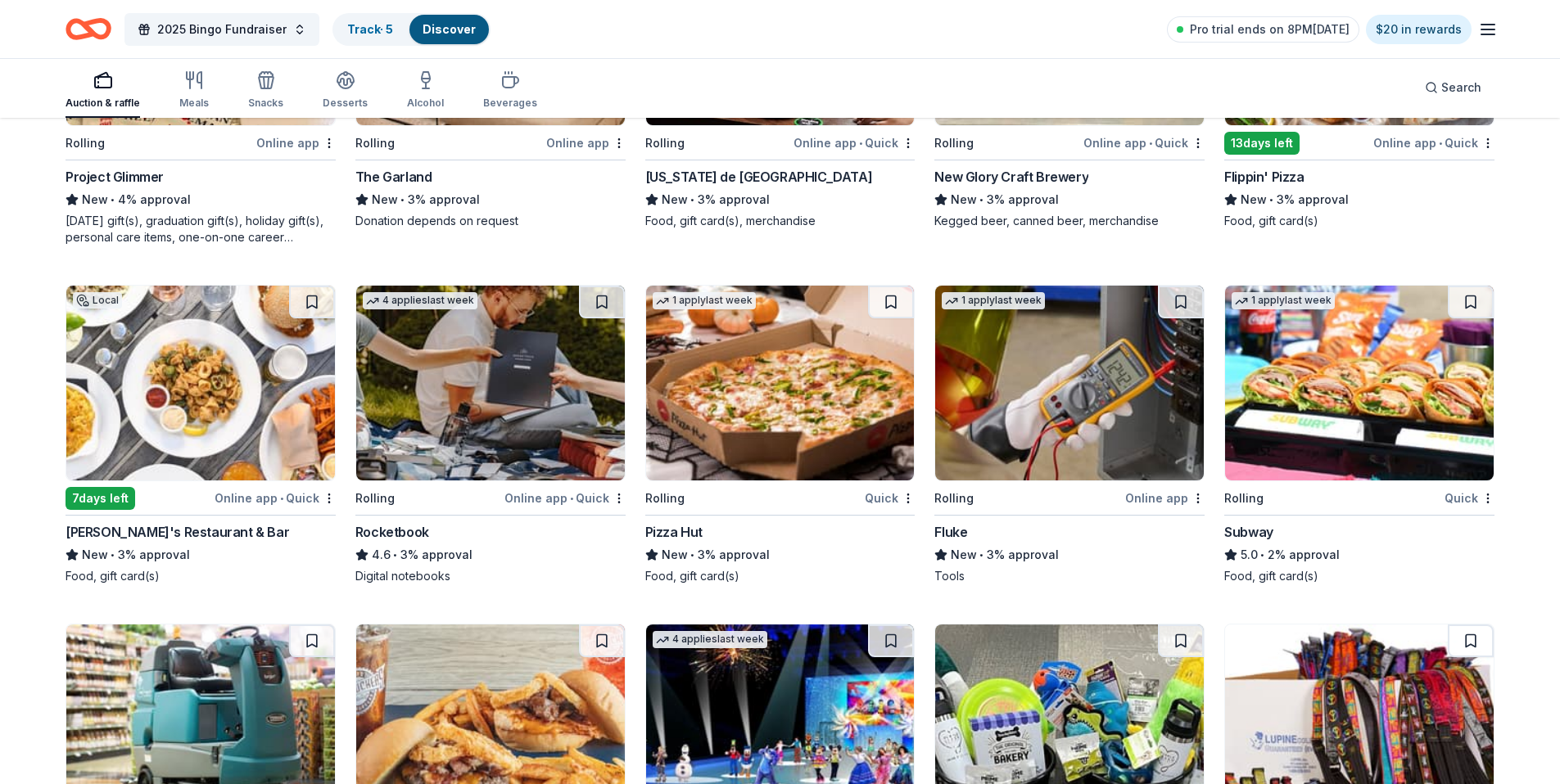
scroll to position [5955, 0]
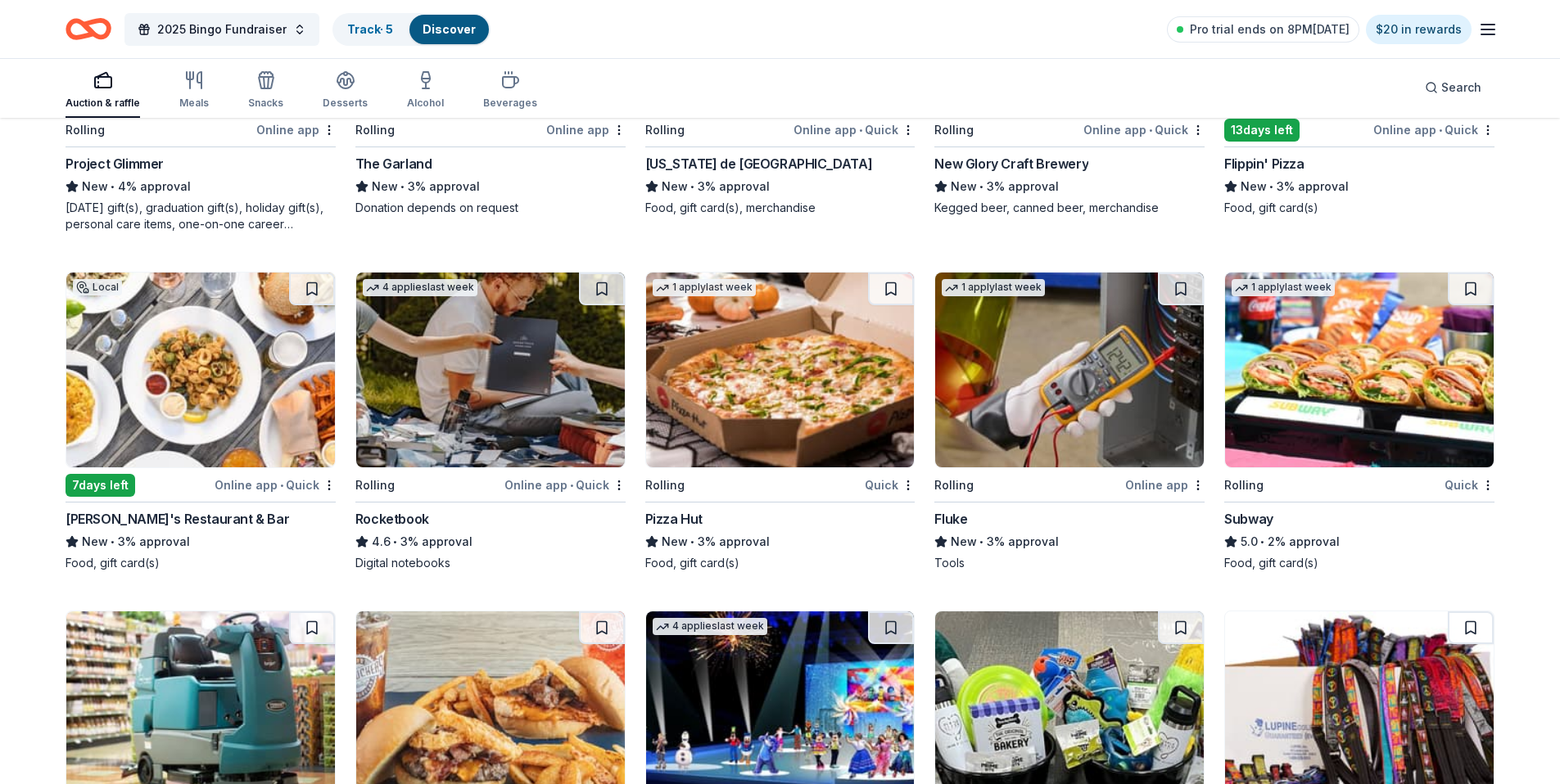
click at [1314, 315] on img at bounding box center [1360, 370] width 269 height 195
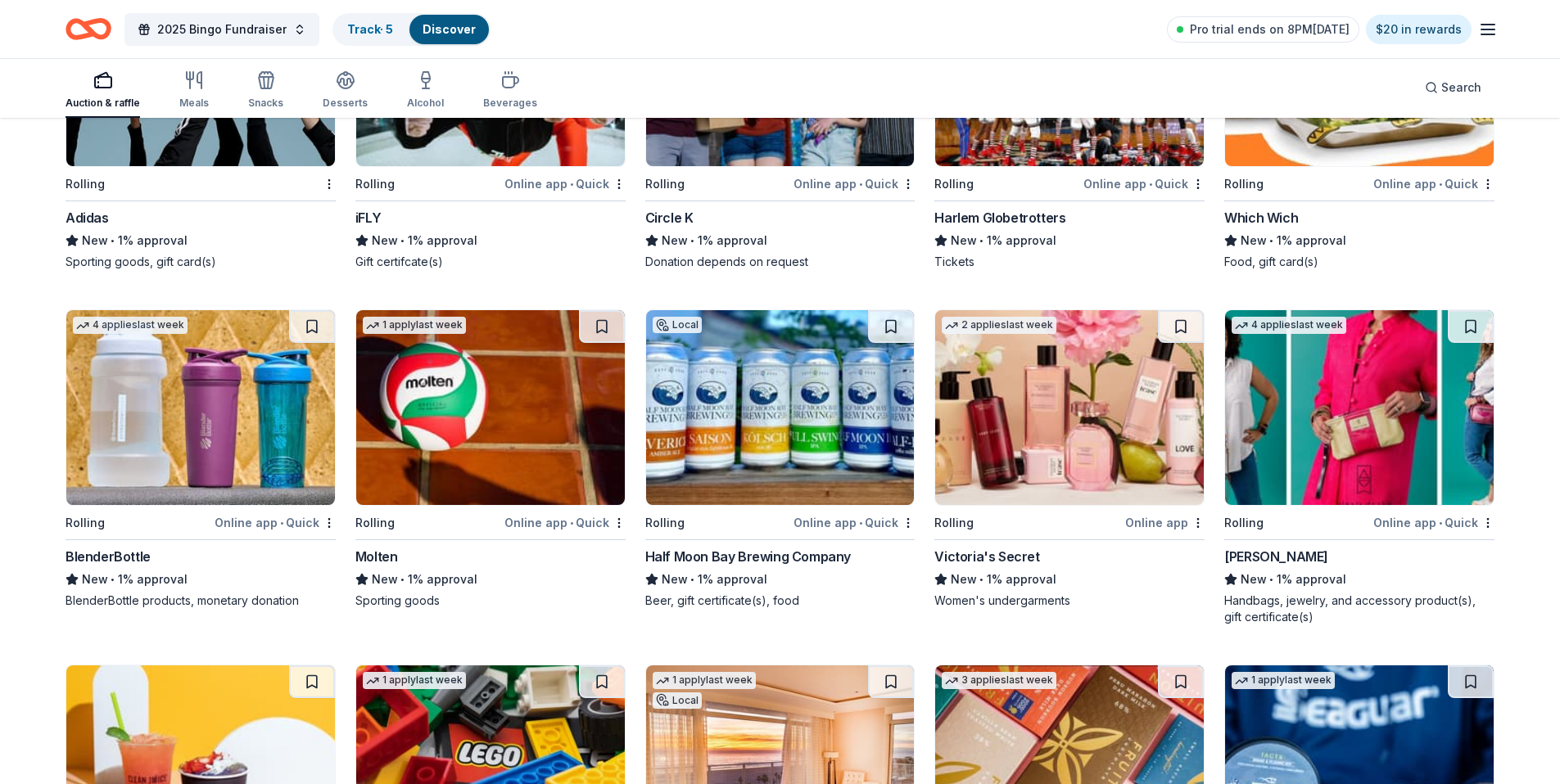
scroll to position [7493, 0]
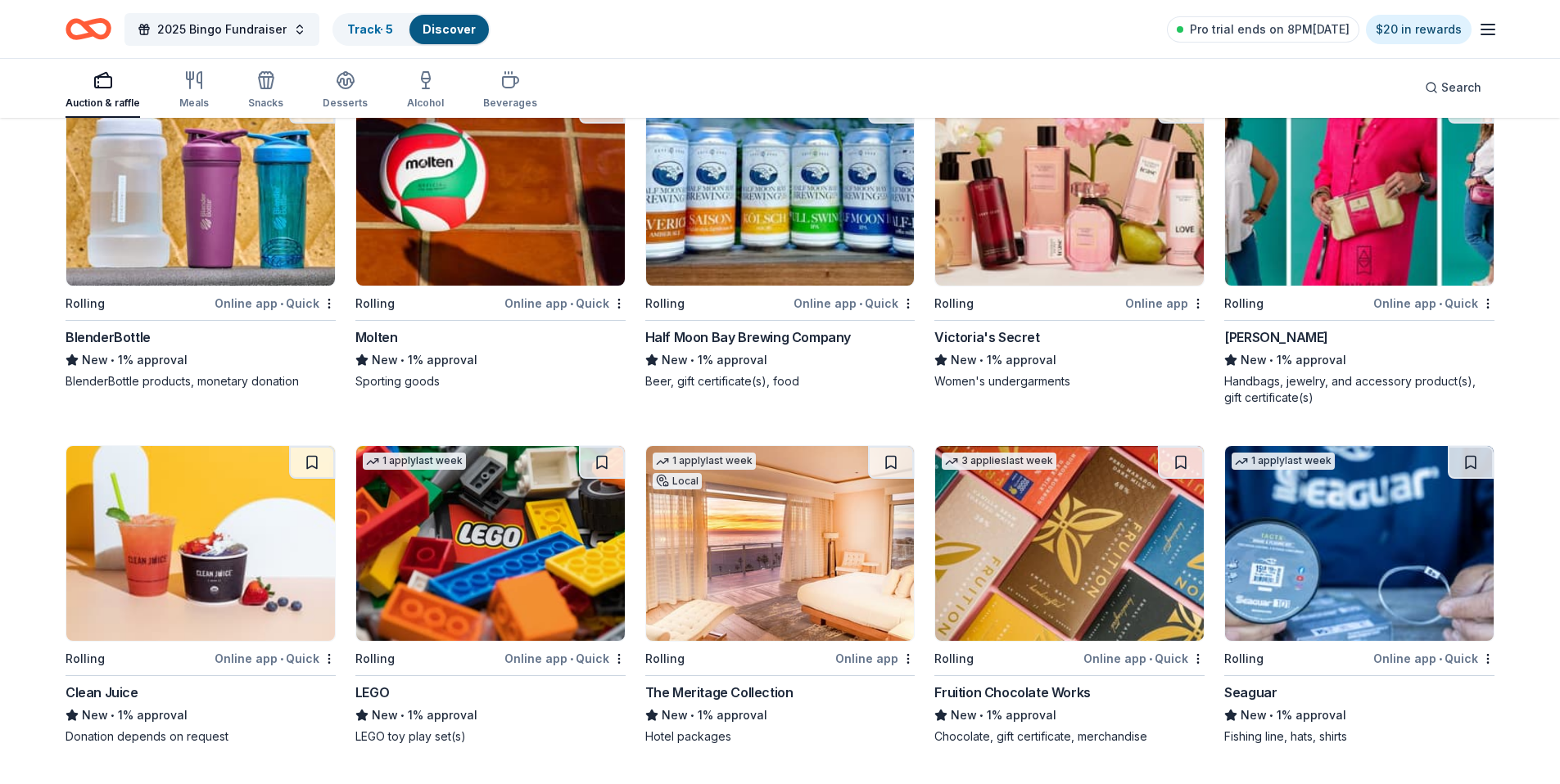
click at [530, 558] on img at bounding box center [491, 543] width 269 height 195
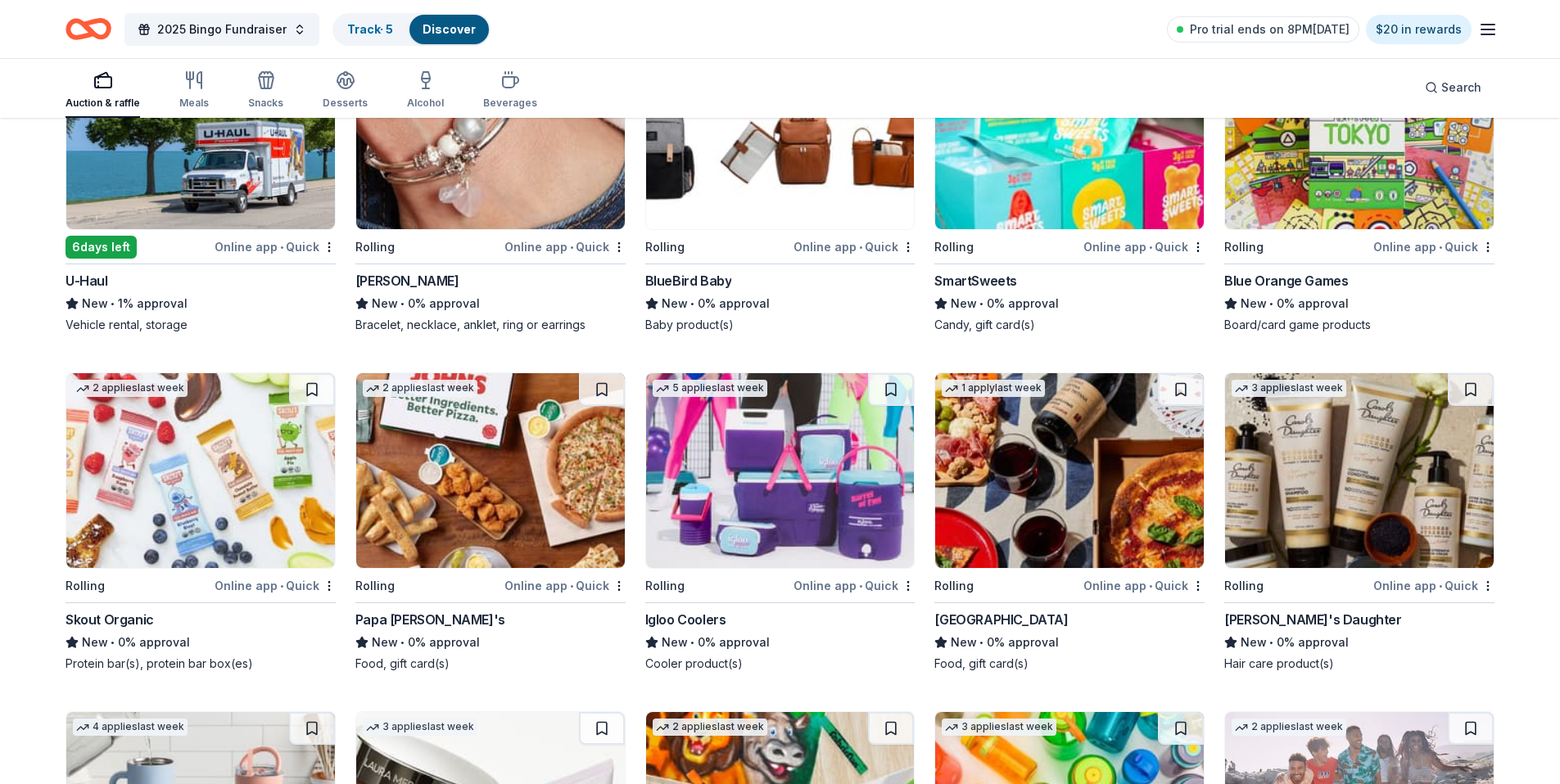
scroll to position [9296, 0]
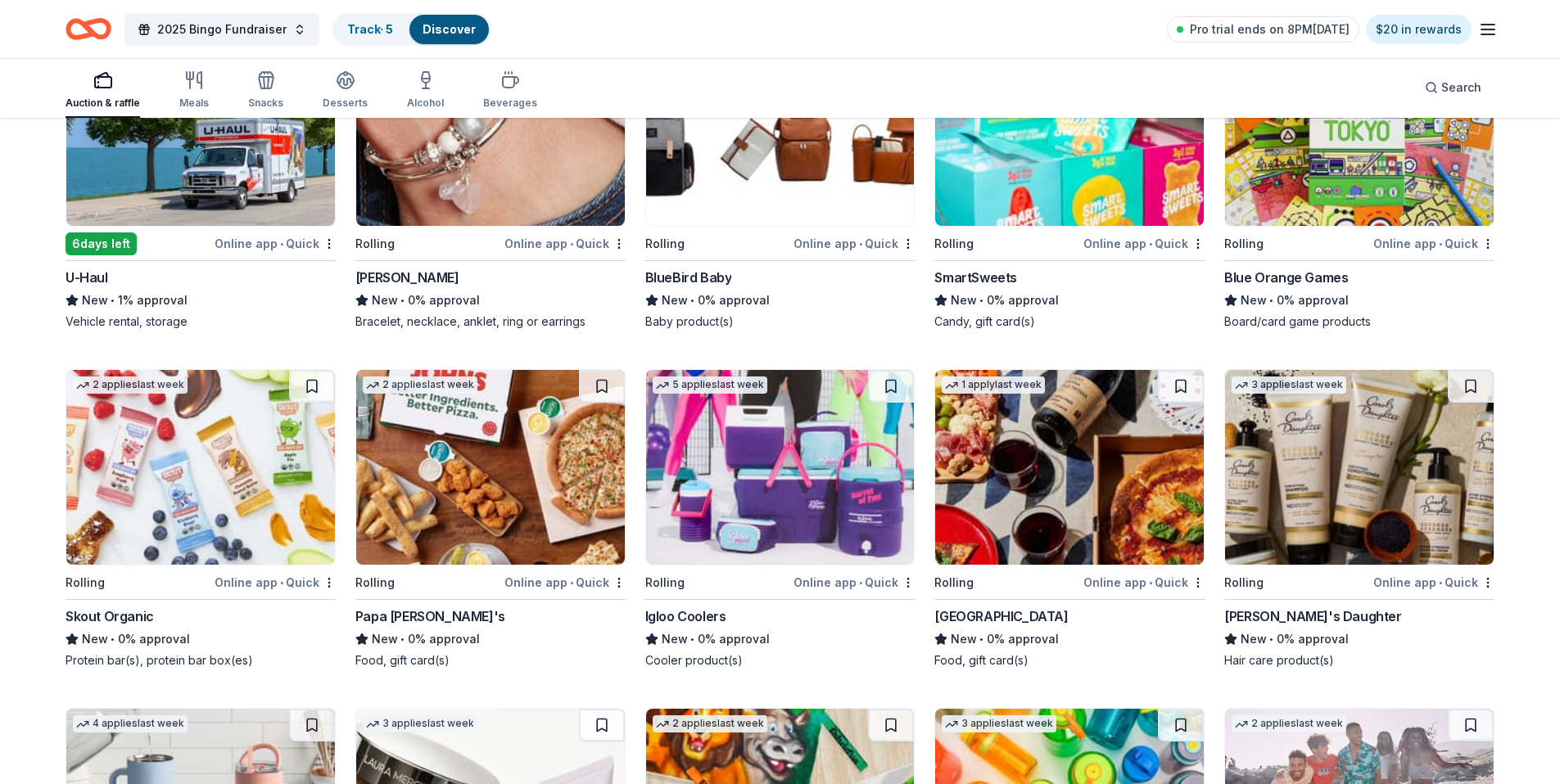
click at [494, 461] on img at bounding box center [491, 468] width 269 height 195
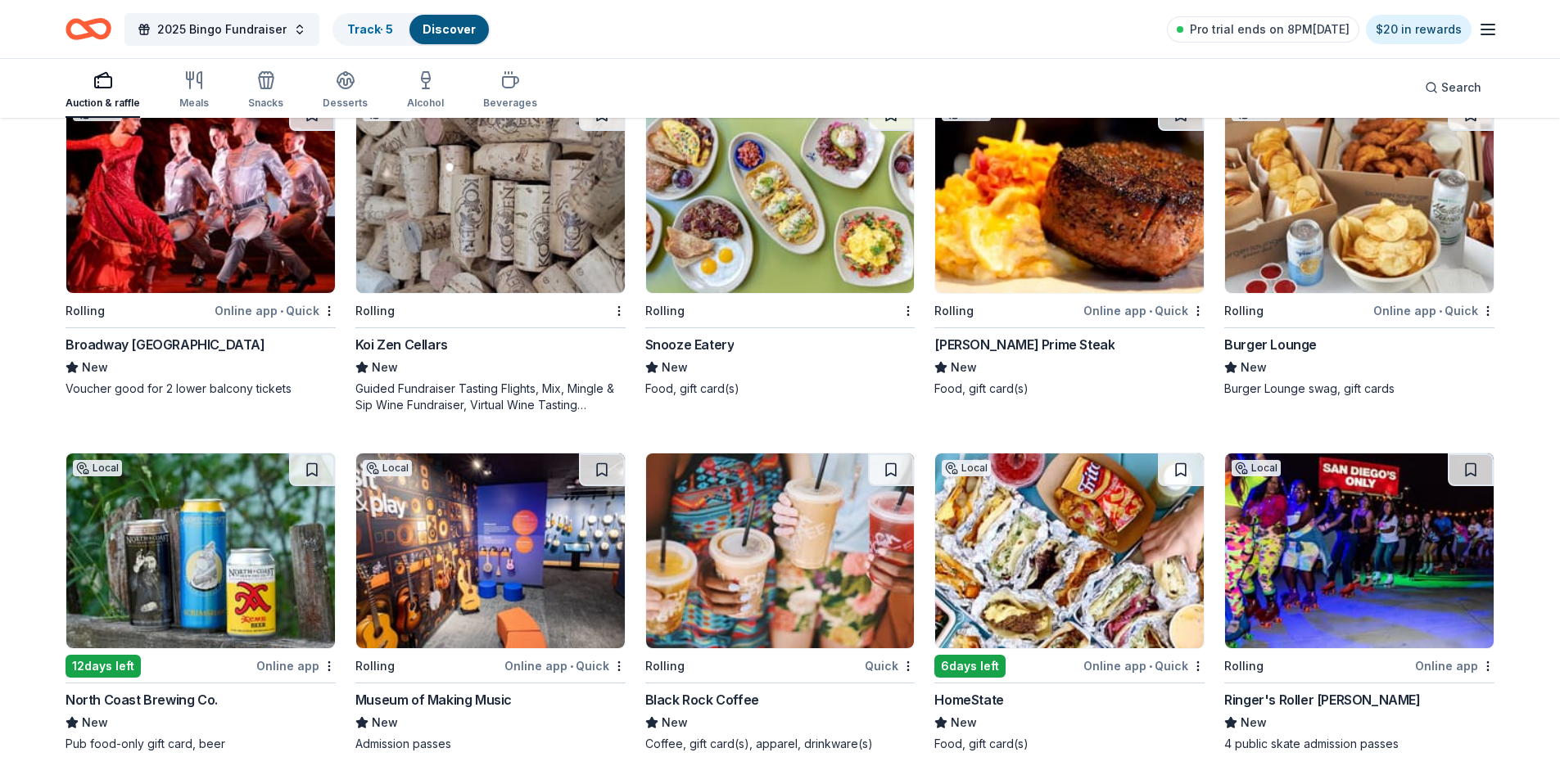
scroll to position [11640, 0]
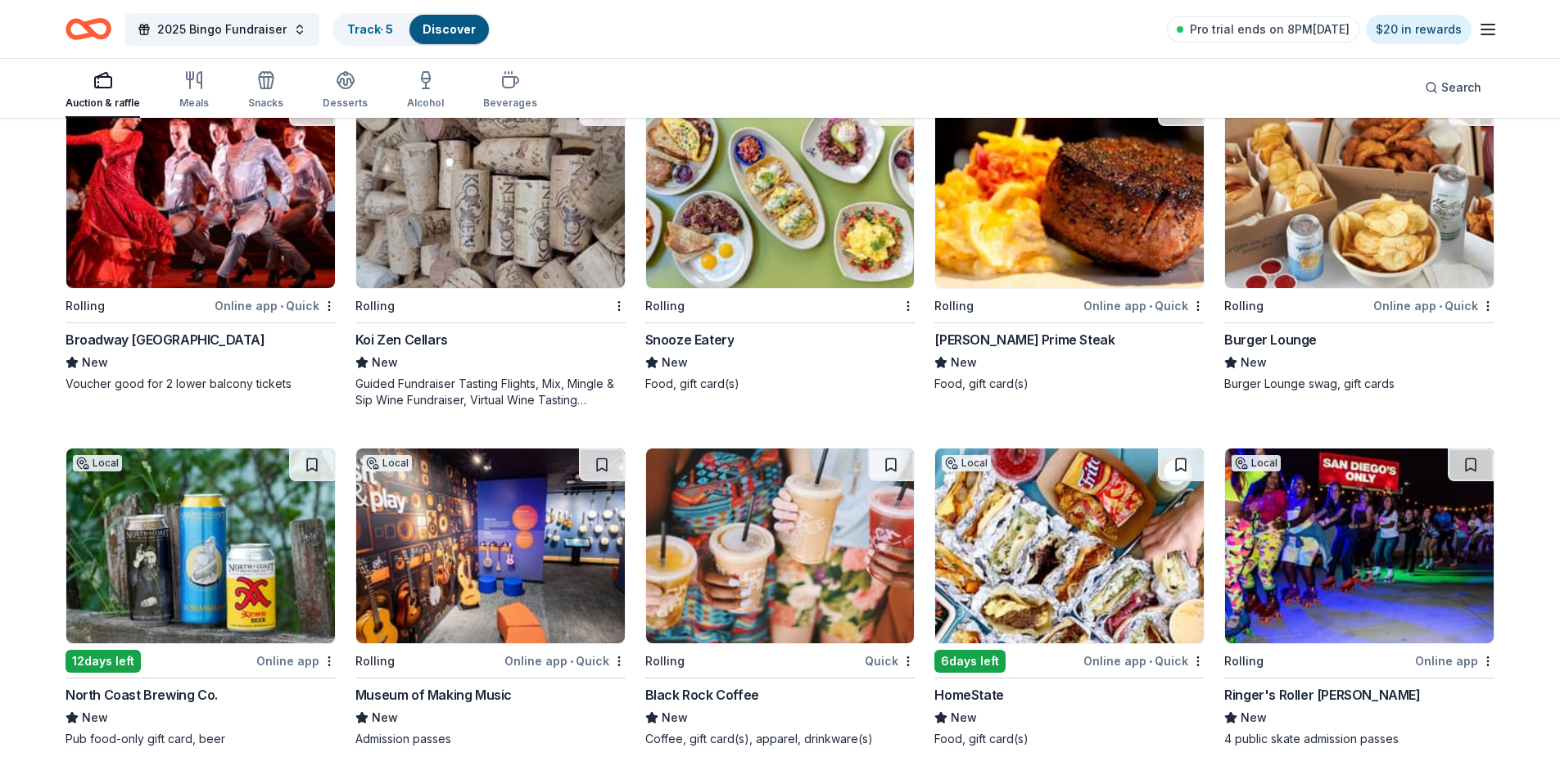
click at [131, 218] on img at bounding box center [201, 191] width 269 height 195
click at [500, 330] on div "Koi Zen Cellars" at bounding box center [490, 339] width 270 height 20
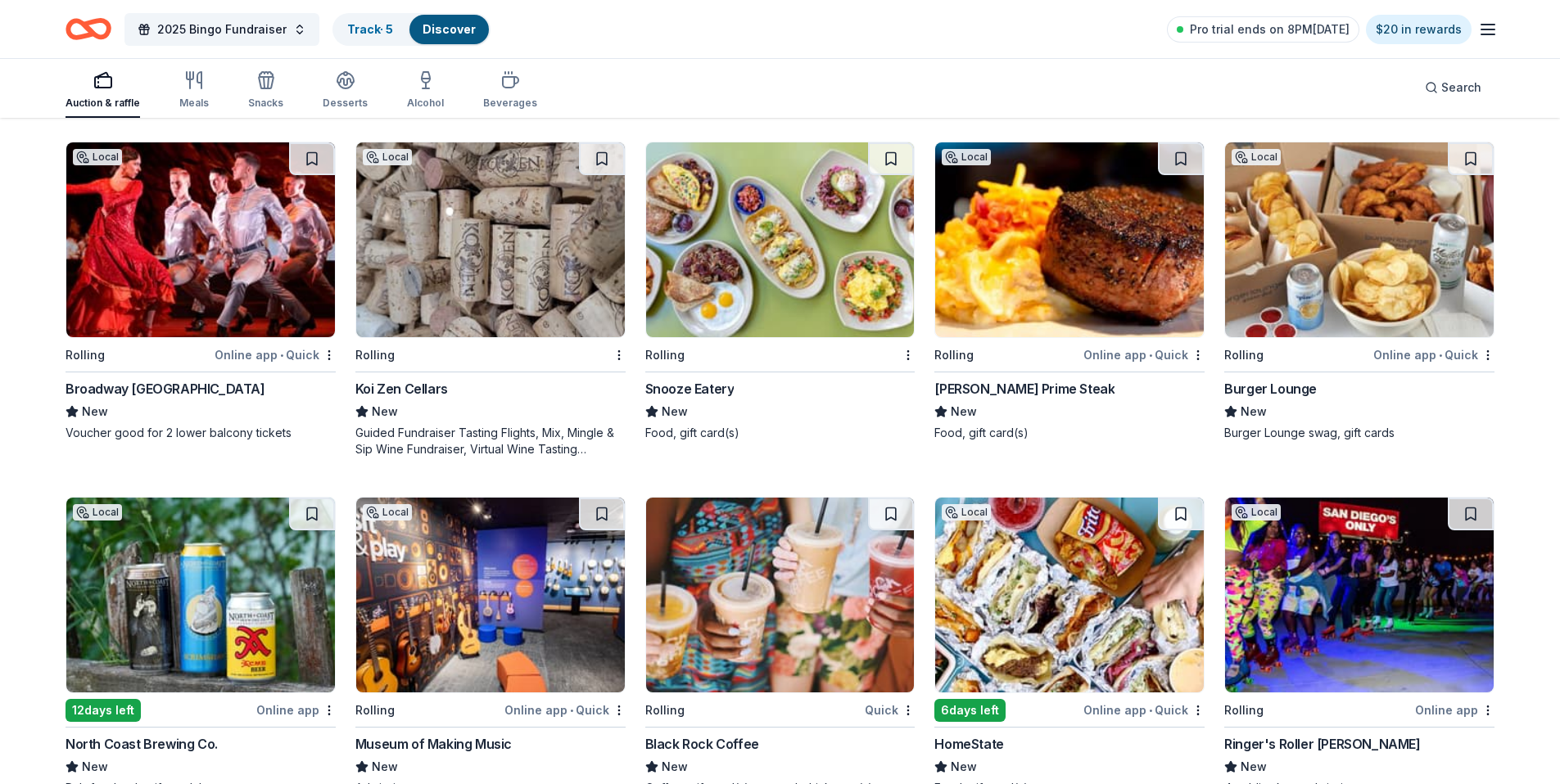
scroll to position [11588, 0]
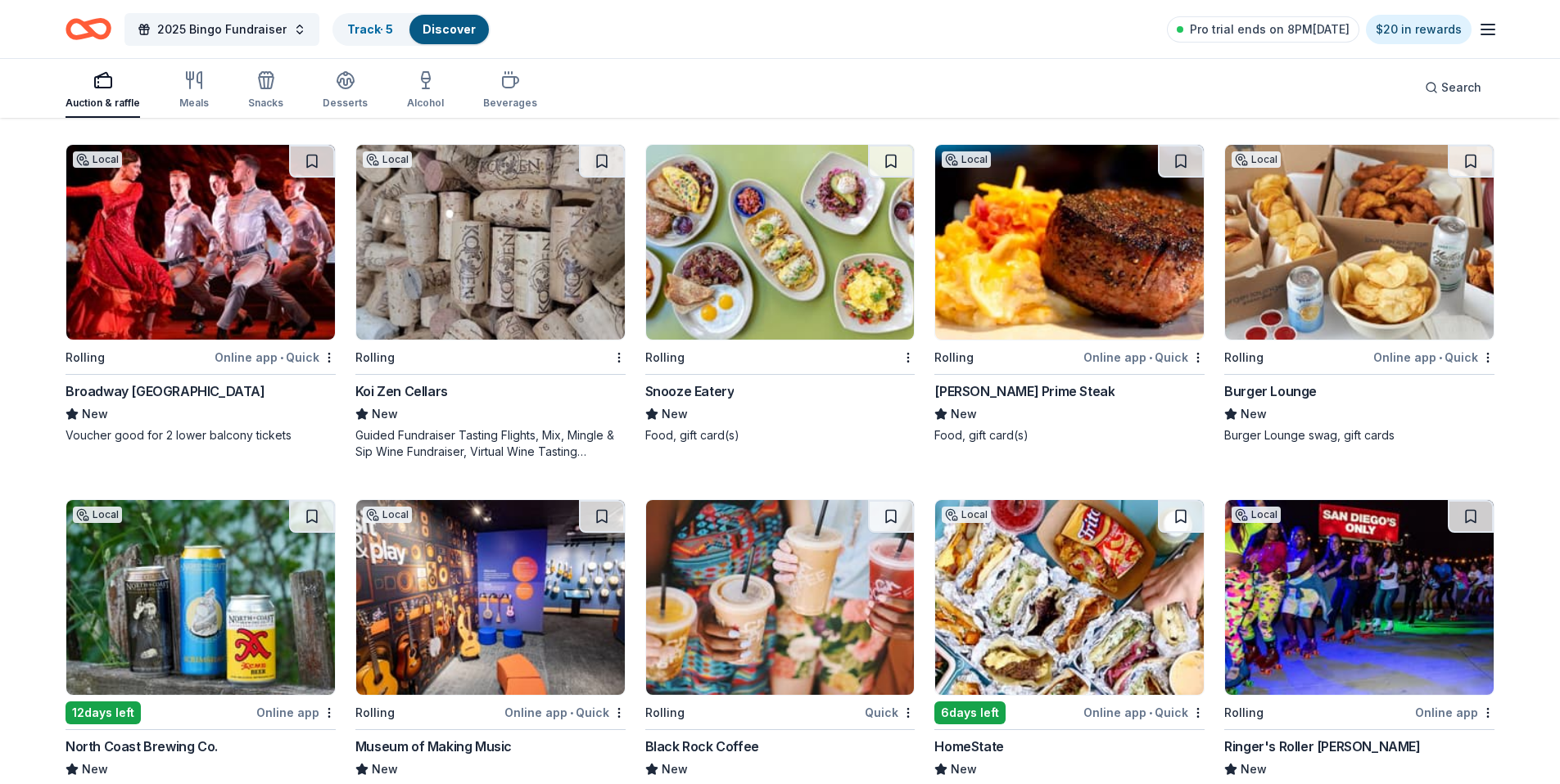
click at [736, 294] on img at bounding box center [780, 242] width 269 height 195
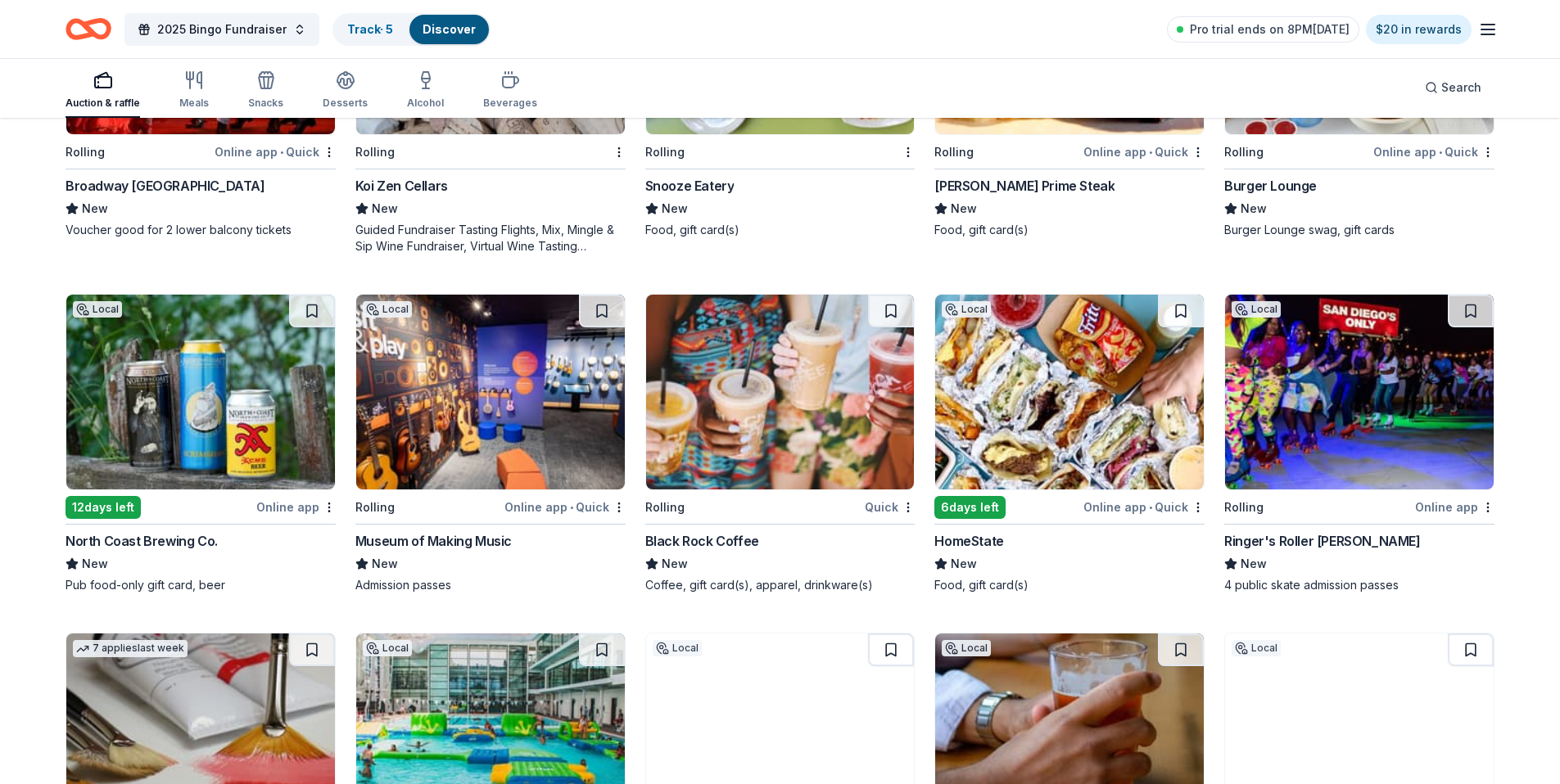
scroll to position [11943, 0]
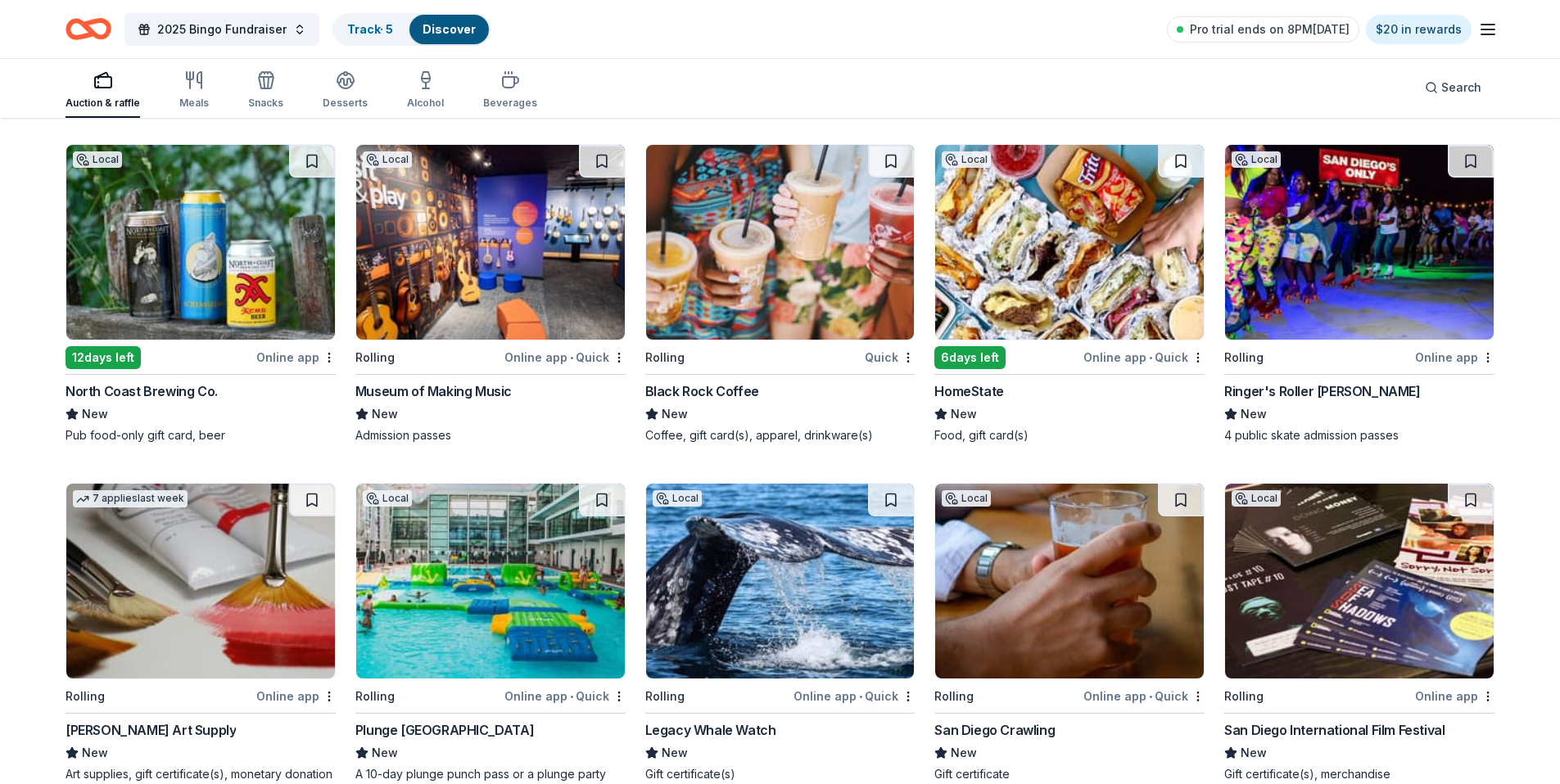
click at [771, 302] on img at bounding box center [780, 242] width 269 height 195
click at [489, 242] on img at bounding box center [491, 242] width 269 height 195
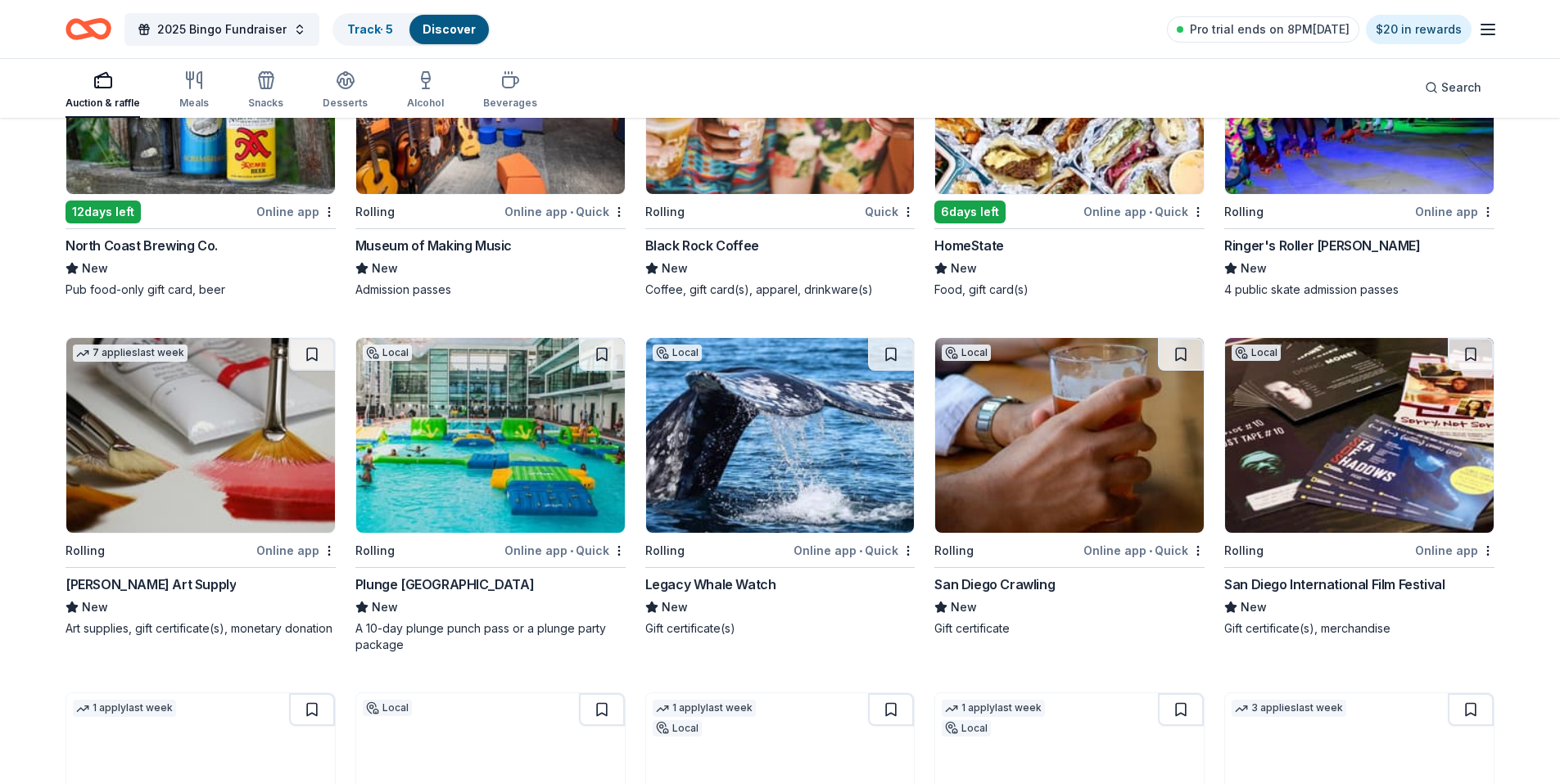
scroll to position [12161, 0]
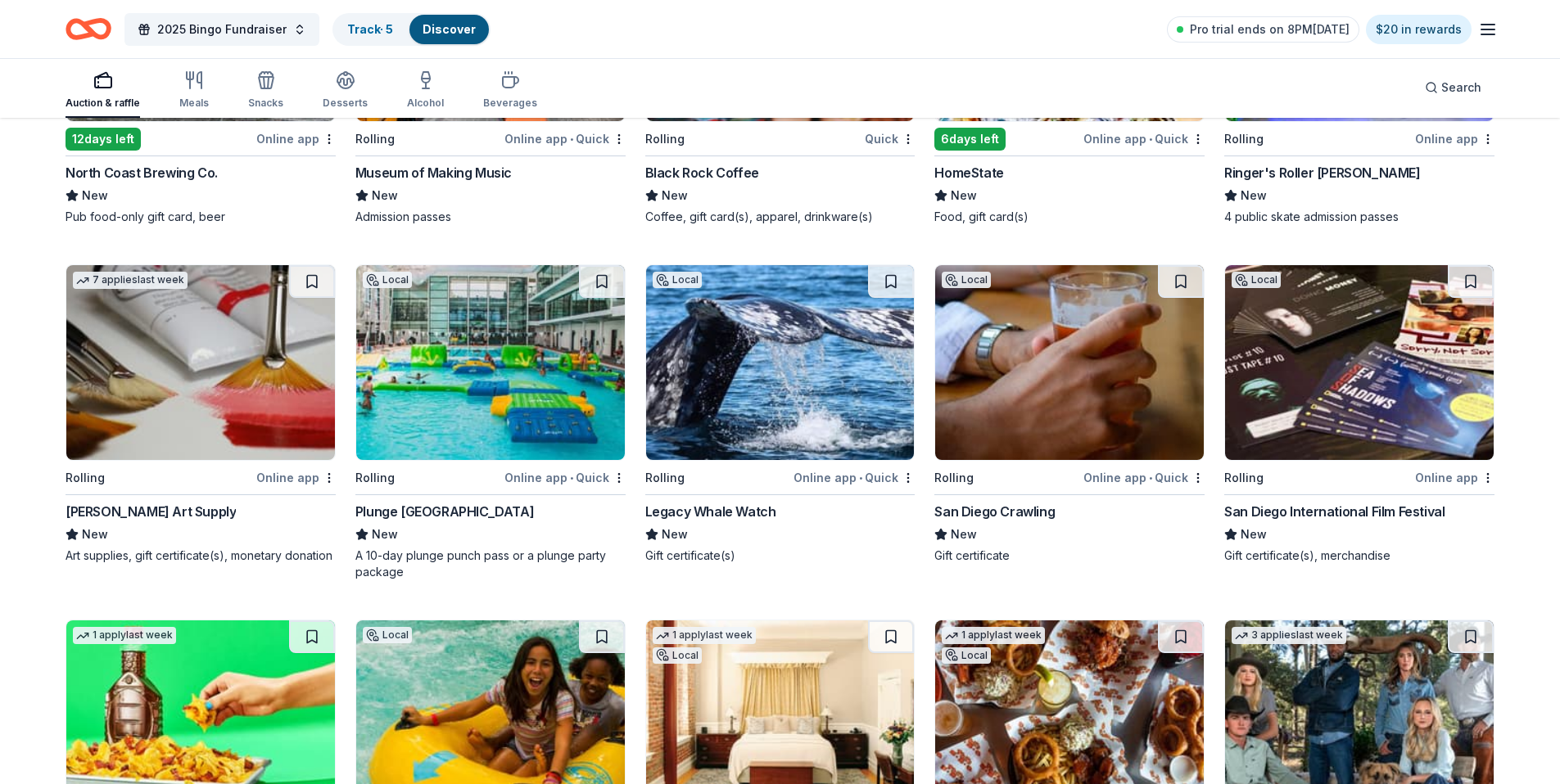
click at [1337, 367] on img at bounding box center [1360, 363] width 269 height 195
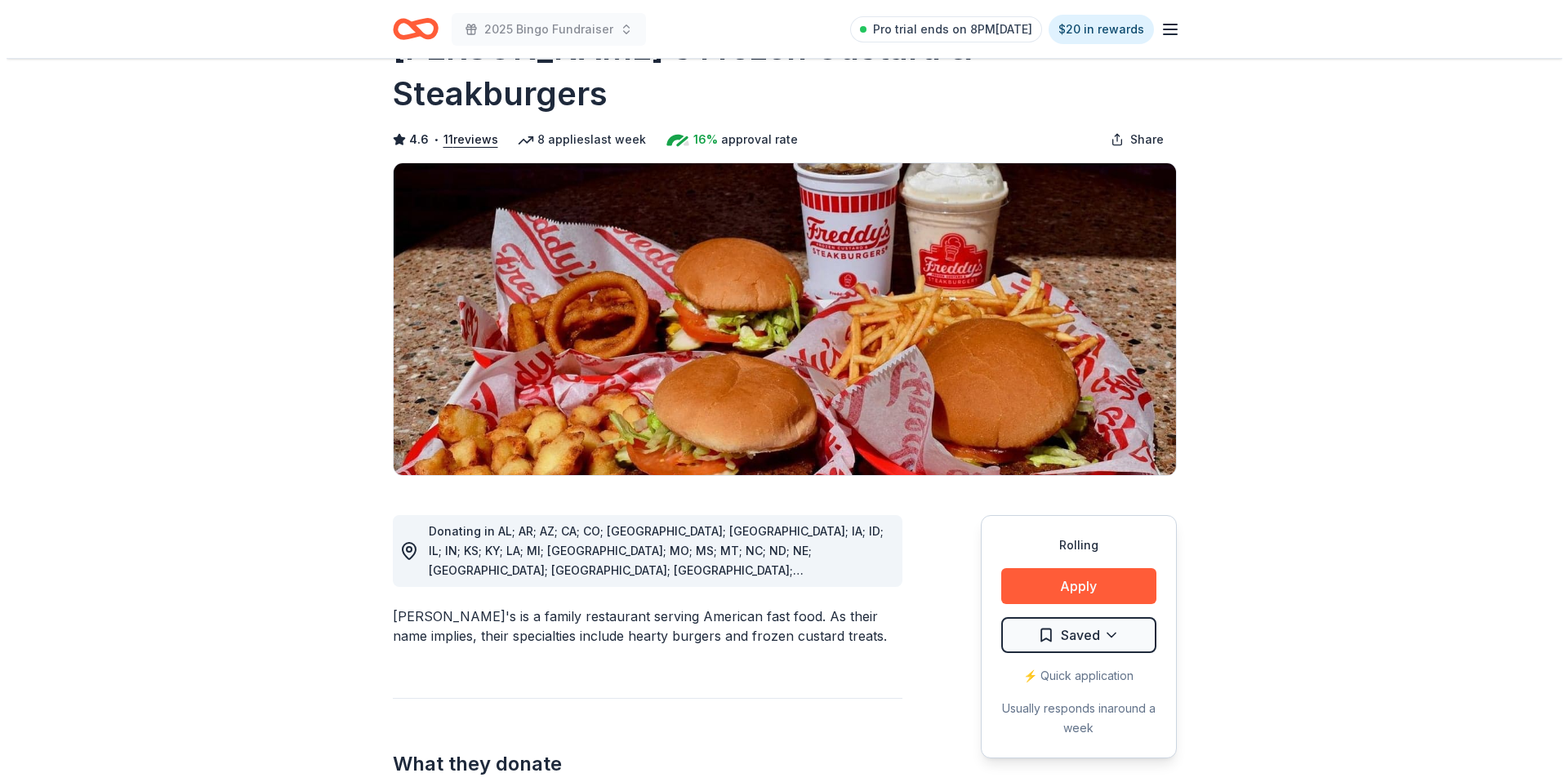
scroll to position [67, 0]
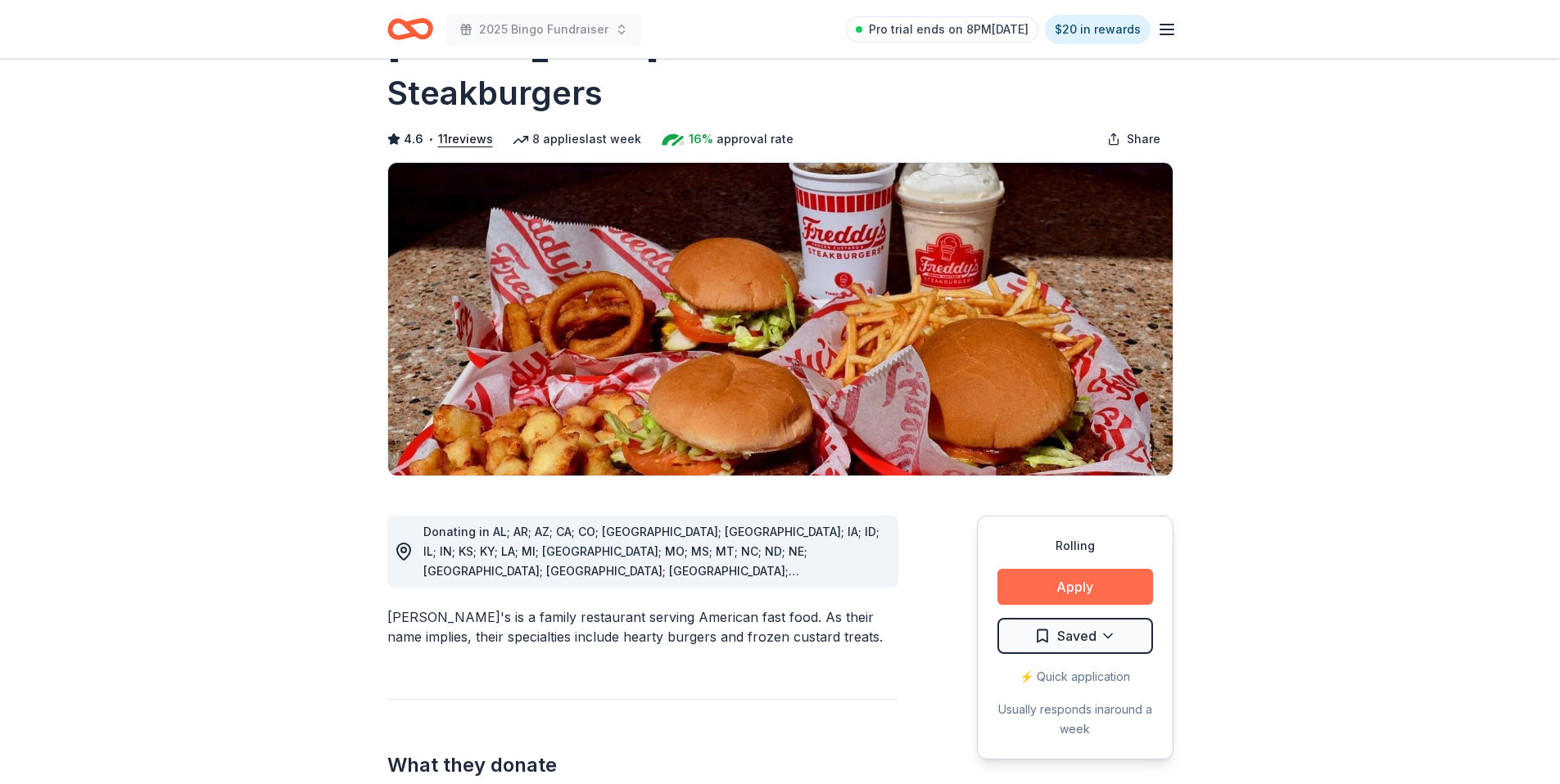
click at [1038, 569] on button "Apply" at bounding box center [1075, 587] width 155 height 36
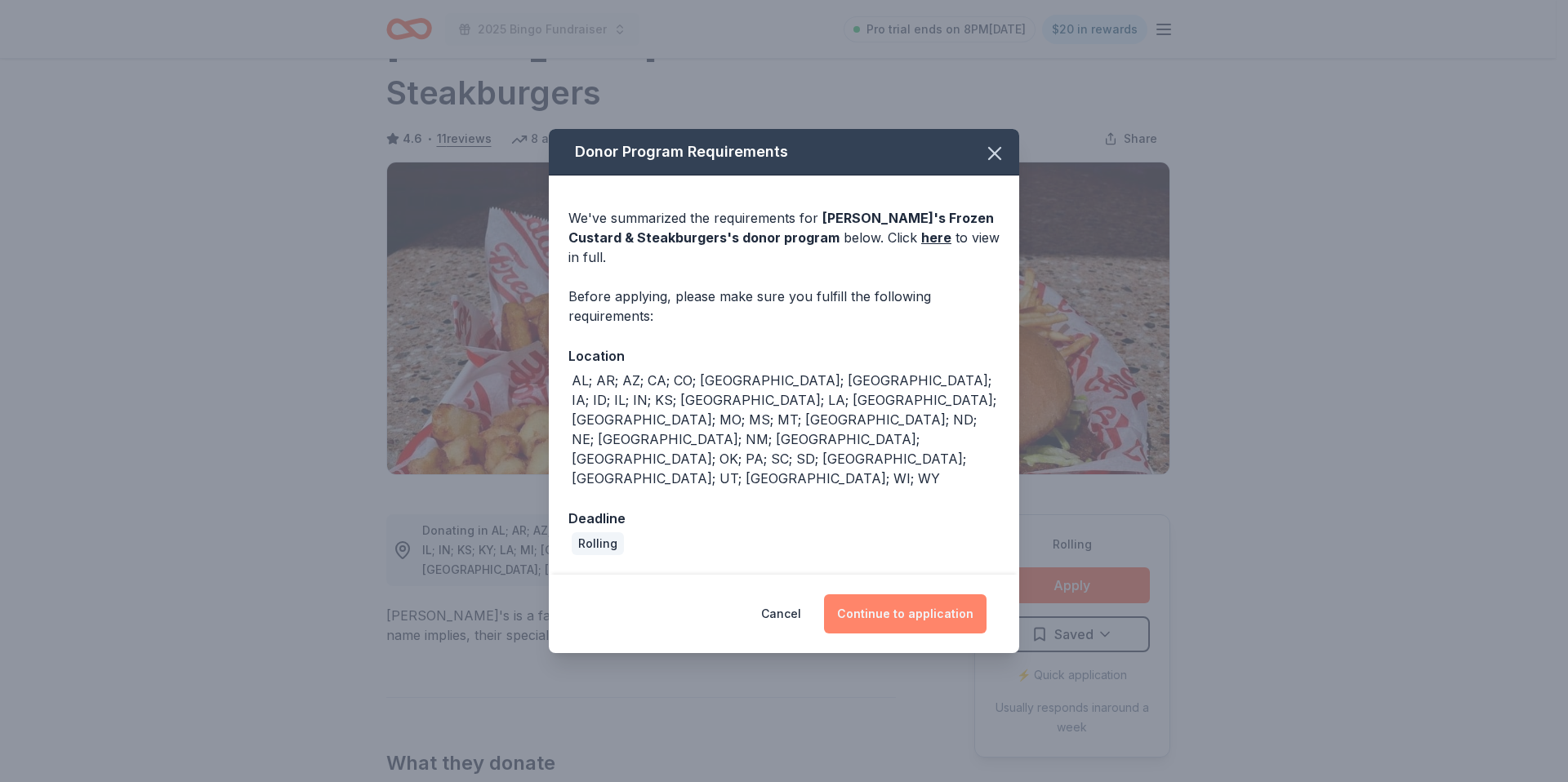
click at [934, 594] on button "Continue to application" at bounding box center [905, 614] width 162 height 40
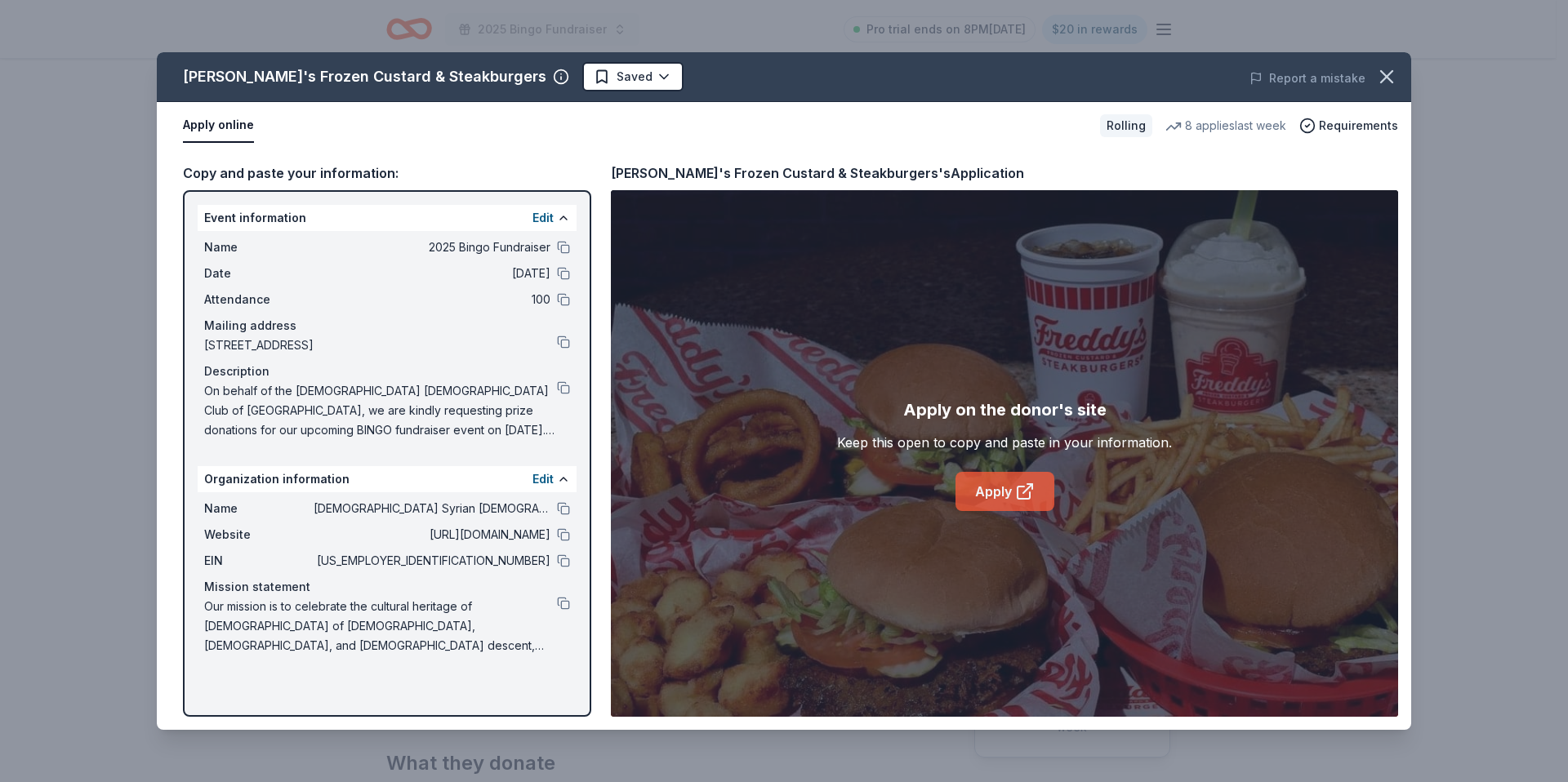
click at [991, 488] on link "Apply" at bounding box center [1005, 492] width 99 height 40
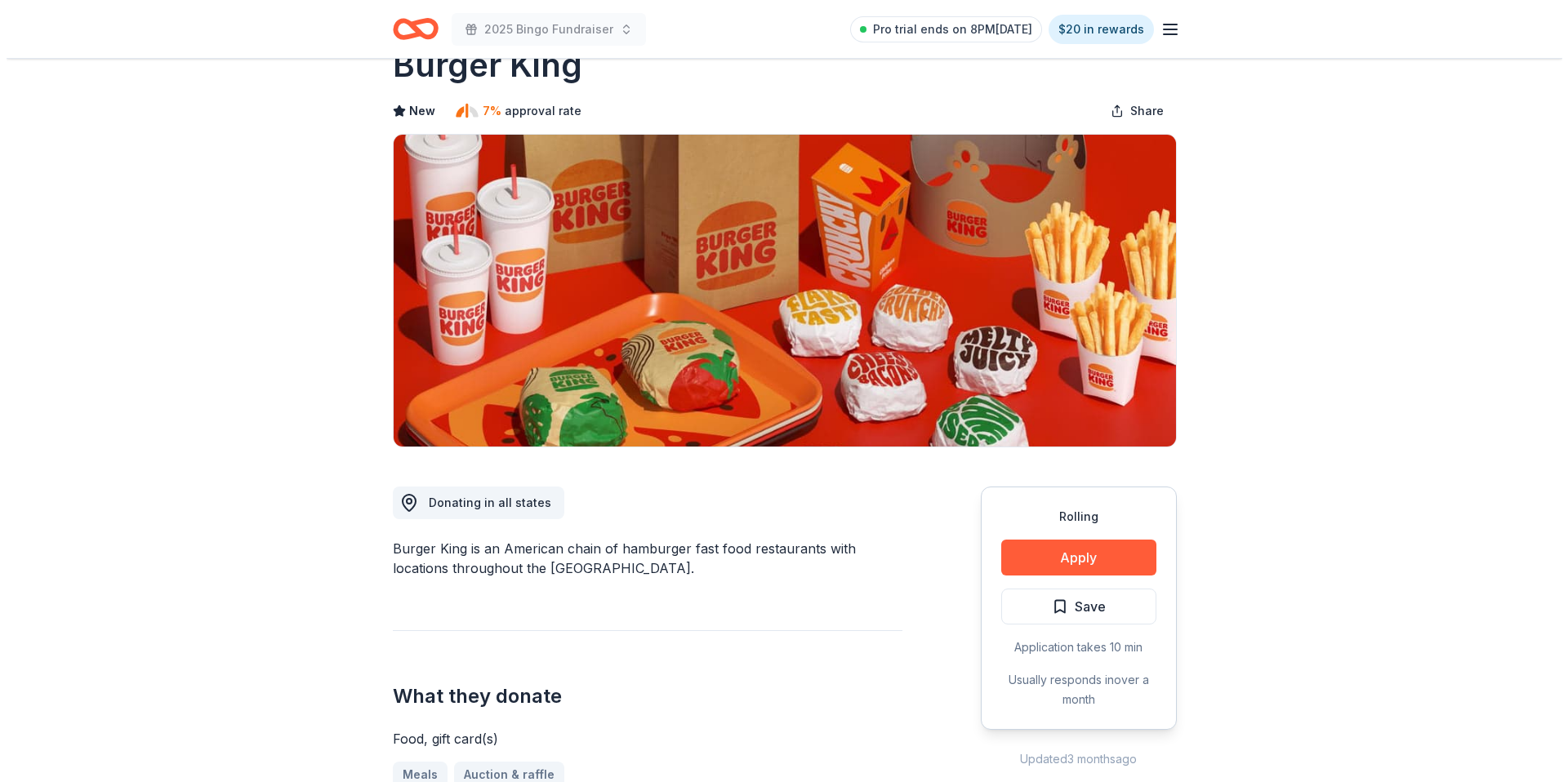
scroll to position [53, 0]
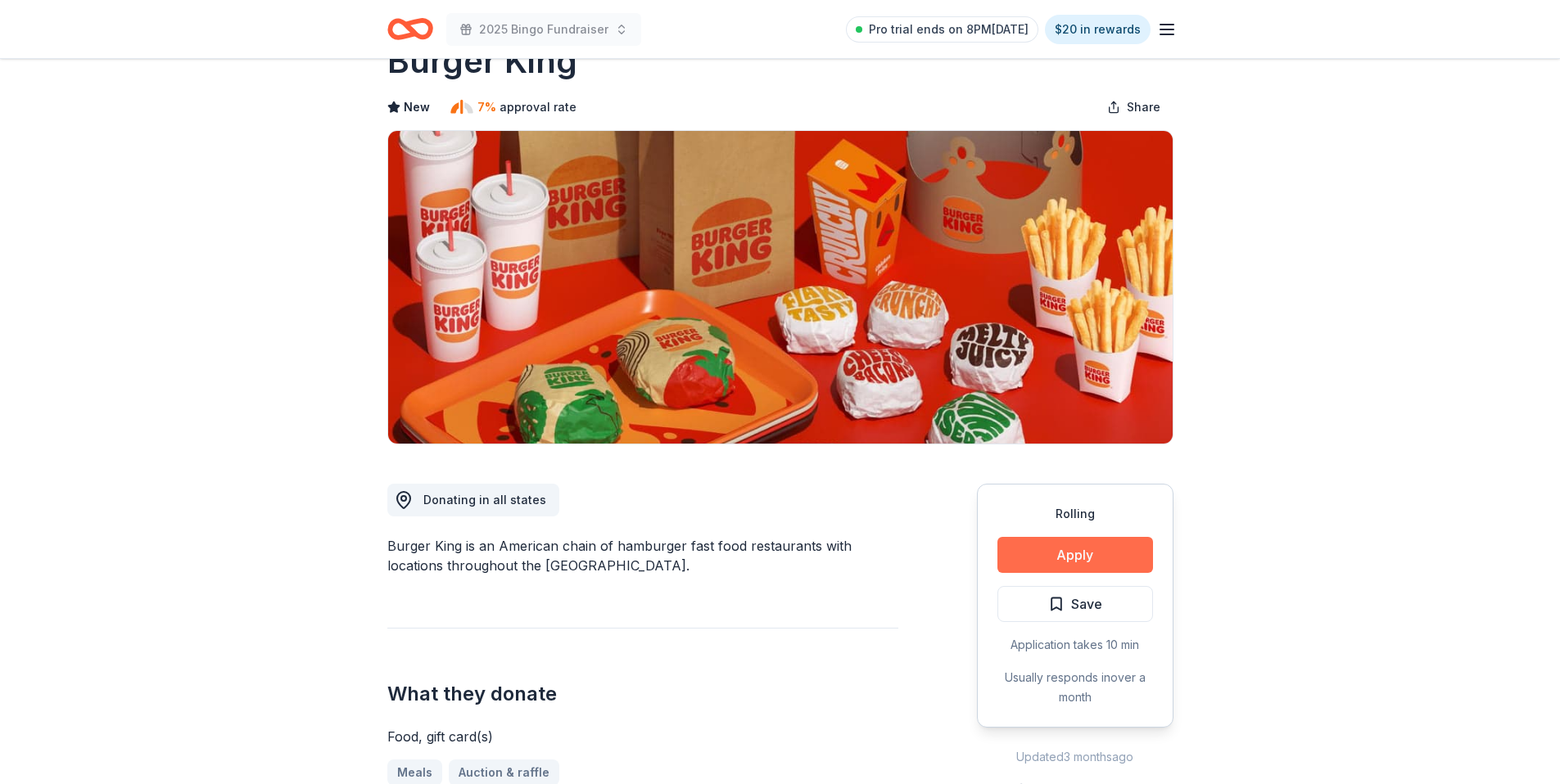
click at [1115, 553] on button "Apply" at bounding box center [1075, 555] width 155 height 36
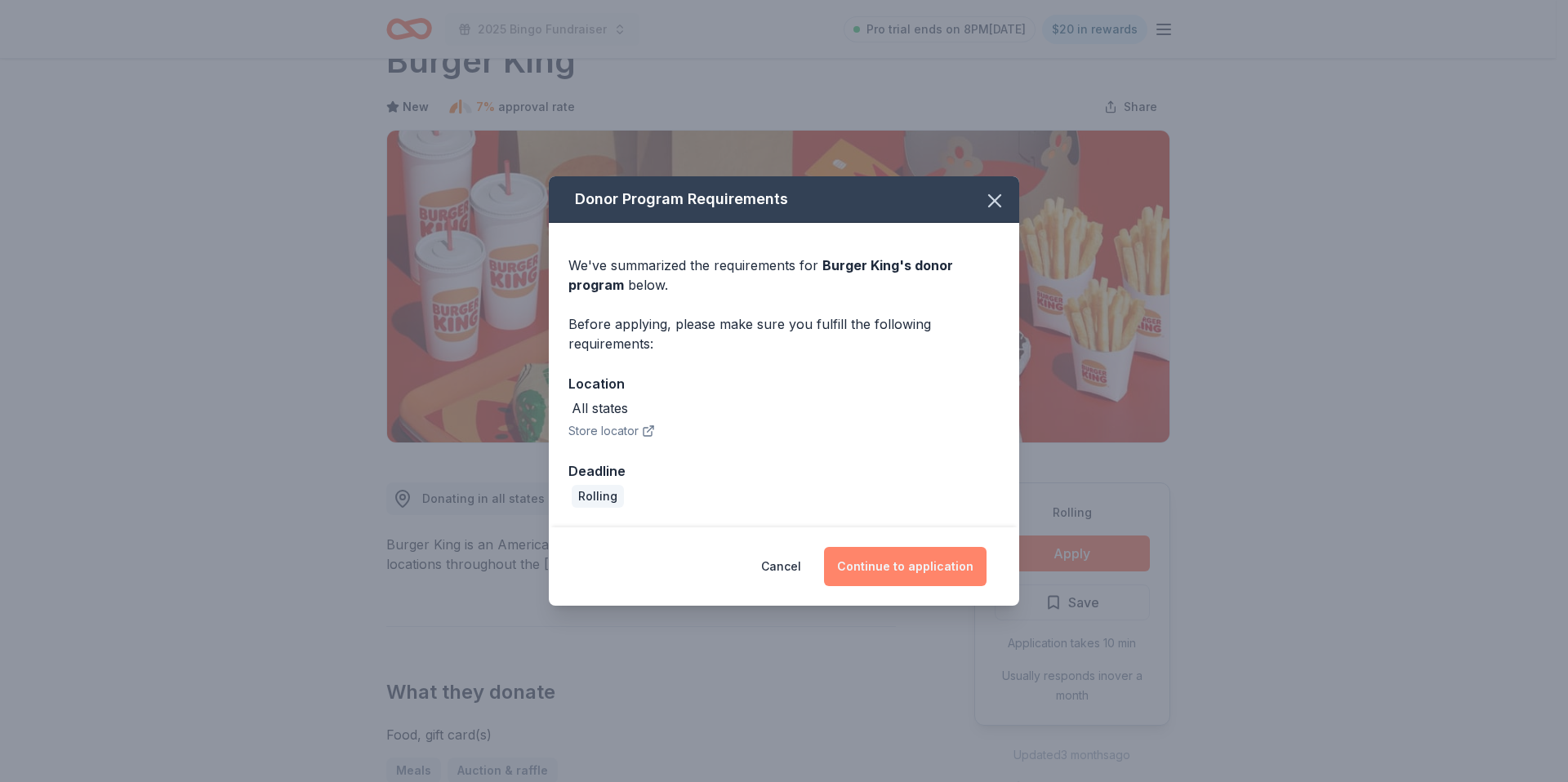
click at [919, 566] on button "Continue to application" at bounding box center [905, 567] width 162 height 40
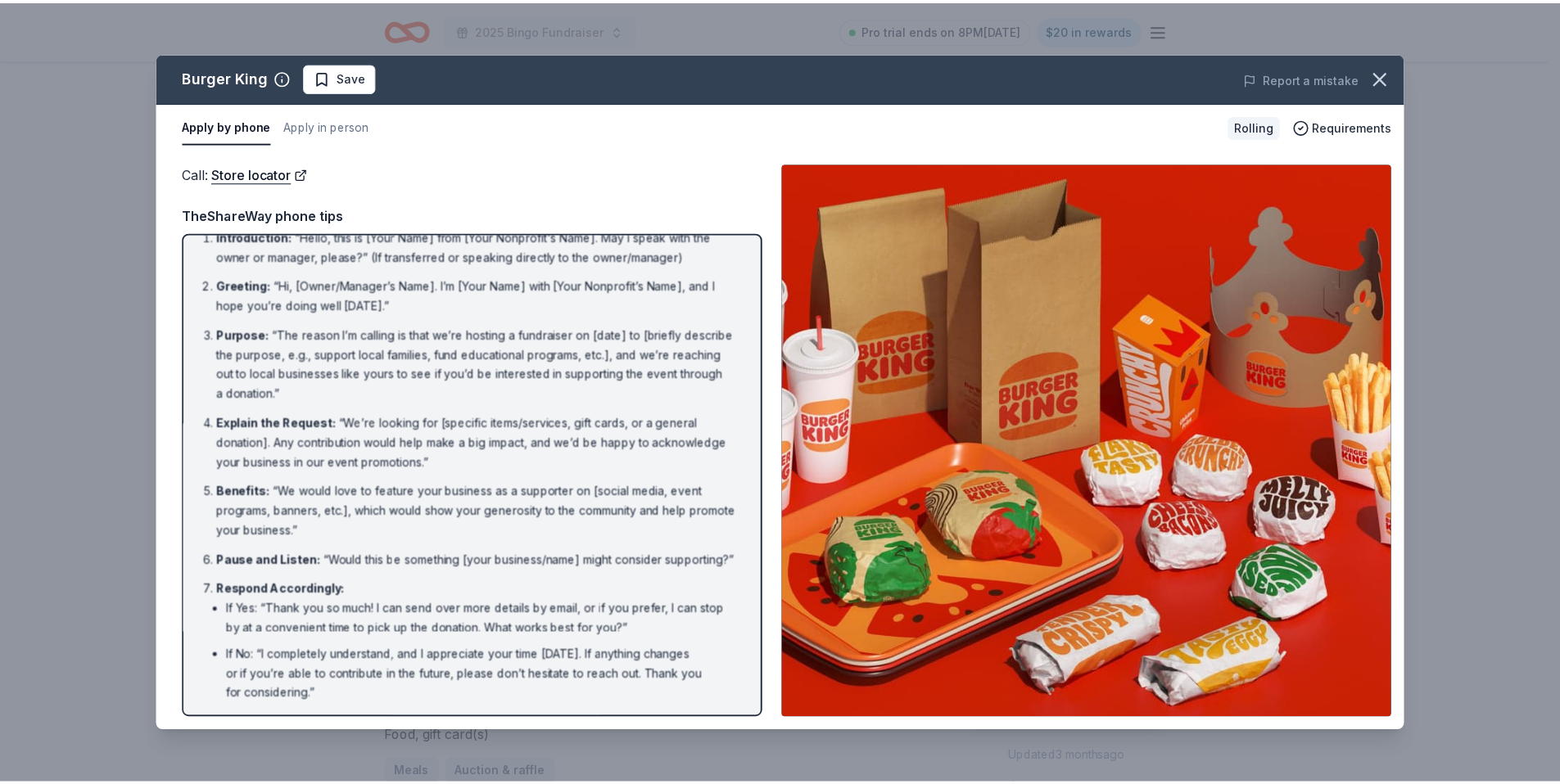
scroll to position [0, 0]
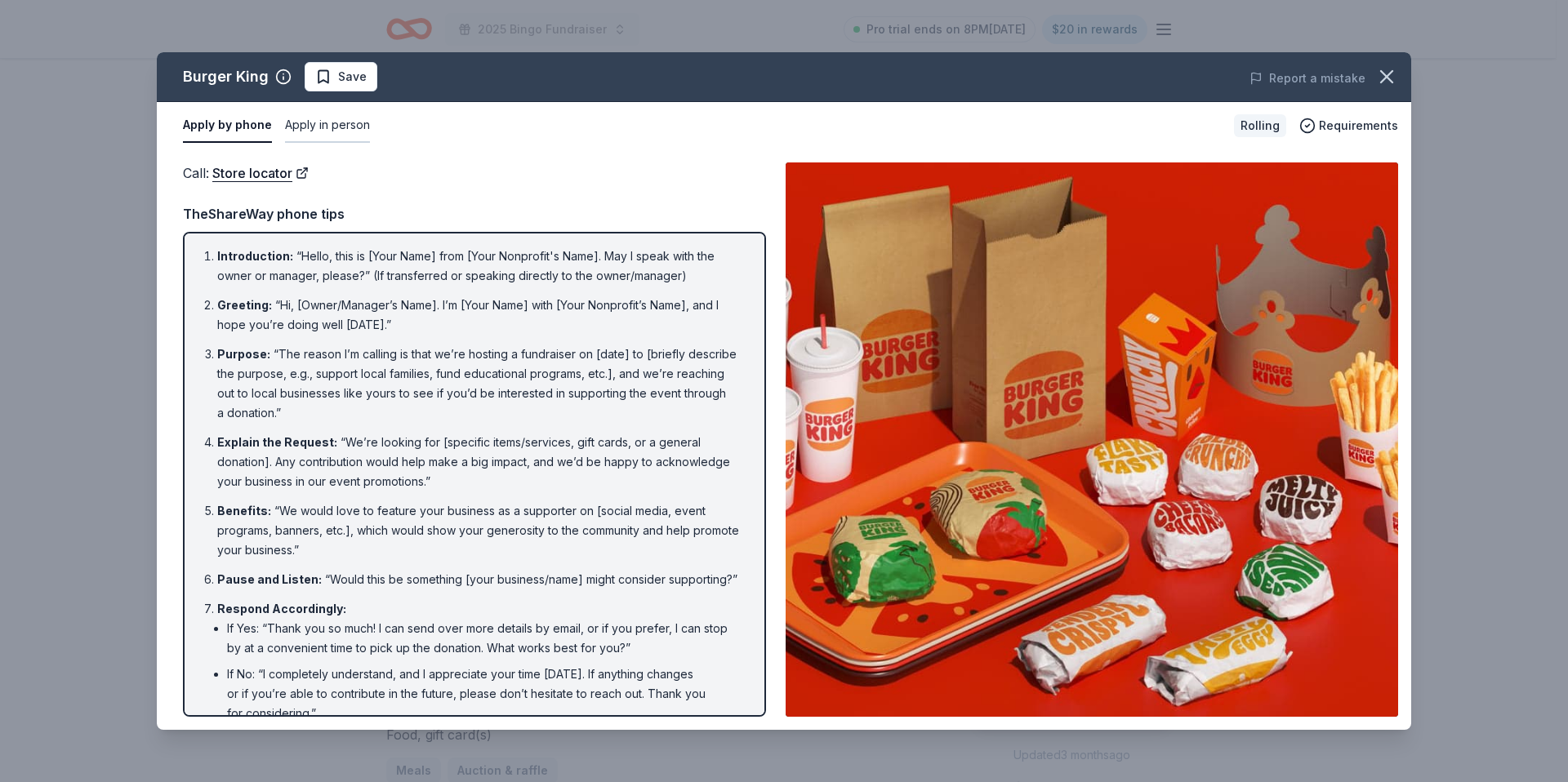
click at [334, 124] on button "Apply in person" at bounding box center [328, 126] width 85 height 34
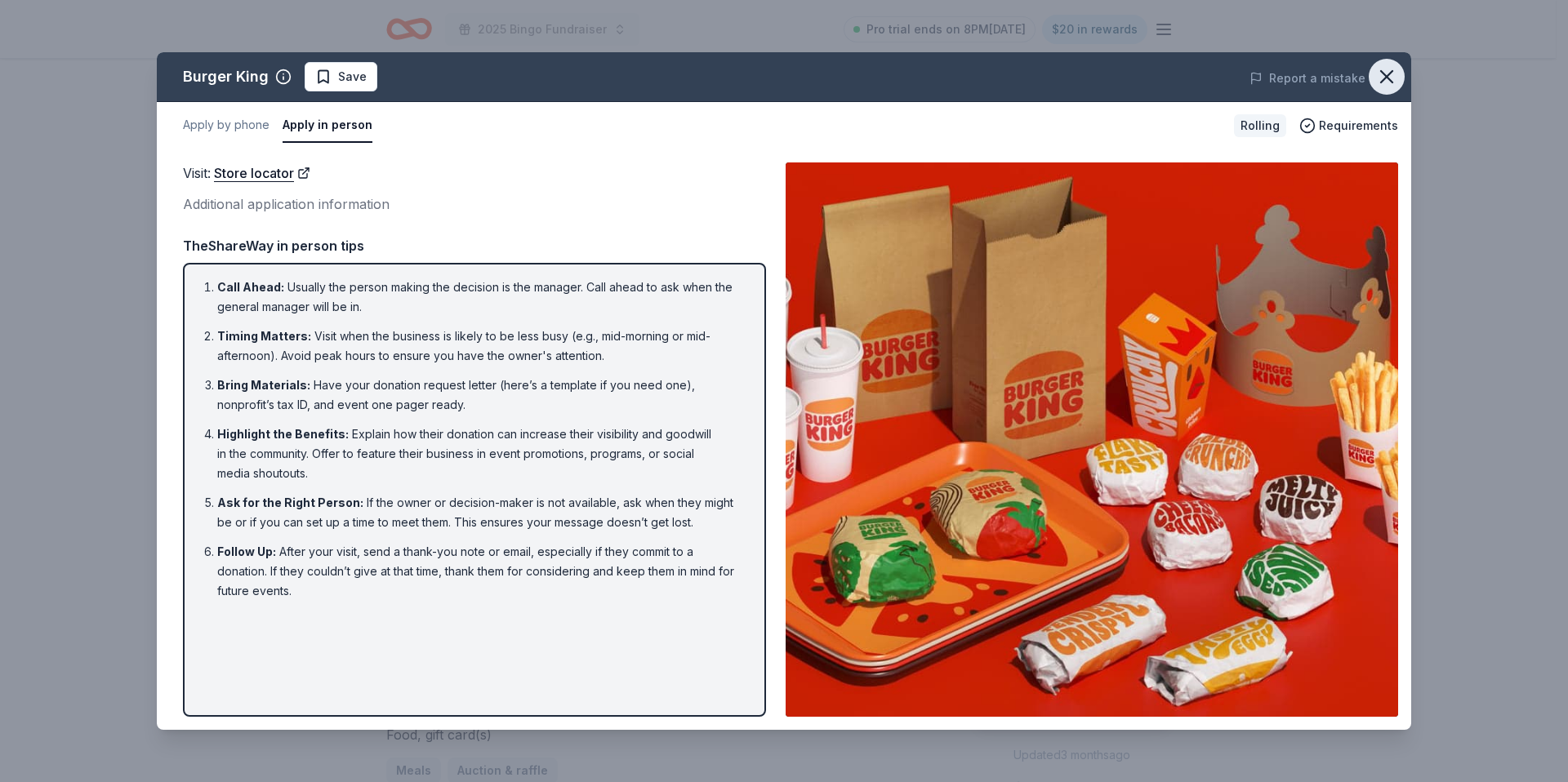
click at [1390, 79] on icon "button" at bounding box center [1387, 76] width 23 height 23
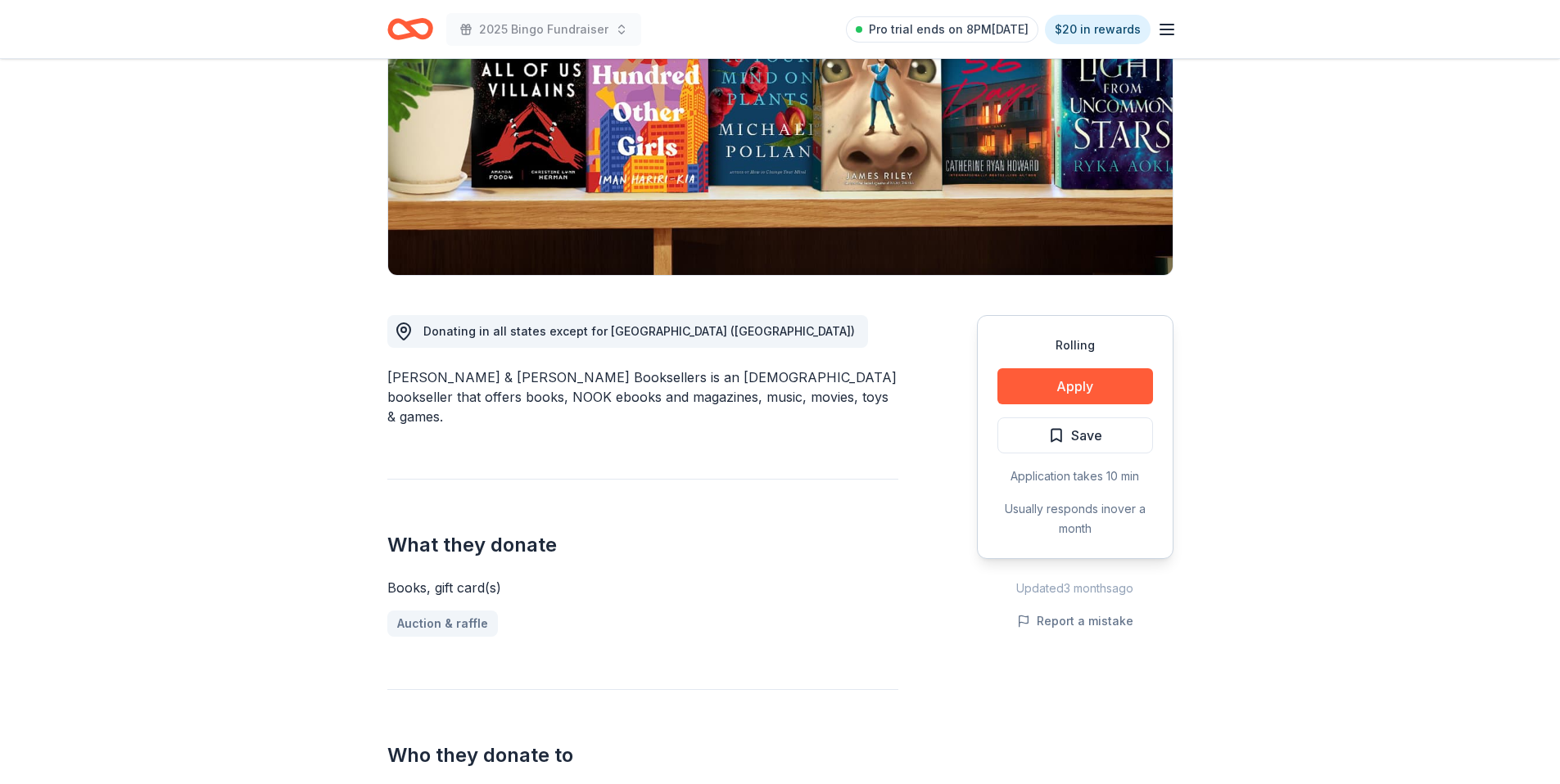
scroll to position [232, 0]
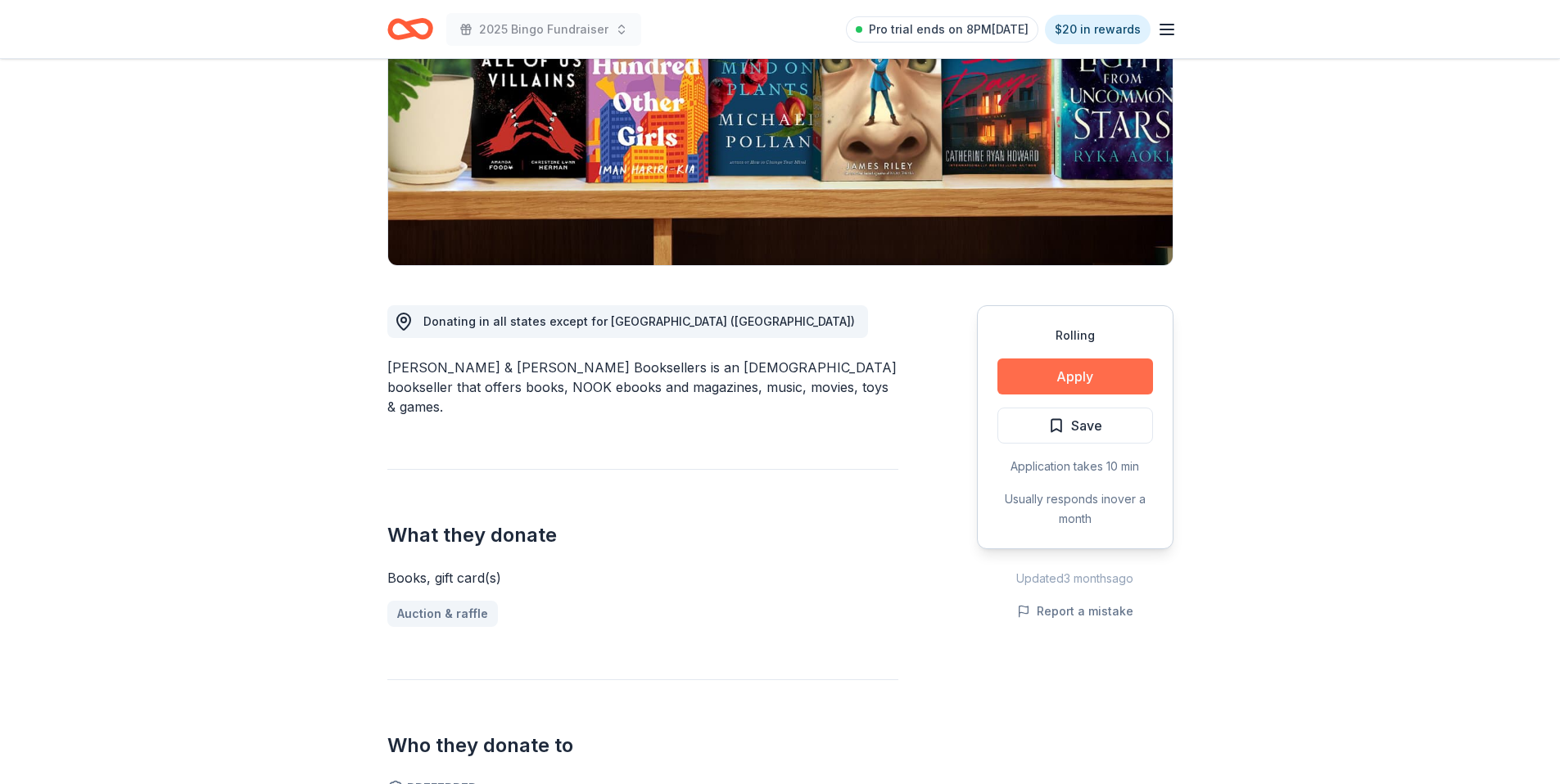
click at [1119, 366] on button "Apply" at bounding box center [1075, 377] width 155 height 36
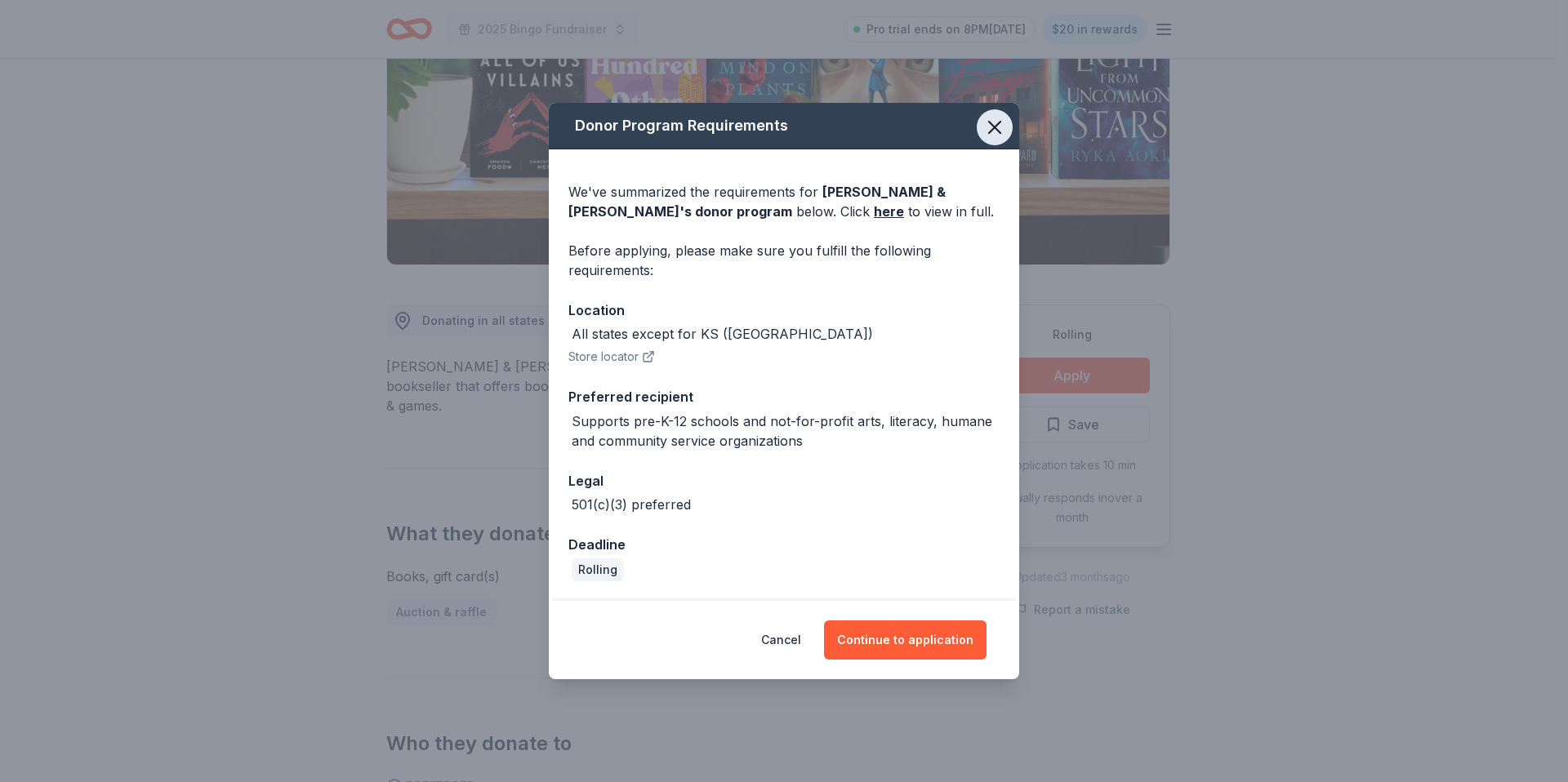
click at [998, 134] on icon "button" at bounding box center [995, 128] width 23 height 23
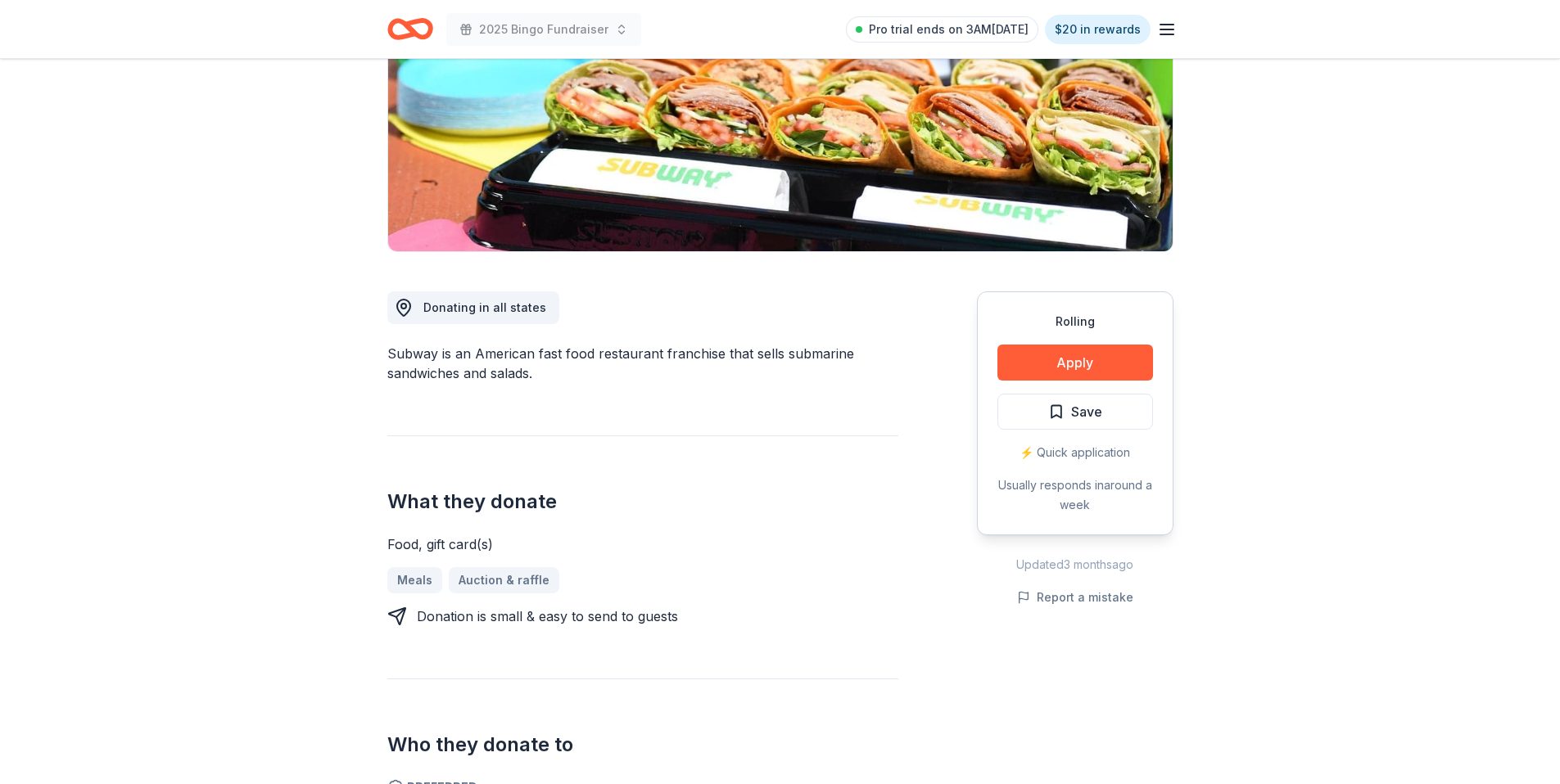
scroll to position [312, 0]
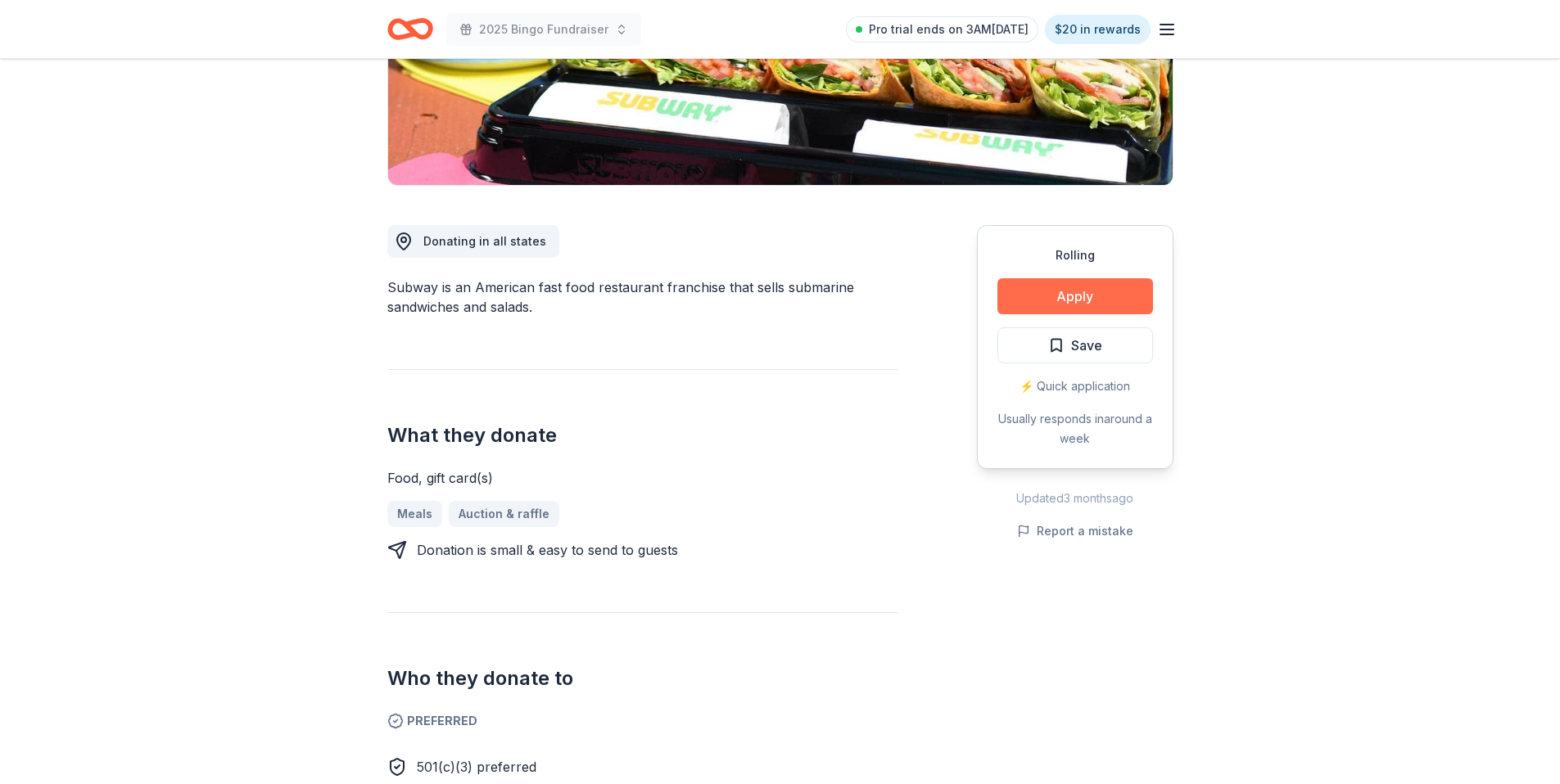
click at [1017, 286] on button "Apply" at bounding box center [1075, 296] width 155 height 36
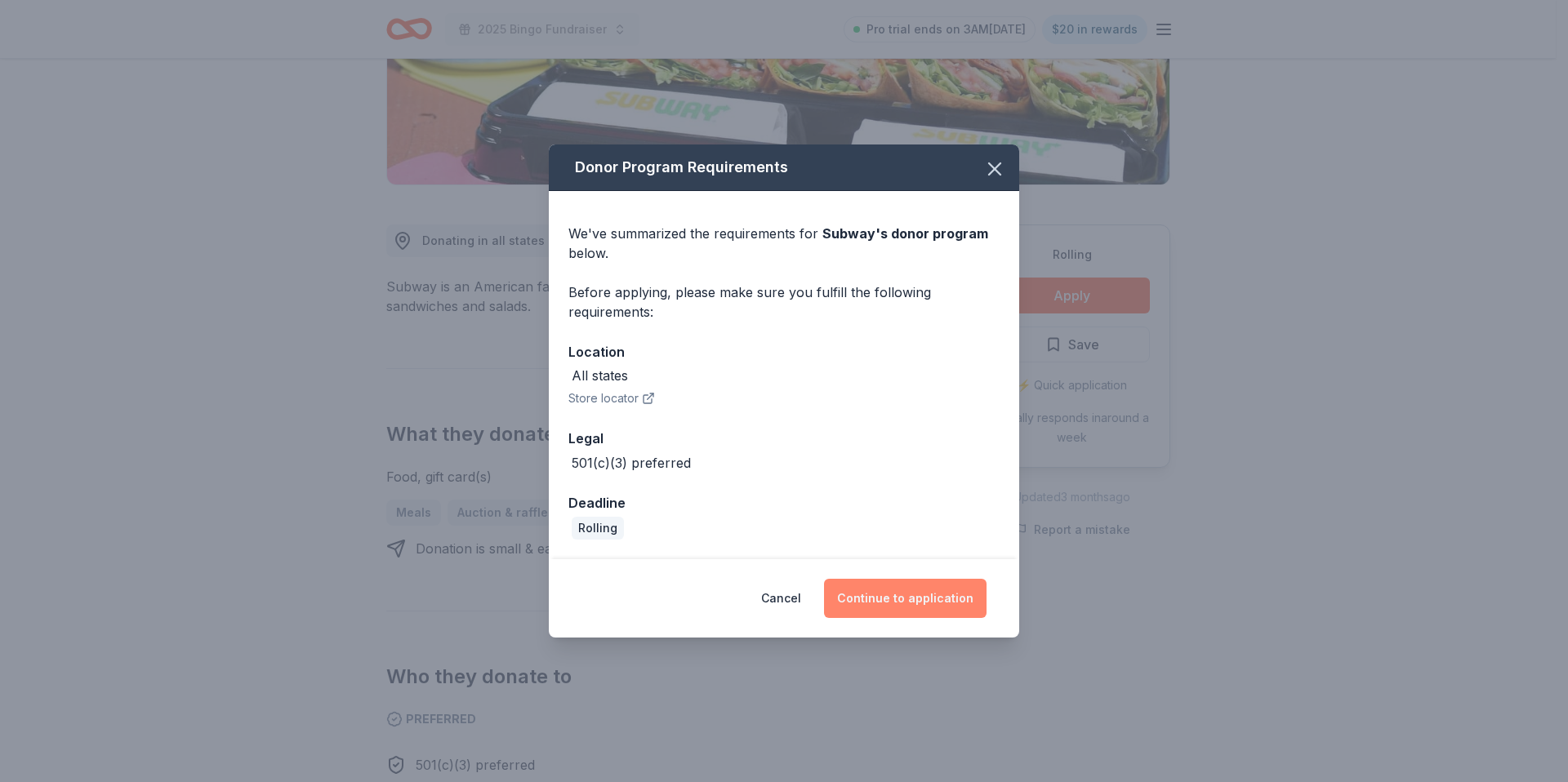
click at [898, 602] on button "Continue to application" at bounding box center [905, 599] width 162 height 40
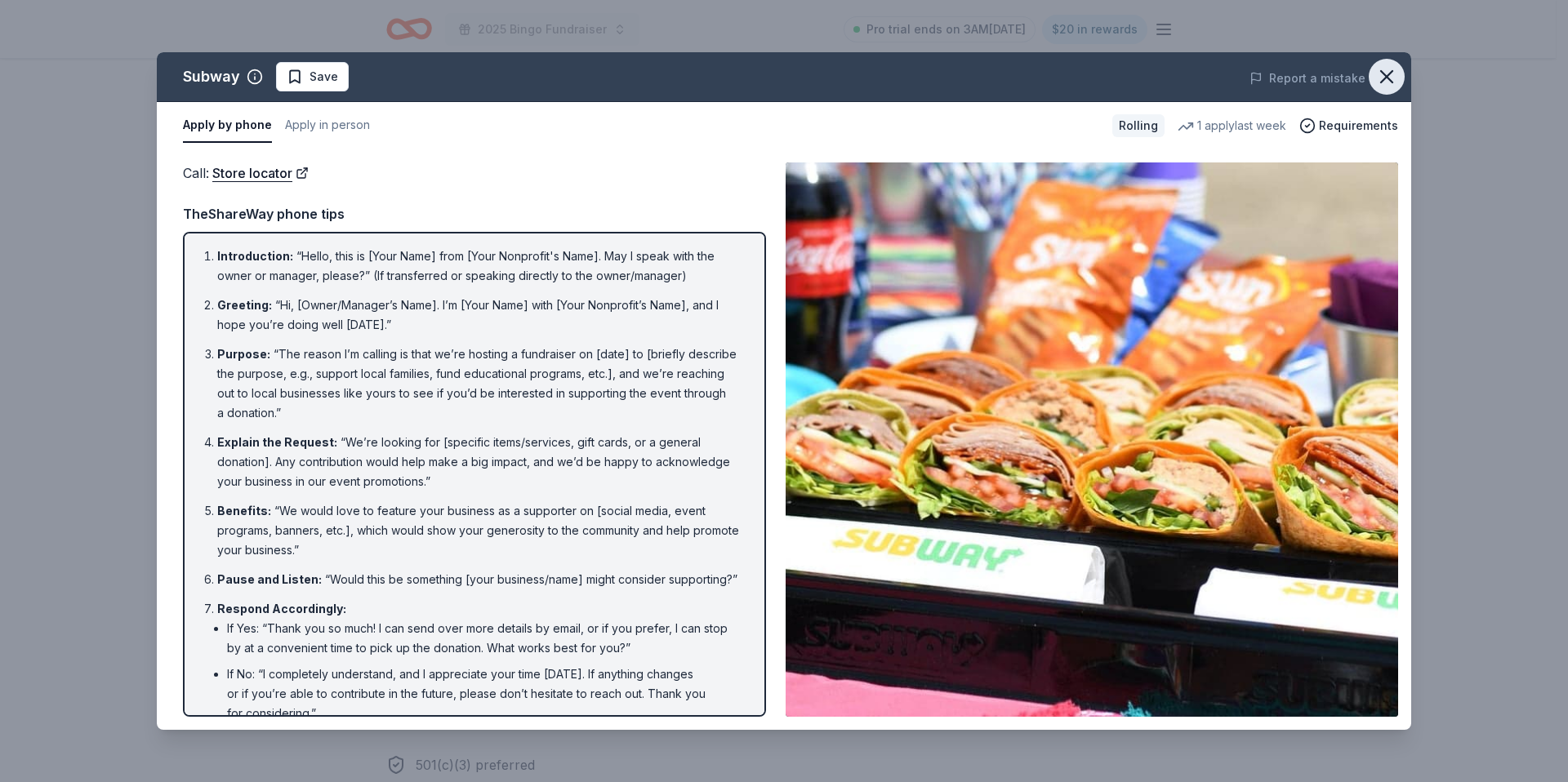
click at [1393, 79] on icon "button" at bounding box center [1387, 76] width 23 height 23
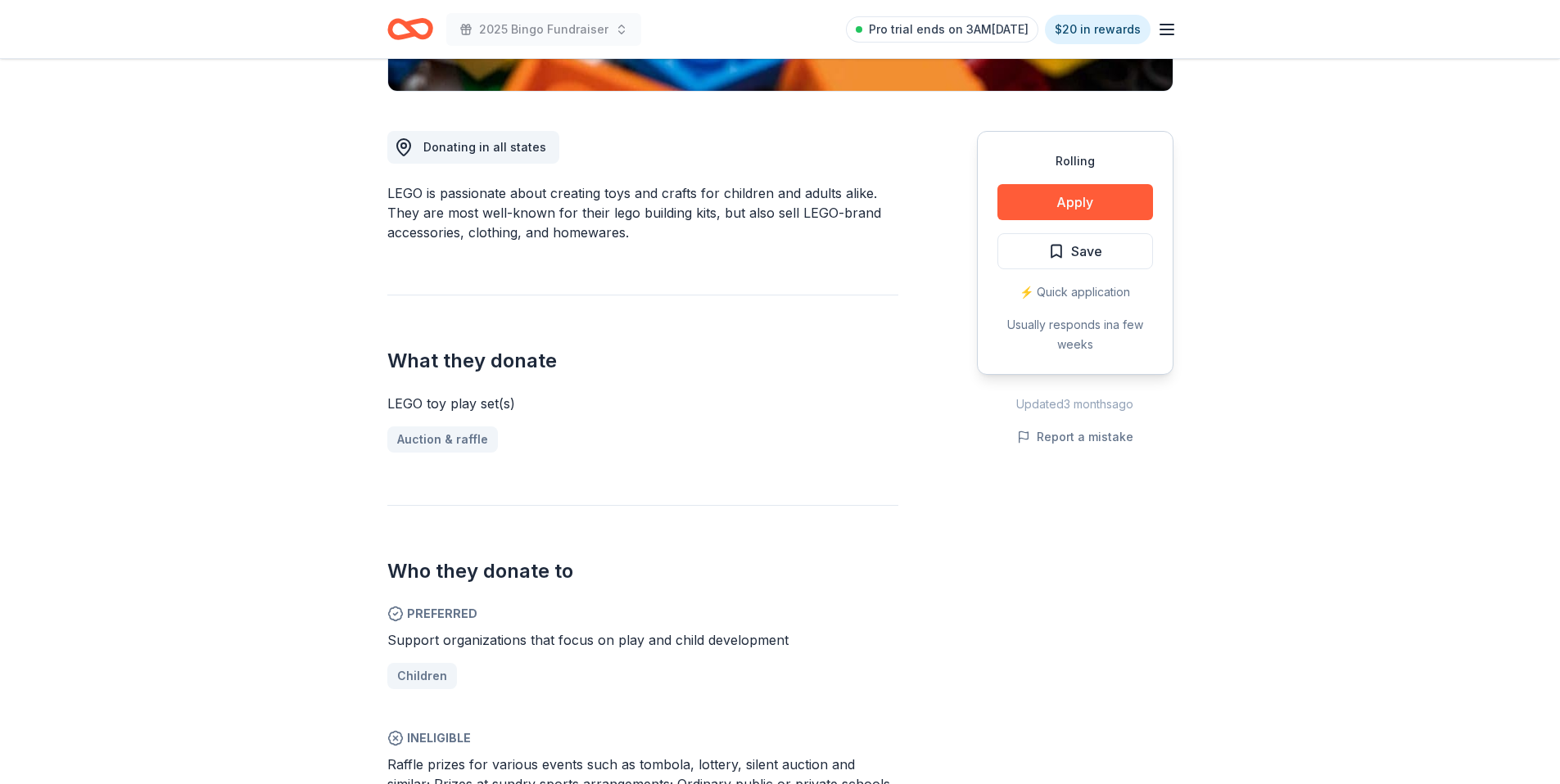
scroll to position [458, 0]
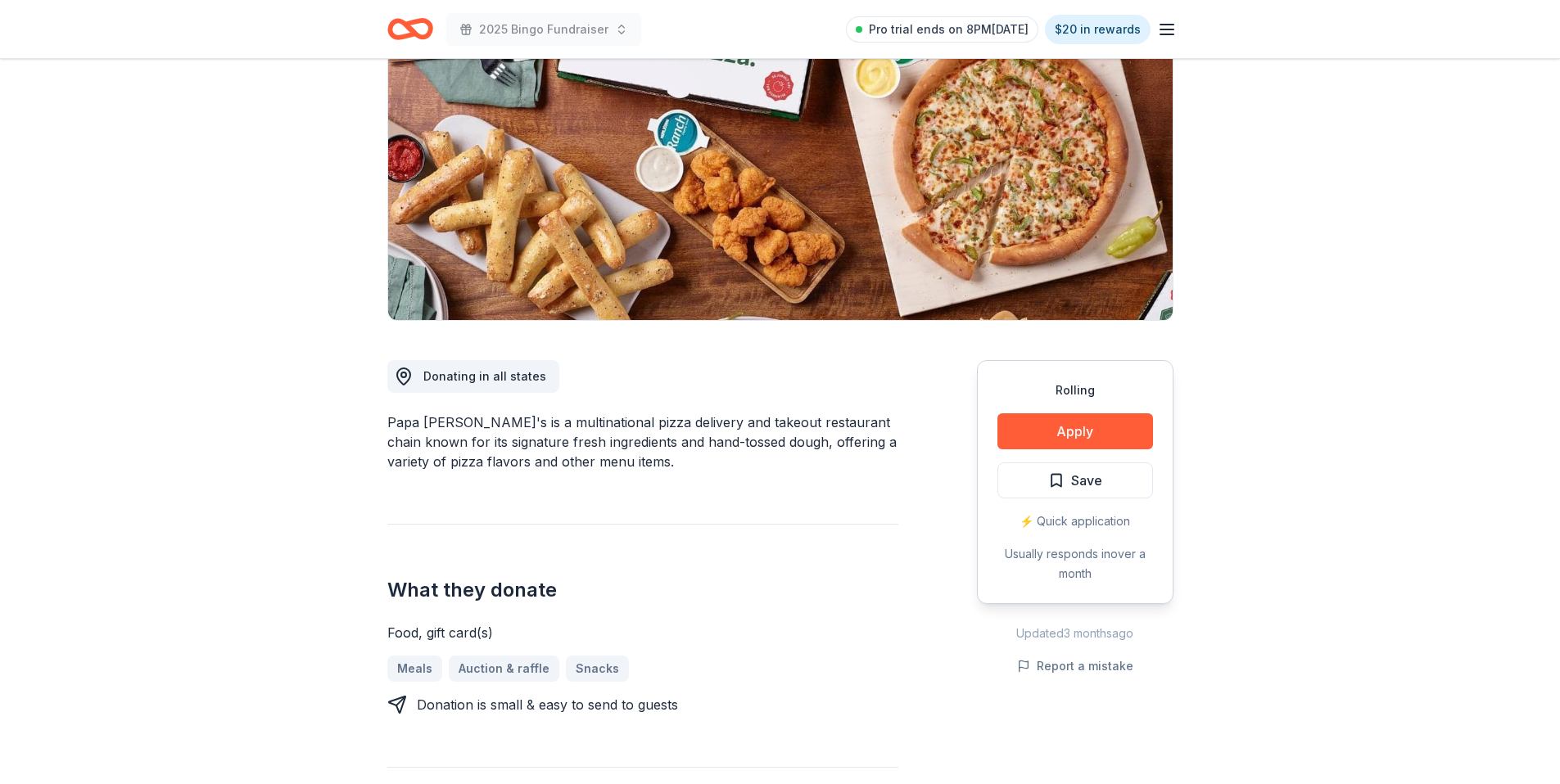
scroll to position [403, 0]
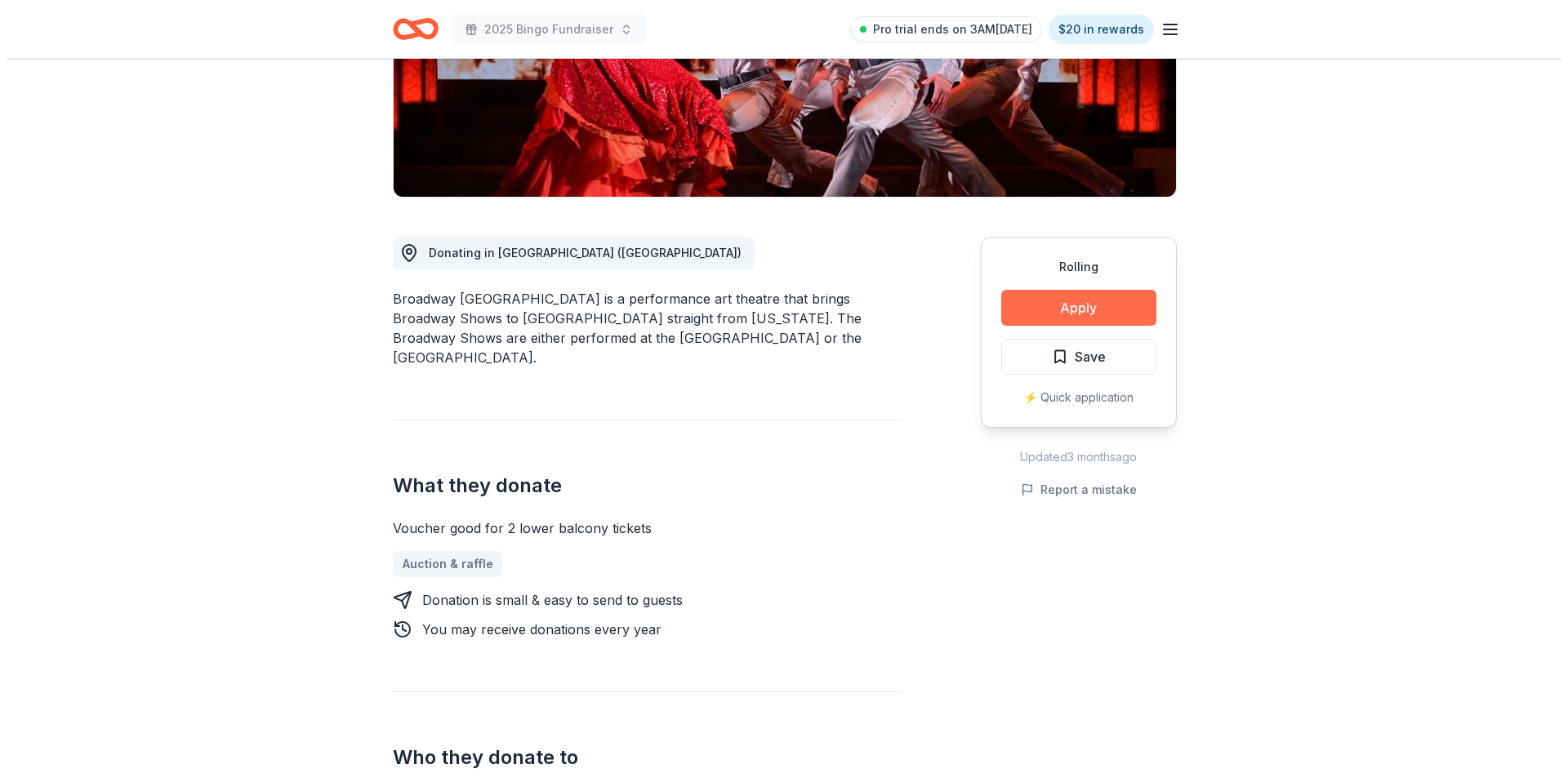
scroll to position [291, 0]
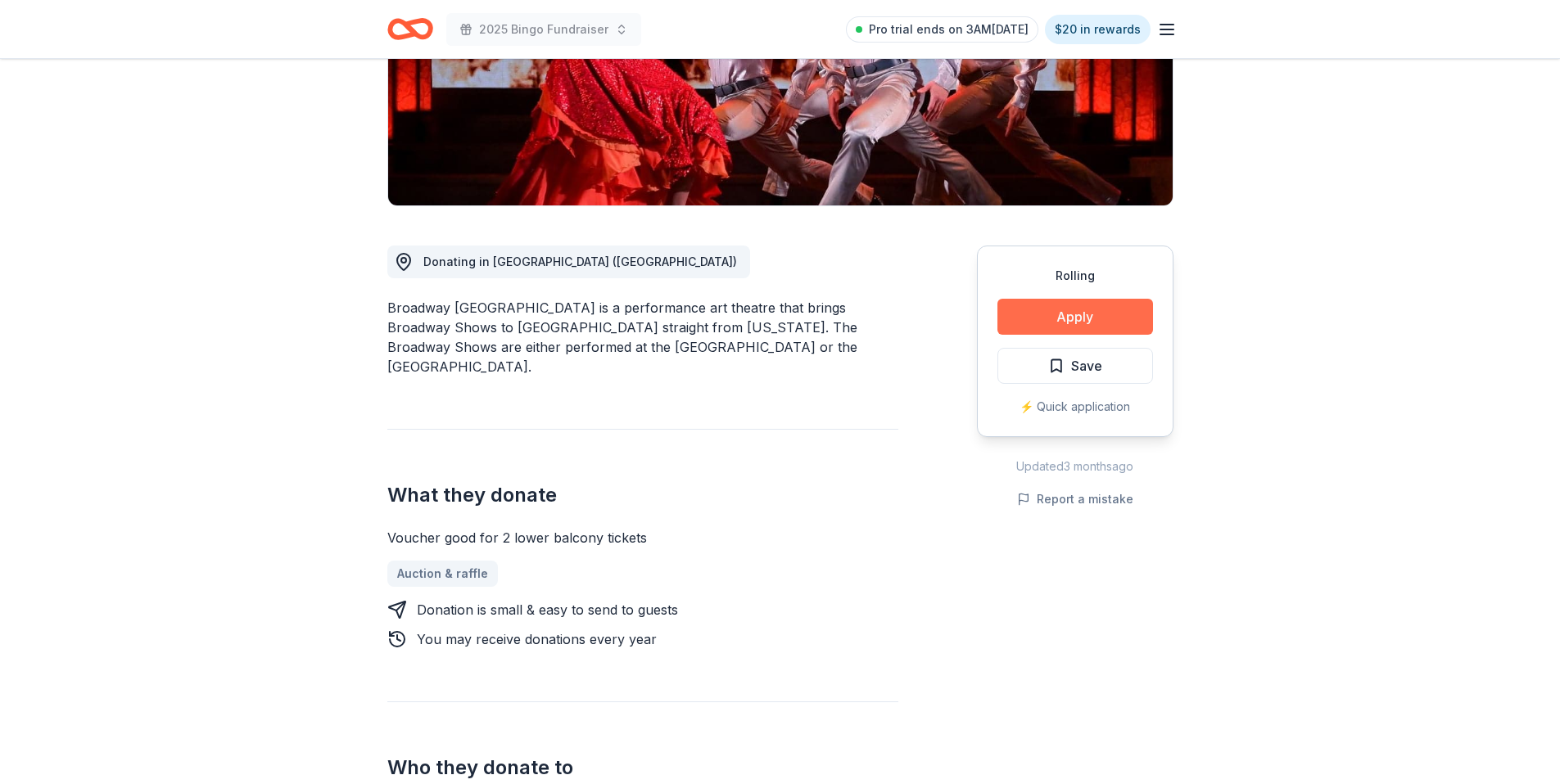
click at [1027, 320] on button "Apply" at bounding box center [1075, 317] width 155 height 36
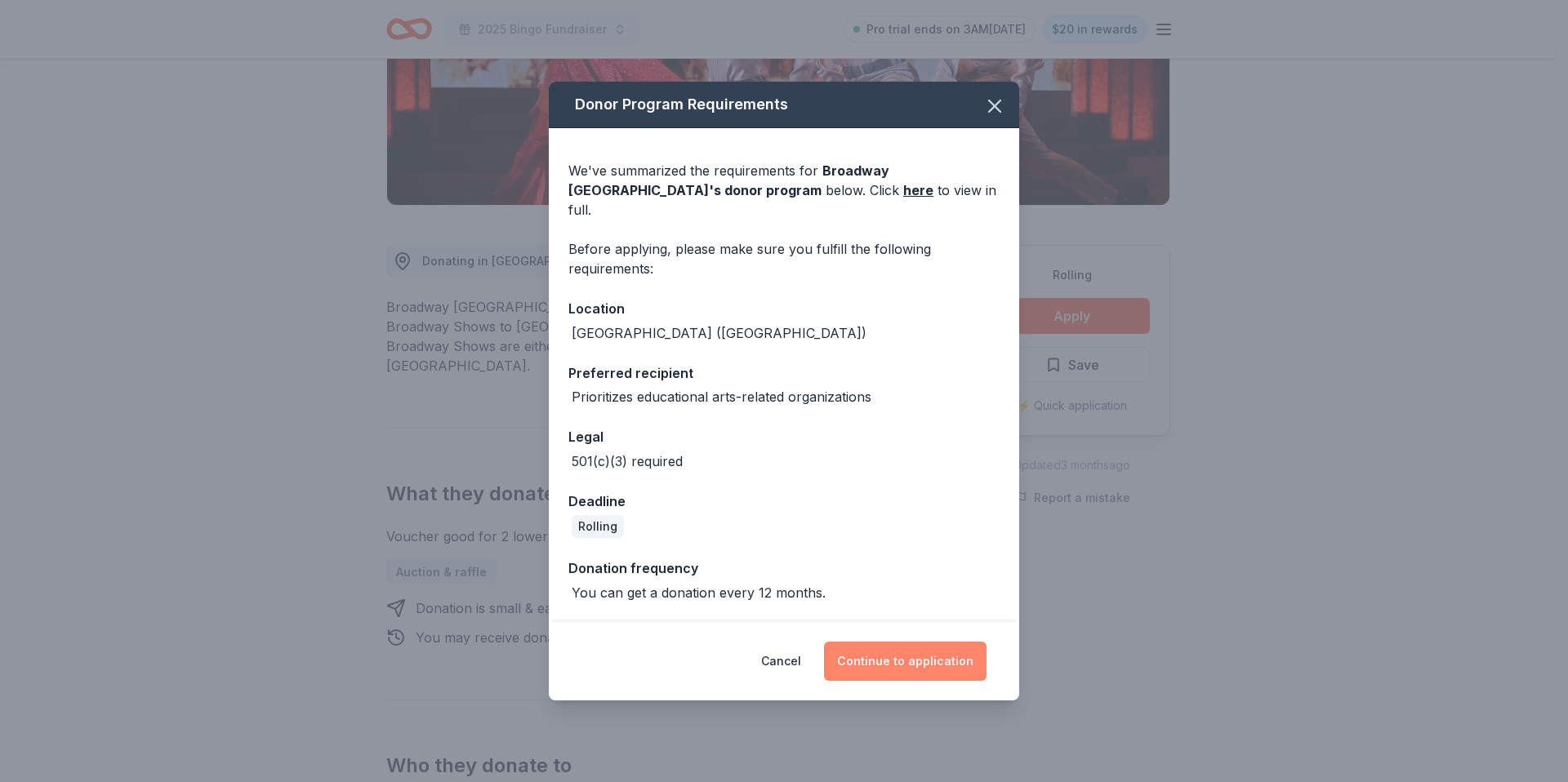
click at [872, 643] on button "Continue to application" at bounding box center [905, 662] width 162 height 40
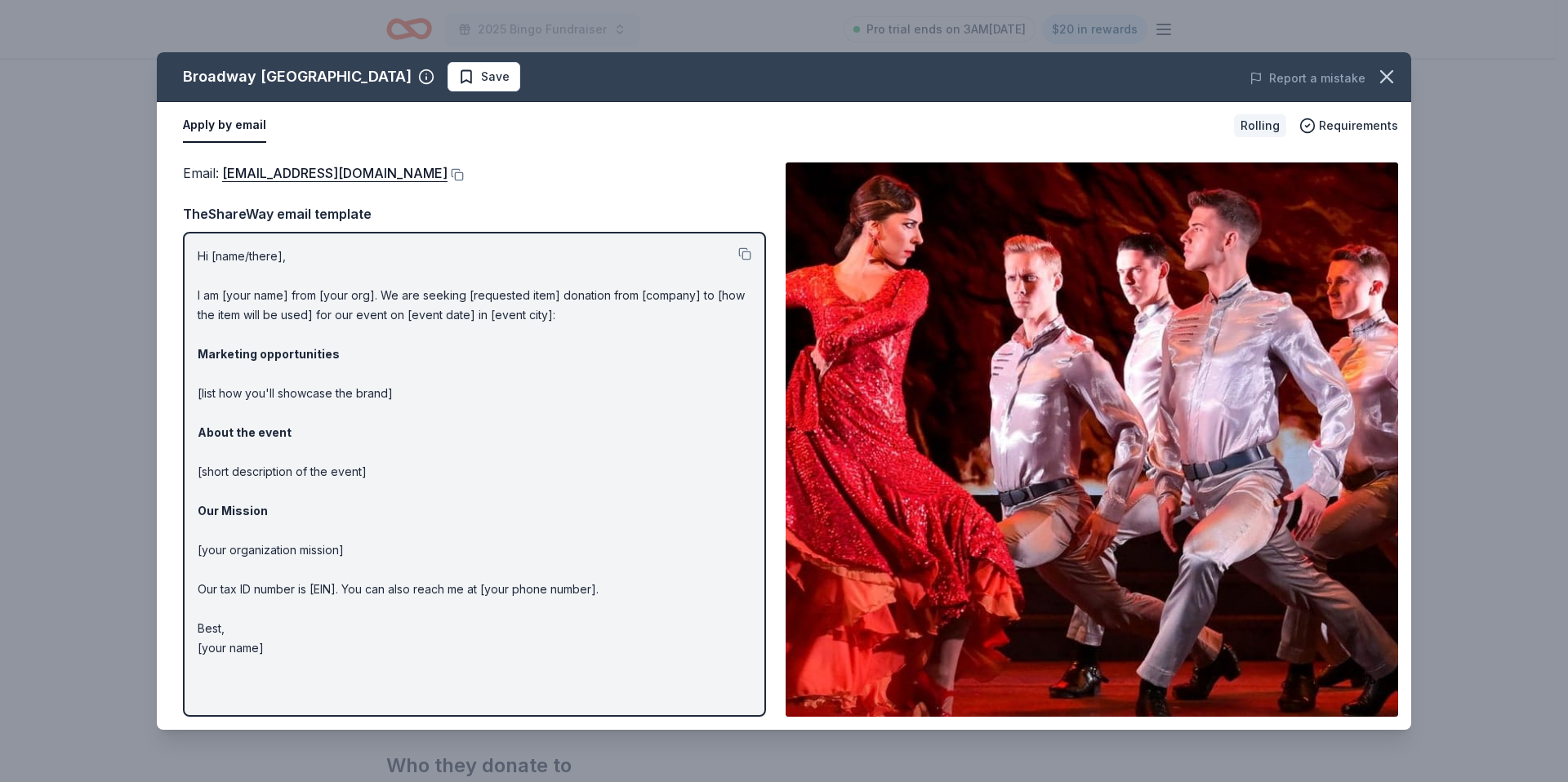
click at [277, 314] on p "Hi [name/there], I am [your name] from [your org]. We are seeking [requested it…" at bounding box center [474, 452] width 554 height 412
click at [241, 232] on div "Hi [name/there], I am [your name] from [your org]. We are seeking [requested it…" at bounding box center [474, 475] width 583 height 485
click at [240, 257] on p "Hi [name/there], I am [your name] from [your org]. We are seeking [requested it…" at bounding box center [474, 452] width 554 height 412
click at [240, 256] on p "Hi [name/there], I am [your name] from [your org]. We are seeking [requested it…" at bounding box center [474, 452] width 554 height 412
click at [749, 251] on button at bounding box center [745, 254] width 13 height 13
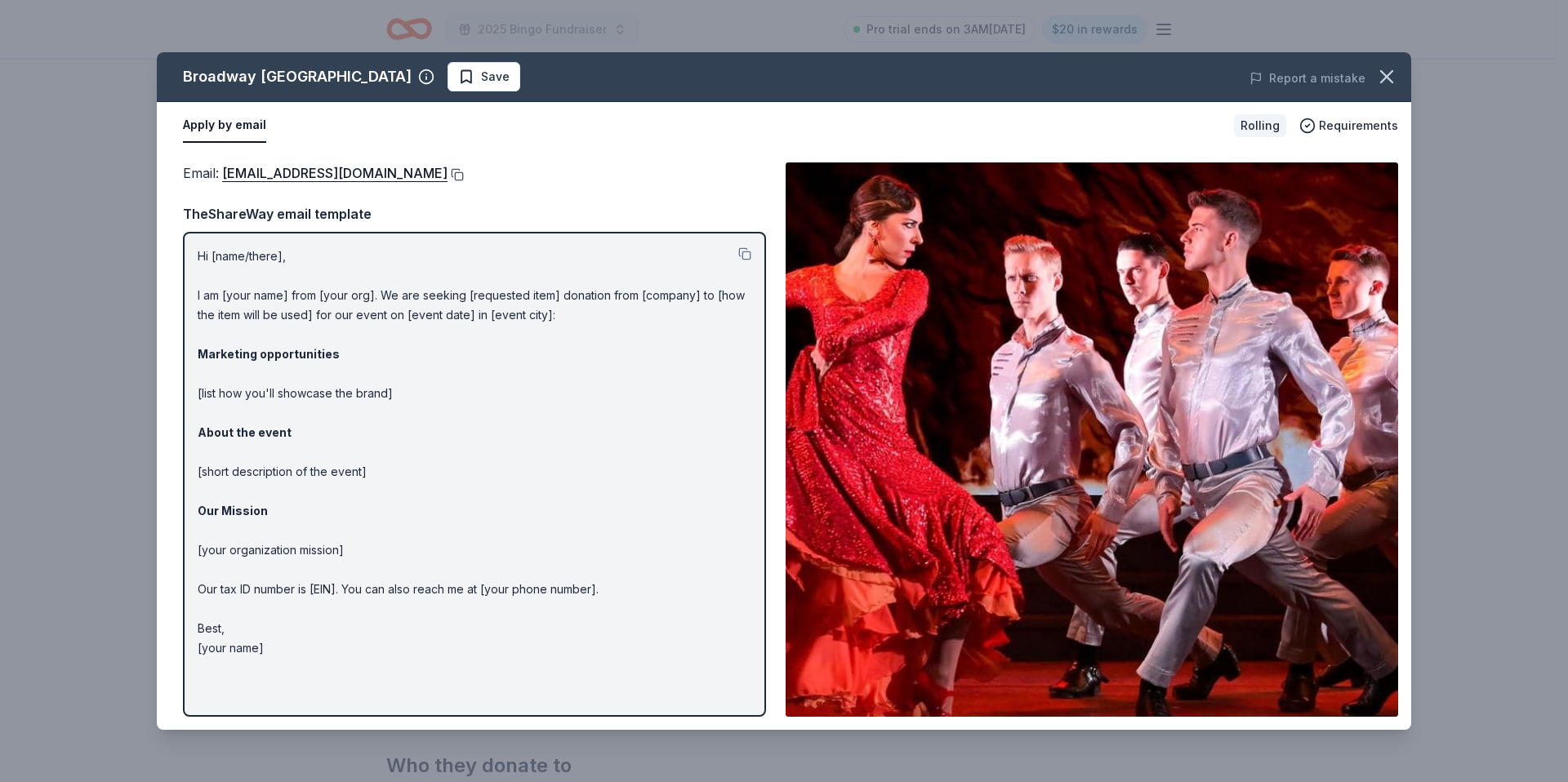
click at [448, 172] on button at bounding box center [455, 175] width 16 height 13
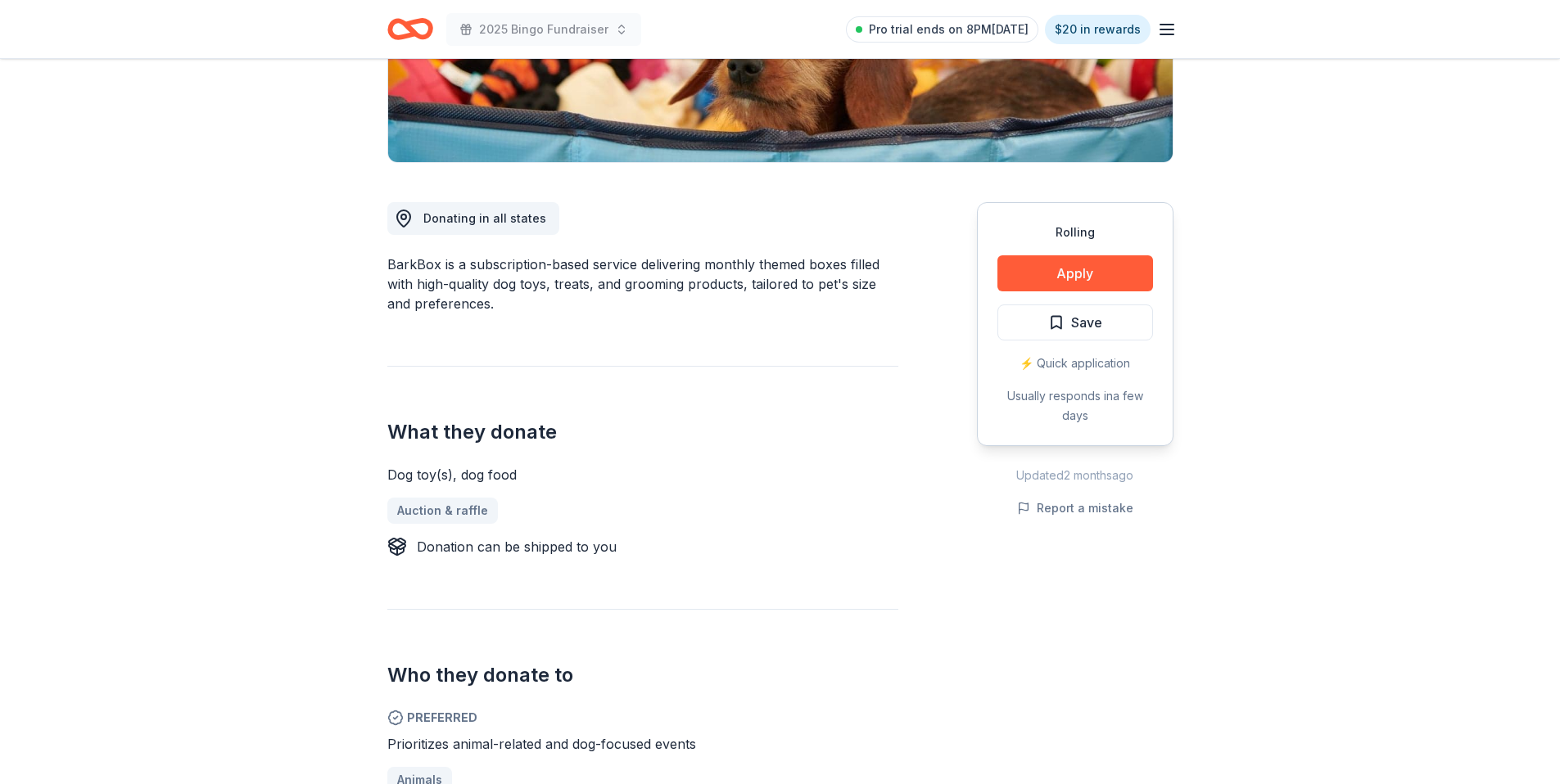
scroll to position [281, 0]
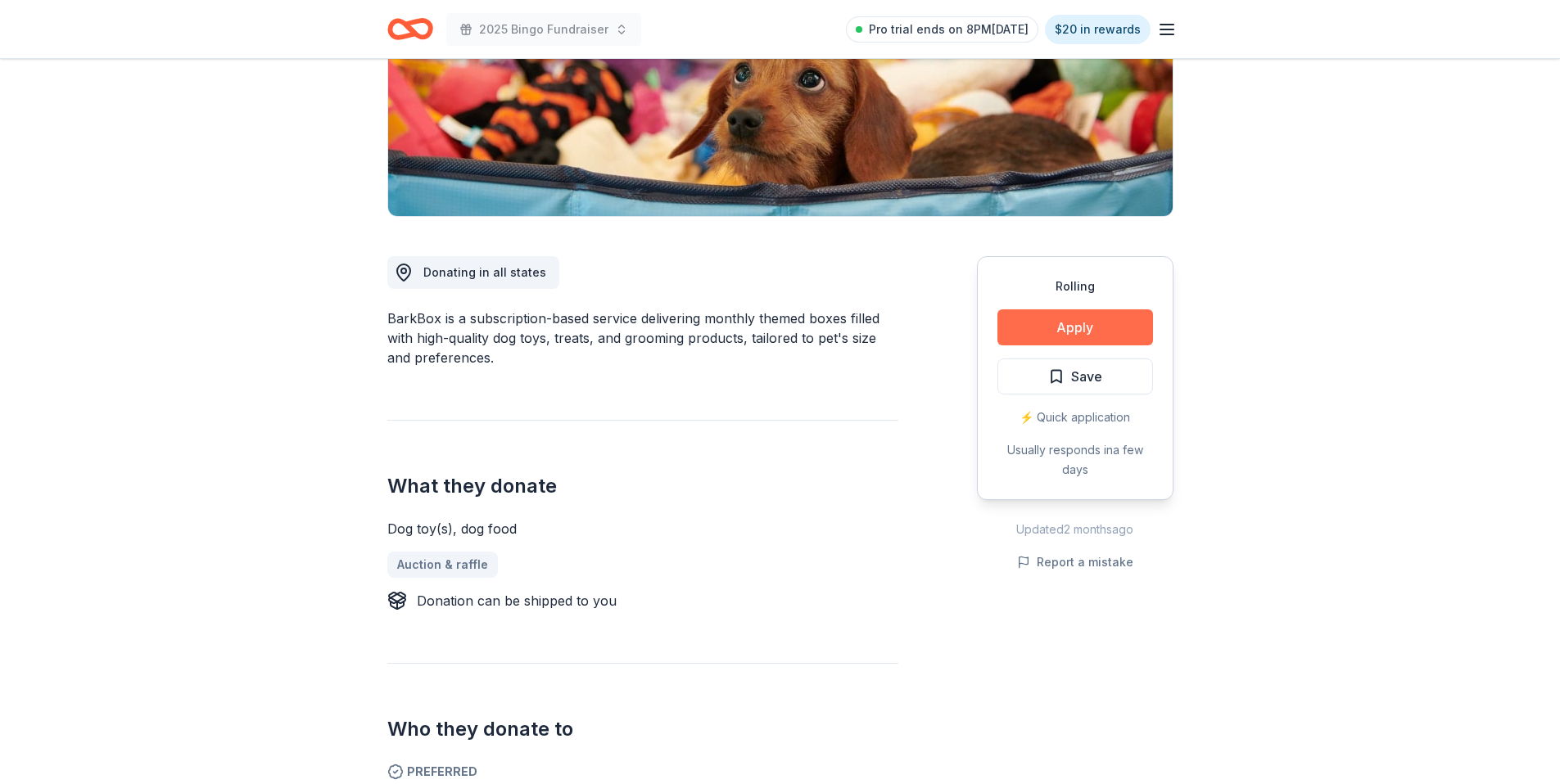
click at [1103, 317] on button "Apply" at bounding box center [1075, 328] width 155 height 36
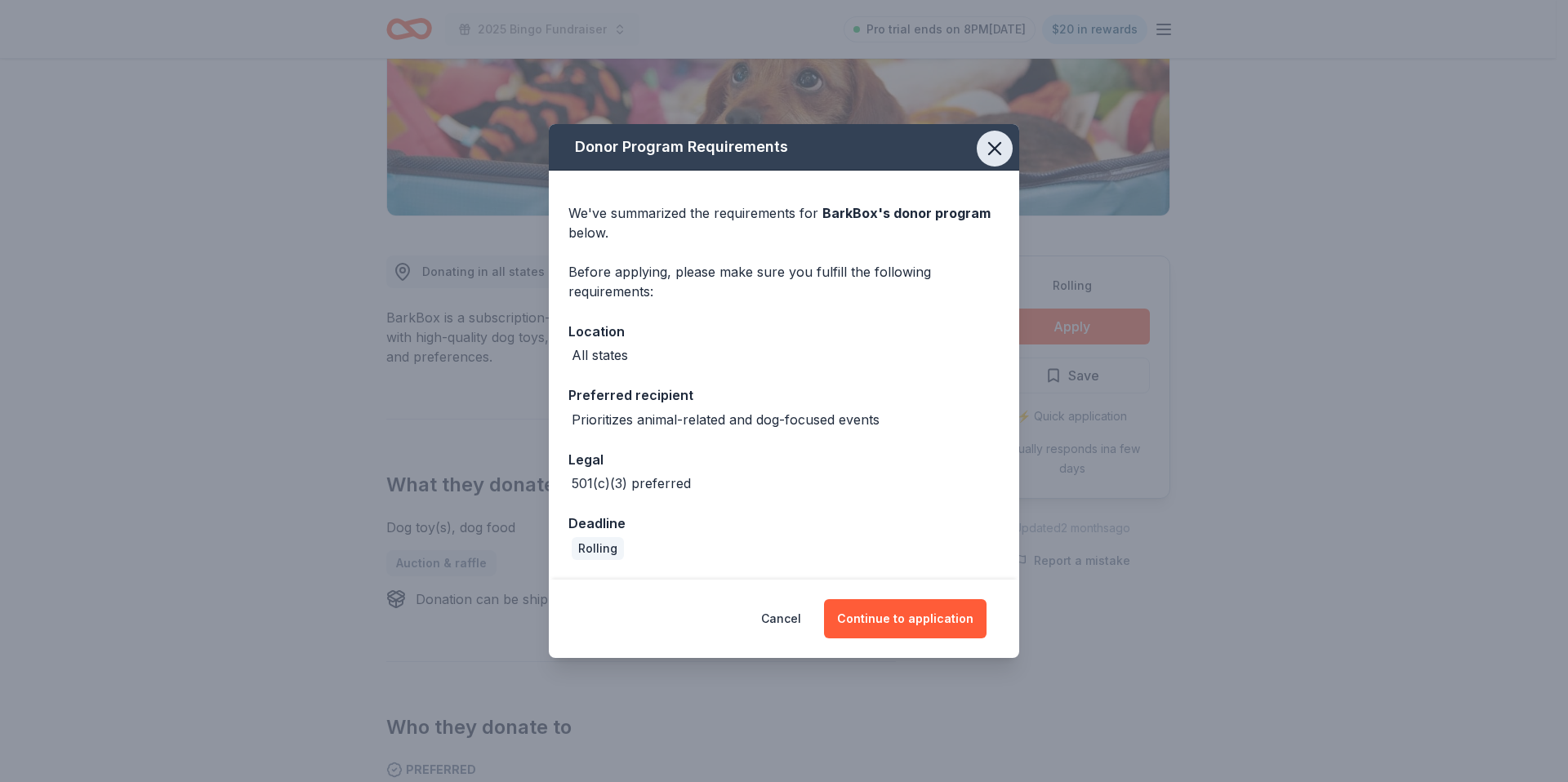
click at [1002, 153] on icon "button" at bounding box center [995, 148] width 23 height 23
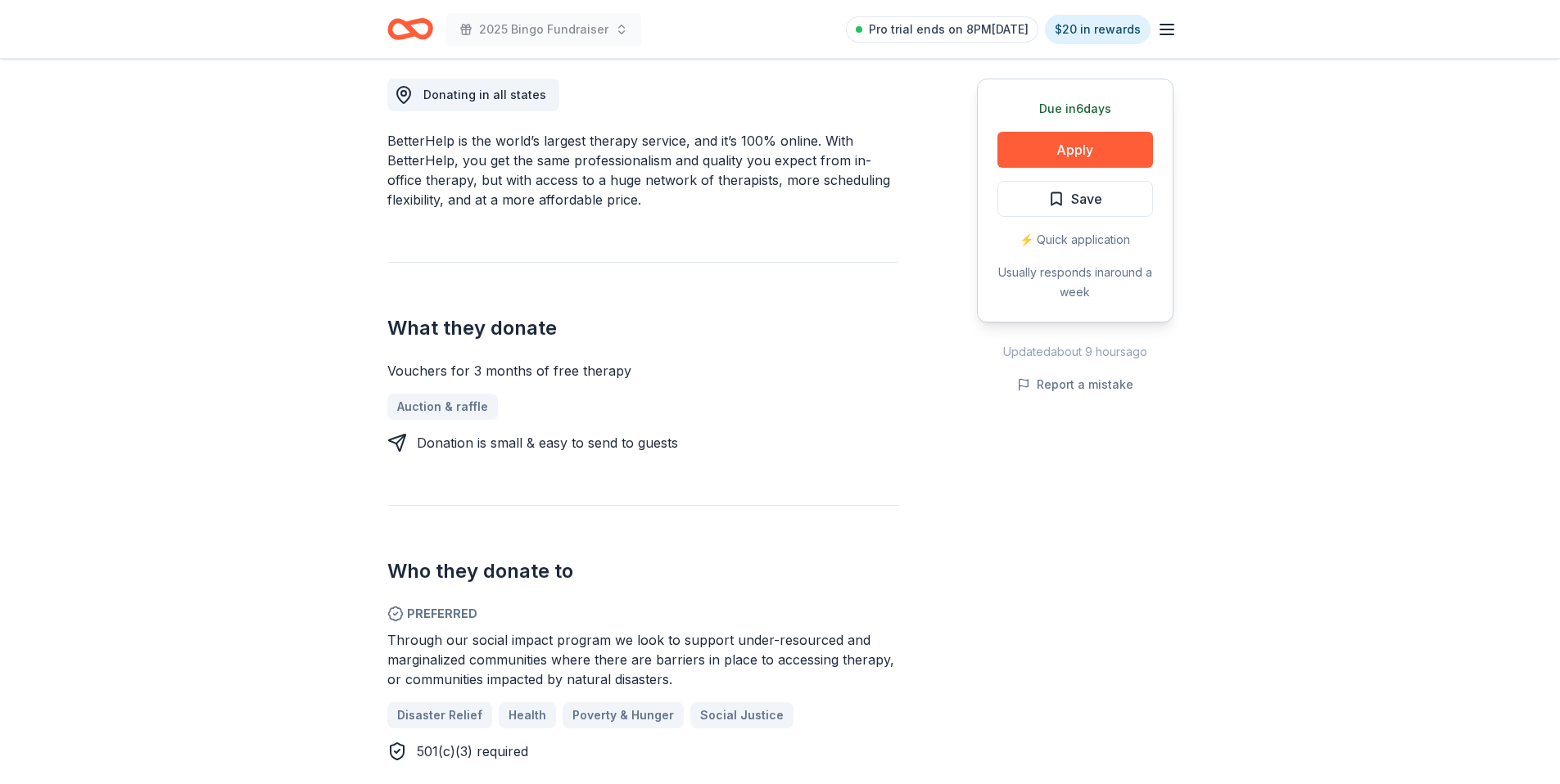
scroll to position [620, 0]
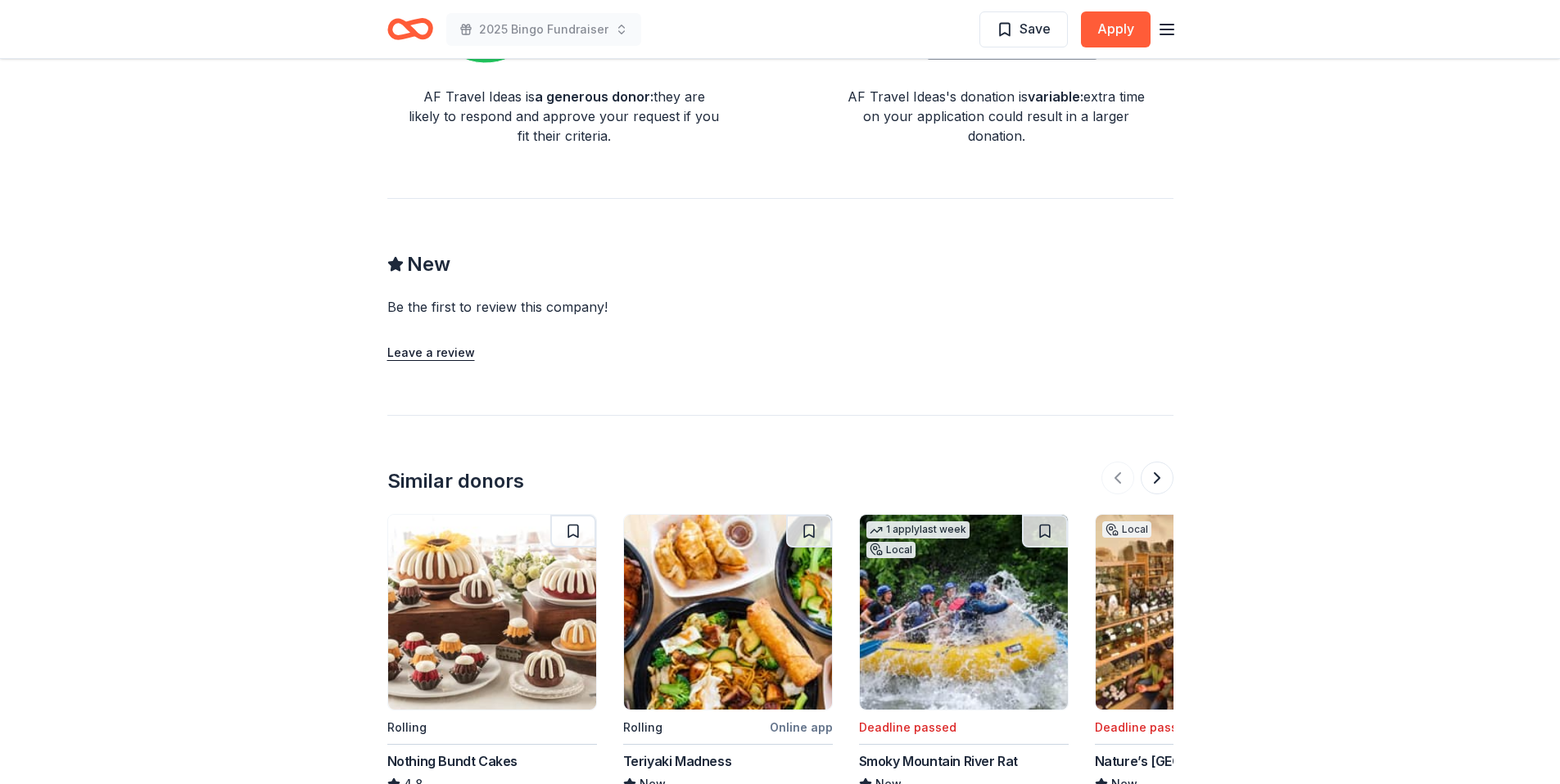
scroll to position [1721, 0]
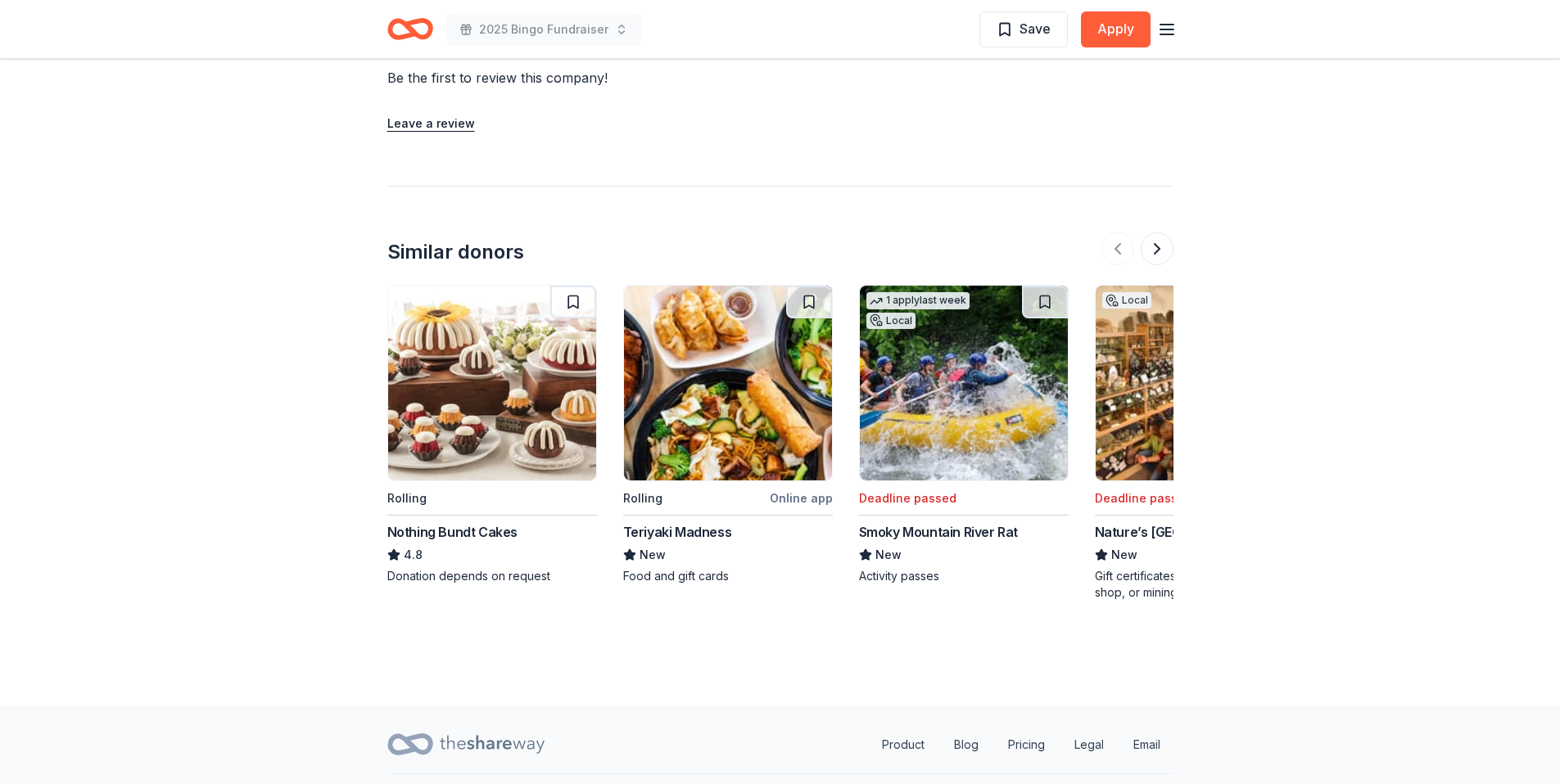
click at [462, 379] on img at bounding box center [493, 383] width 208 height 195
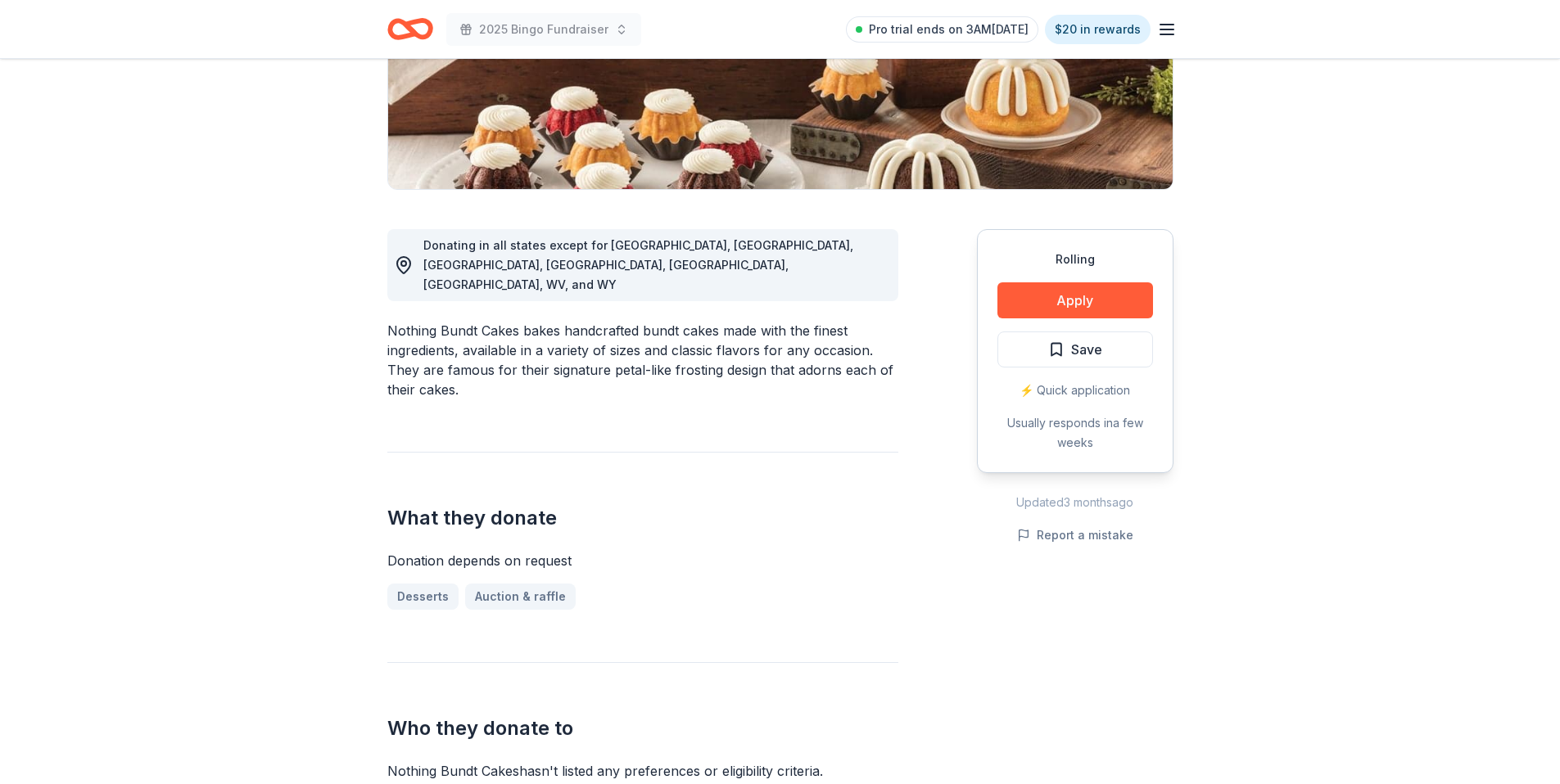
scroll to position [244, 0]
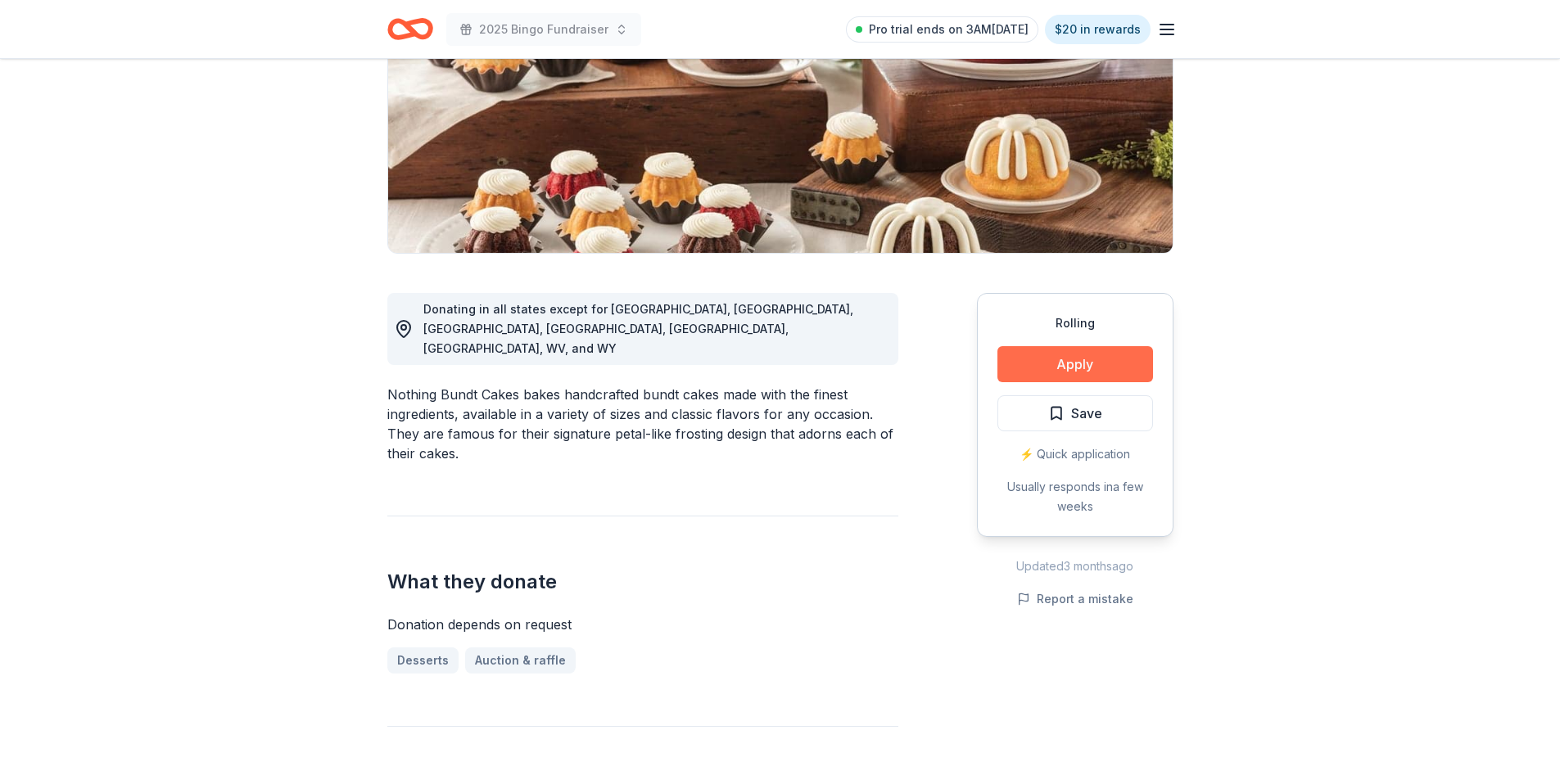
click at [1127, 365] on button "Apply" at bounding box center [1075, 365] width 155 height 36
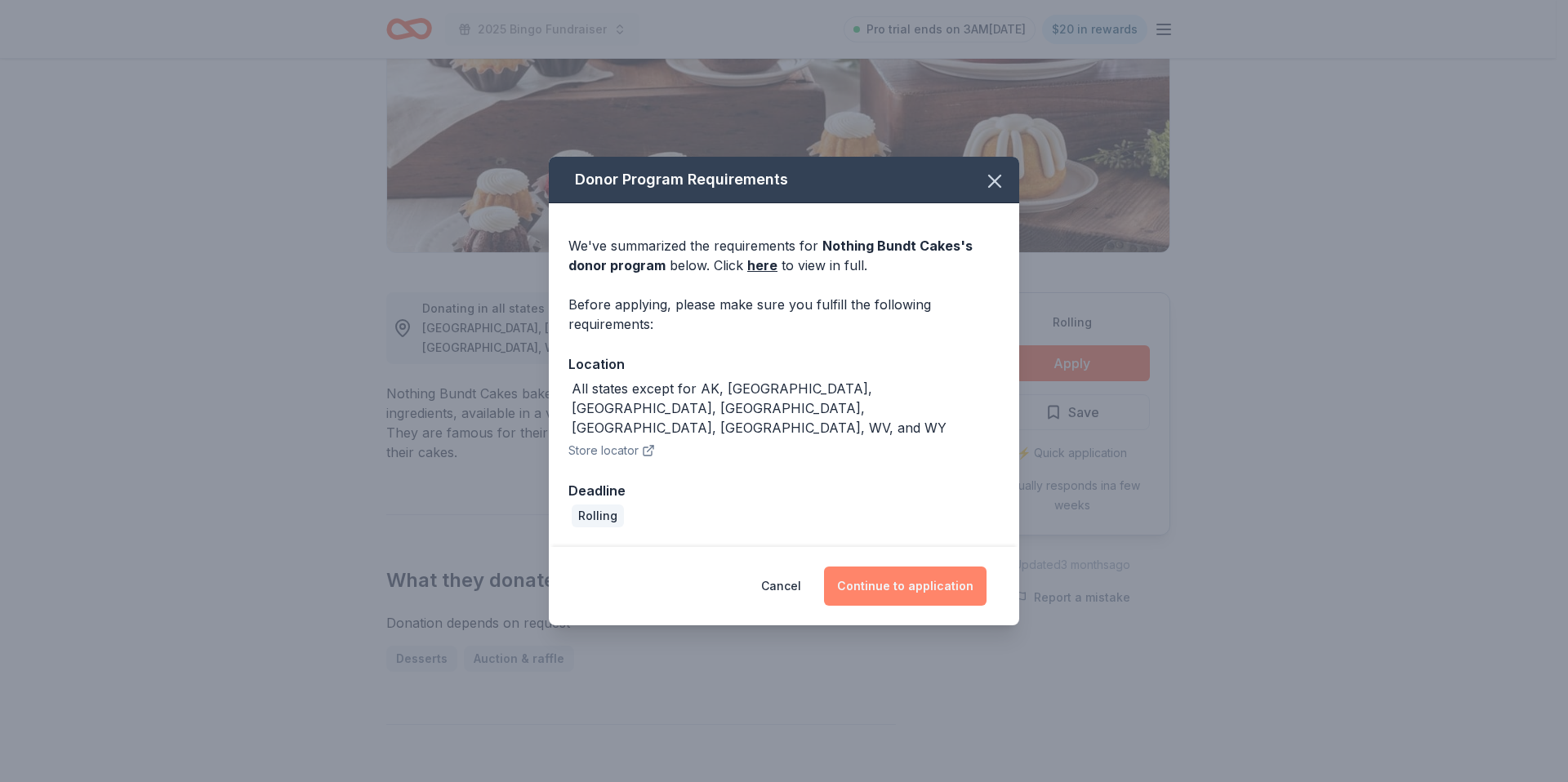
click at [875, 569] on button "Continue to application" at bounding box center [905, 586] width 162 height 40
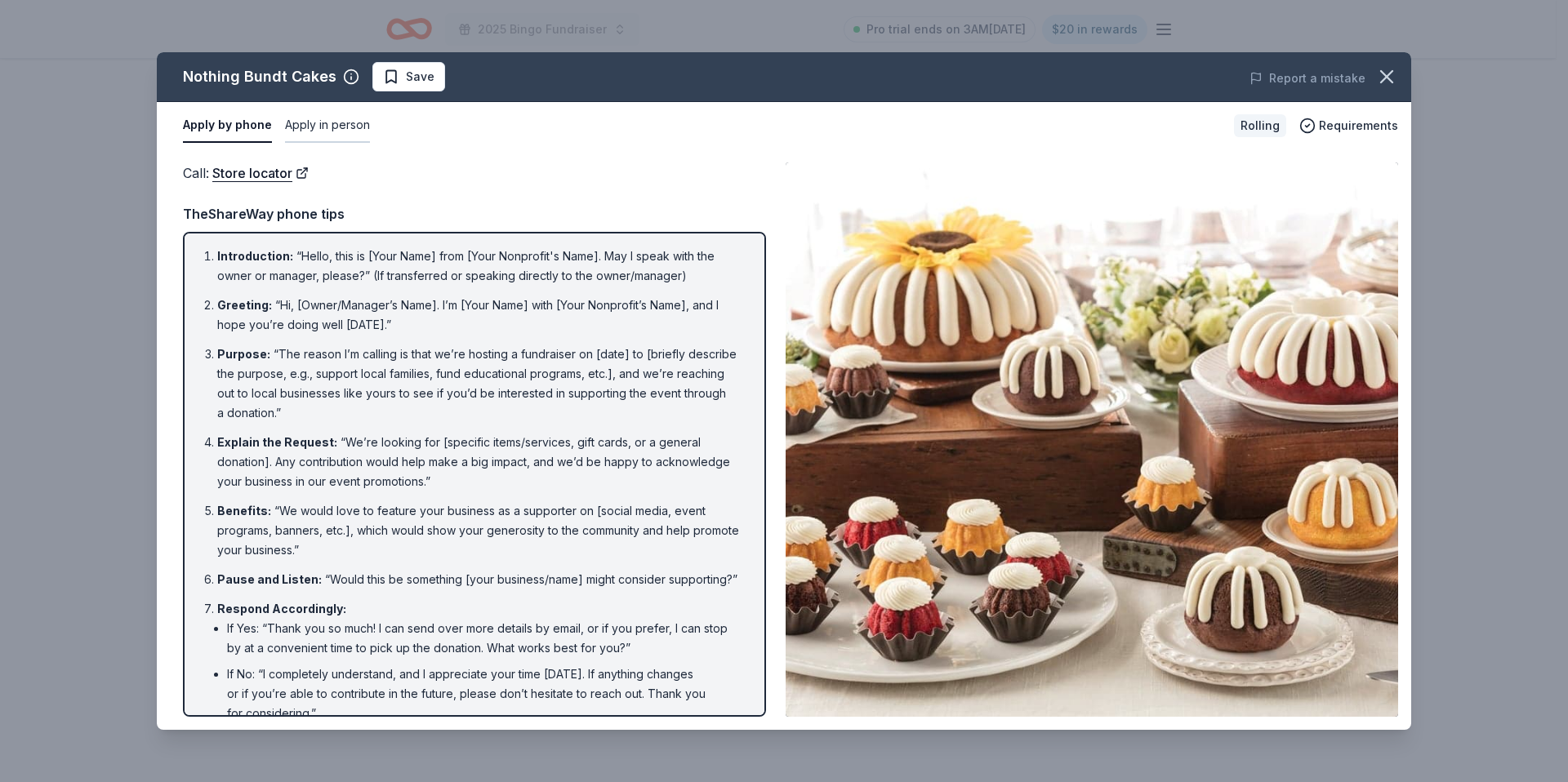
click at [353, 124] on button "Apply in person" at bounding box center [328, 126] width 85 height 34
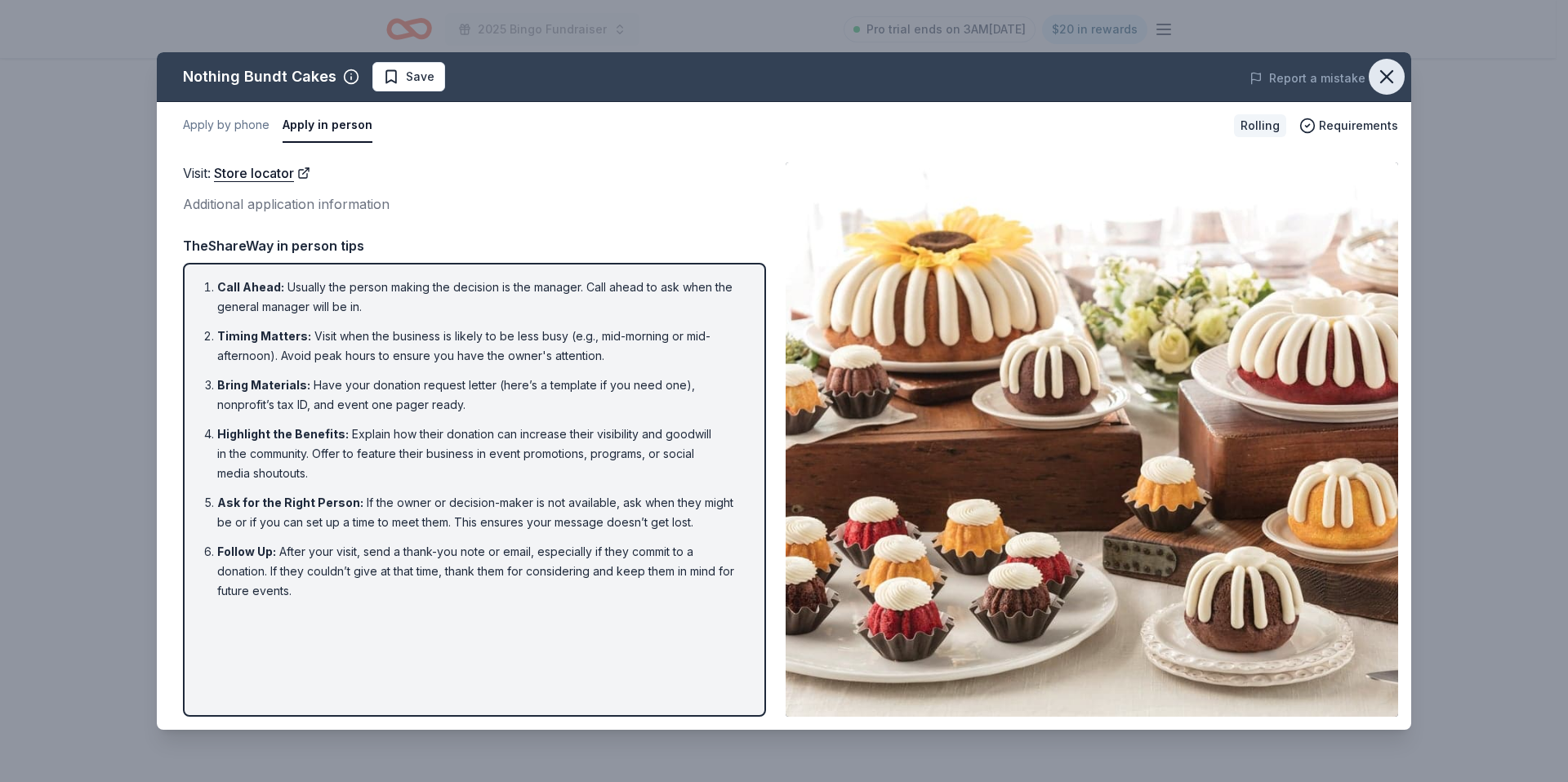
click at [1398, 78] on button "button" at bounding box center [1387, 76] width 36 height 36
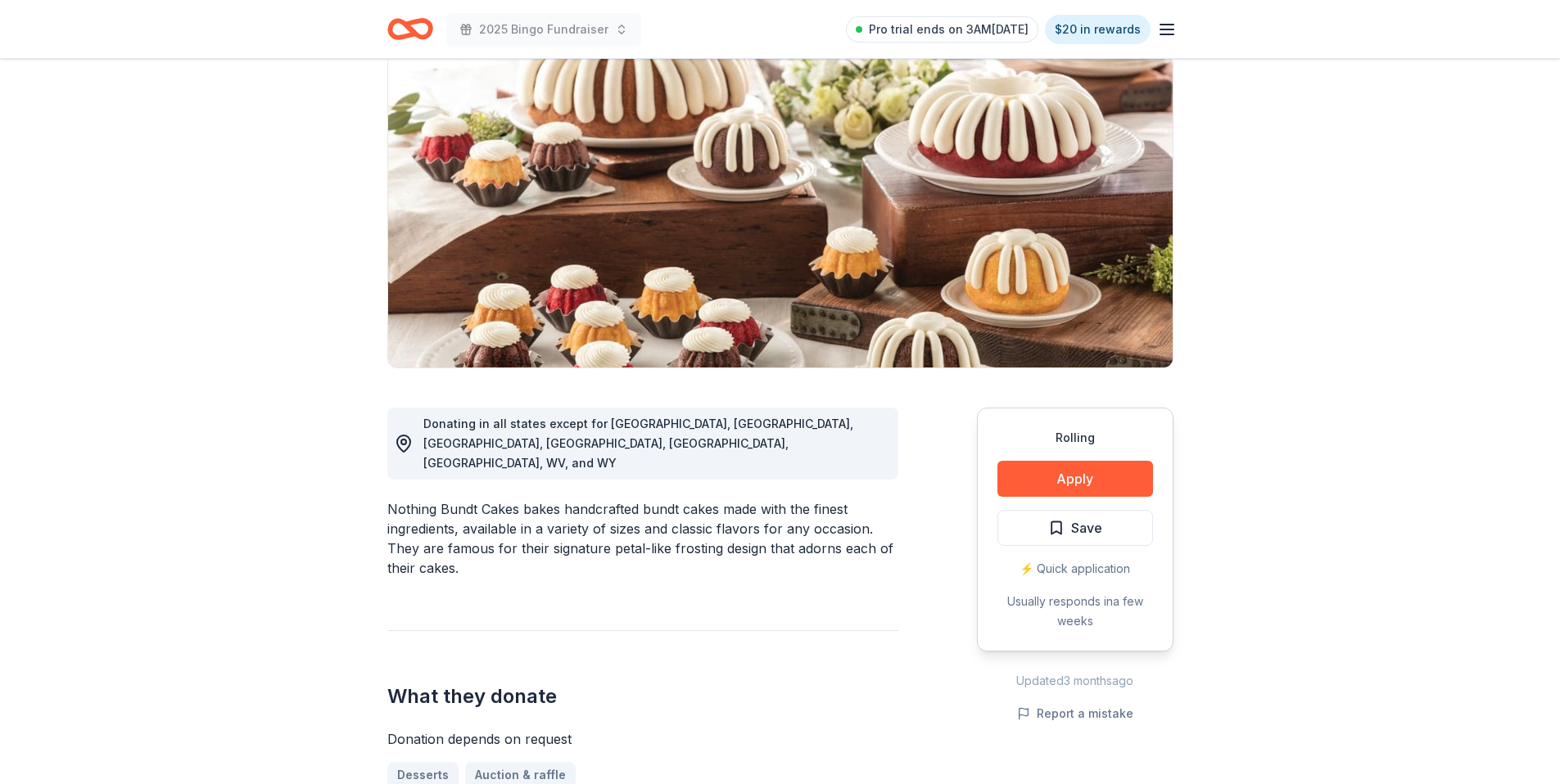
scroll to position [0, 0]
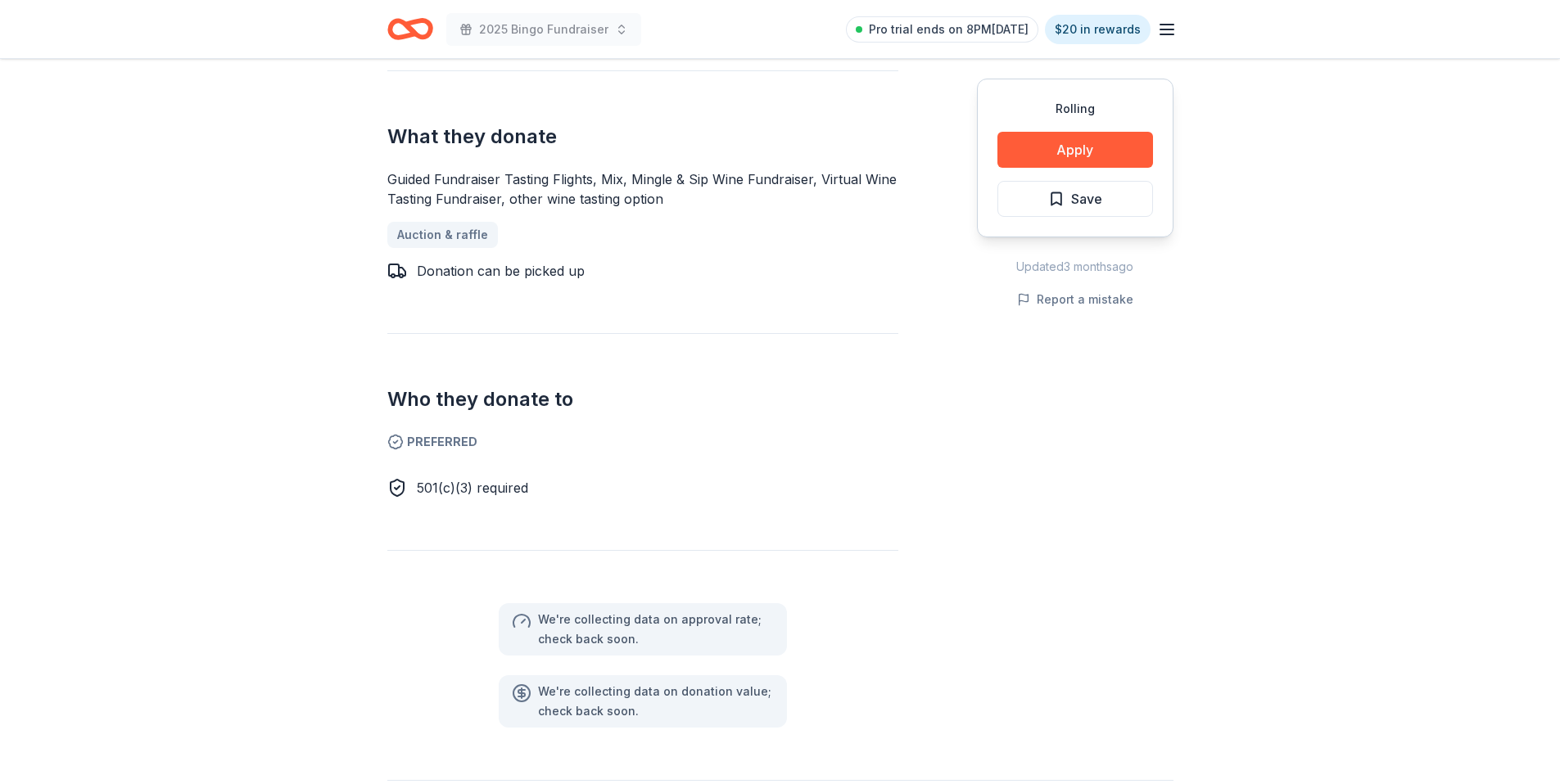
scroll to position [632, 0]
click at [1080, 151] on button "Apply" at bounding box center [1075, 150] width 155 height 36
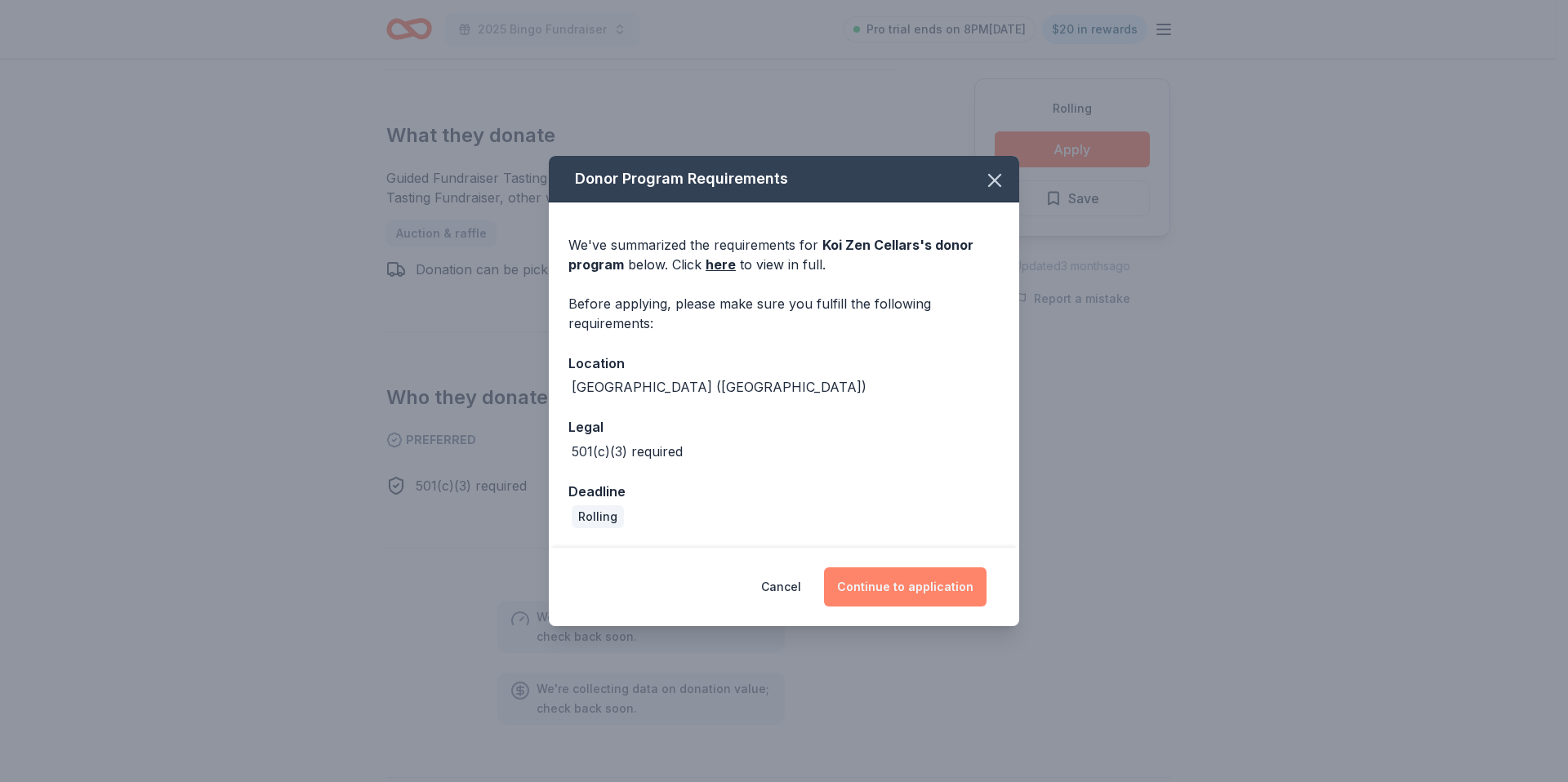
click at [894, 580] on button "Continue to application" at bounding box center [905, 587] width 162 height 40
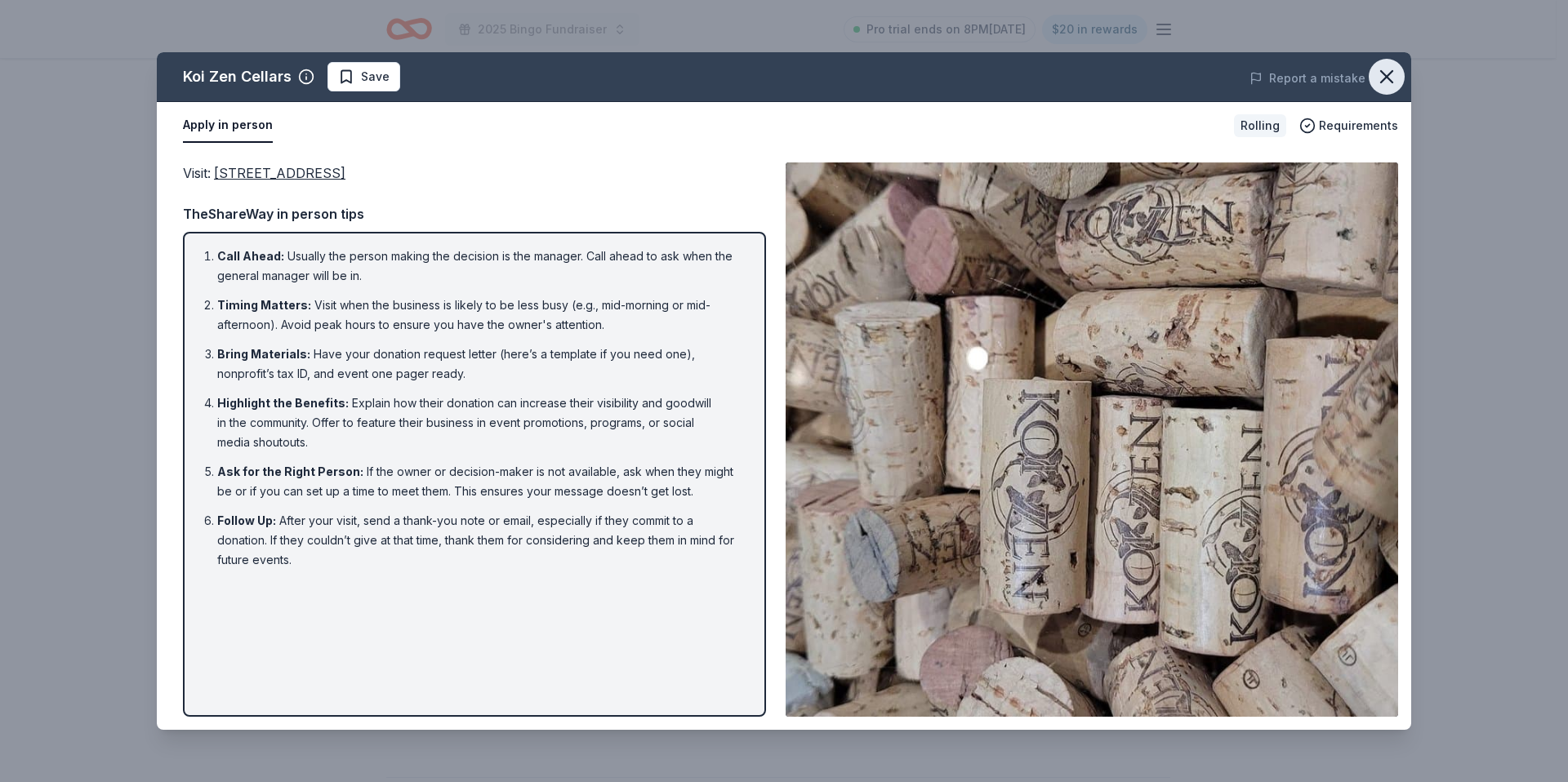
click at [1379, 76] on icon "button" at bounding box center [1387, 76] width 23 height 23
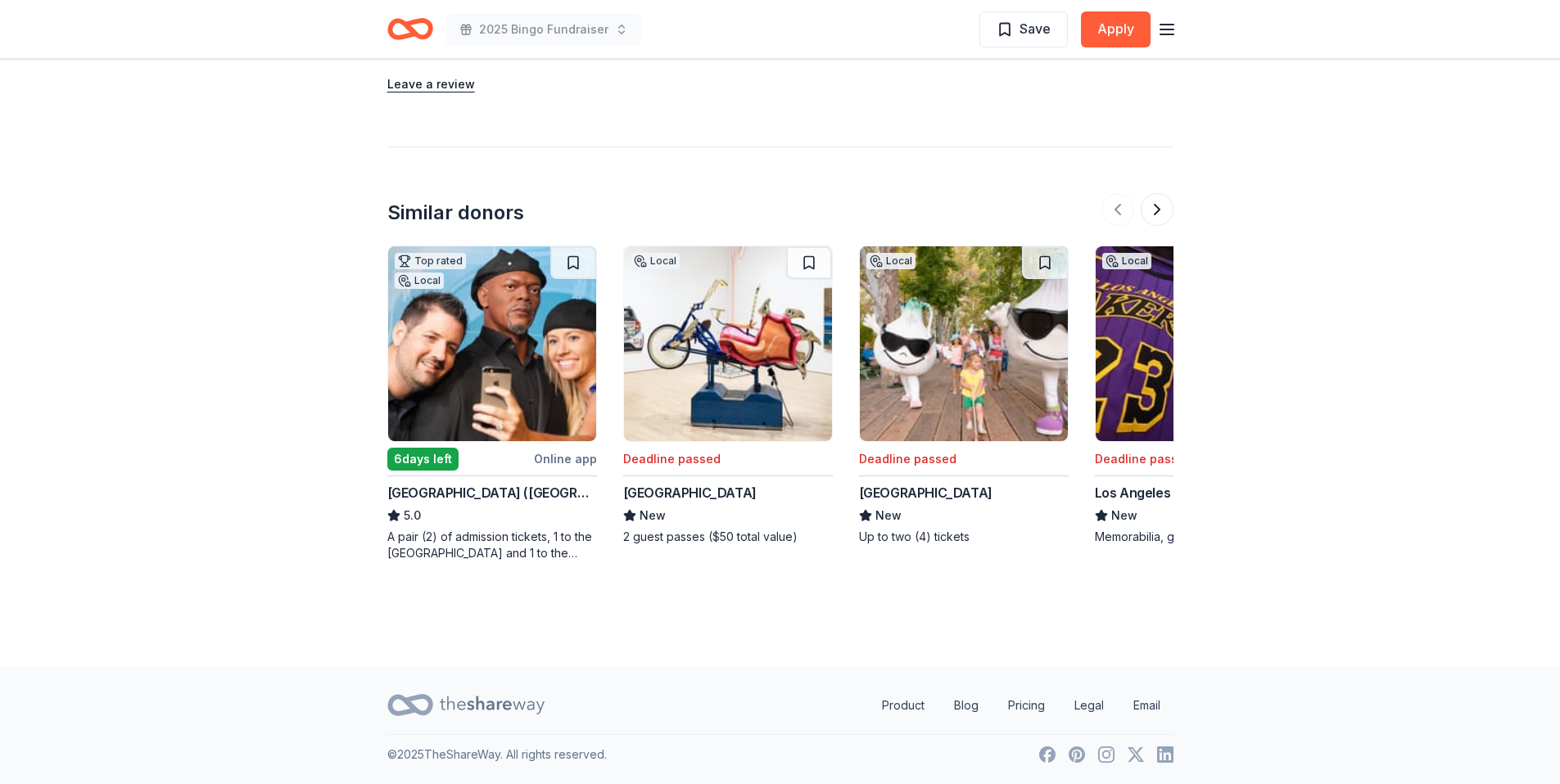
scroll to position [0, 0]
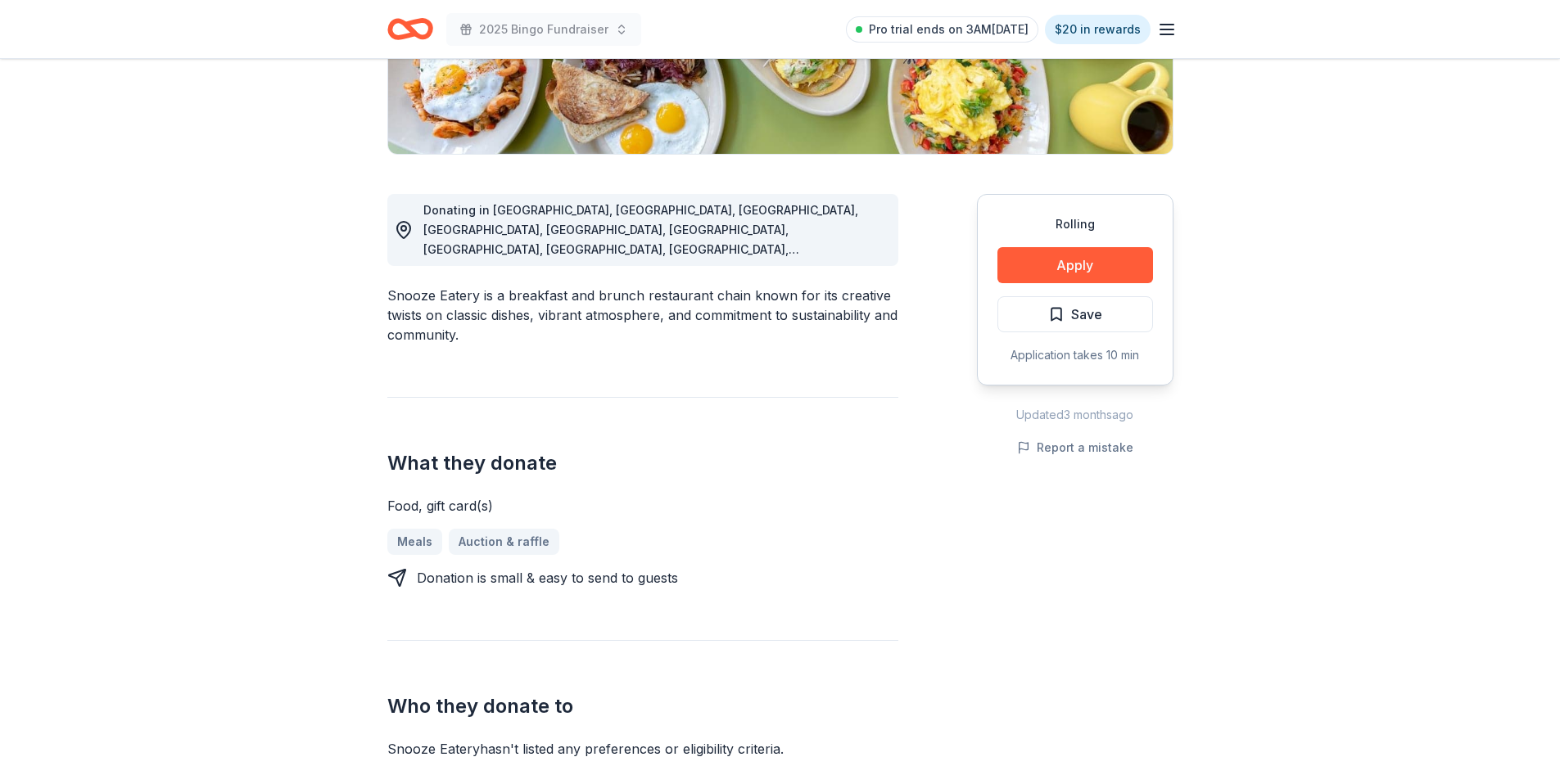
scroll to position [401, 0]
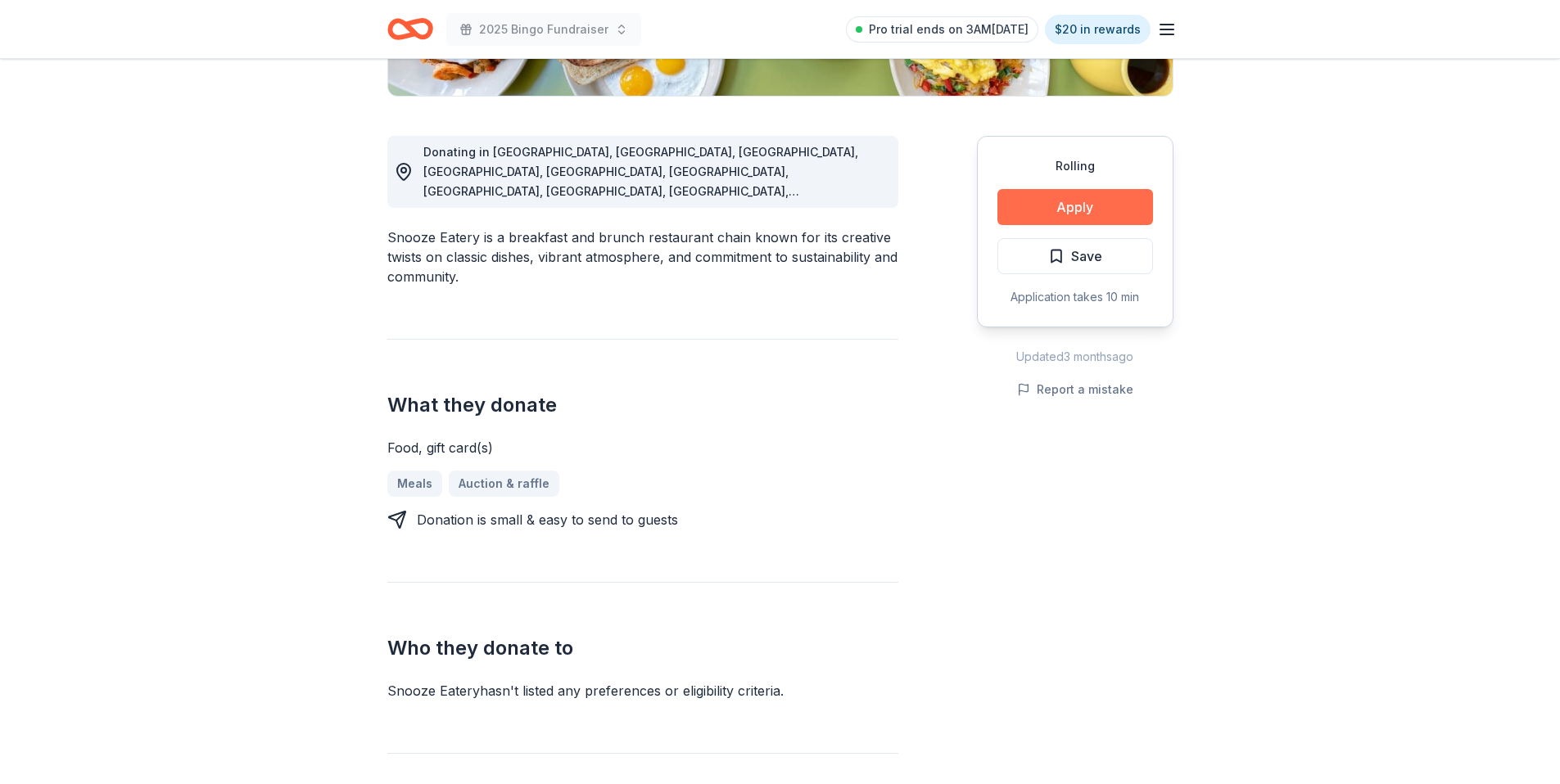
click at [1055, 205] on button "Apply" at bounding box center [1075, 207] width 155 height 36
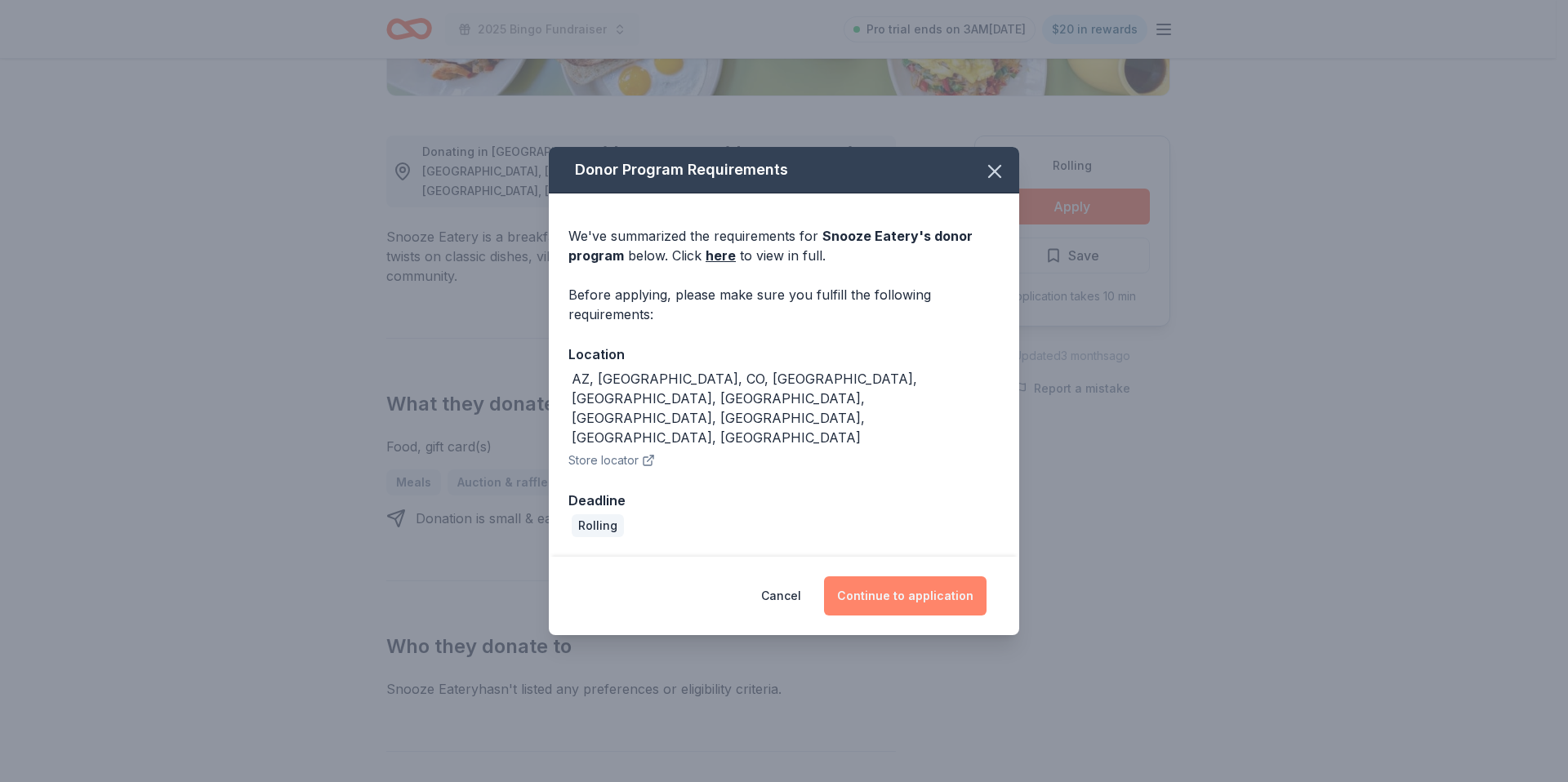
click at [864, 576] on button "Continue to application" at bounding box center [905, 596] width 162 height 40
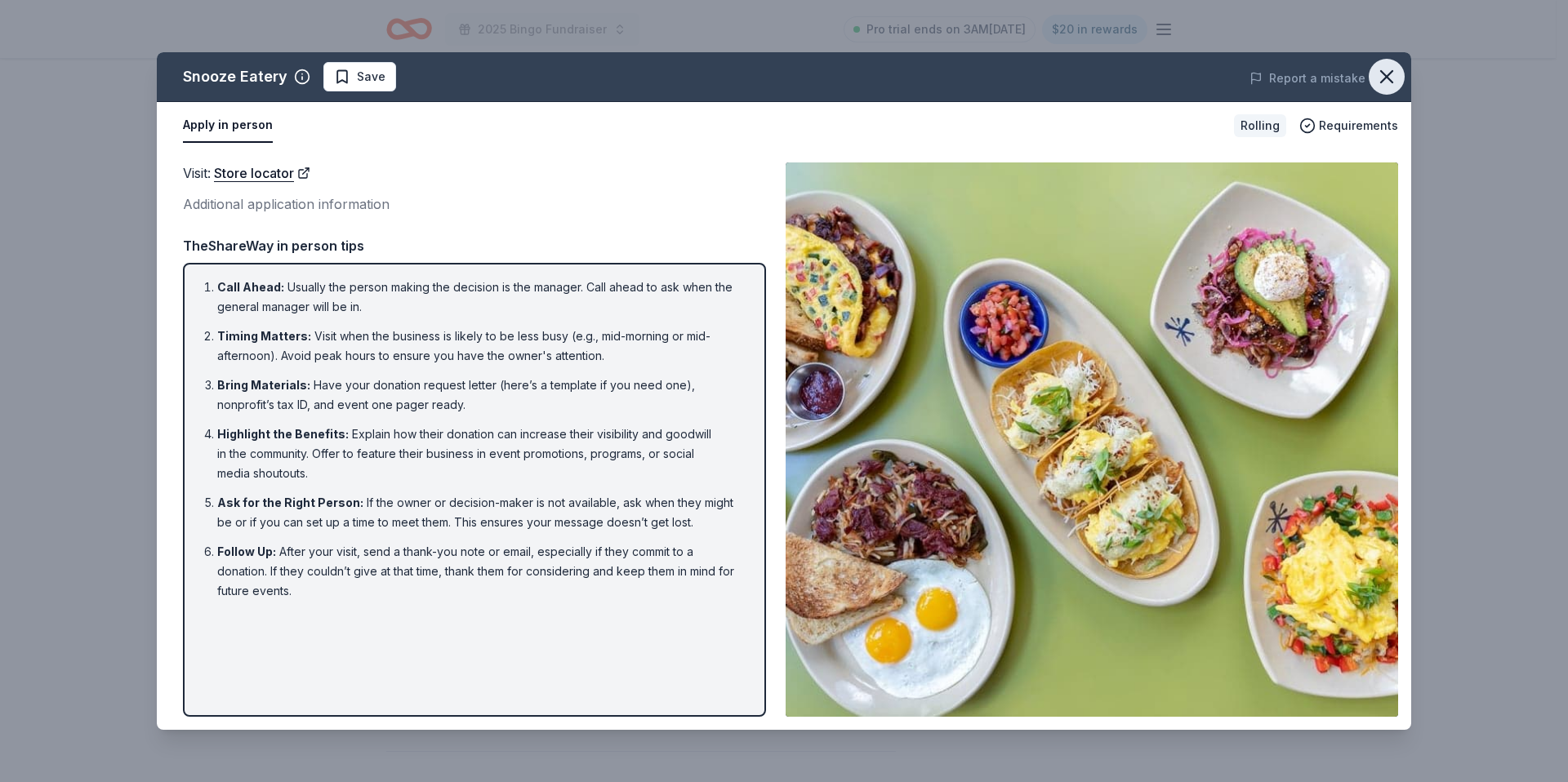
click at [1385, 78] on icon "button" at bounding box center [1387, 76] width 11 height 11
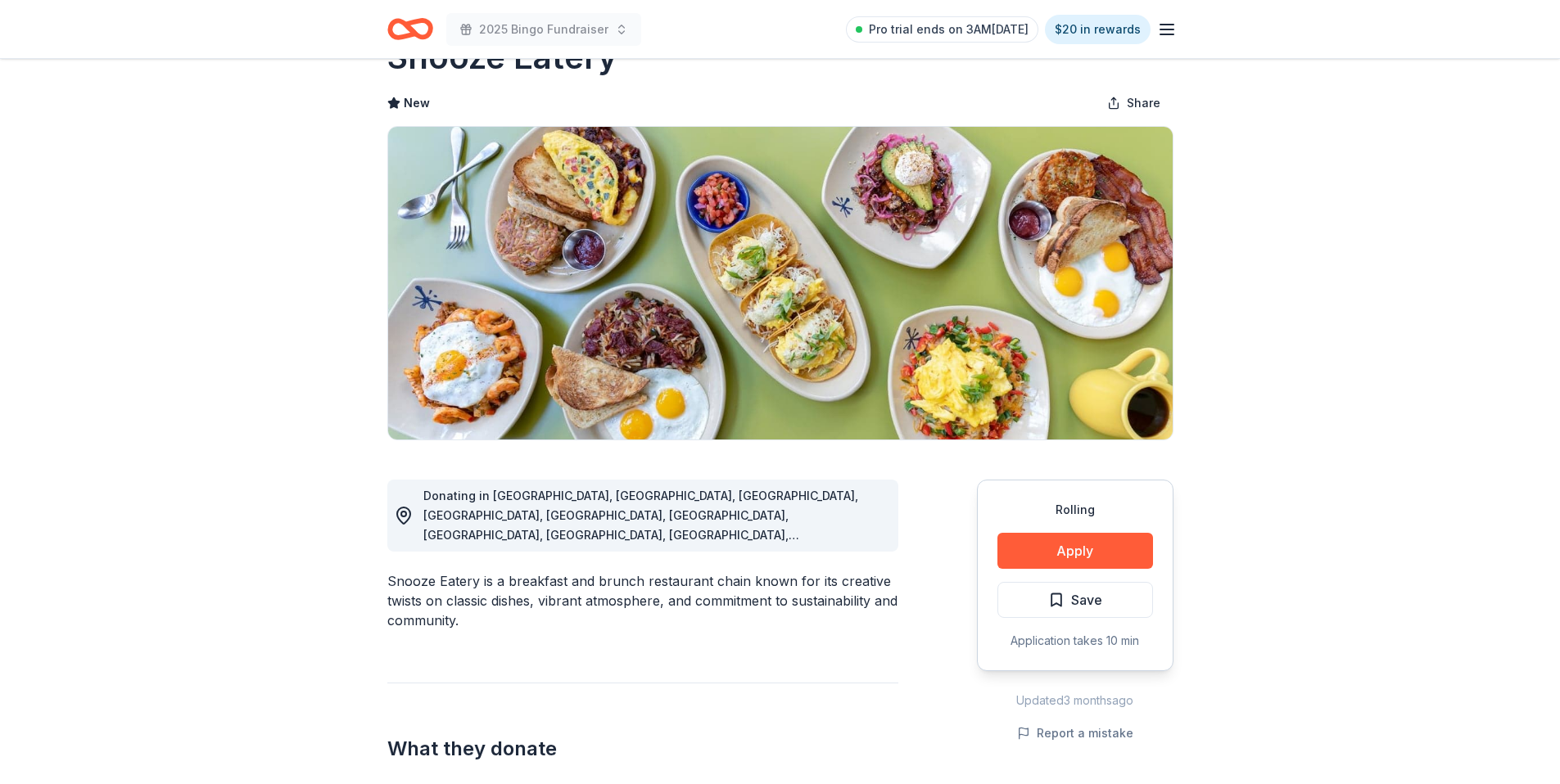
scroll to position [0, 0]
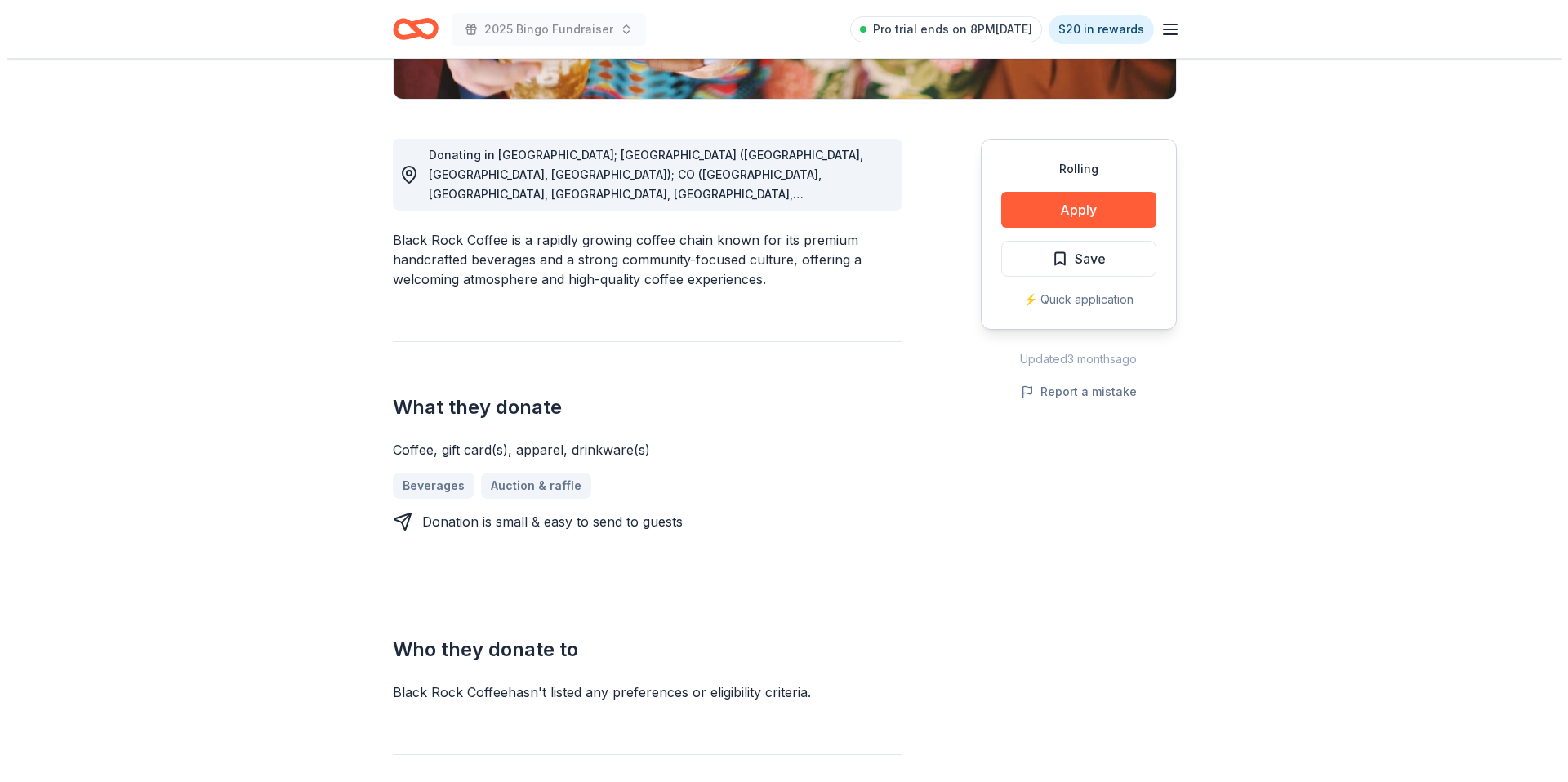
scroll to position [414, 0]
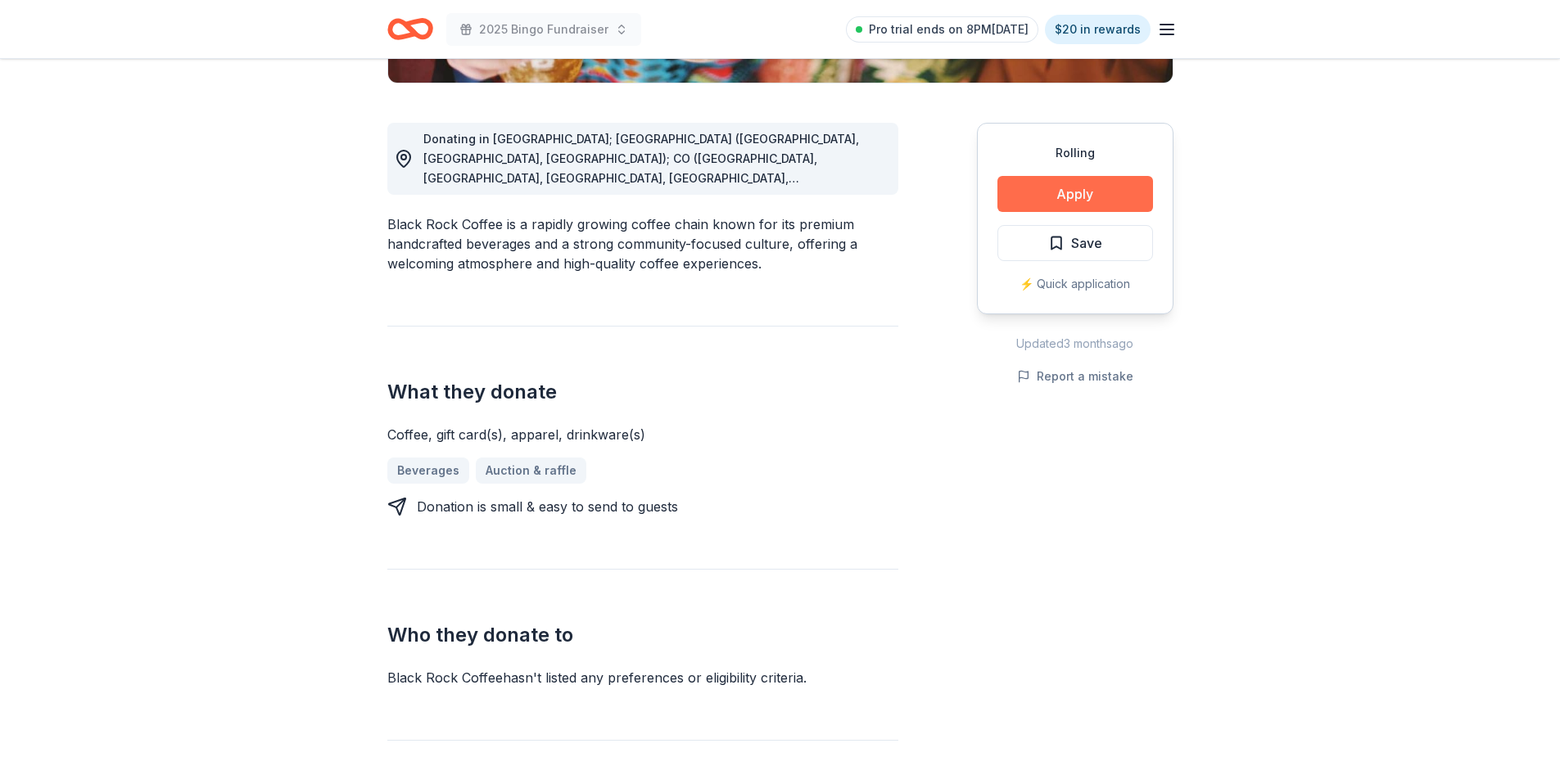
click at [1104, 205] on button "Apply" at bounding box center [1075, 194] width 155 height 36
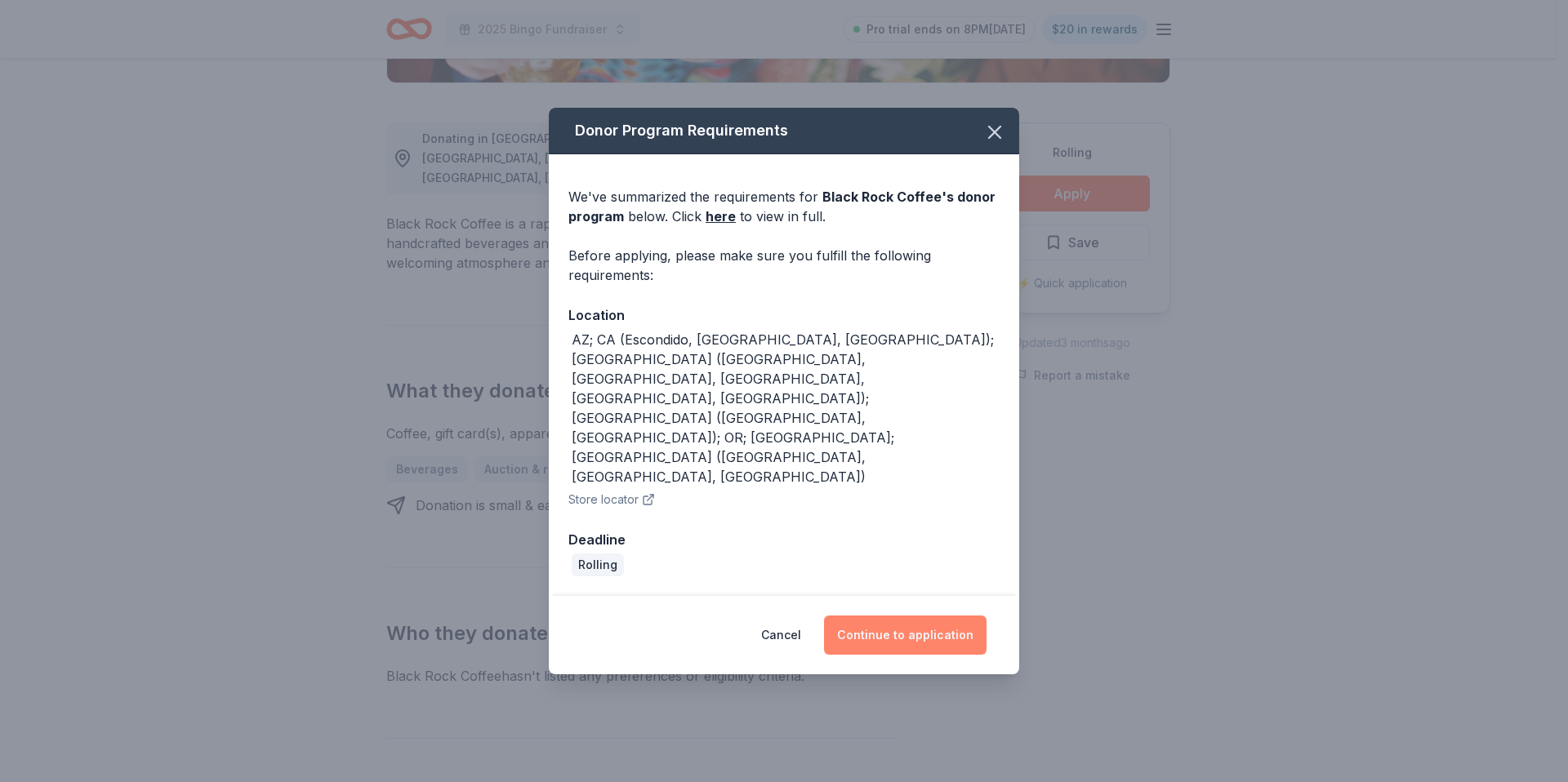
click at [916, 616] on button "Continue to application" at bounding box center [905, 636] width 162 height 40
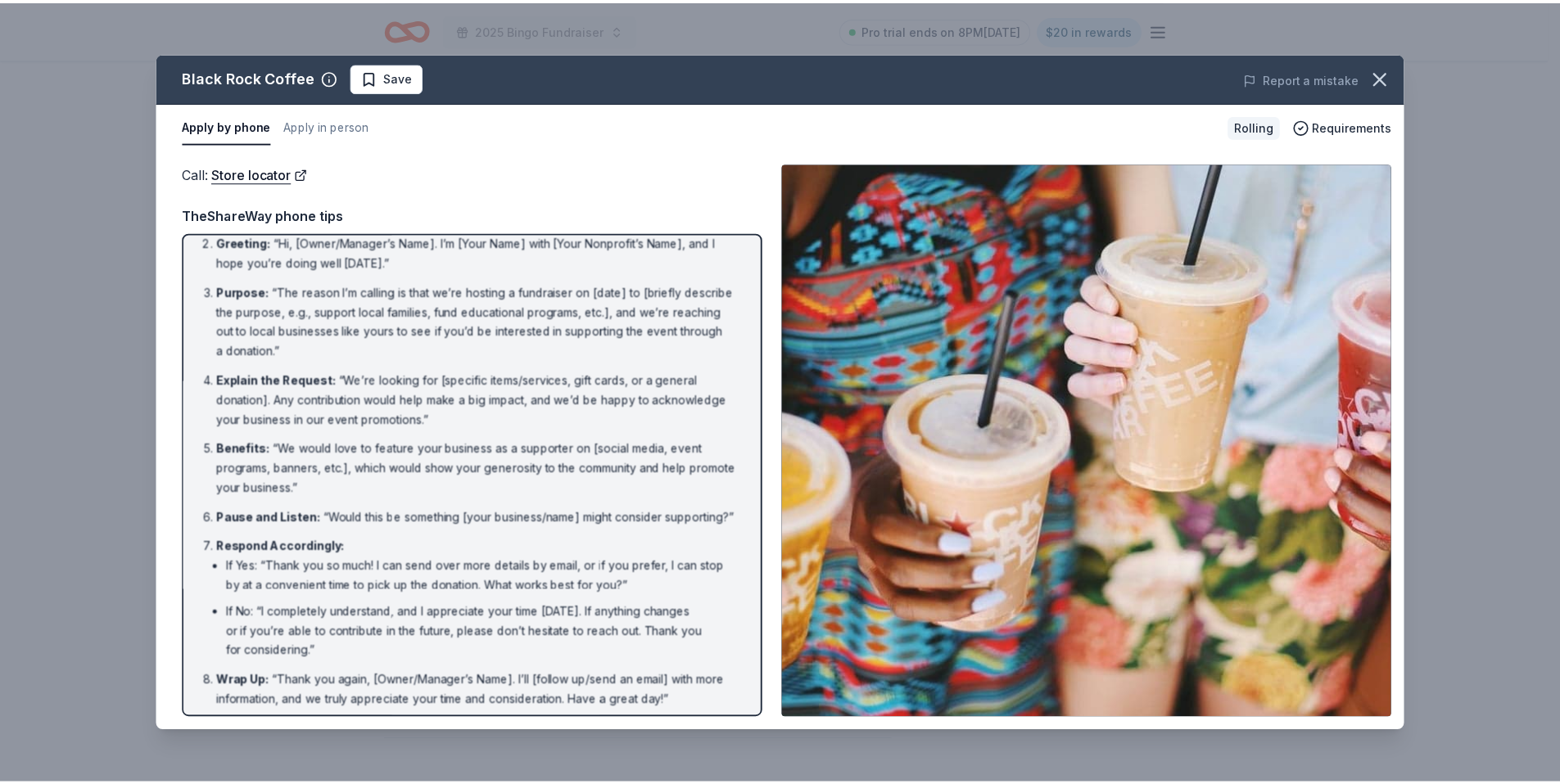
scroll to position [63, 0]
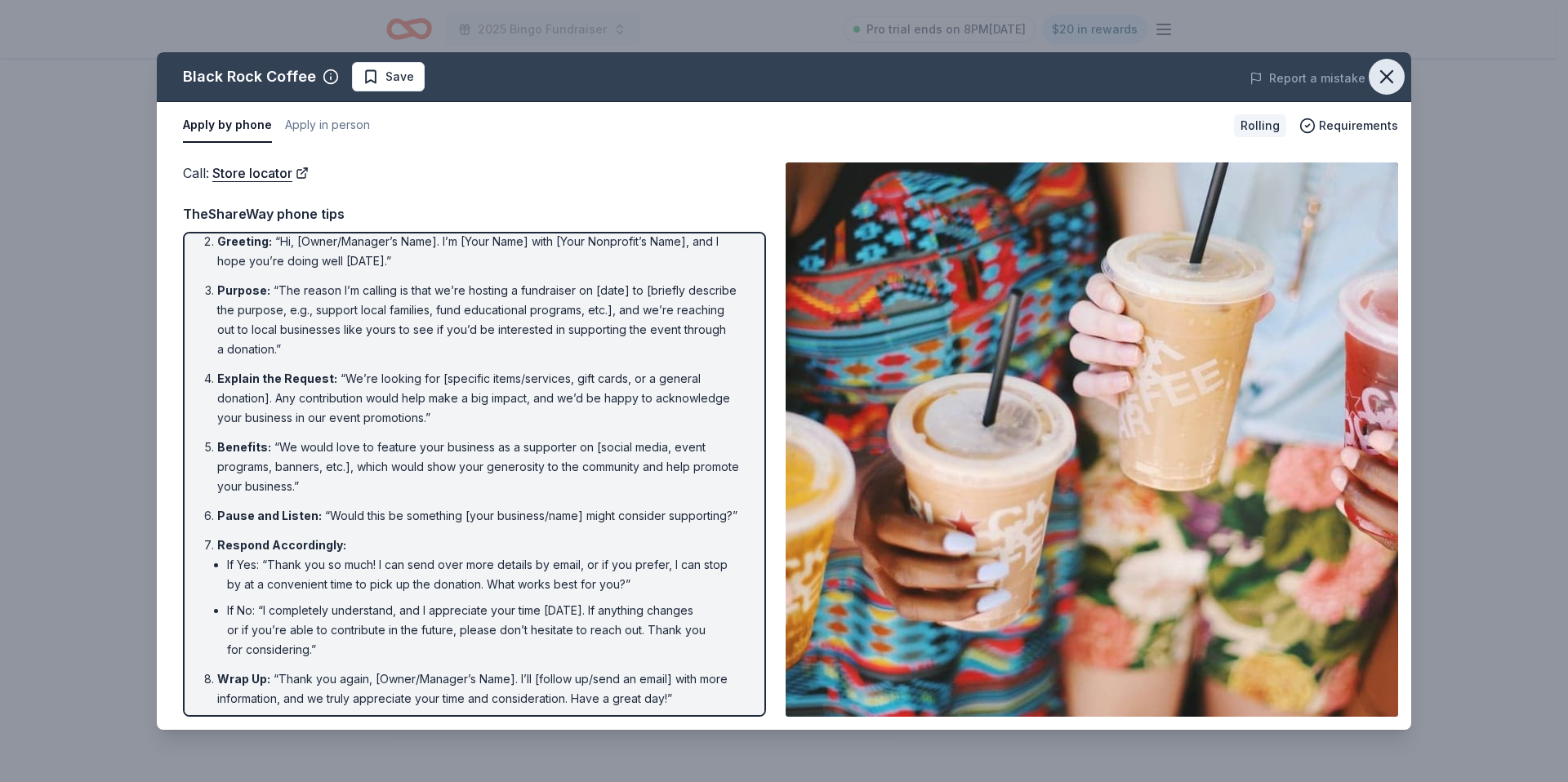
click at [1395, 85] on icon "button" at bounding box center [1387, 76] width 23 height 23
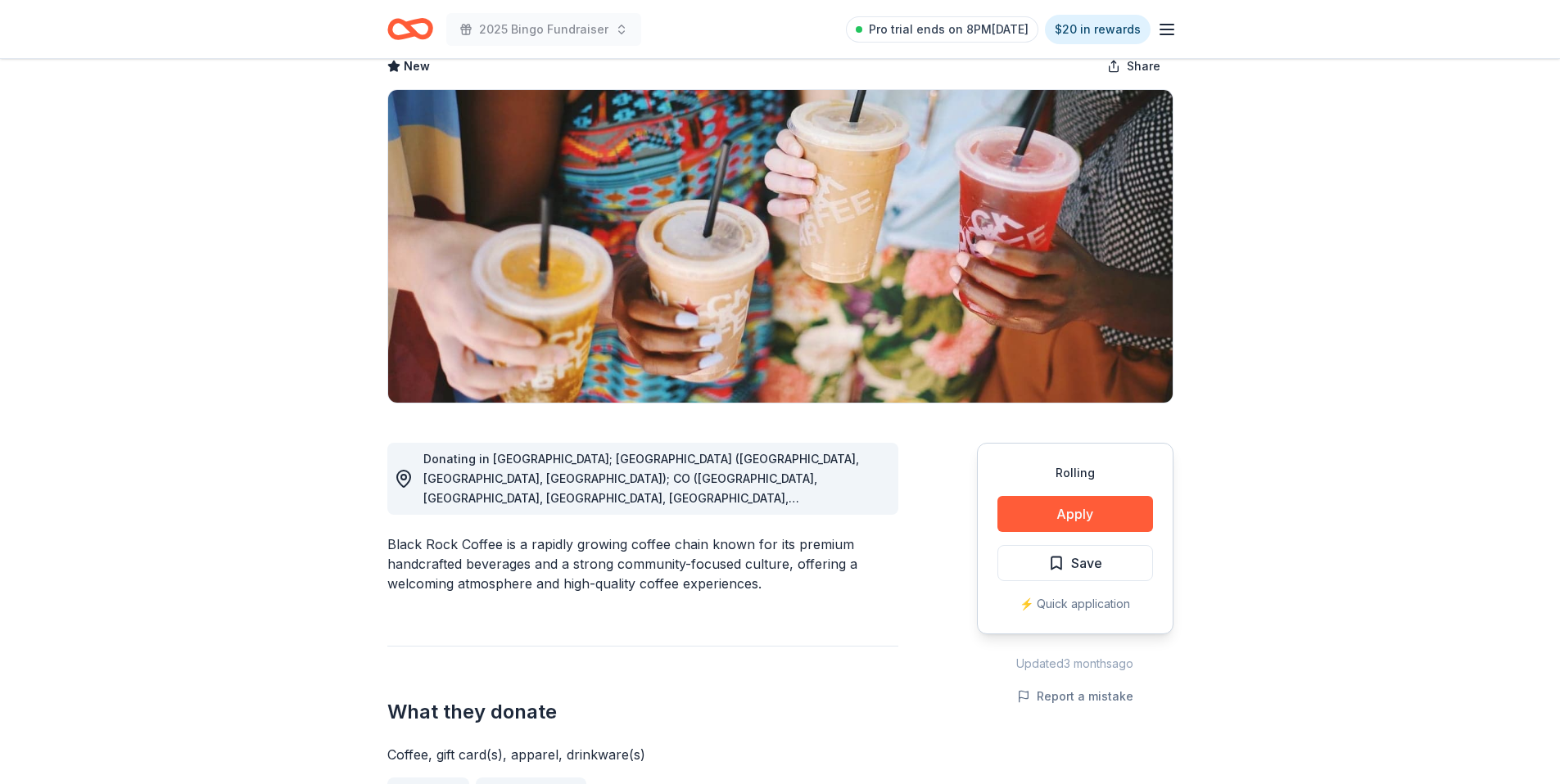
scroll to position [0, 0]
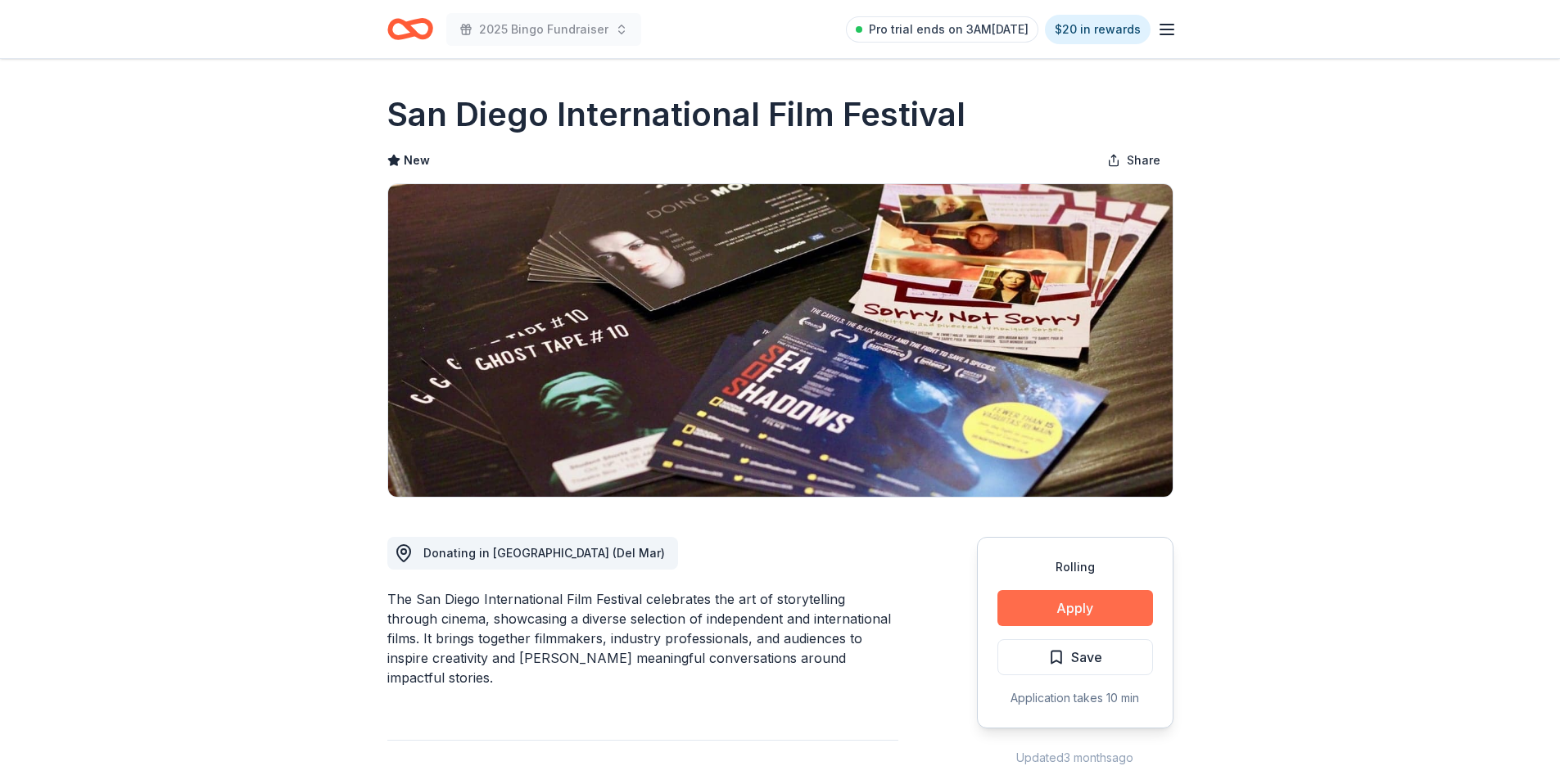
click at [1126, 611] on button "Apply" at bounding box center [1075, 608] width 155 height 36
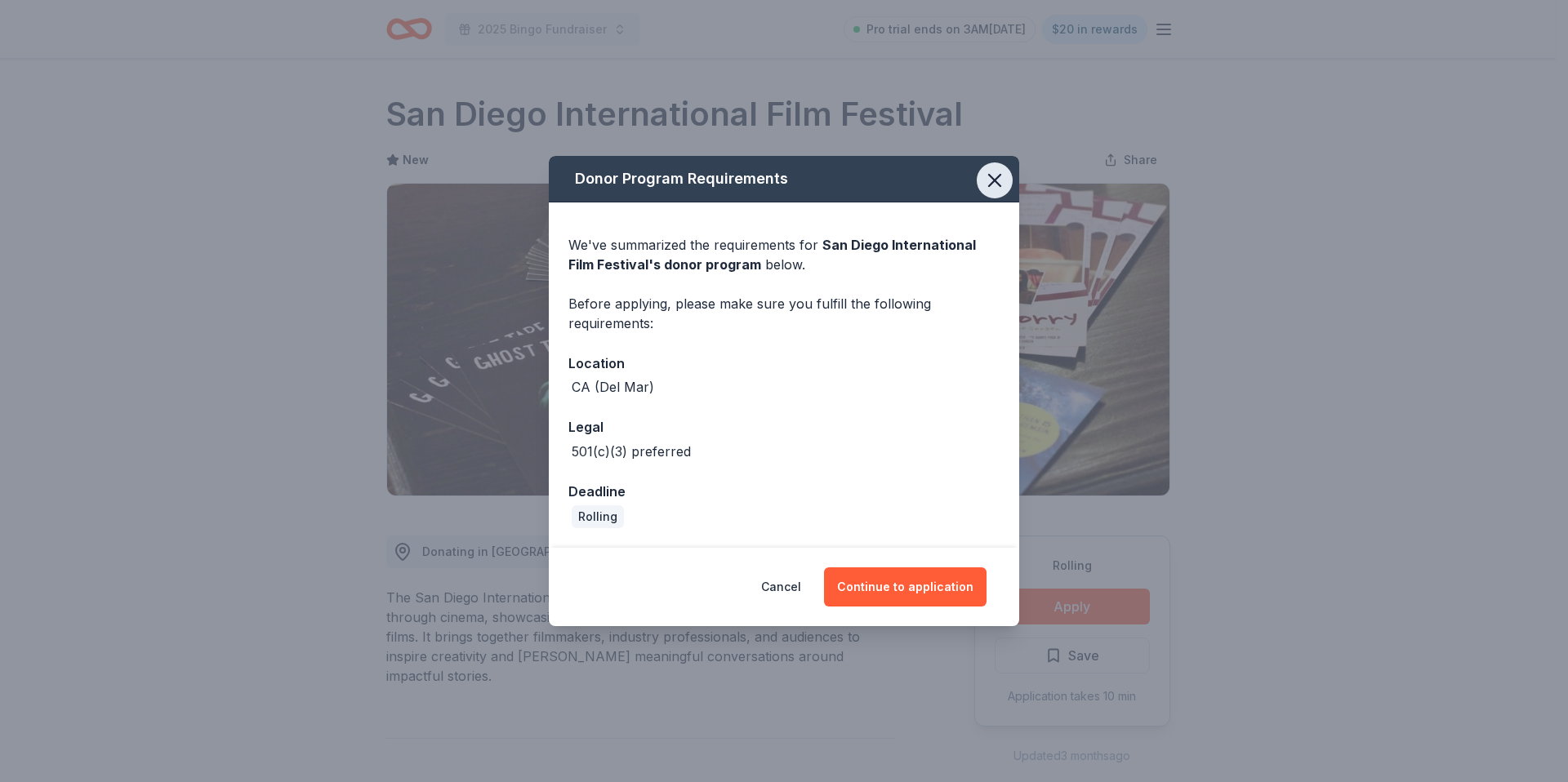
click at [993, 188] on icon "button" at bounding box center [995, 180] width 23 height 23
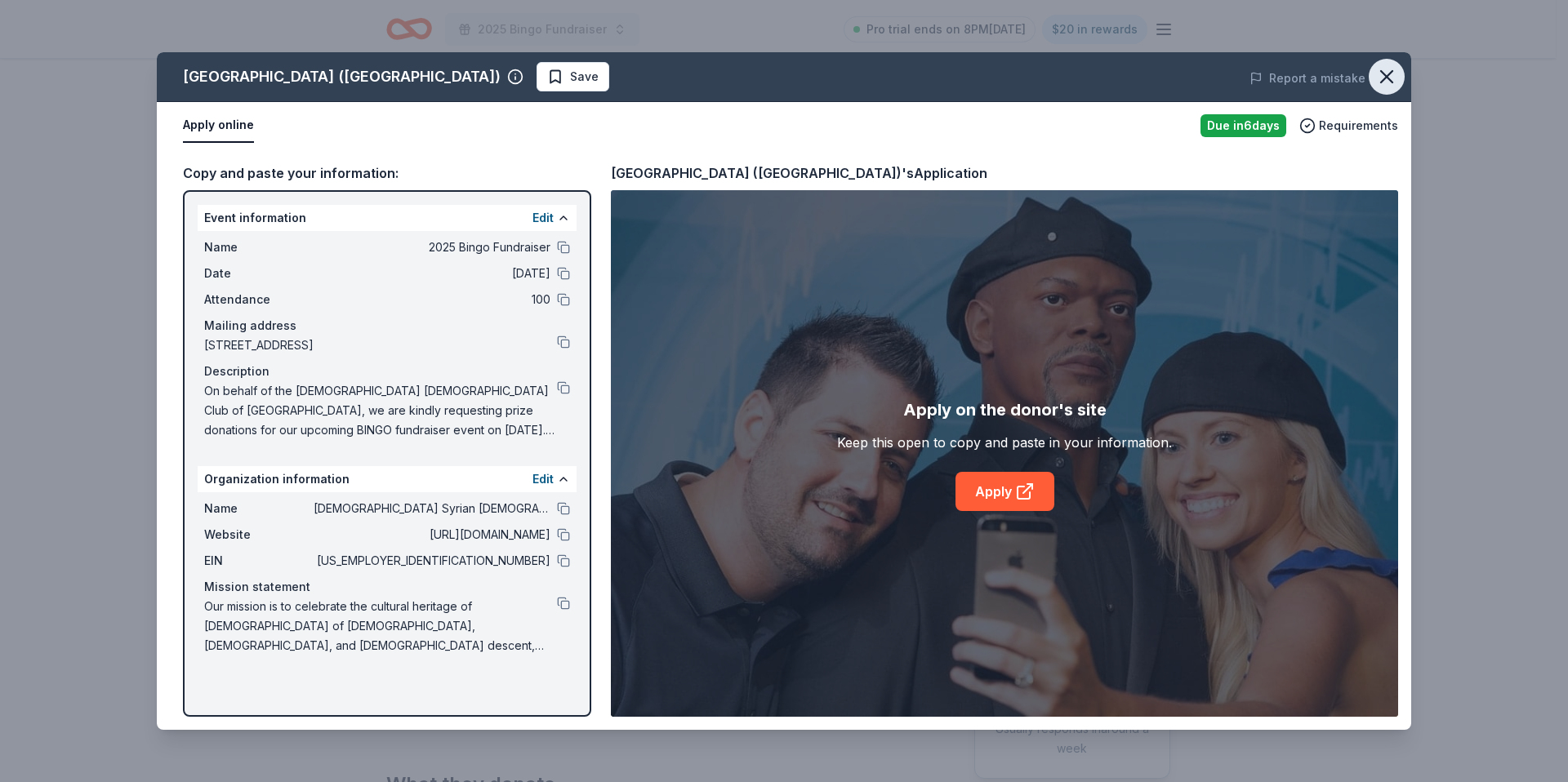
click at [1387, 83] on icon "button" at bounding box center [1387, 76] width 23 height 23
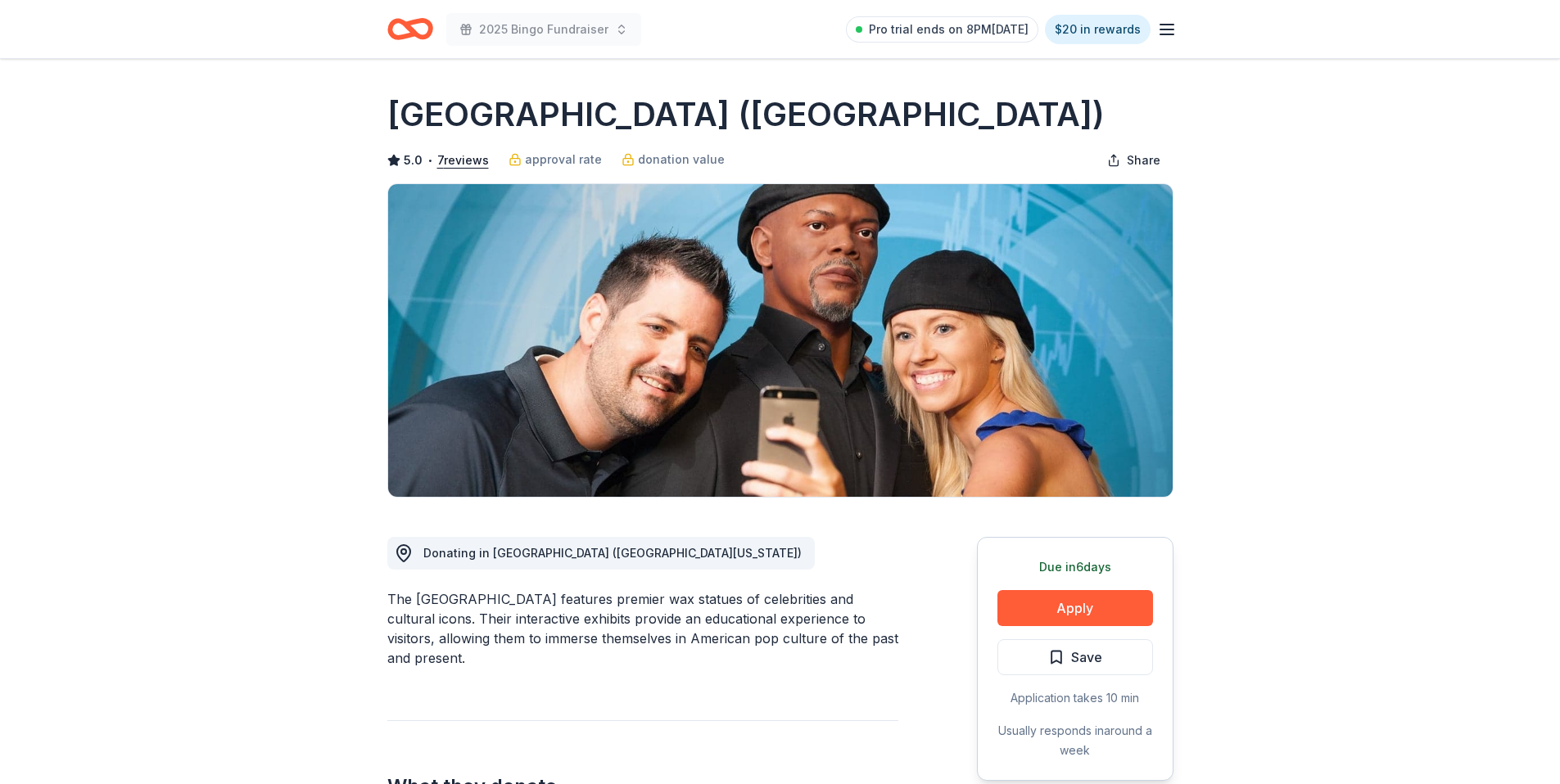
click at [430, 25] on icon "Home" at bounding box center [417, 28] width 26 height 16
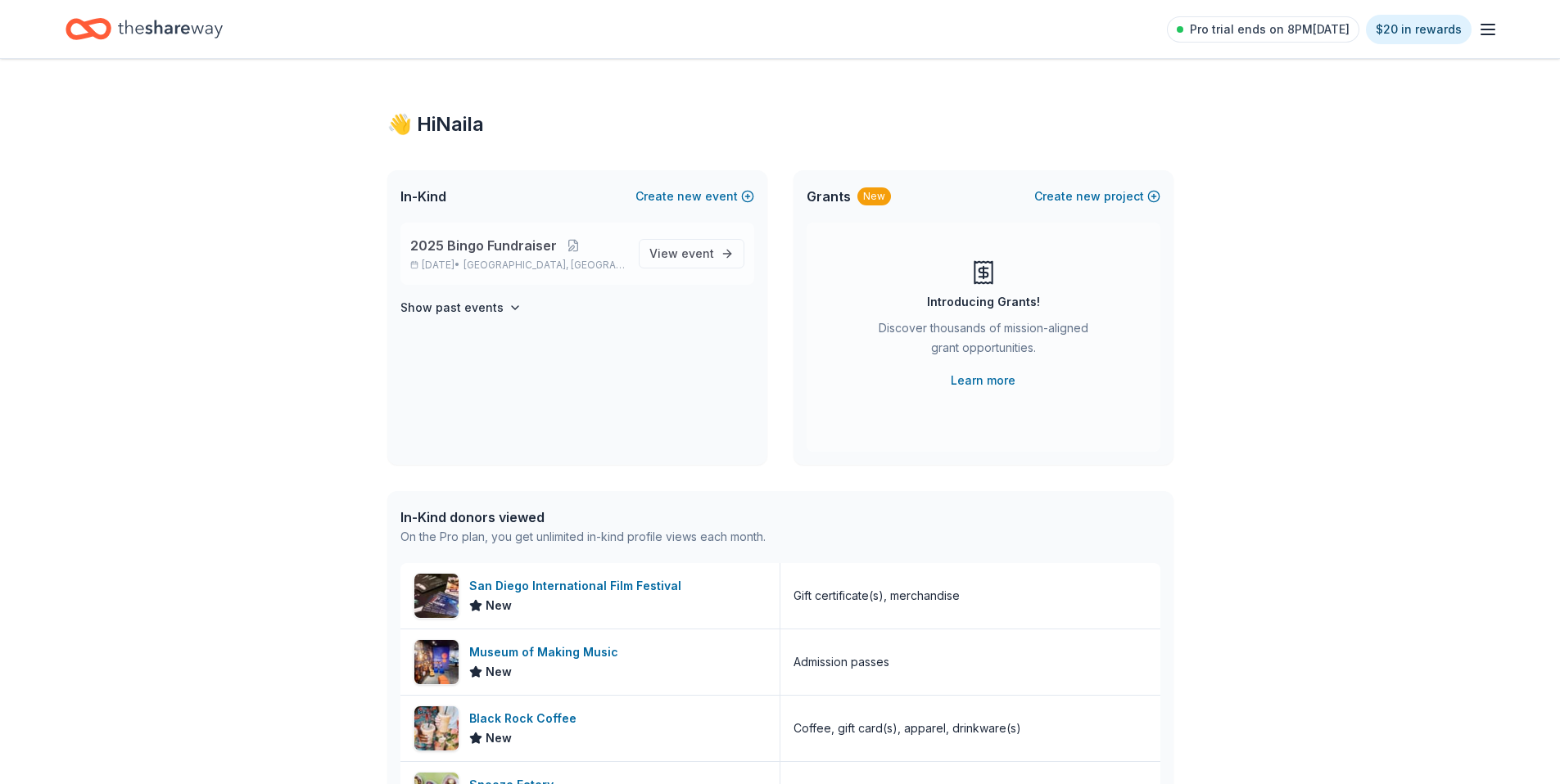
click at [529, 245] on span "2025 Bingo Fundraiser" at bounding box center [483, 245] width 147 height 20
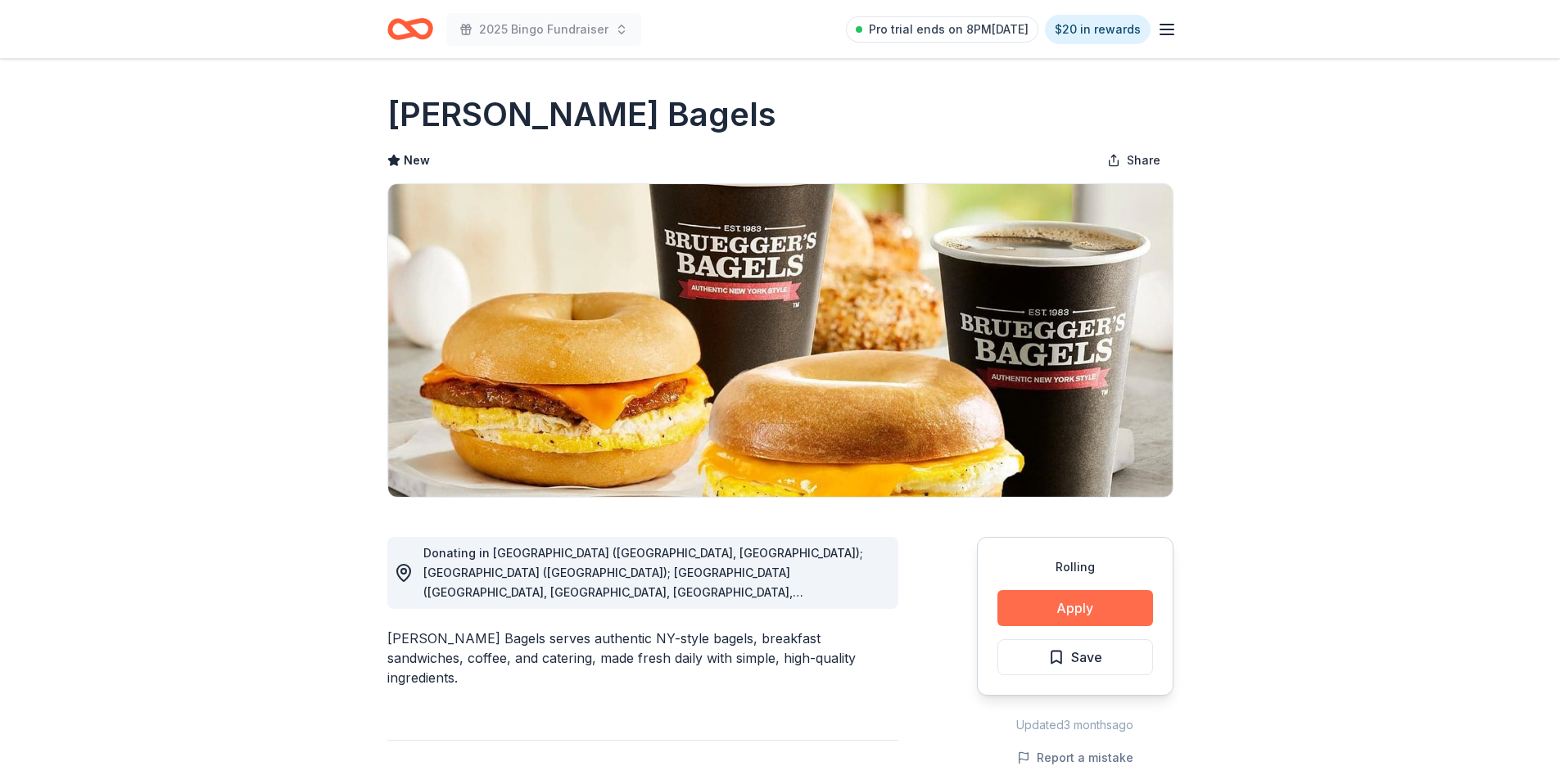
click at [1032, 618] on button "Apply" at bounding box center [1075, 608] width 155 height 36
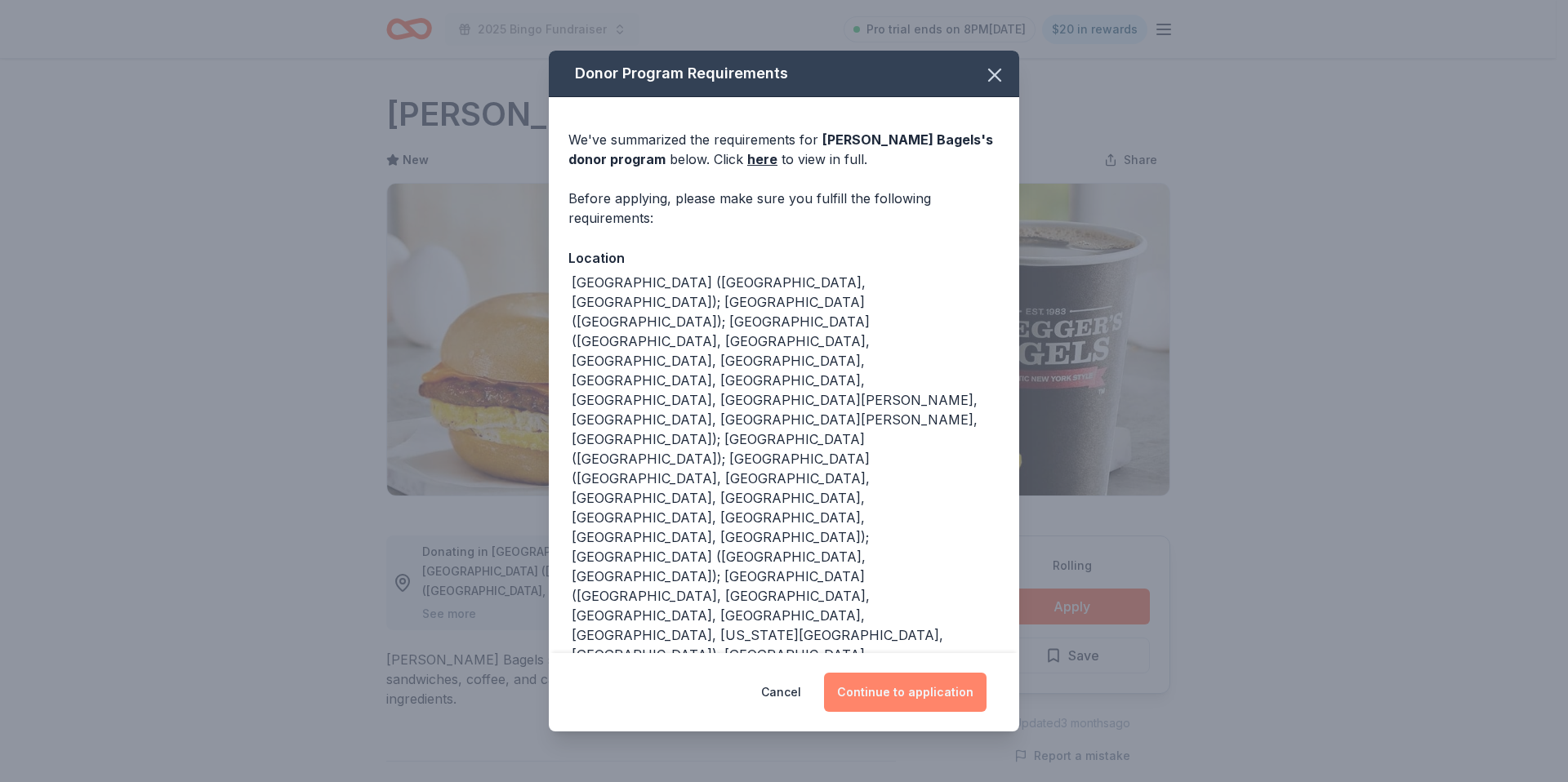
click at [903, 689] on button "Continue to application" at bounding box center [905, 692] width 162 height 40
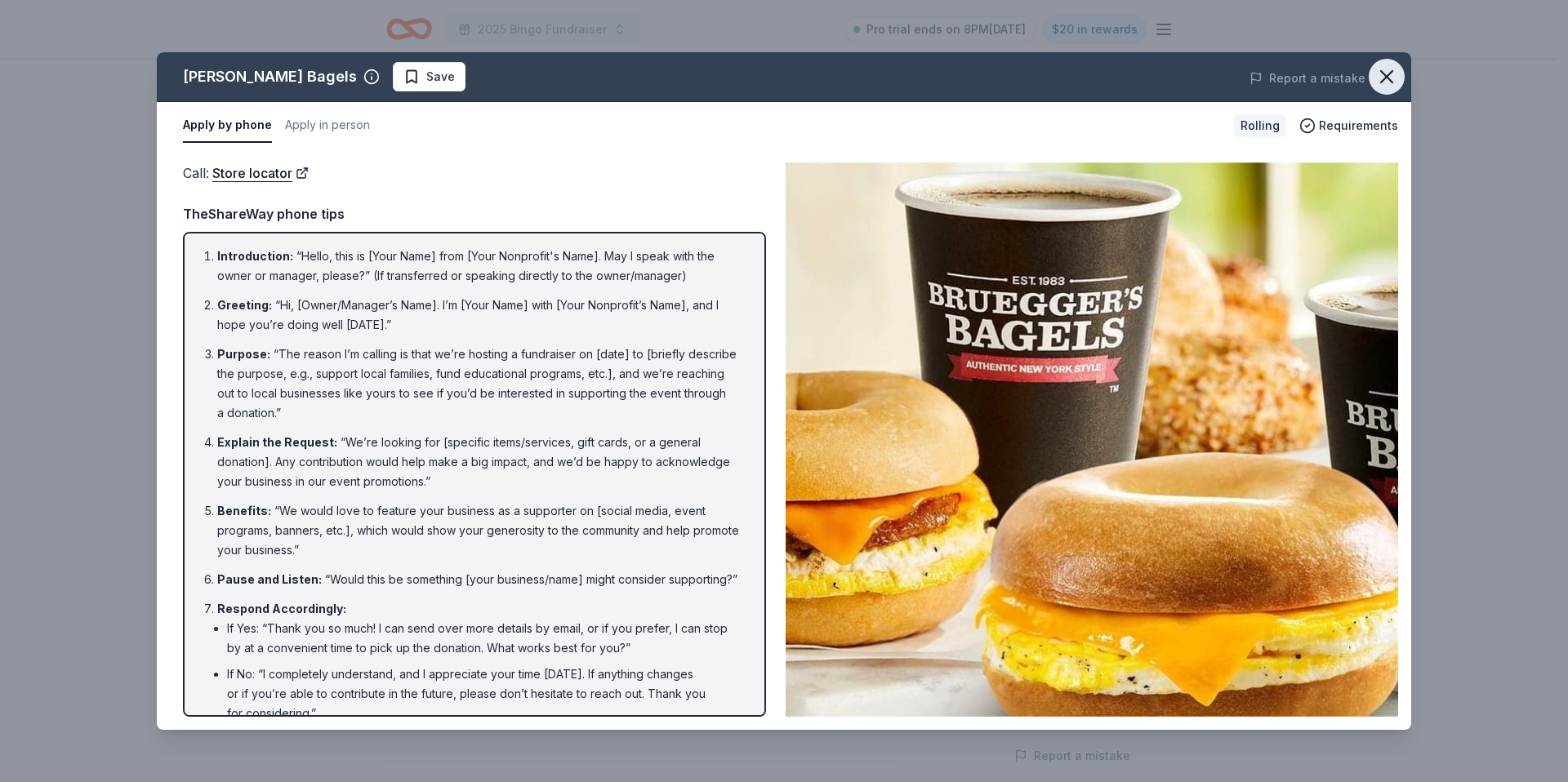
click at [1385, 81] on icon "button" at bounding box center [1387, 76] width 23 height 23
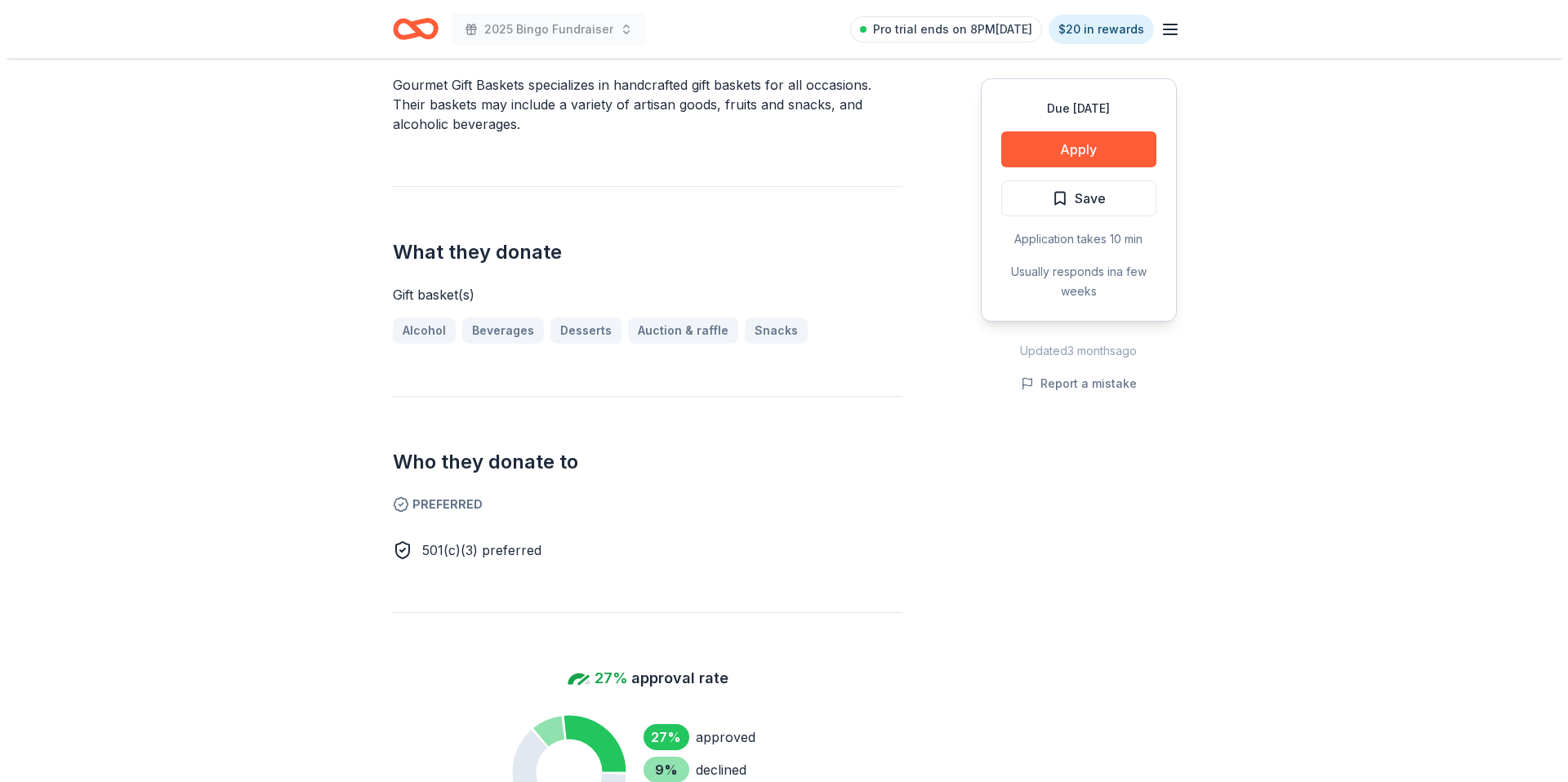
scroll to position [564, 0]
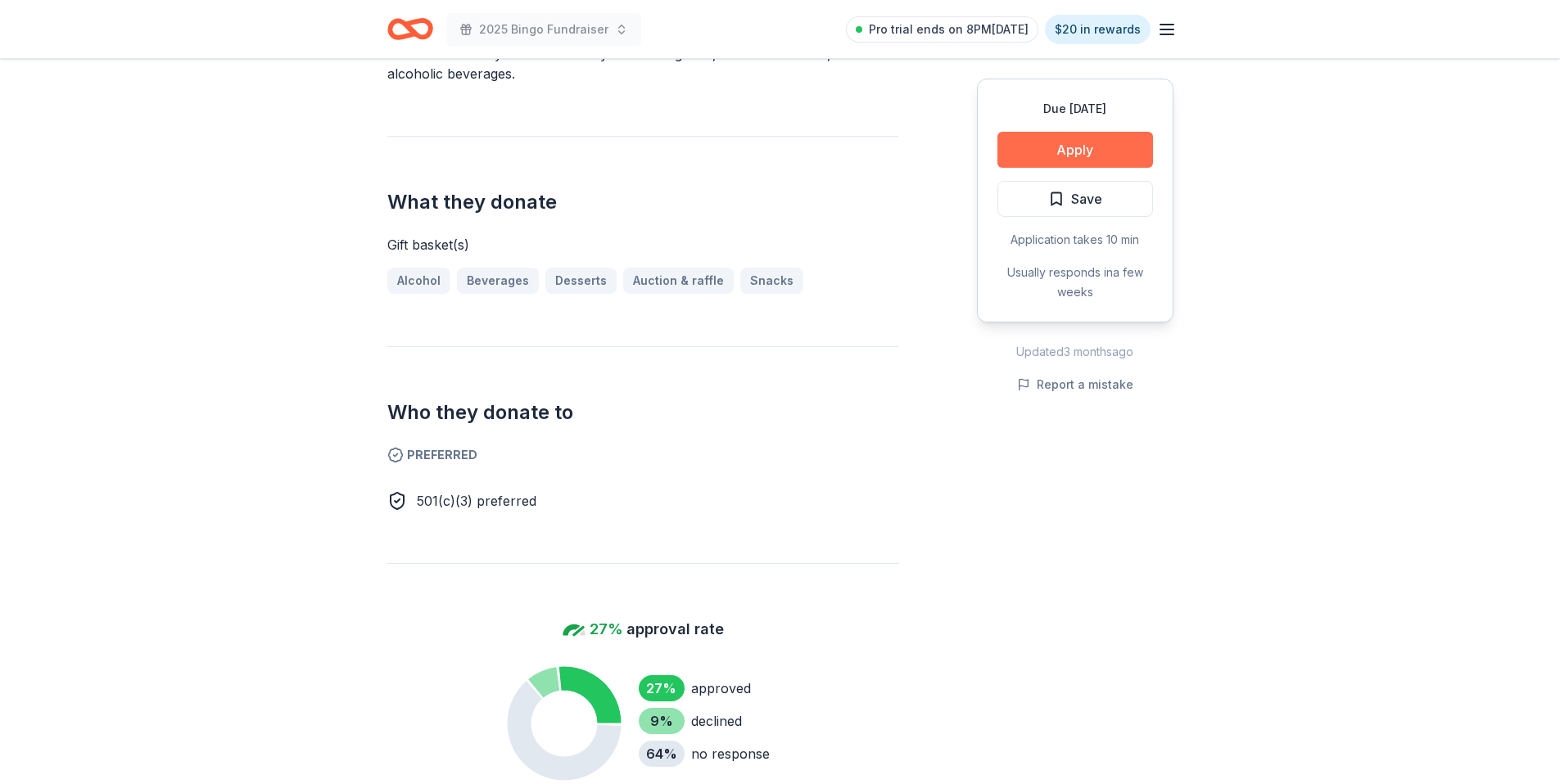
click at [1088, 147] on button "Apply" at bounding box center [1075, 150] width 155 height 36
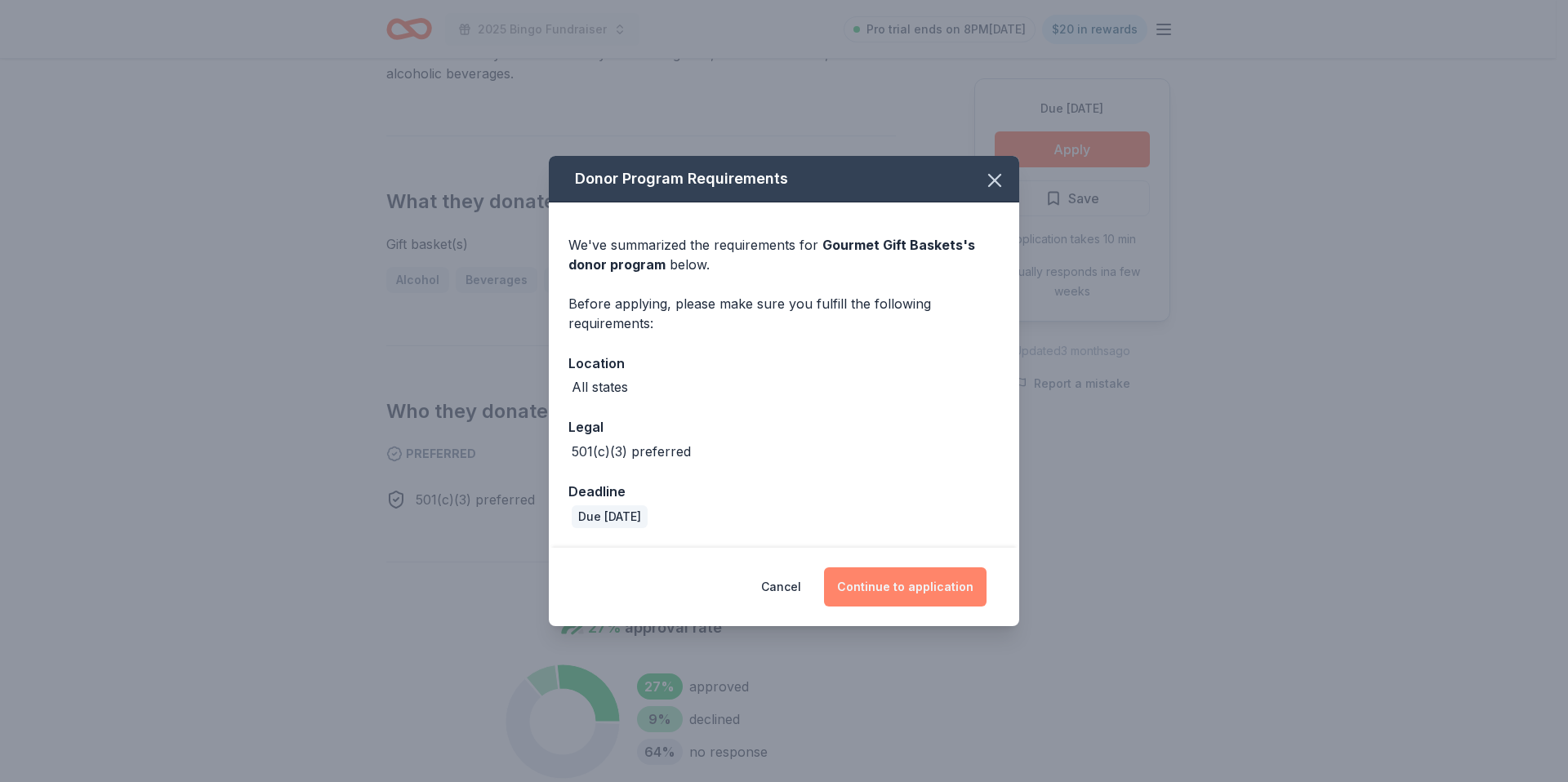
click at [921, 588] on button "Continue to application" at bounding box center [905, 587] width 162 height 40
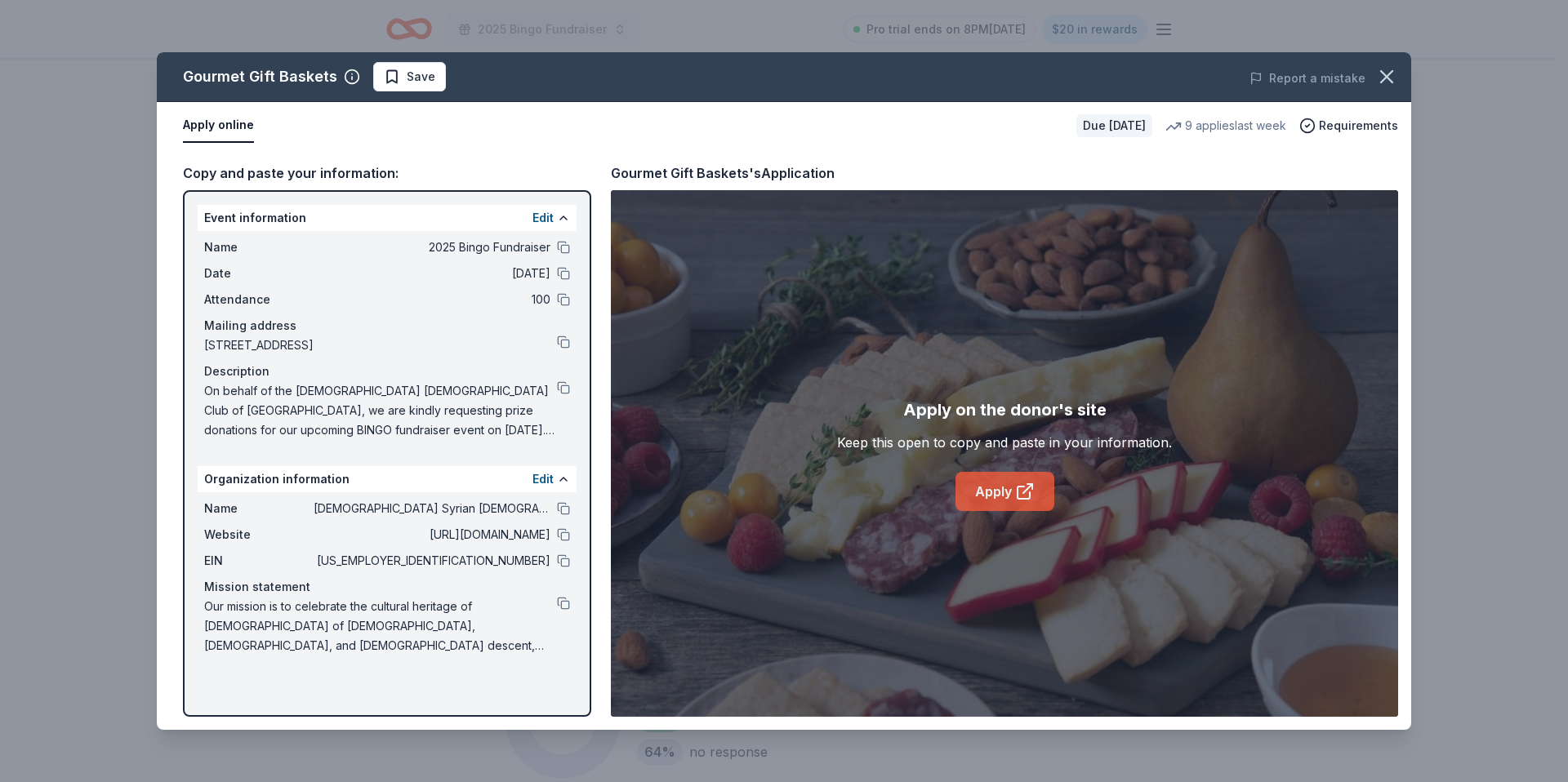
click at [999, 485] on link "Apply" at bounding box center [1005, 492] width 99 height 40
click at [564, 503] on button at bounding box center [564, 509] width 13 height 13
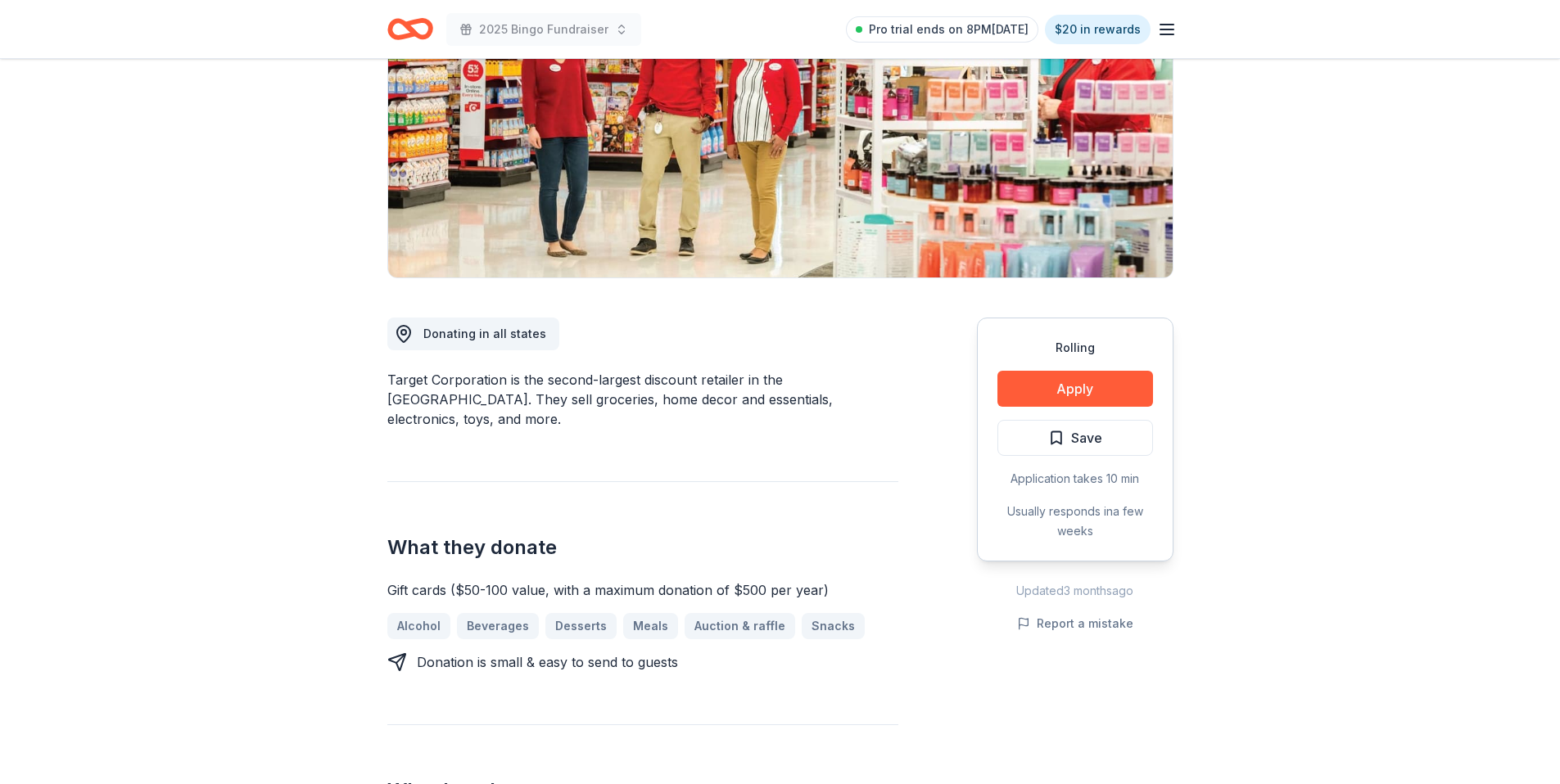
scroll to position [221, 0]
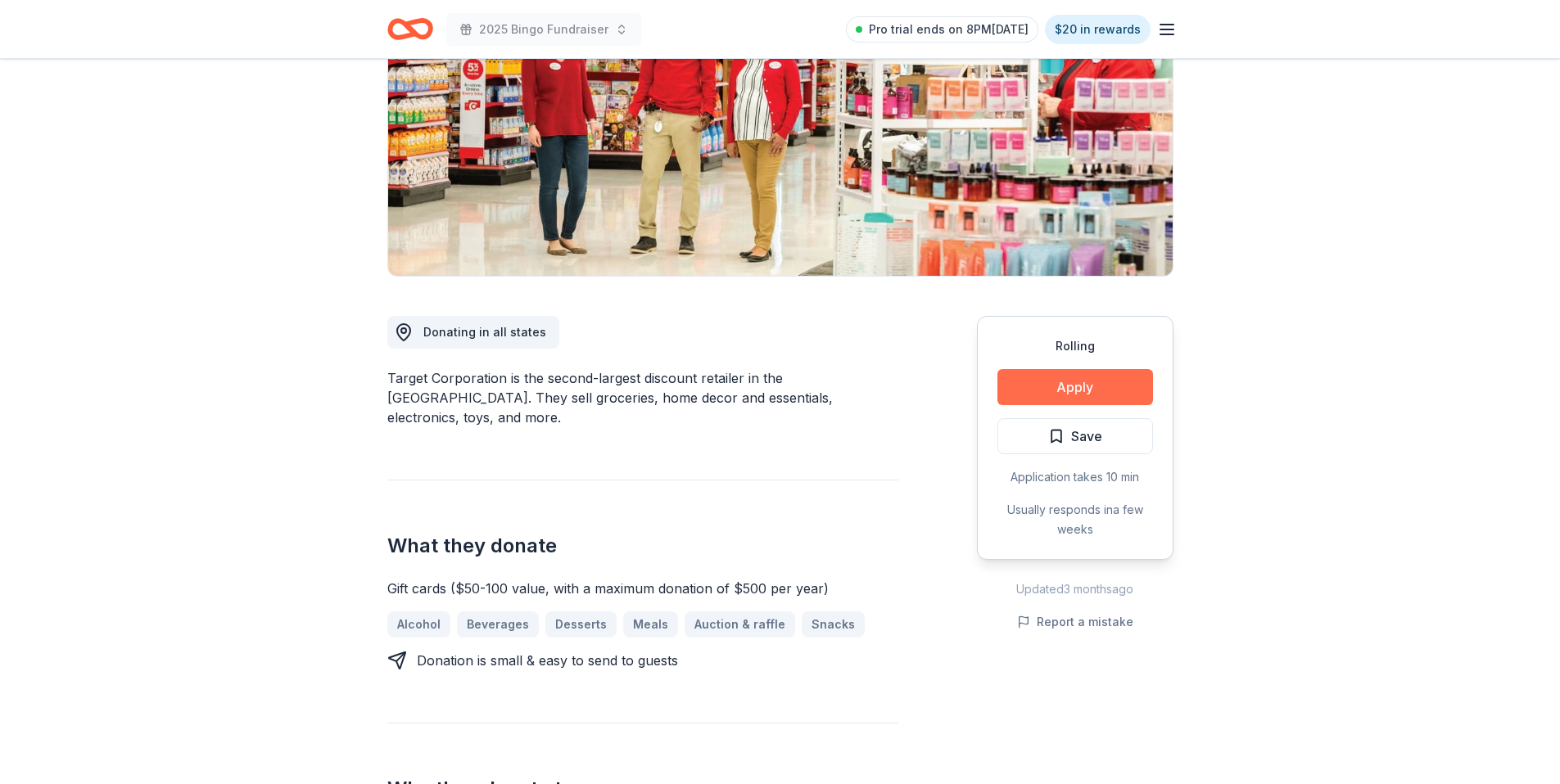
click at [1055, 386] on button "Apply" at bounding box center [1075, 387] width 155 height 36
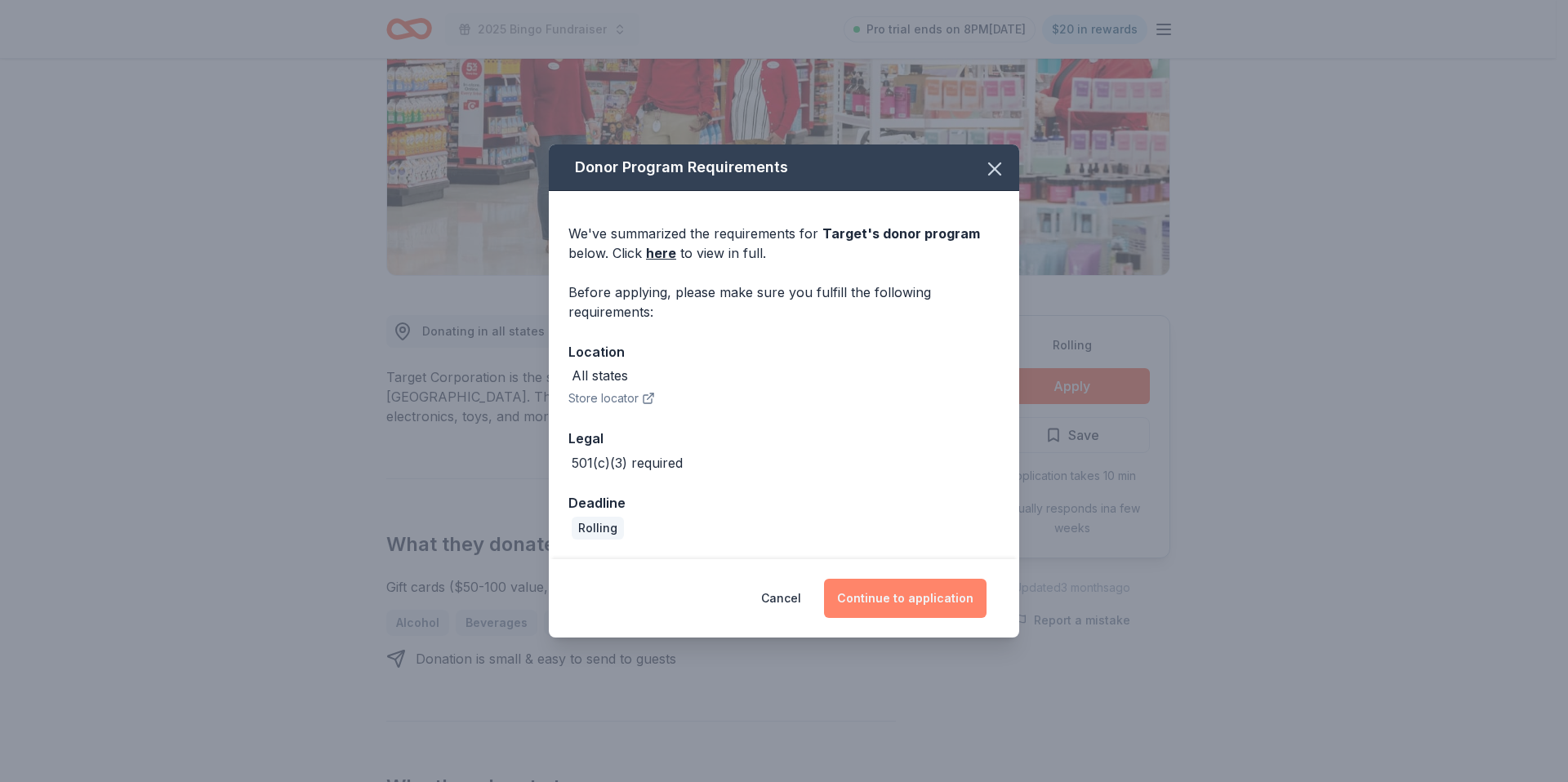
click at [893, 606] on button "Continue to application" at bounding box center [905, 599] width 162 height 40
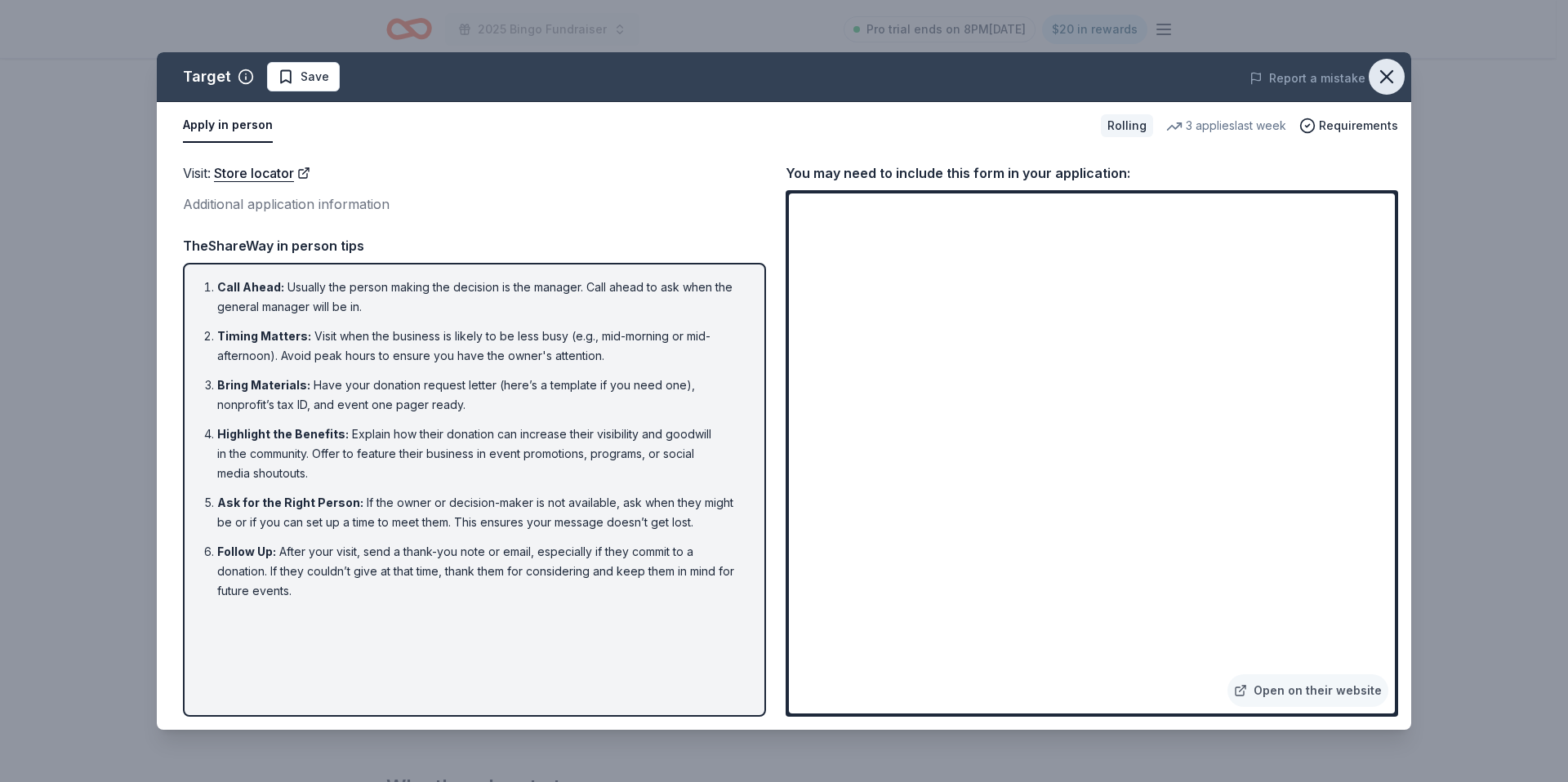
click at [1385, 78] on icon "button" at bounding box center [1387, 76] width 11 height 11
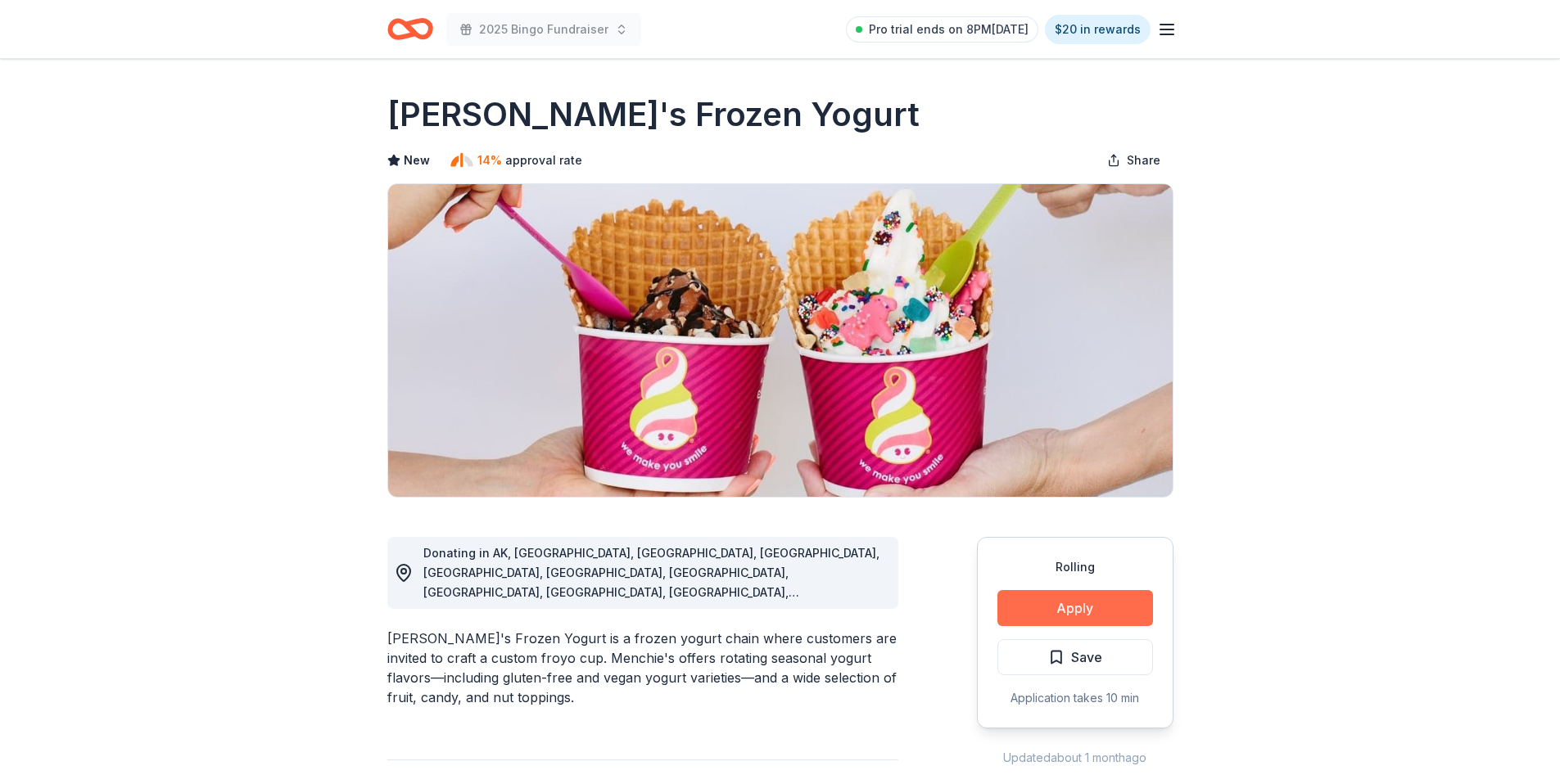
click at [1026, 602] on button "Apply" at bounding box center [1075, 608] width 155 height 36
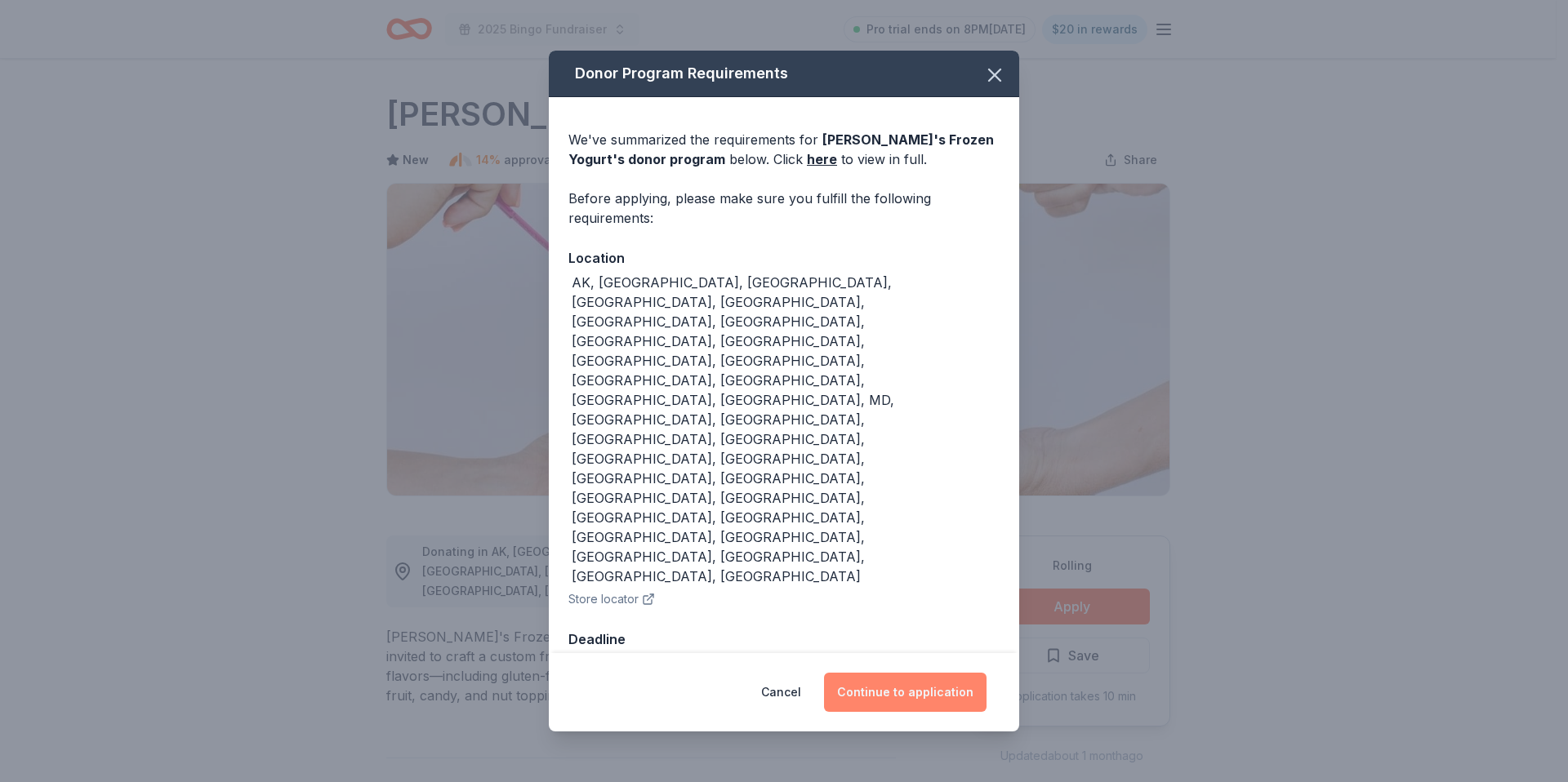
click at [935, 672] on button "Continue to application" at bounding box center [905, 692] width 162 height 40
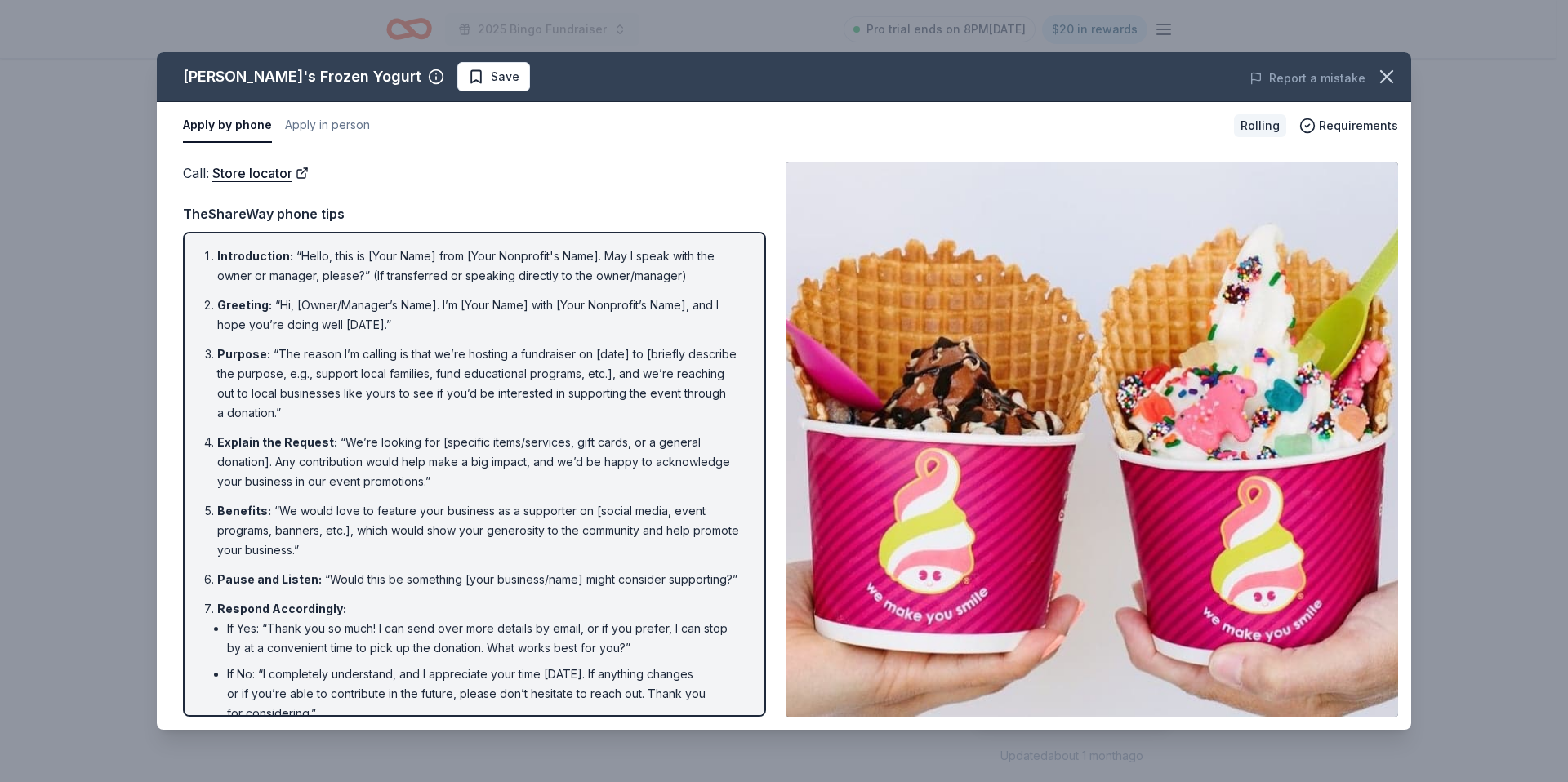
drag, startPoint x: 1377, startPoint y: 69, endPoint x: 1354, endPoint y: 131, distance: 66.1
click at [1377, 69] on icon "button" at bounding box center [1387, 76] width 23 height 23
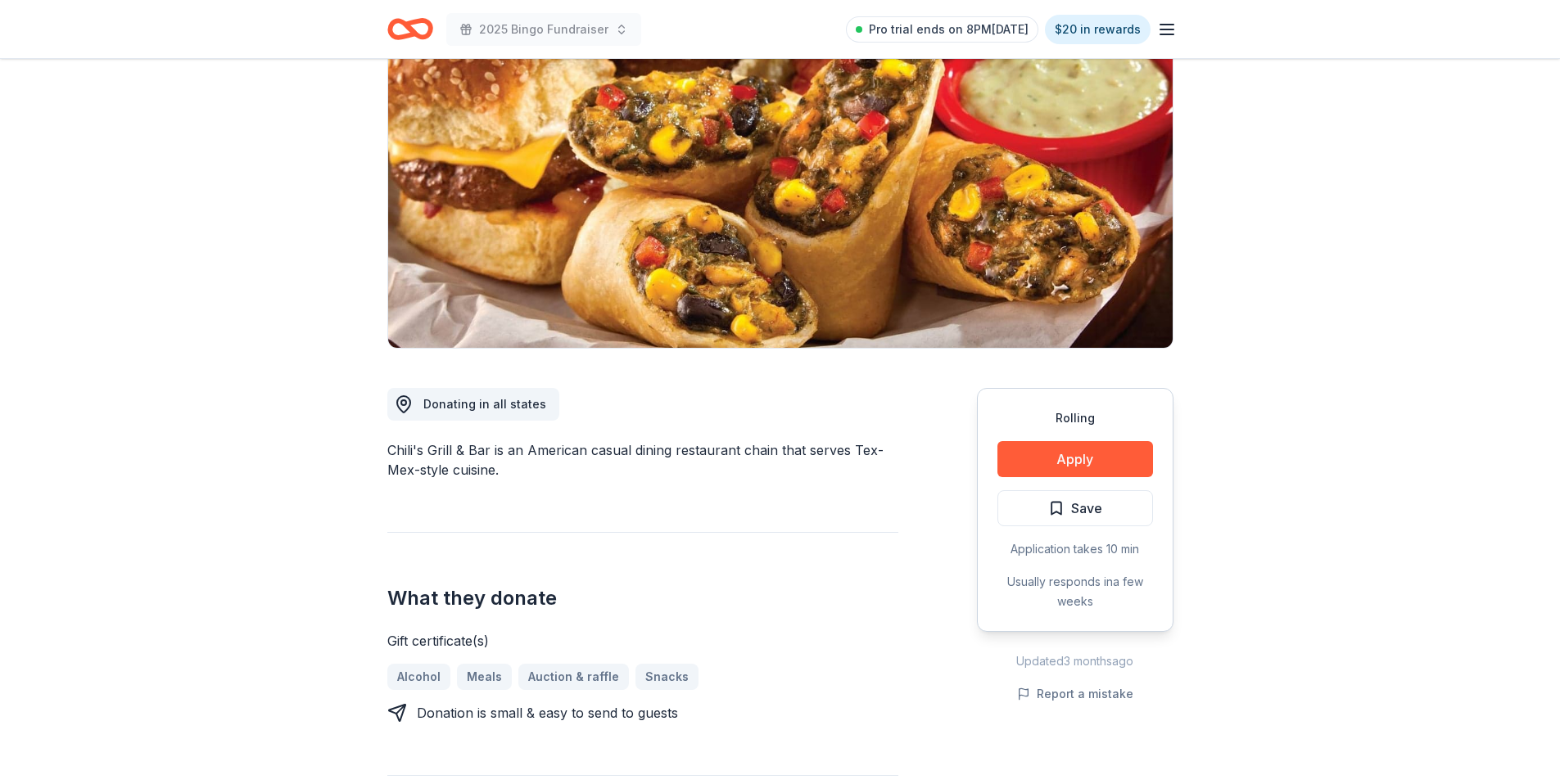
scroll to position [367, 0]
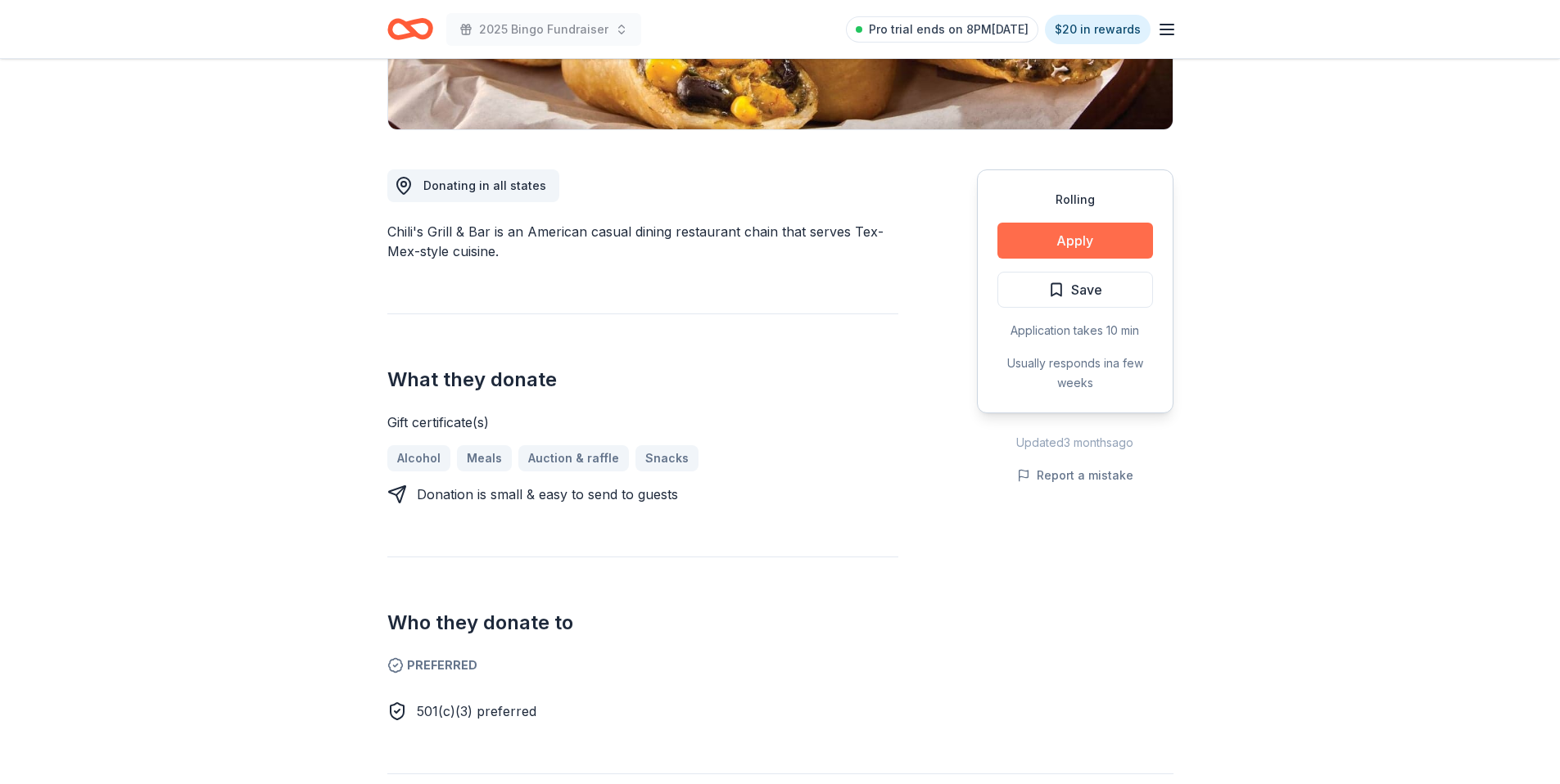
click at [1052, 232] on button "Apply" at bounding box center [1075, 241] width 155 height 36
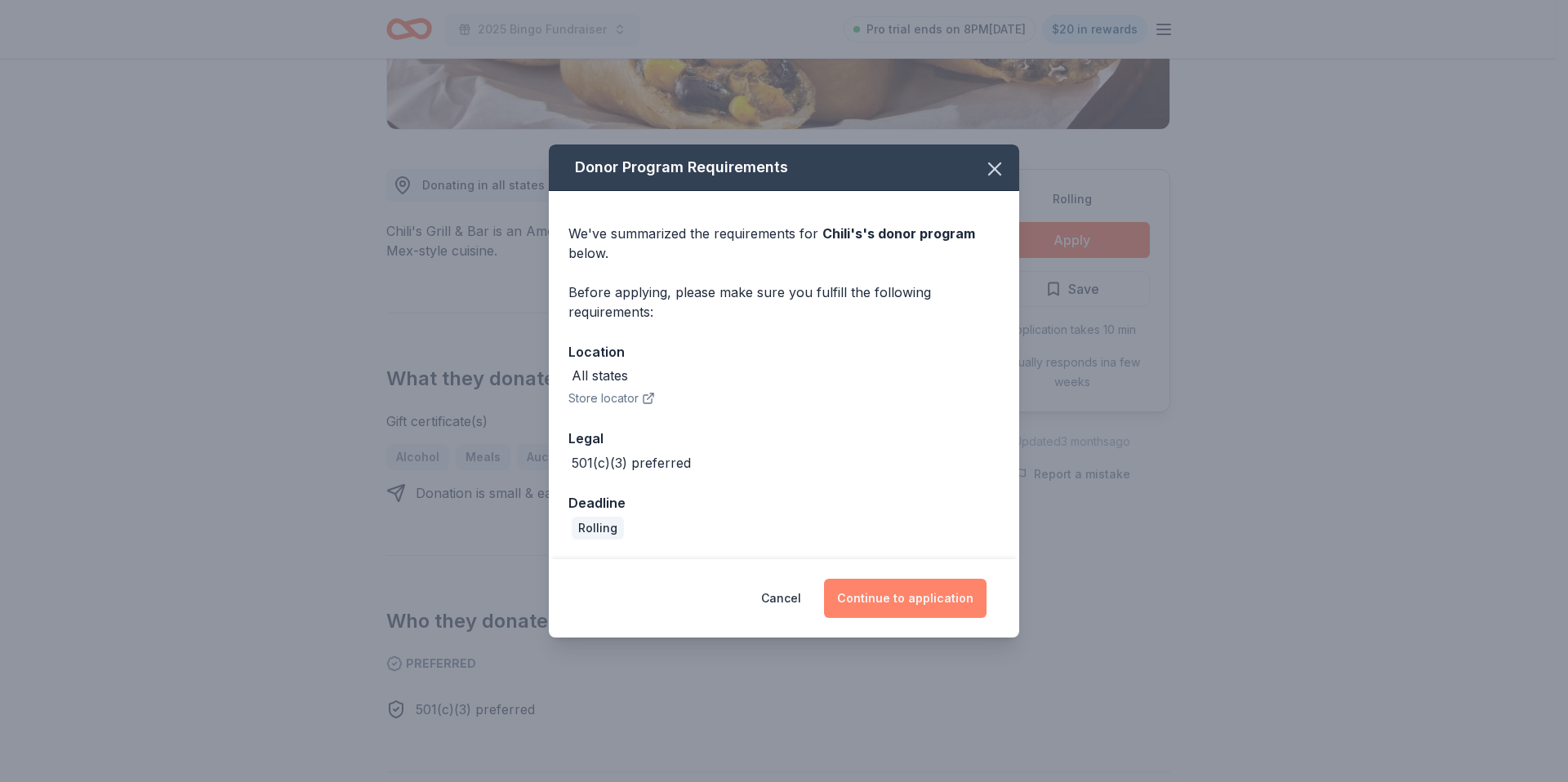
click at [934, 601] on button "Continue to application" at bounding box center [905, 599] width 162 height 40
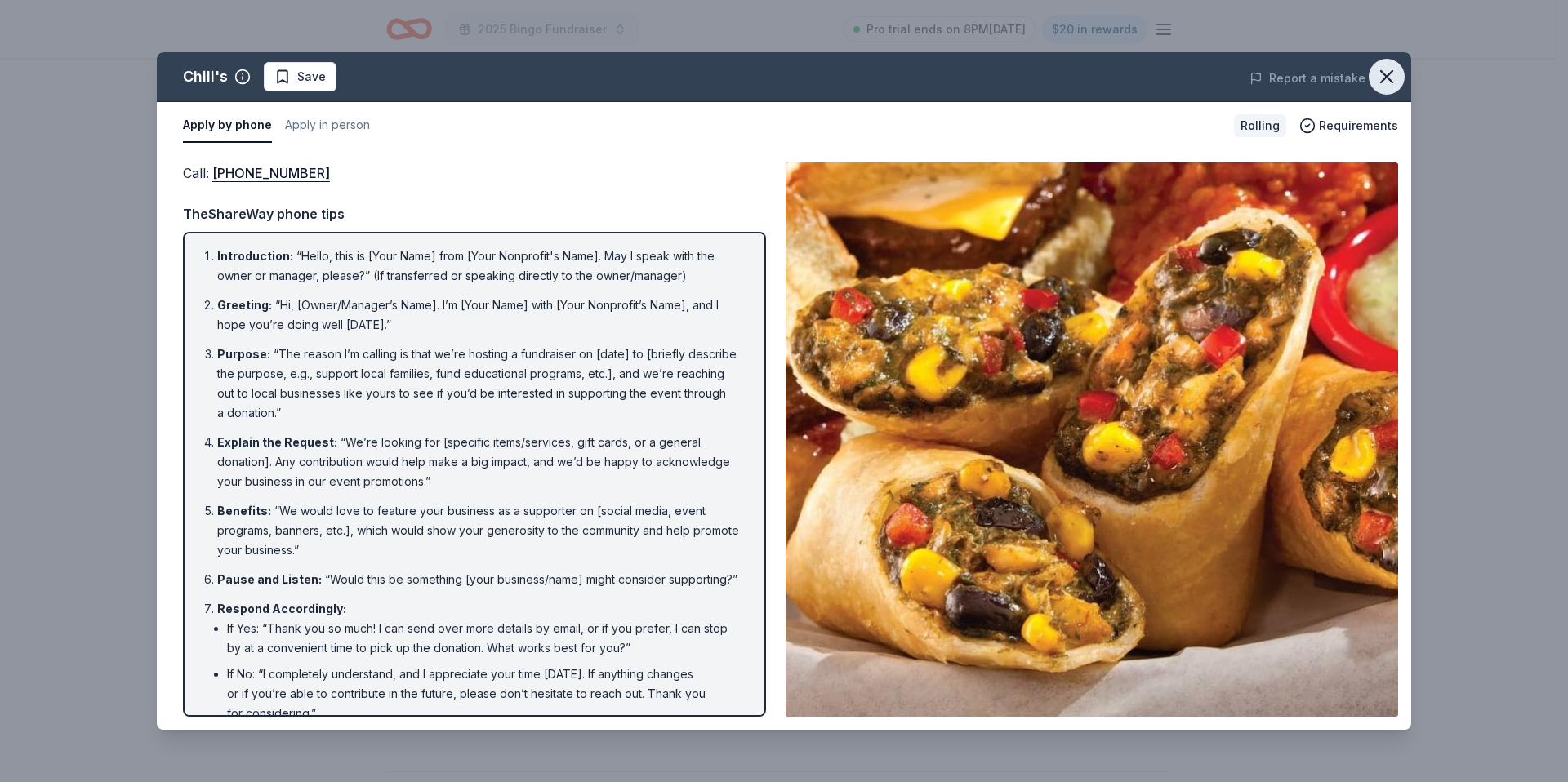
click at [1396, 81] on icon "button" at bounding box center [1387, 76] width 23 height 23
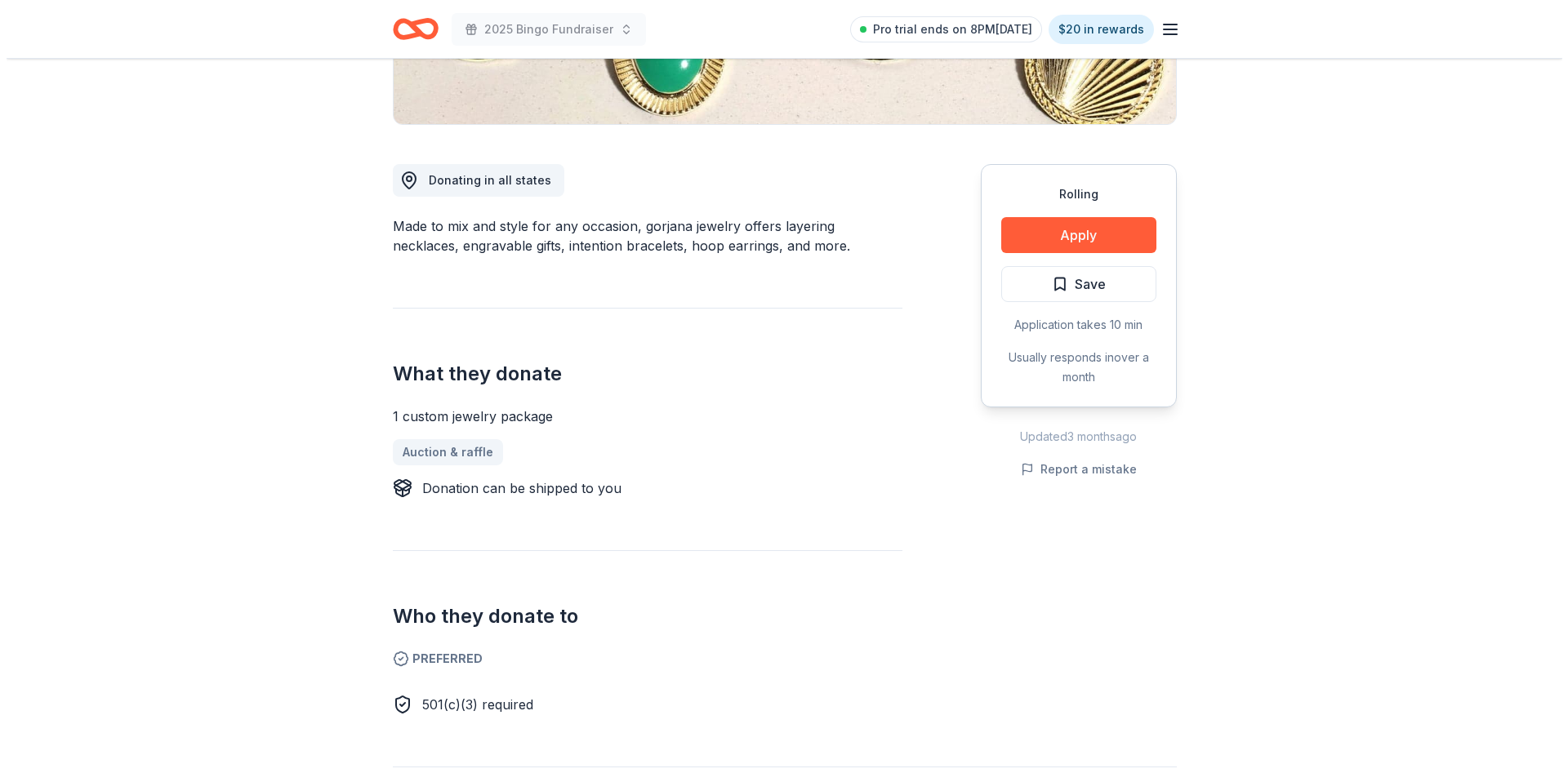
scroll to position [372, 0]
click at [1110, 227] on button "Apply" at bounding box center [1072, 234] width 155 height 36
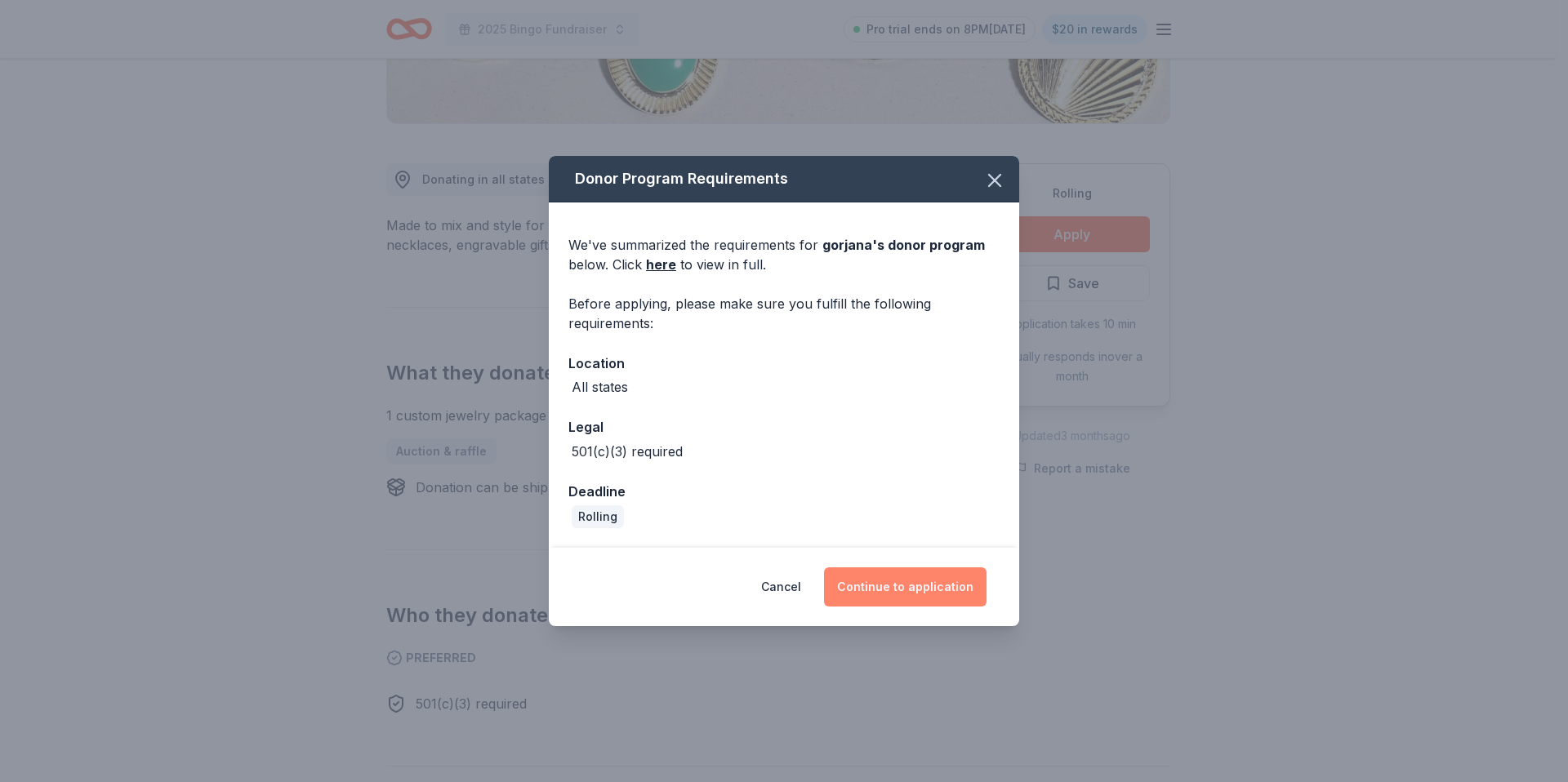
click at [958, 582] on button "Continue to application" at bounding box center [905, 587] width 162 height 40
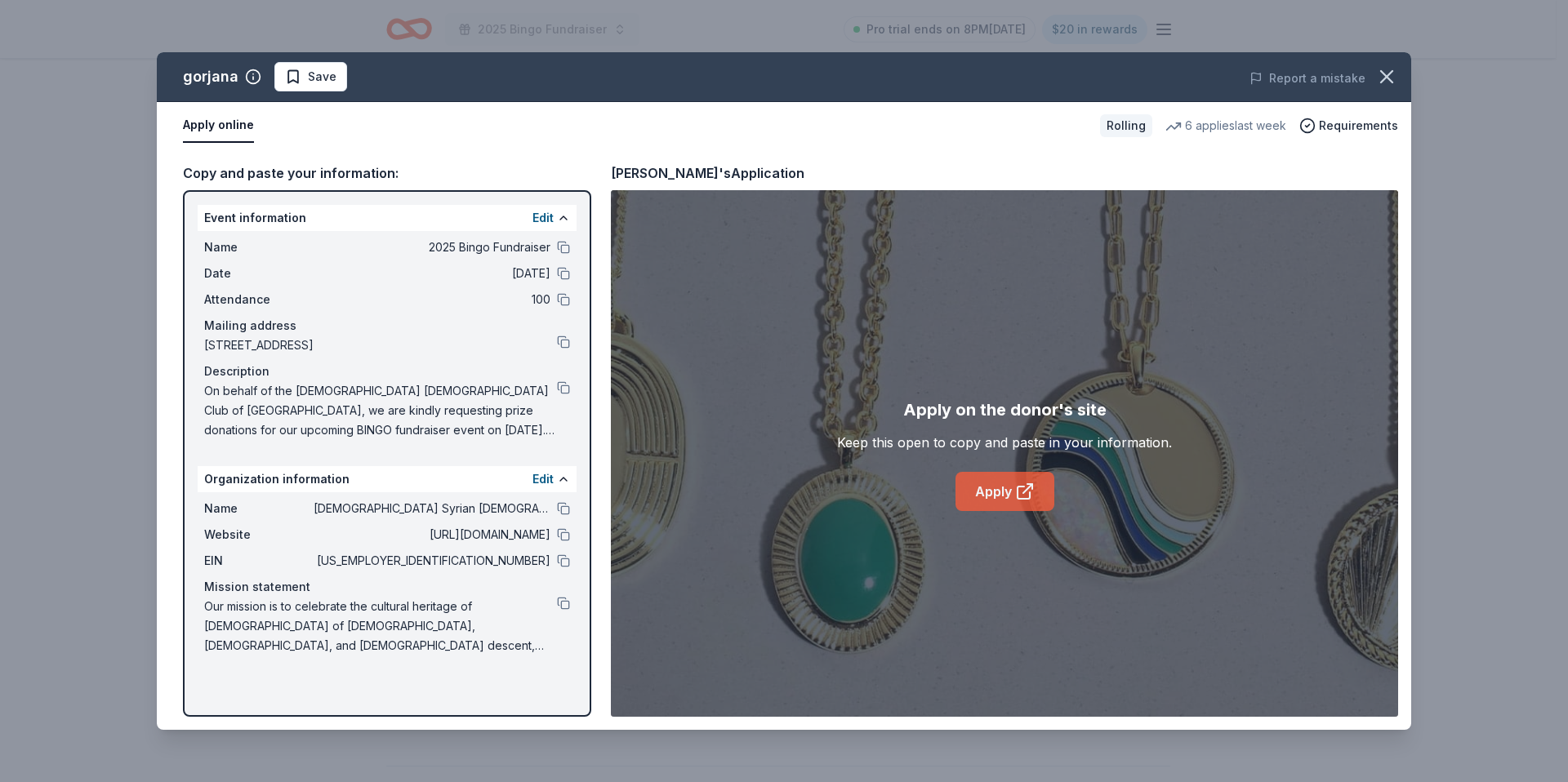
click at [988, 498] on link "Apply" at bounding box center [1005, 492] width 99 height 40
click at [994, 485] on link "Apply" at bounding box center [1005, 492] width 99 height 40
click at [558, 505] on button at bounding box center [564, 509] width 13 height 13
click at [561, 560] on button at bounding box center [564, 561] width 13 height 13
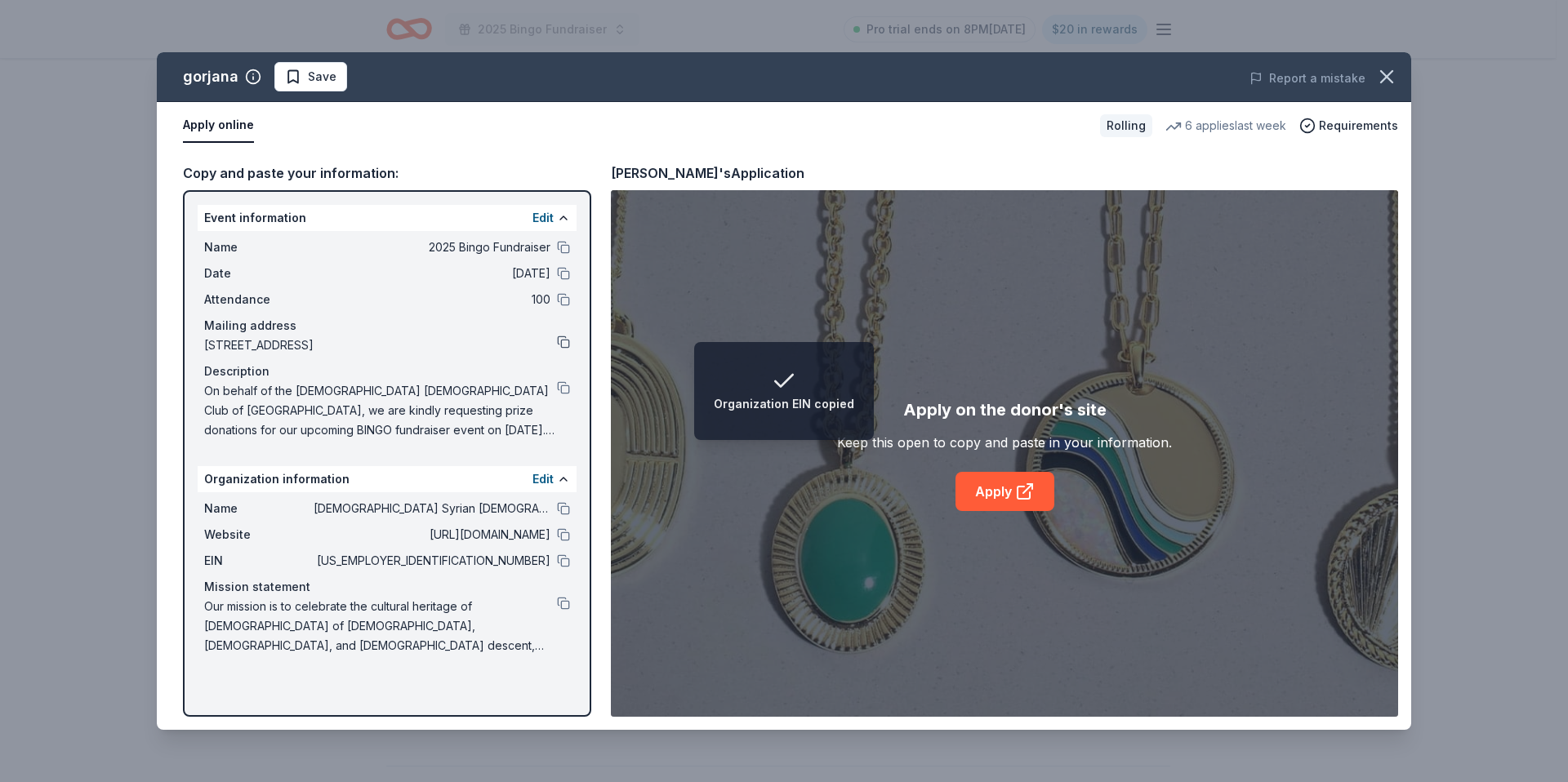
click at [564, 342] on button at bounding box center [564, 342] width 13 height 13
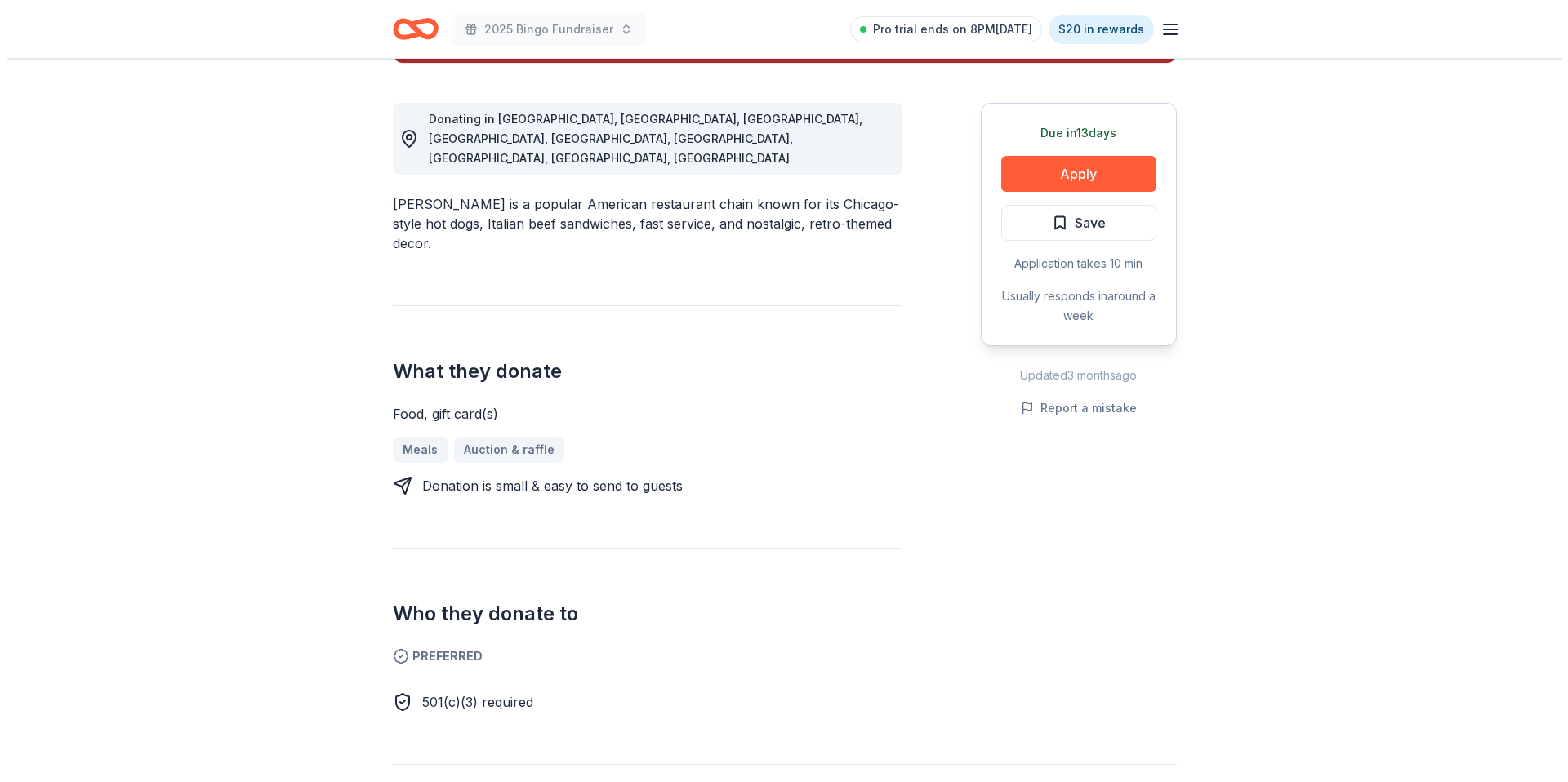
scroll to position [588, 0]
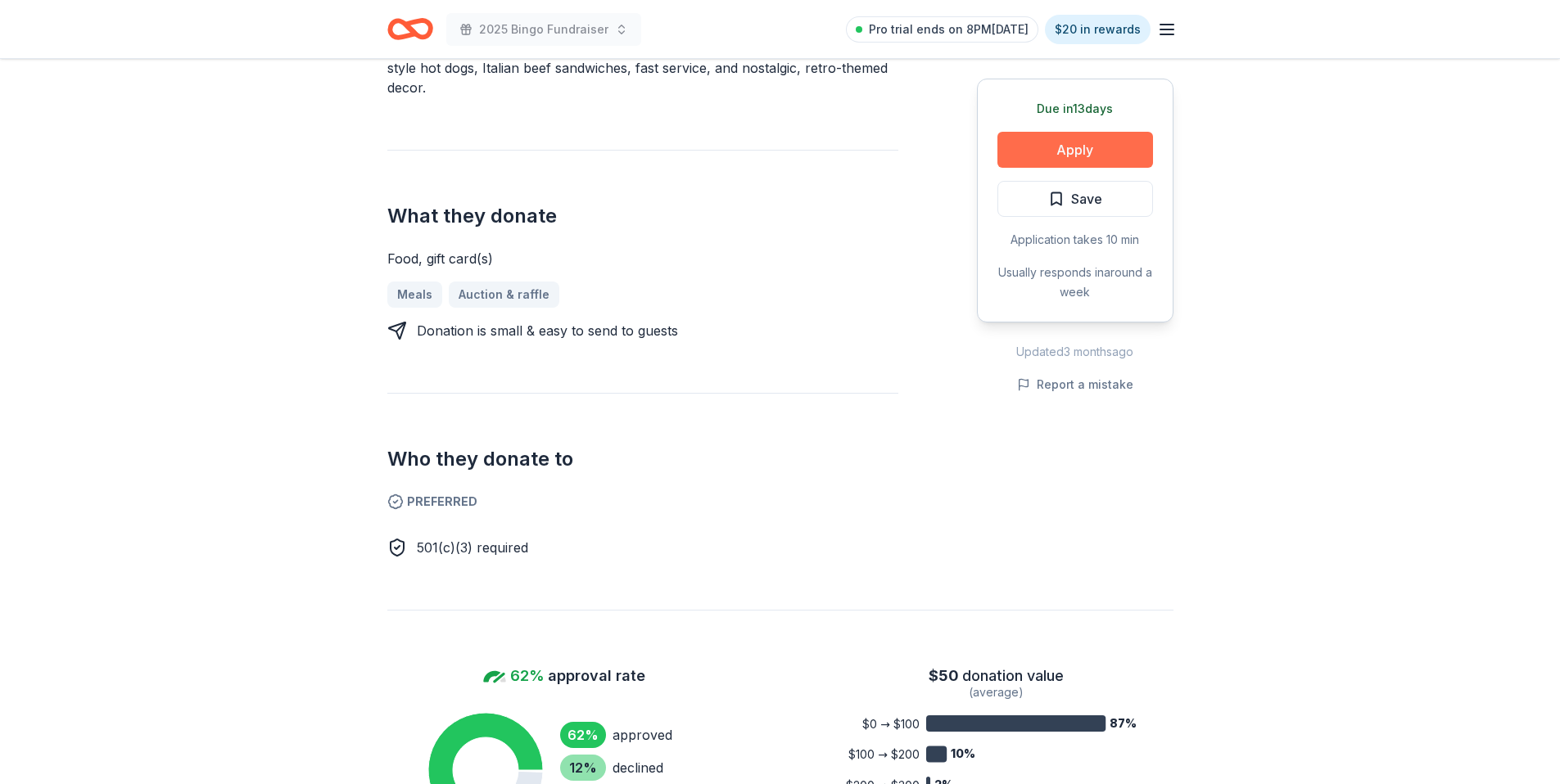
click at [1083, 157] on button "Apply" at bounding box center [1075, 150] width 155 height 36
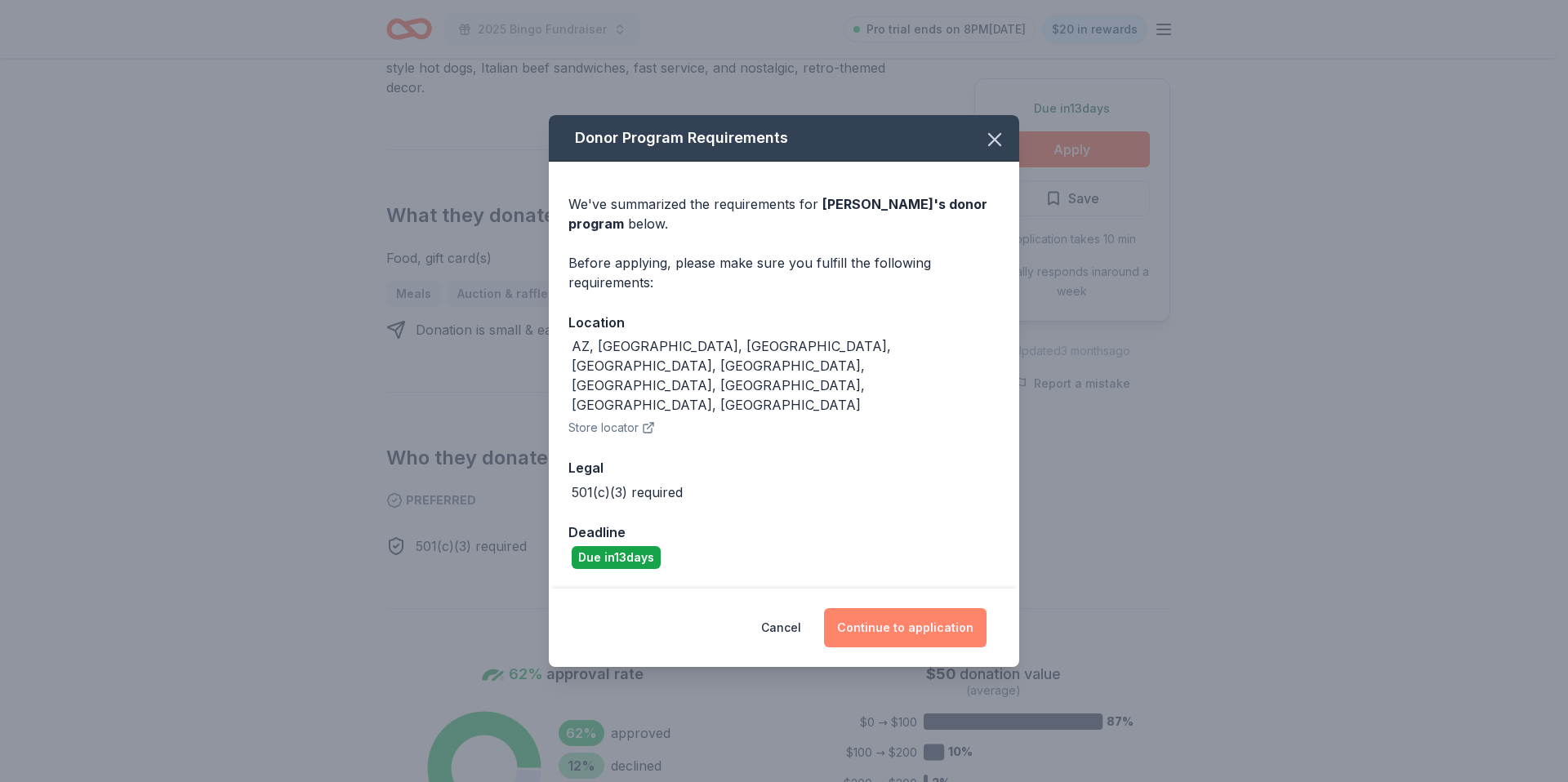
click at [891, 608] on button "Continue to application" at bounding box center [905, 628] width 162 height 40
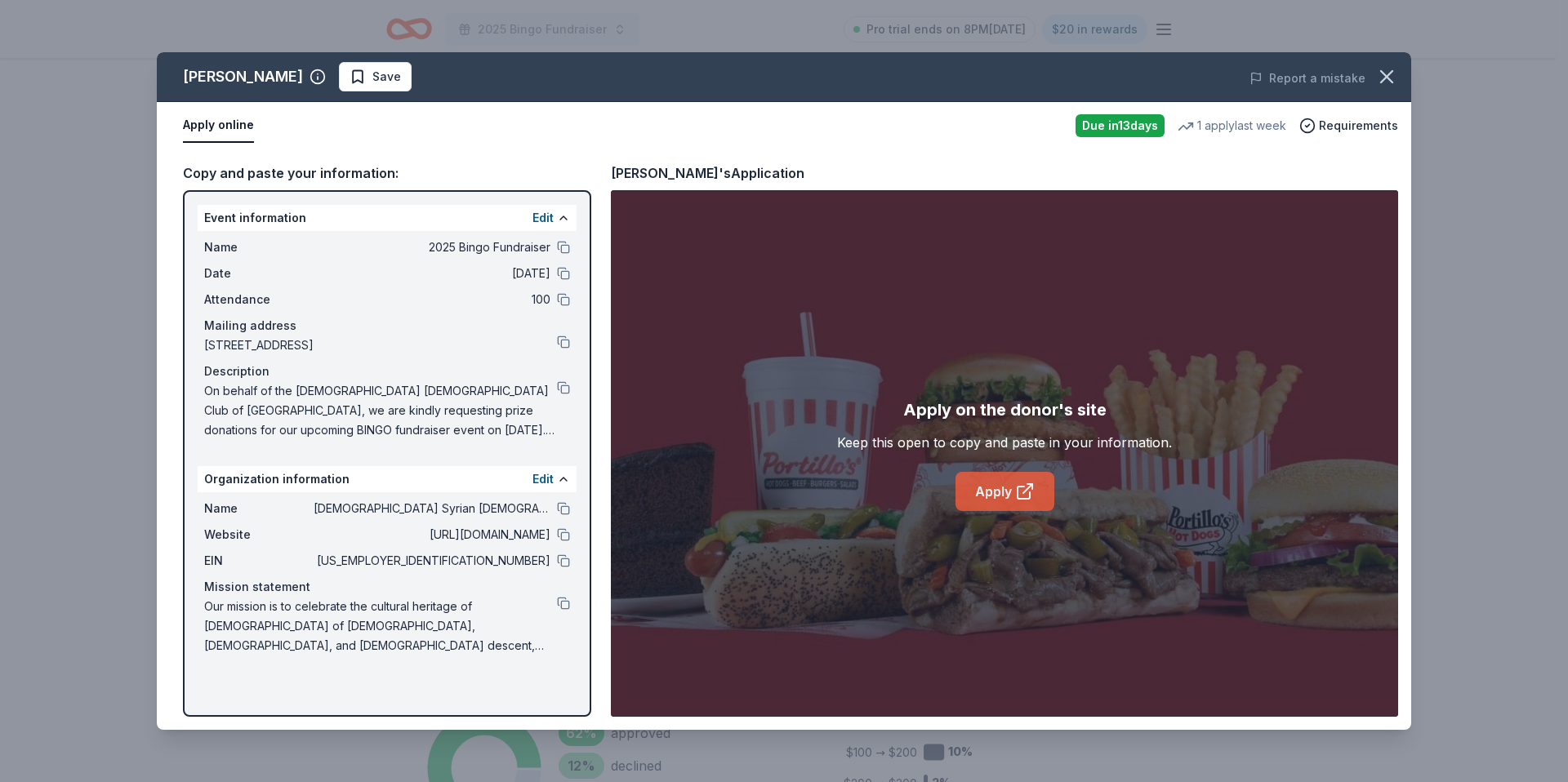
click at [981, 500] on link "Apply" at bounding box center [1005, 492] width 99 height 40
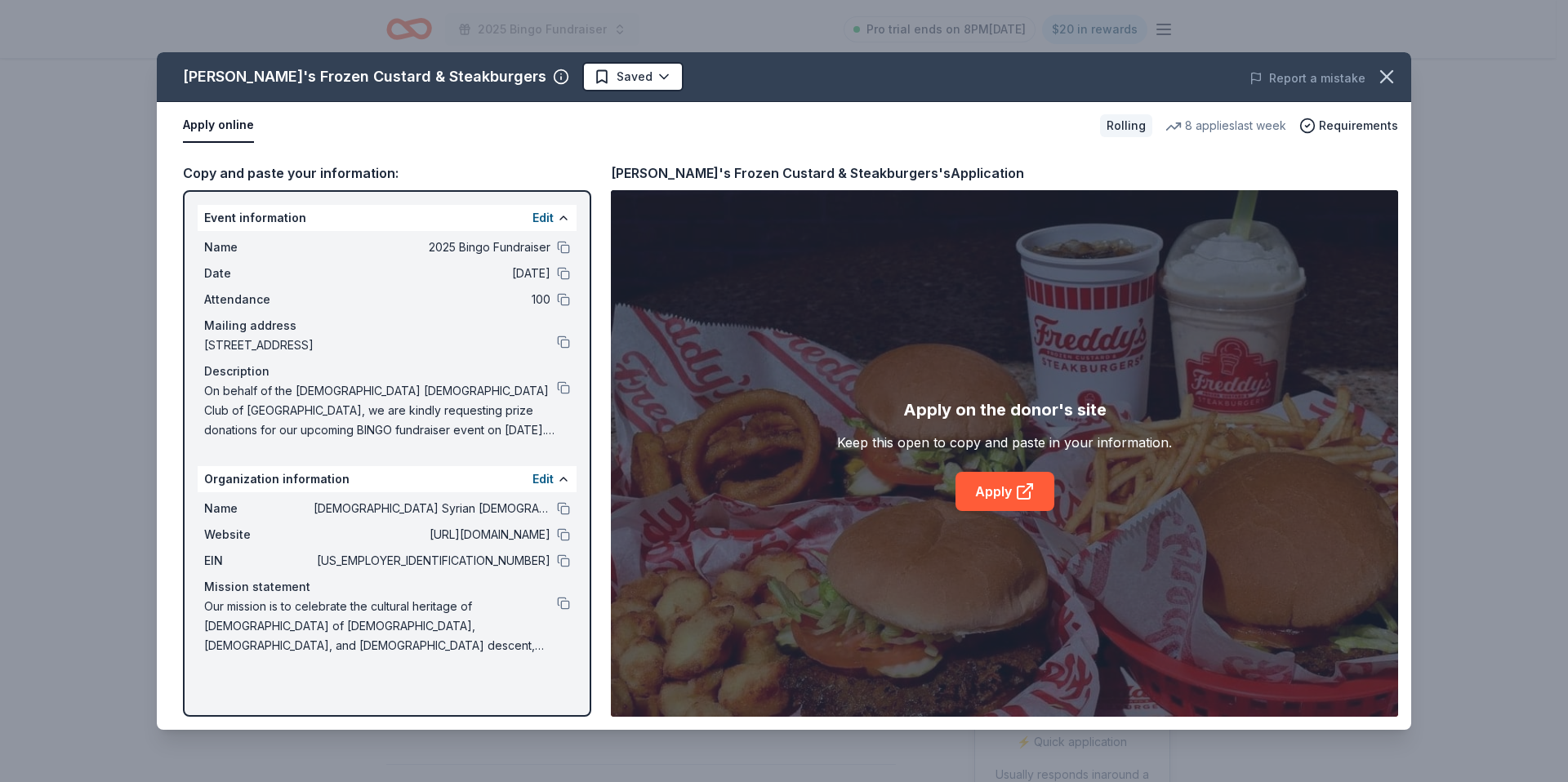
scroll to position [67, 0]
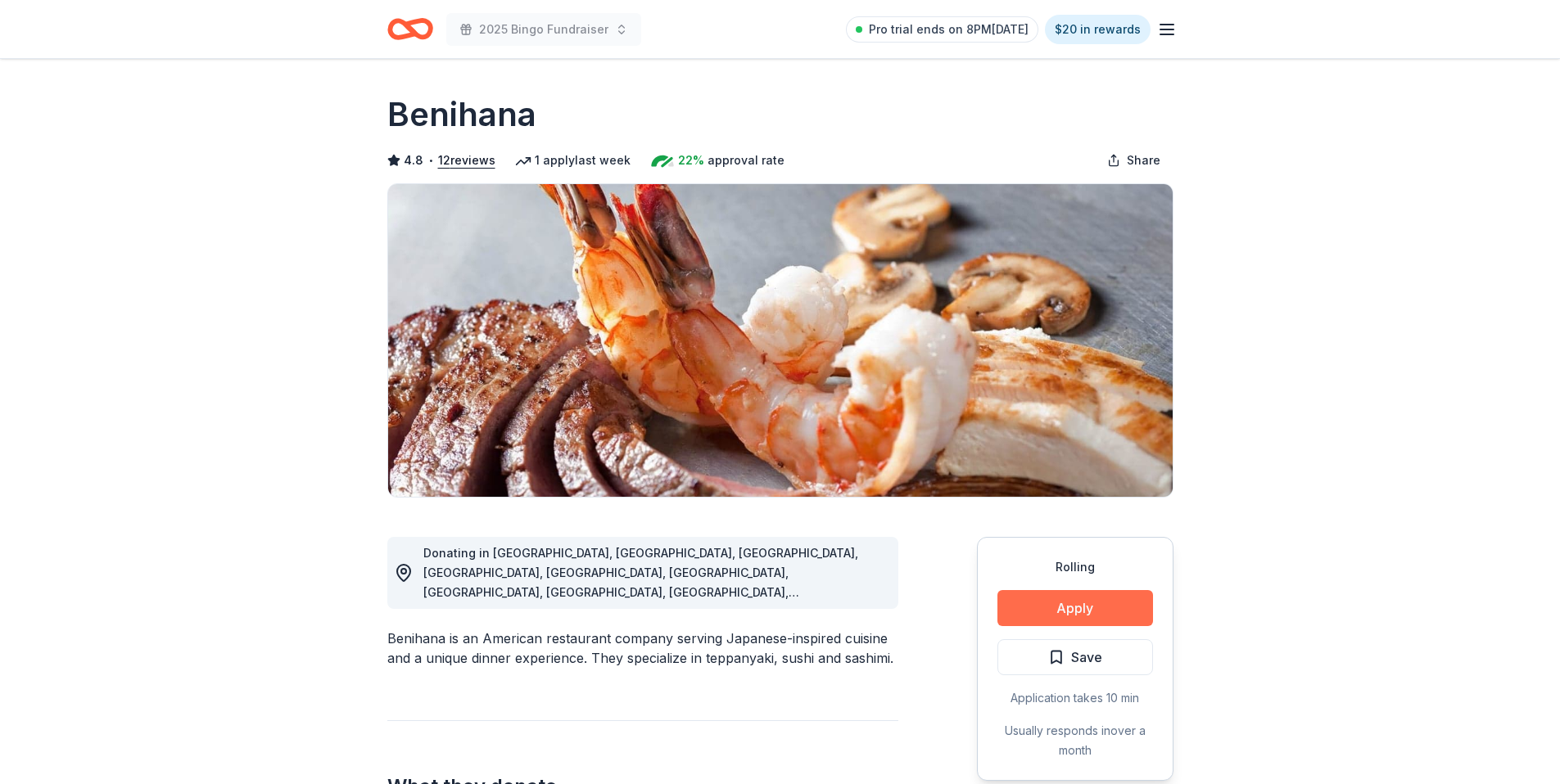
click at [1046, 607] on button "Apply" at bounding box center [1075, 608] width 155 height 36
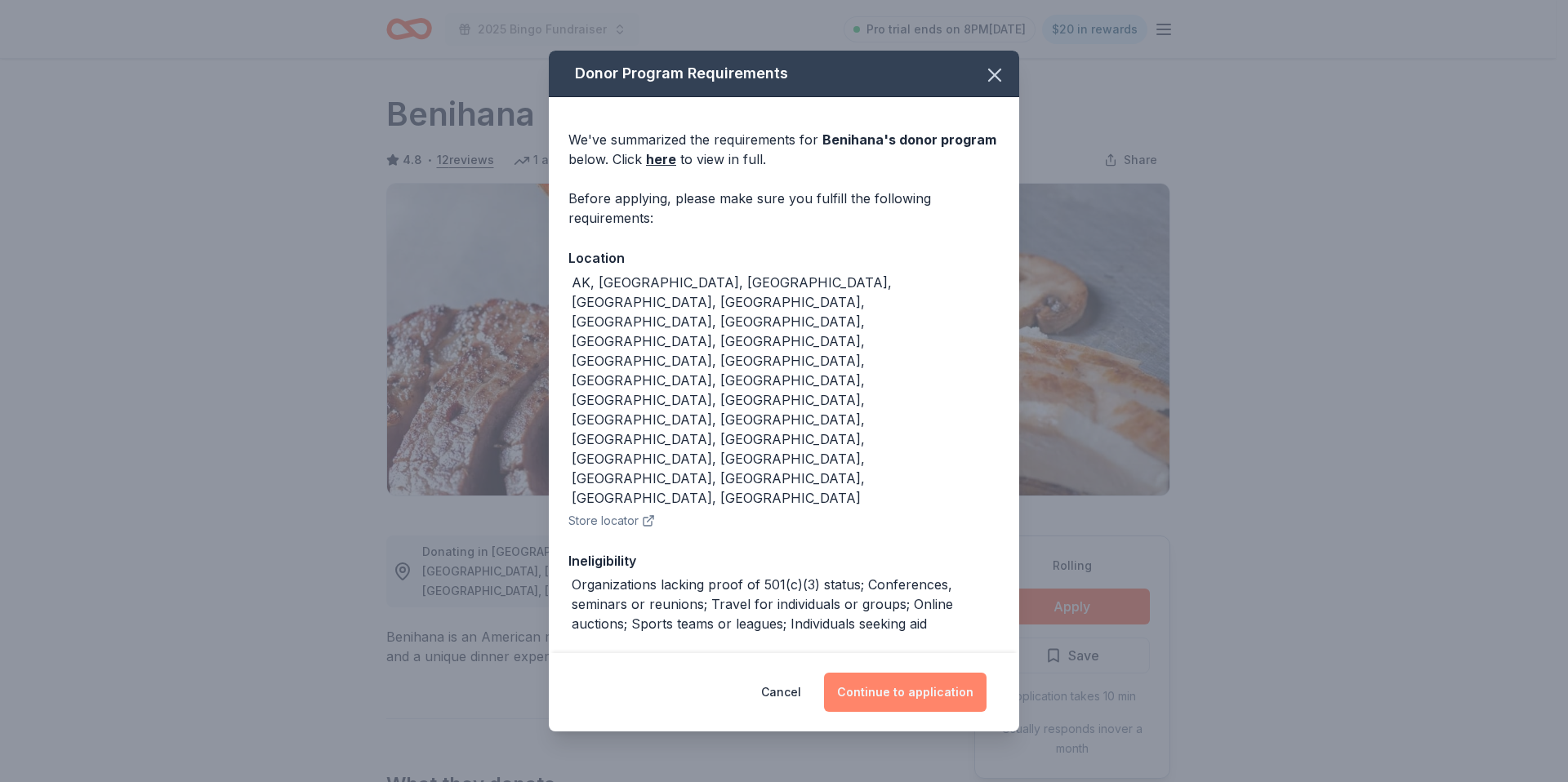
click at [926, 672] on button "Continue to application" at bounding box center [905, 692] width 162 height 40
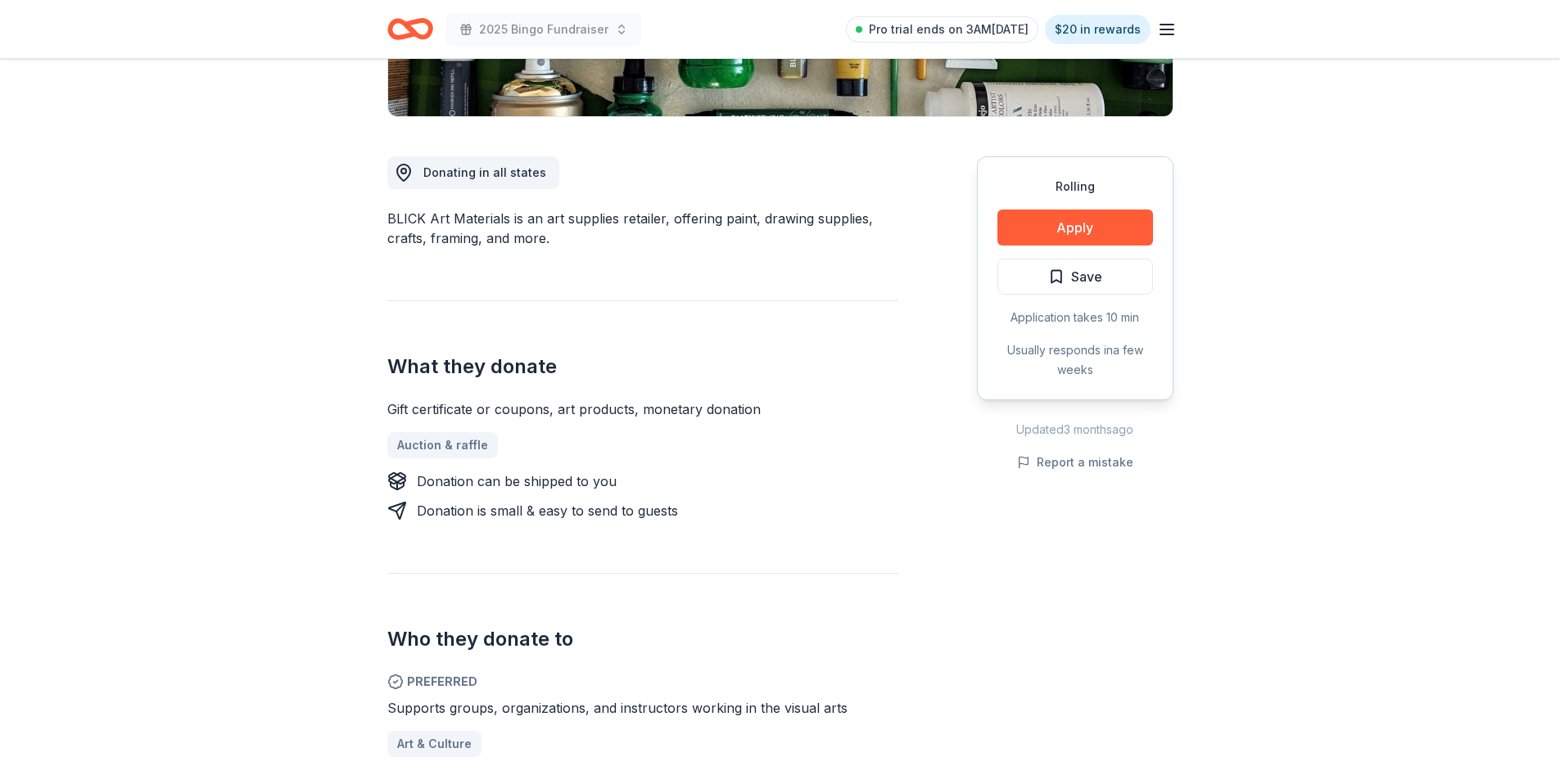
scroll to position [426, 0]
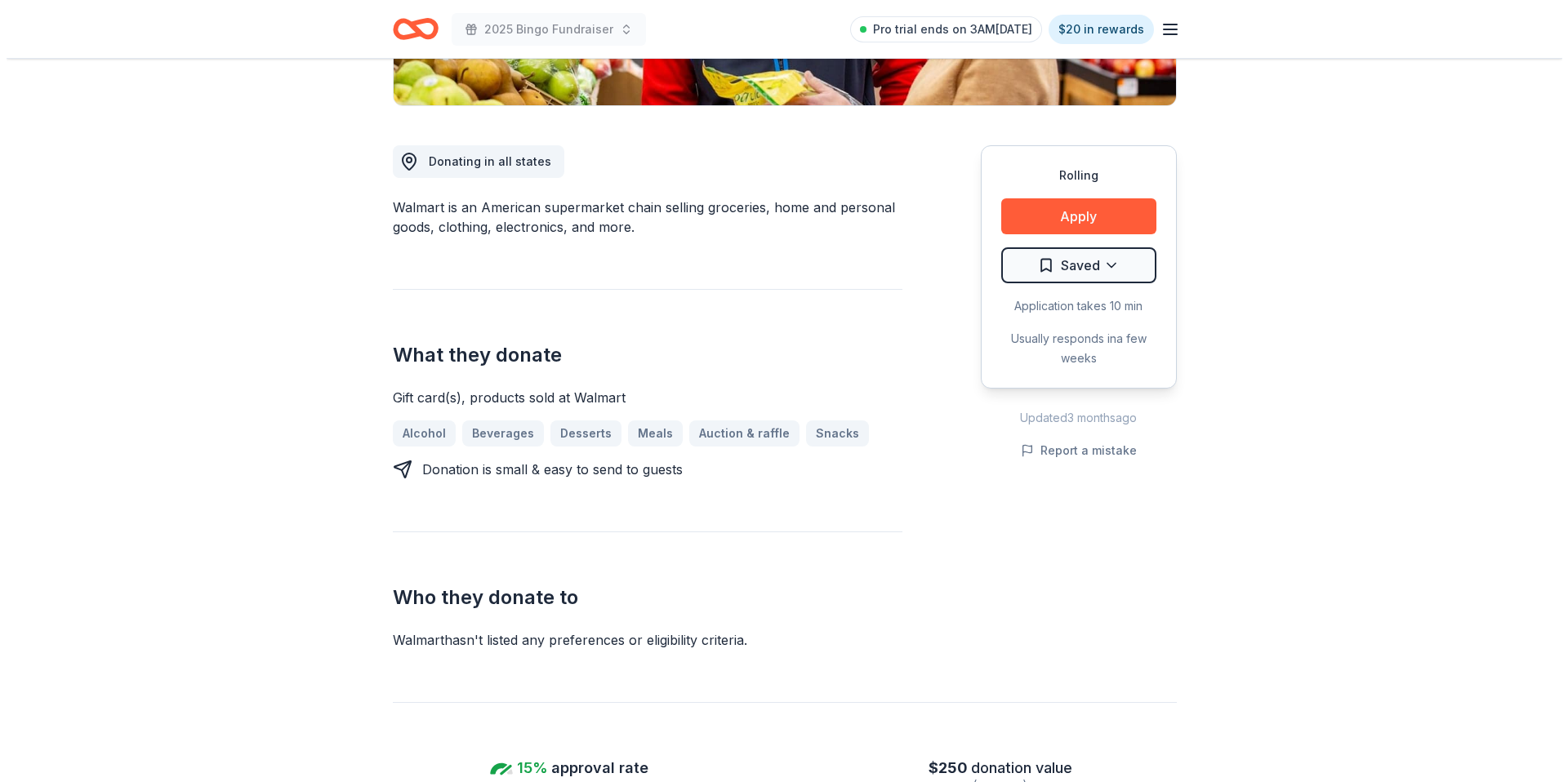
scroll to position [396, 0]
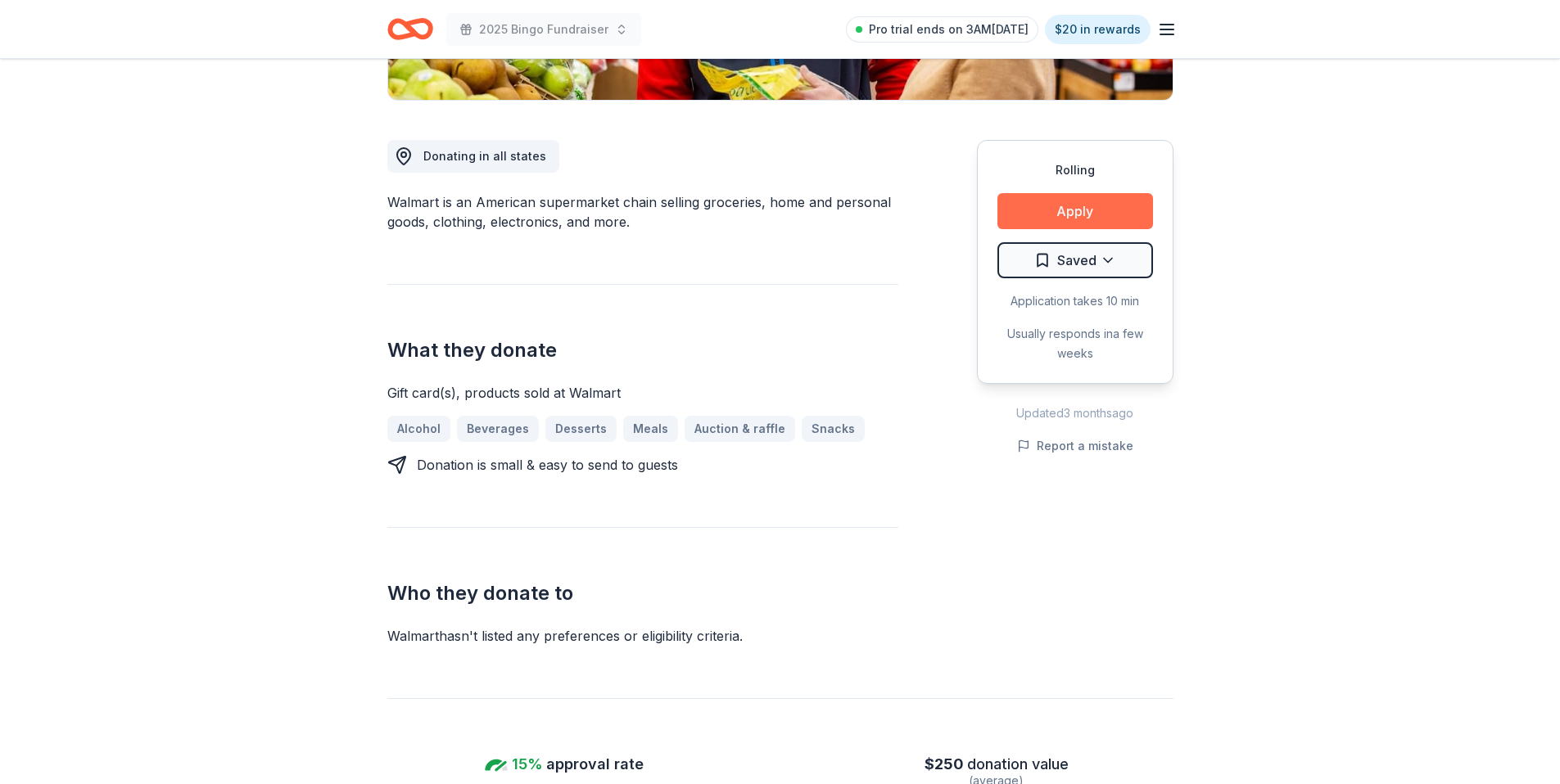
click at [1053, 203] on button "Apply" at bounding box center [1075, 211] width 155 height 36
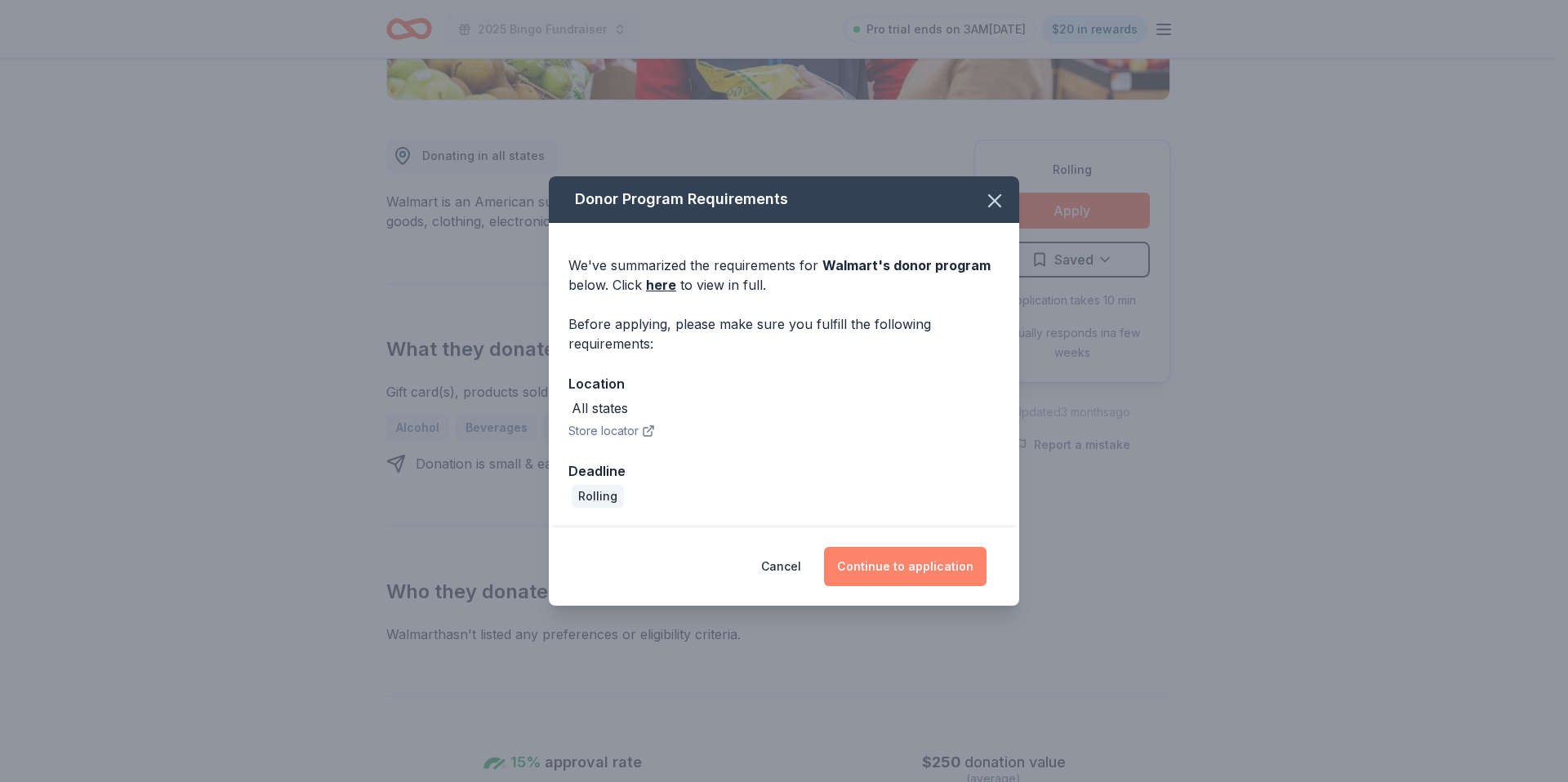
click at [895, 558] on button "Continue to application" at bounding box center [905, 567] width 162 height 40
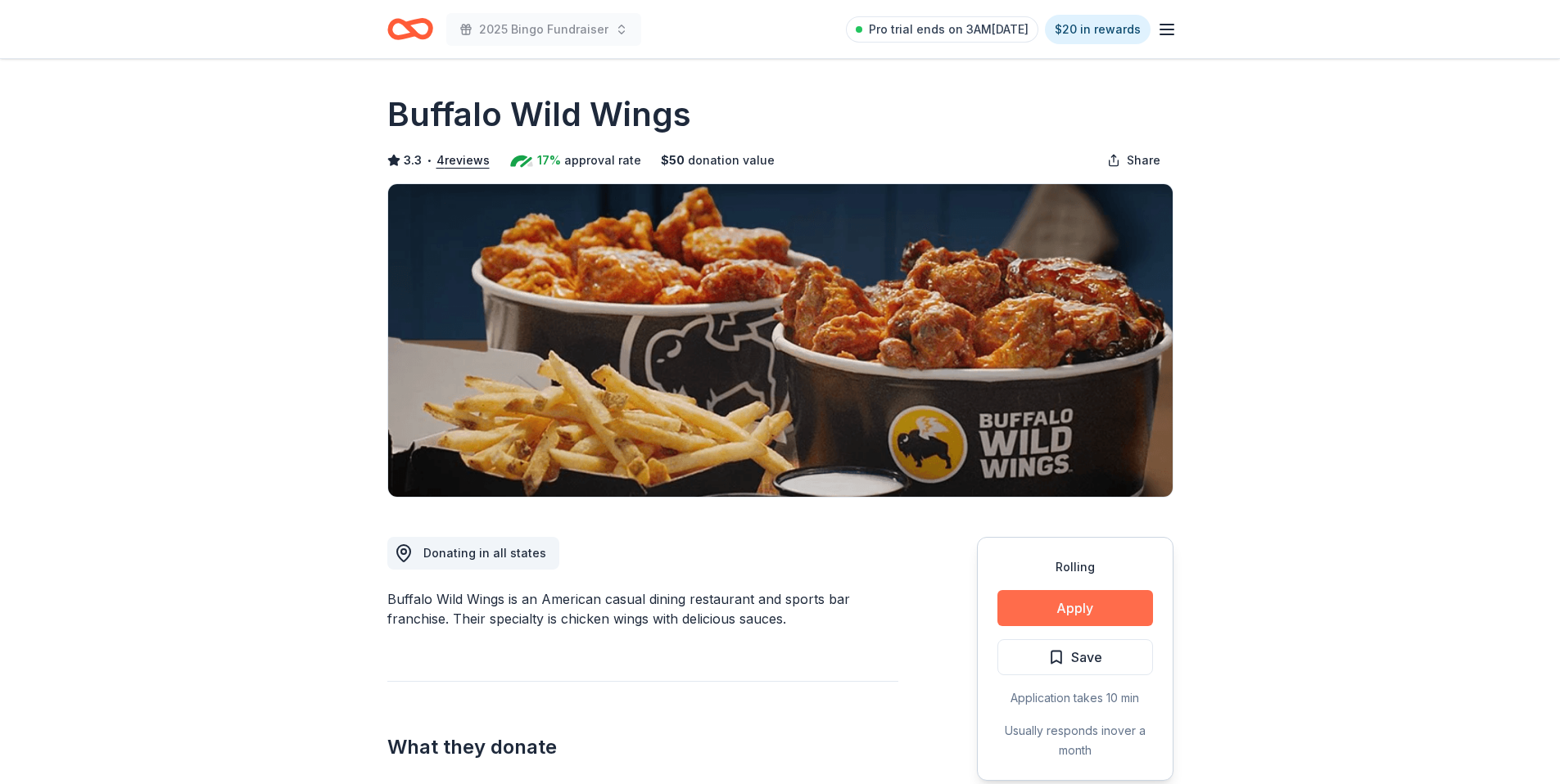
click at [1015, 614] on button "Apply" at bounding box center [1075, 608] width 155 height 36
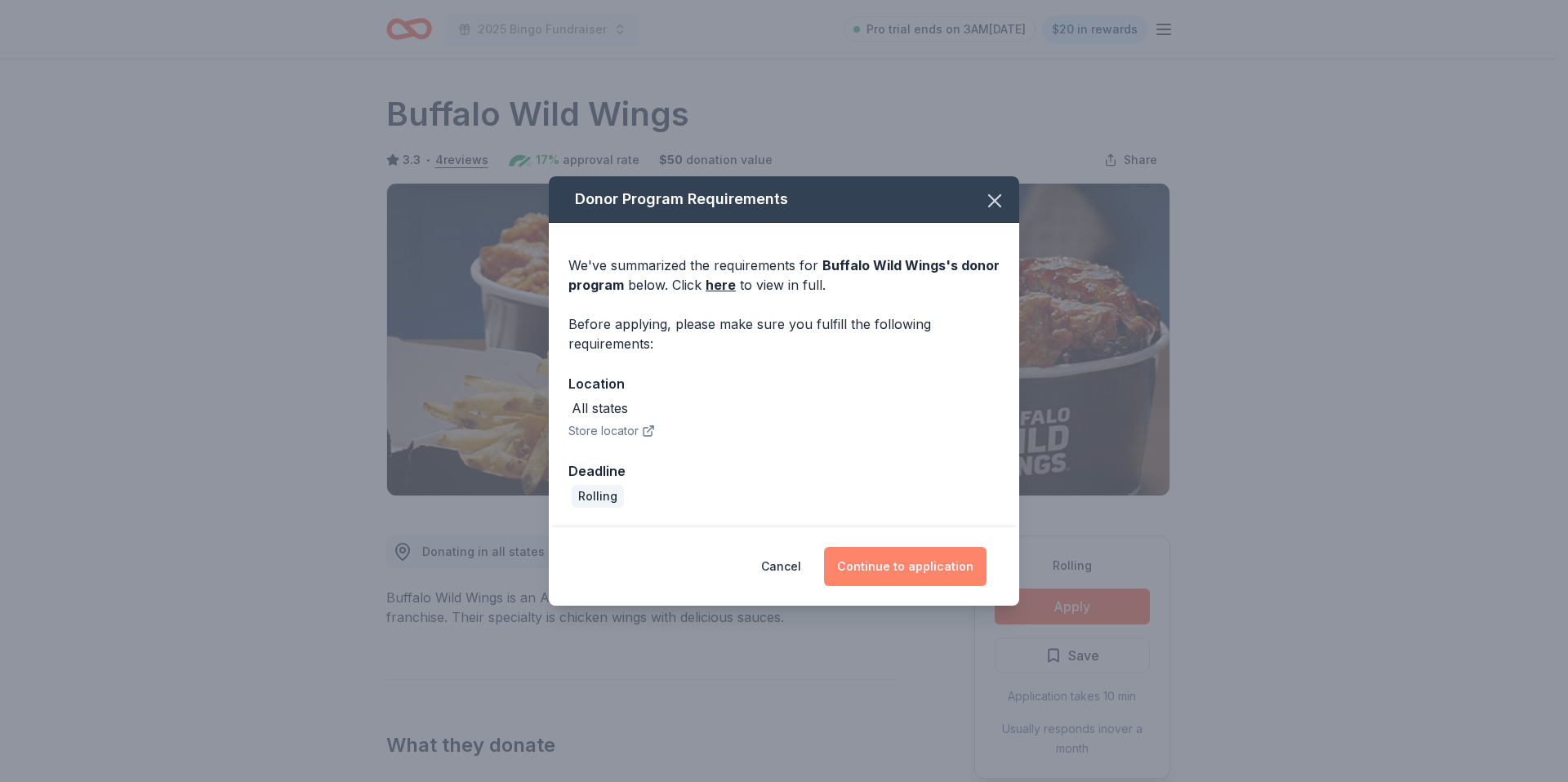
click at [884, 567] on button "Continue to application" at bounding box center [905, 567] width 162 height 40
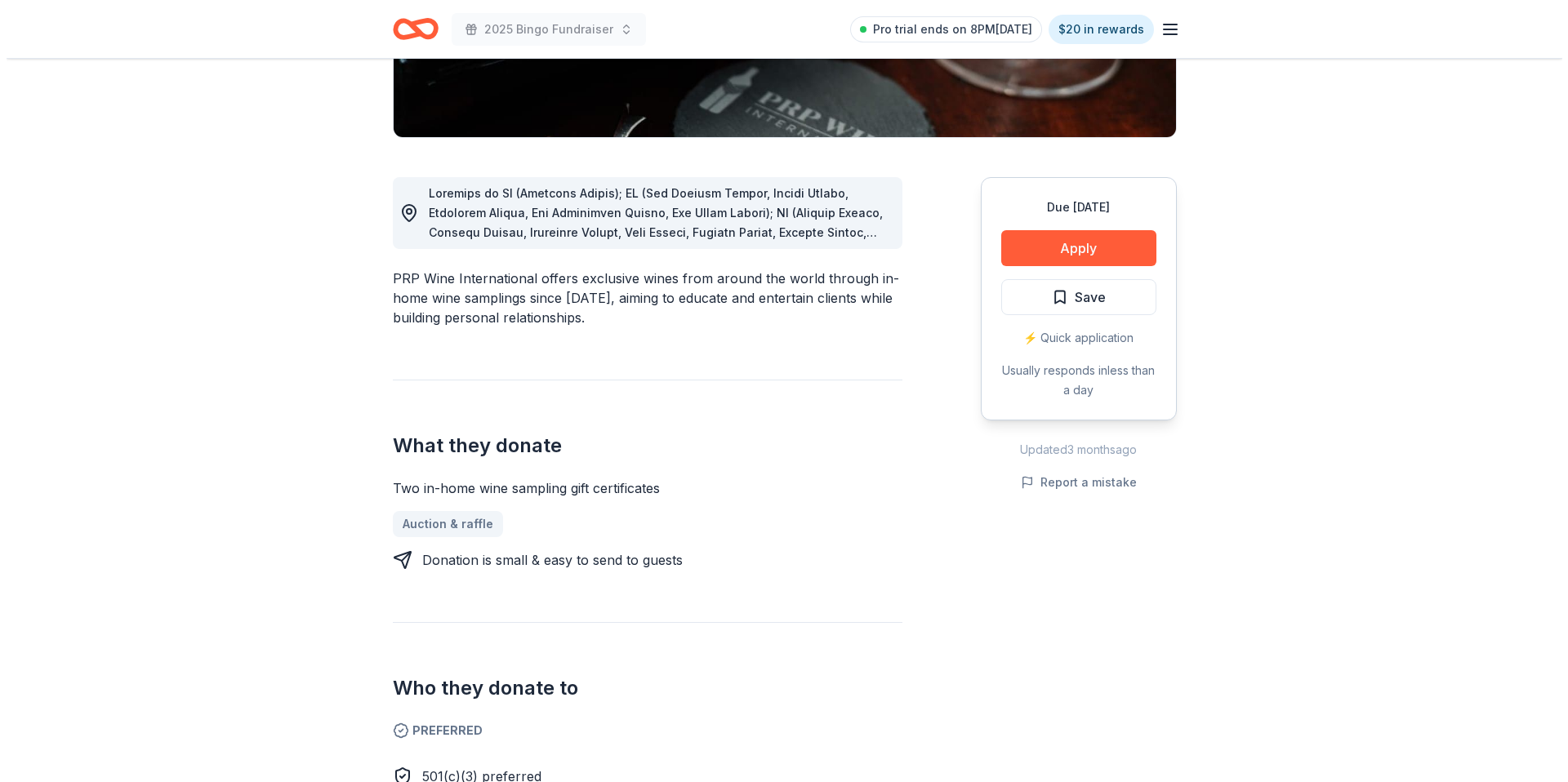
scroll to position [288, 0]
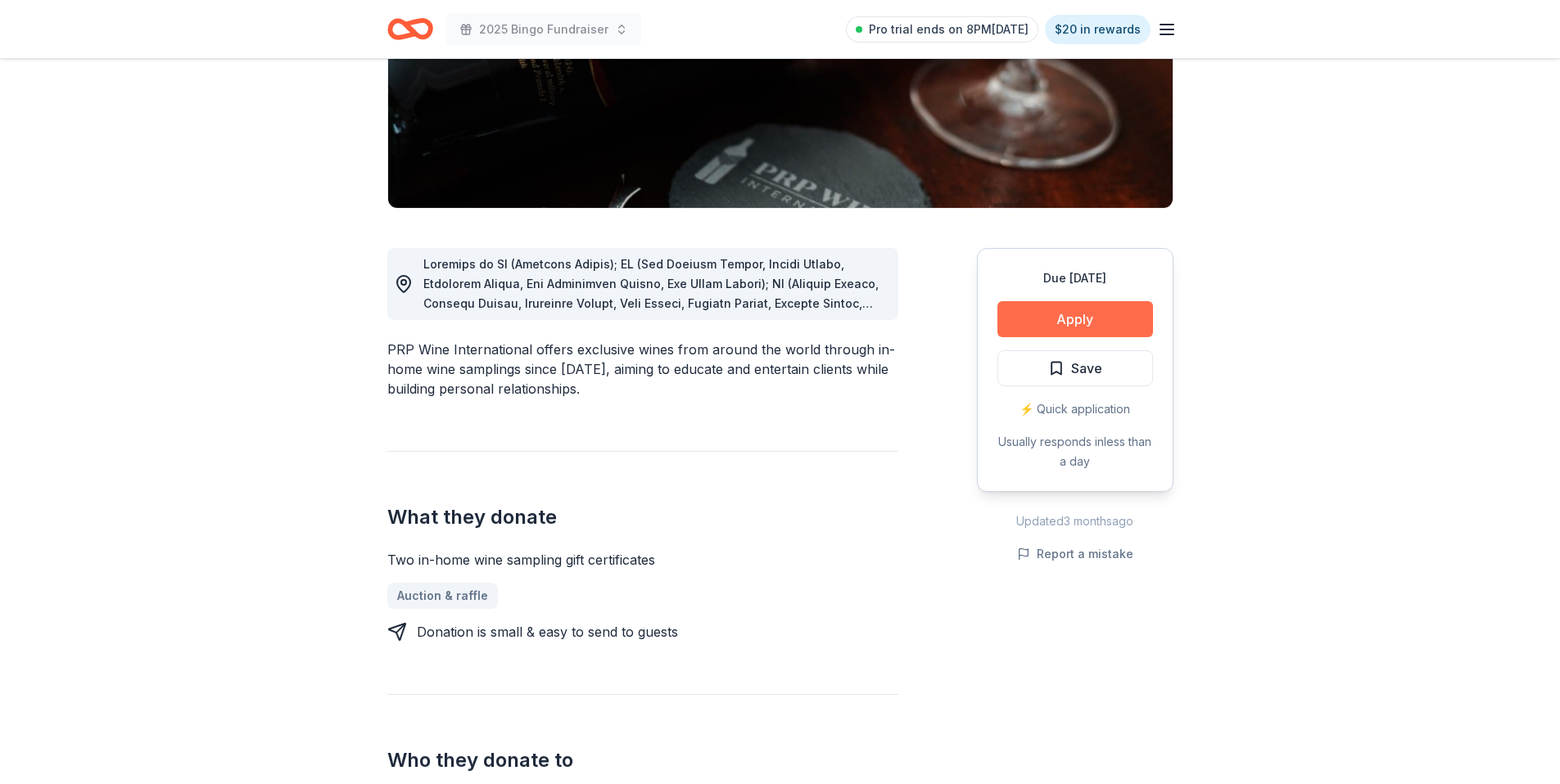
click at [1027, 305] on button "Apply" at bounding box center [1075, 319] width 155 height 36
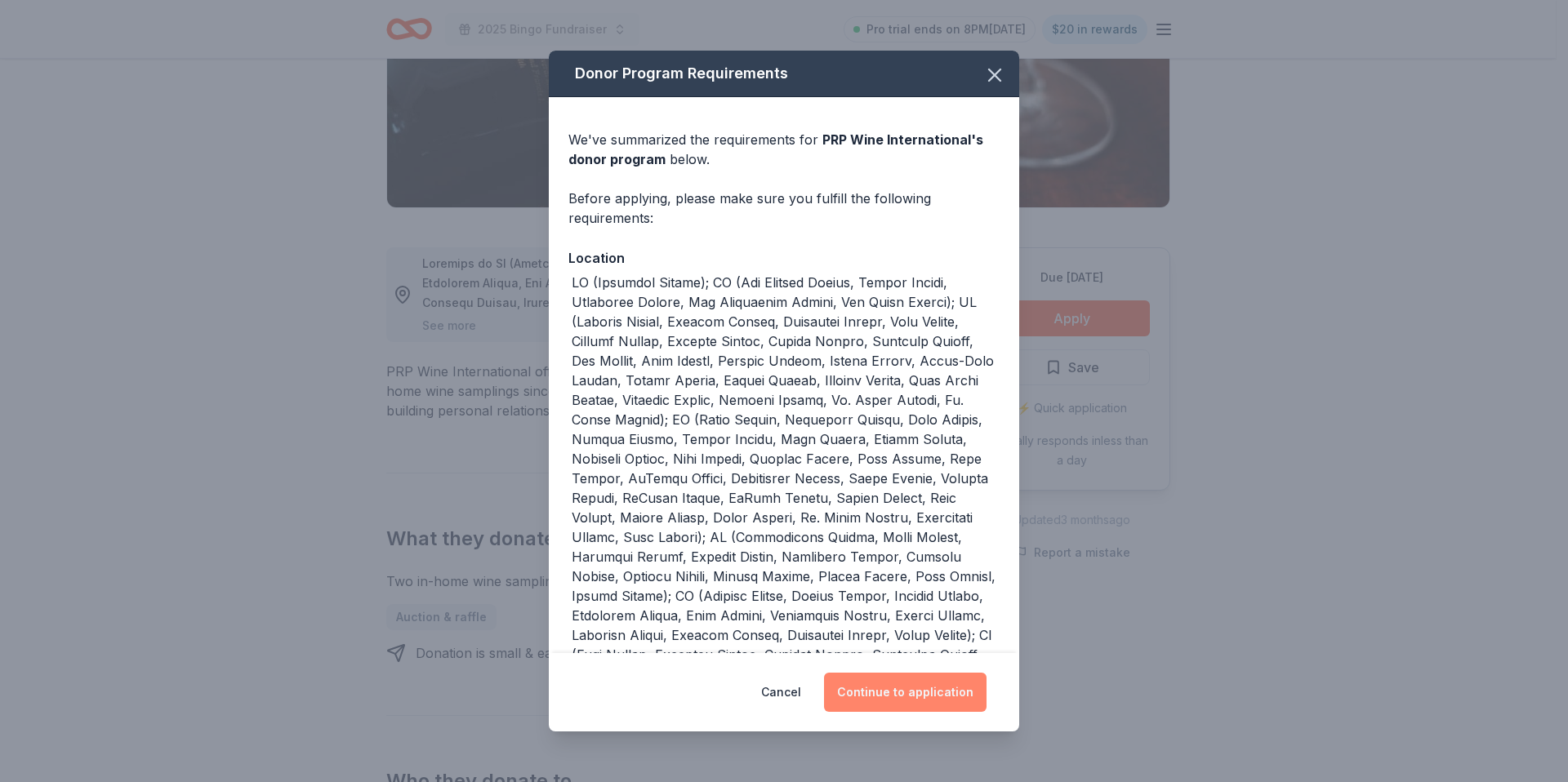
click at [912, 691] on button "Continue to application" at bounding box center [905, 692] width 162 height 40
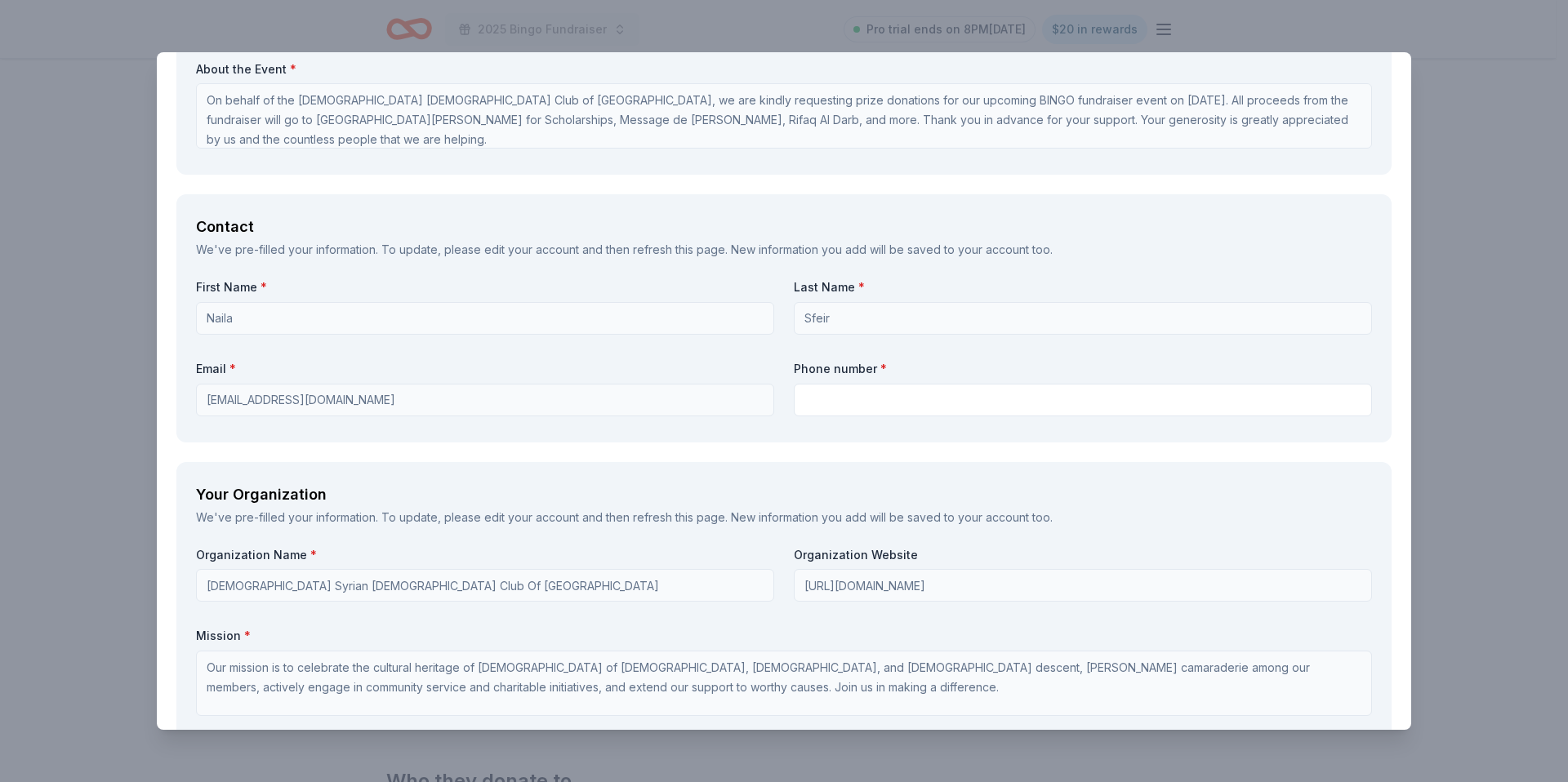
scroll to position [0, 0]
